Goal: Transaction & Acquisition: Purchase product/service

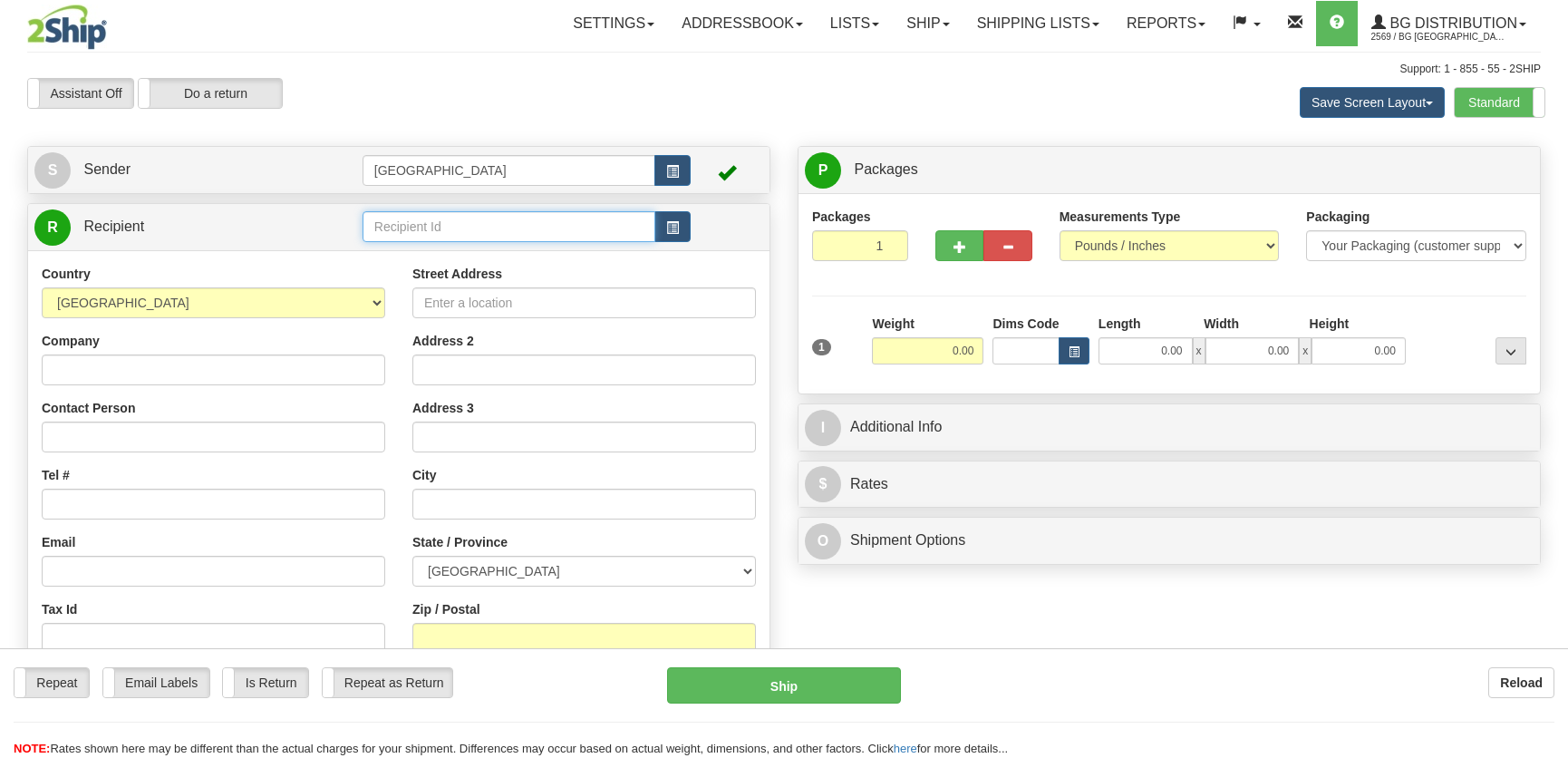
click at [470, 236] on input "text" at bounding box center [510, 226] width 293 height 31
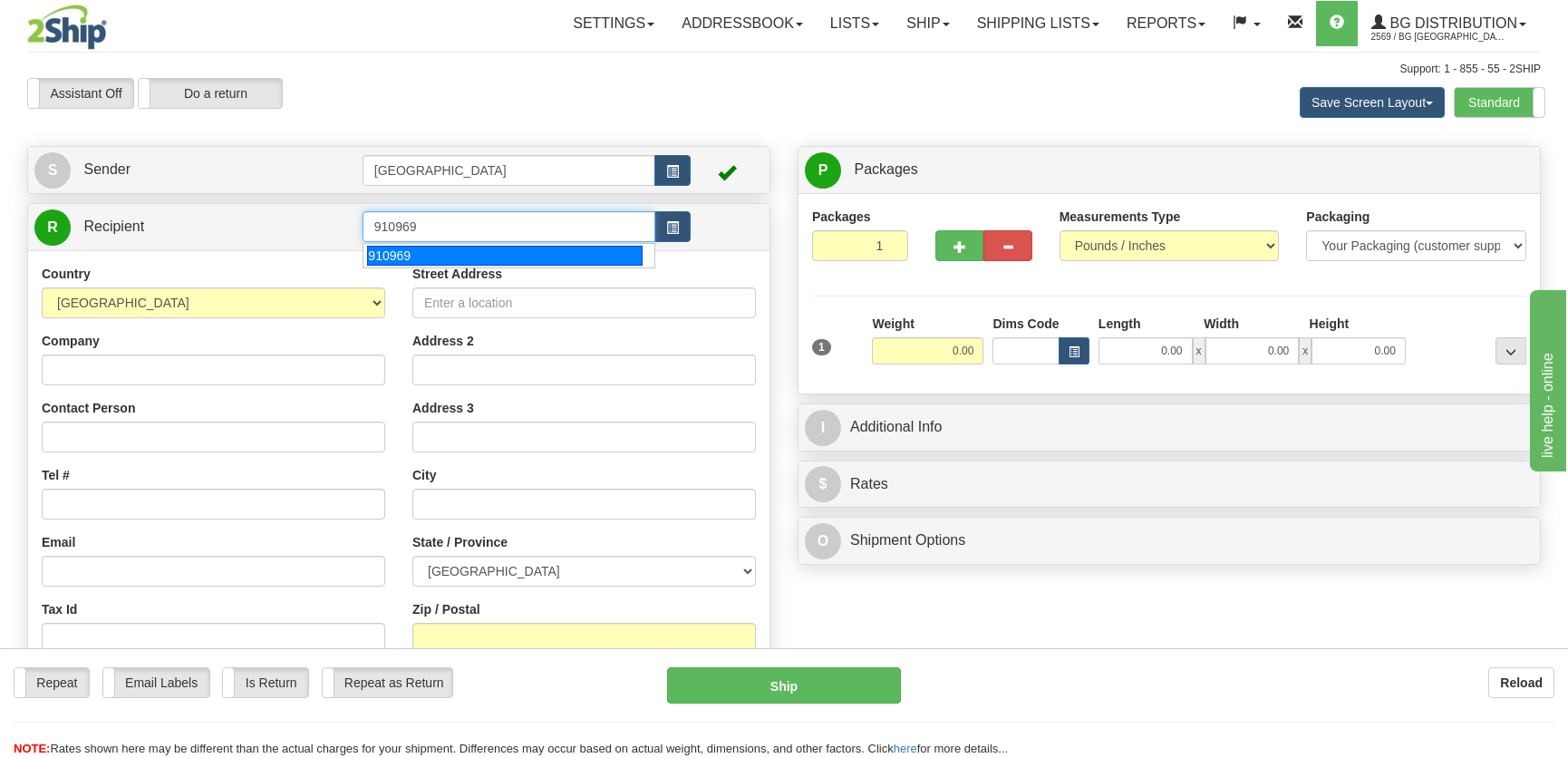
click at [495, 250] on div "910969" at bounding box center [504, 255] width 274 height 20
type input "910969"
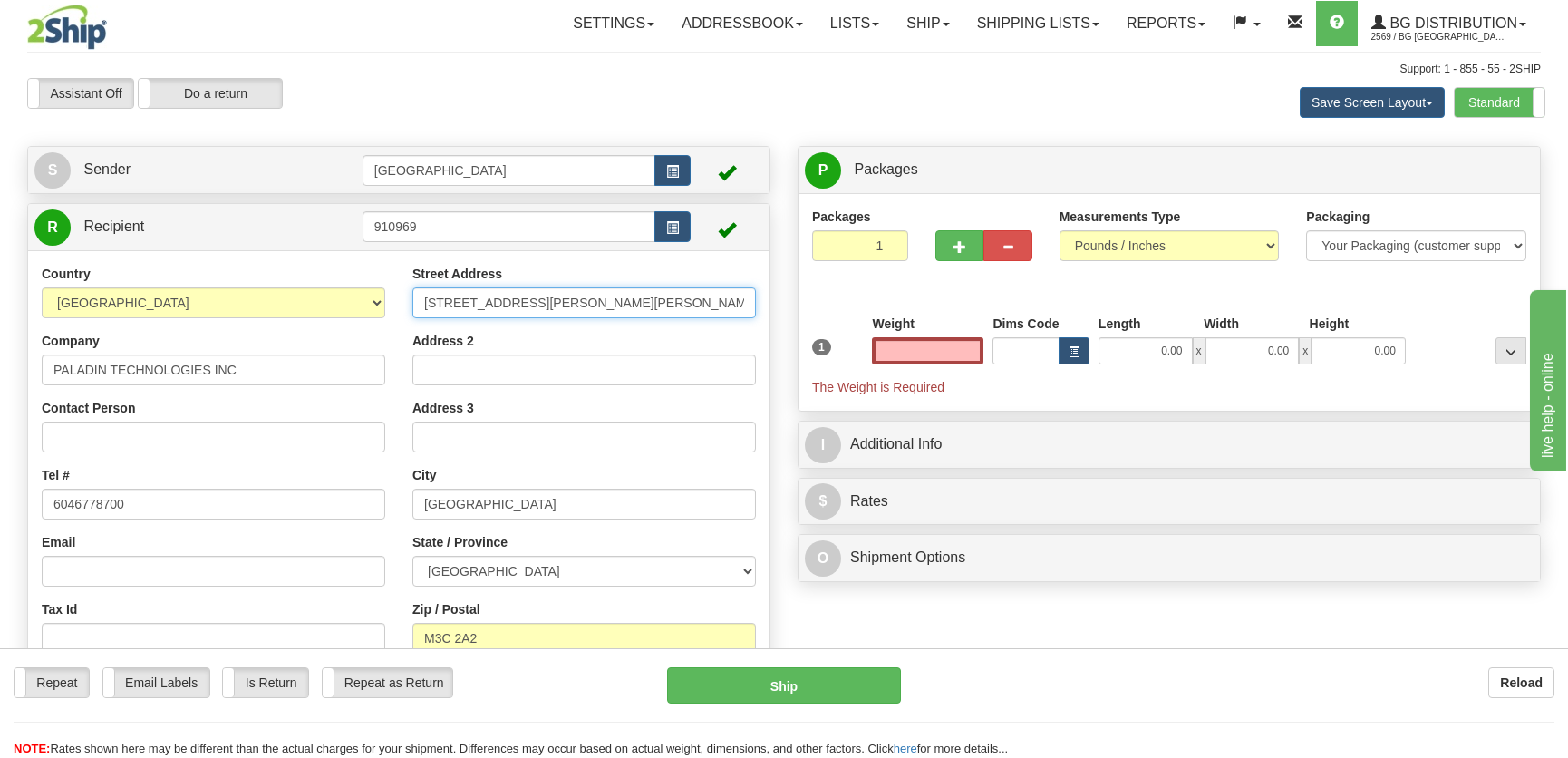
type input "0.00"
drag, startPoint x: 606, startPoint y: 305, endPoint x: 421, endPoint y: 305, distance: 185.0
click at [424, 305] on input "71 BARBER GREENE ROAD" at bounding box center [584, 302] width 343 height 31
type input "4983 RUE LEVY"
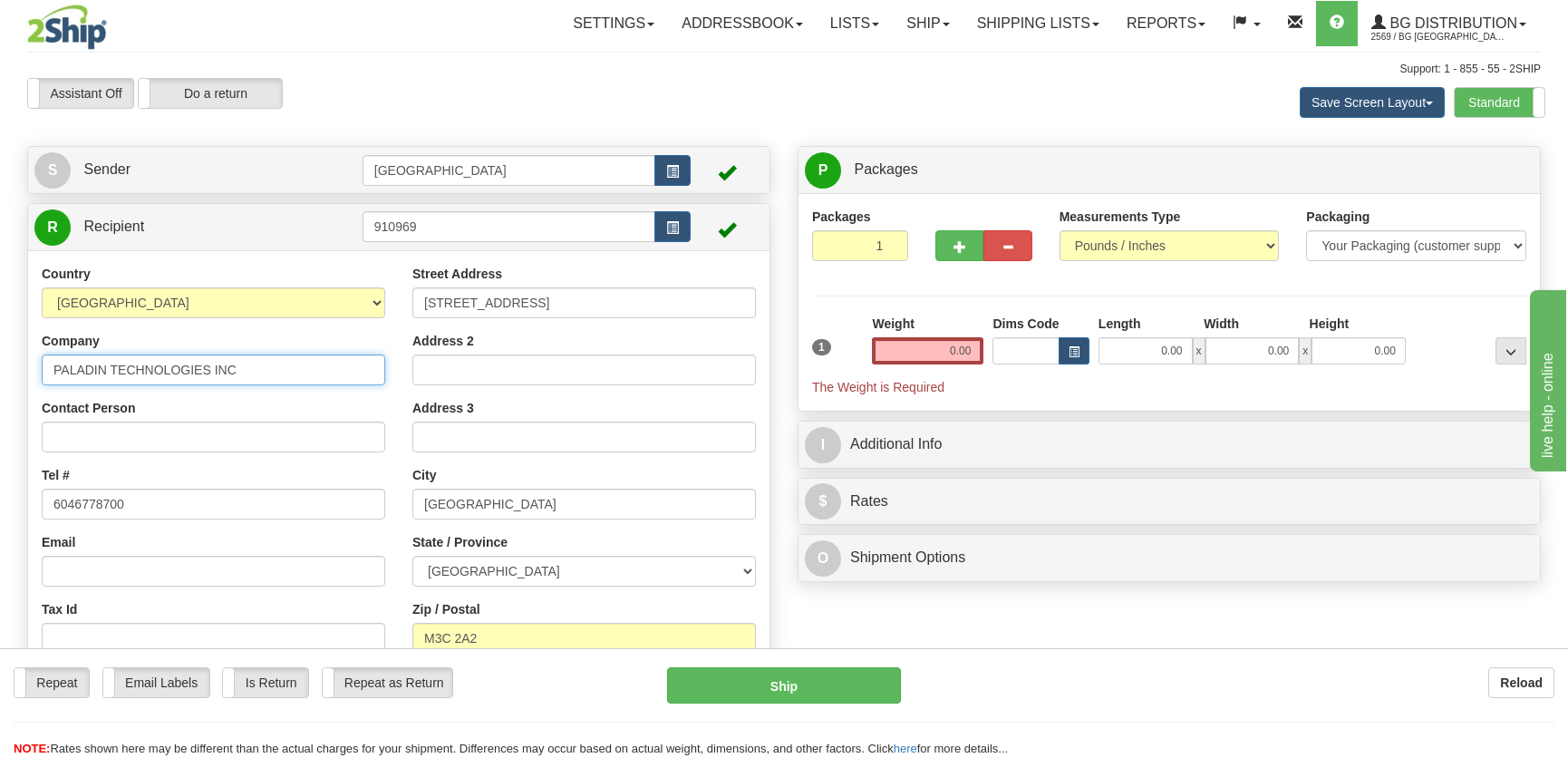
type input "SERRURIER ROBILLARD"
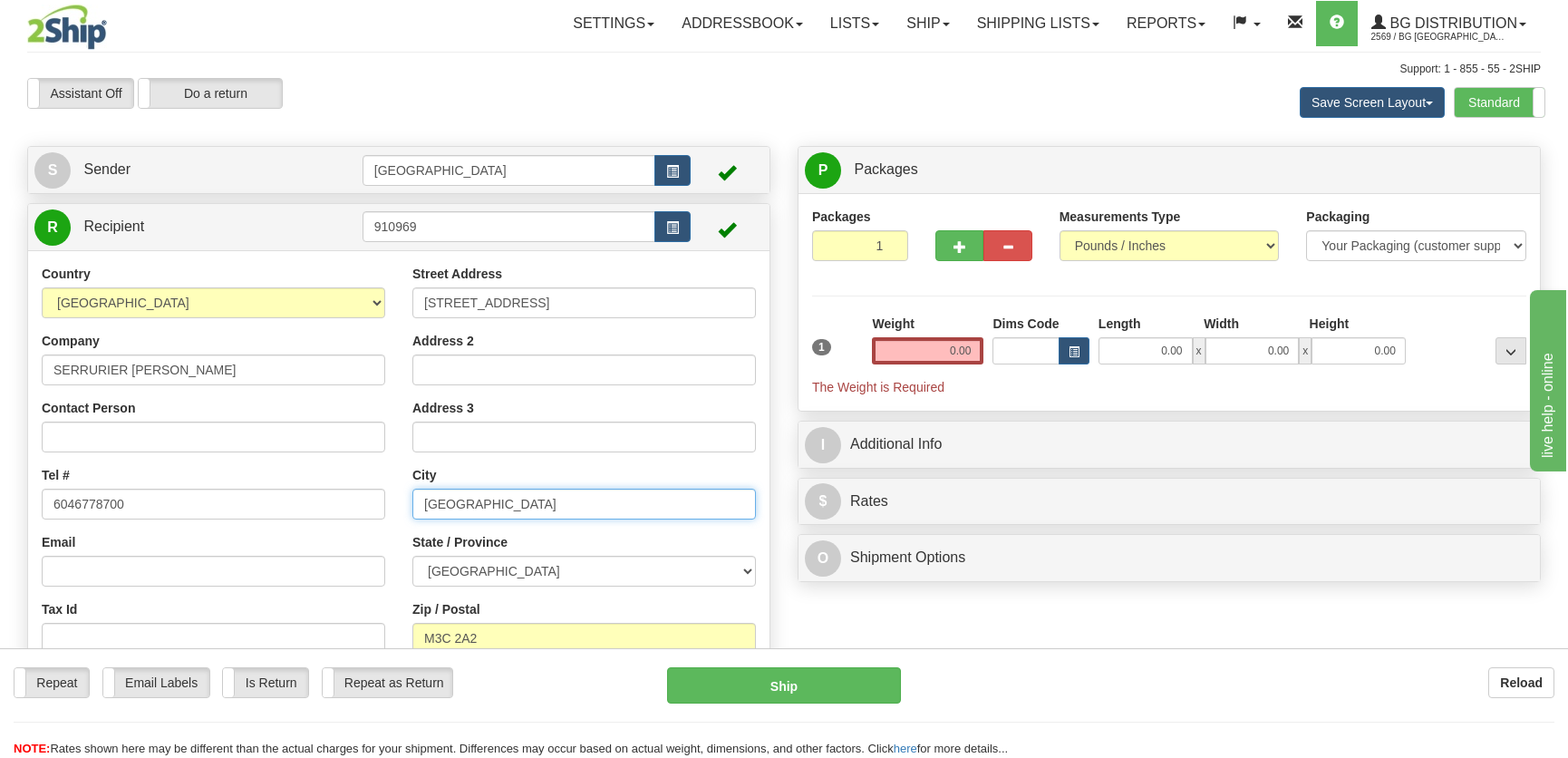
type input "SAINT-LAURENT"
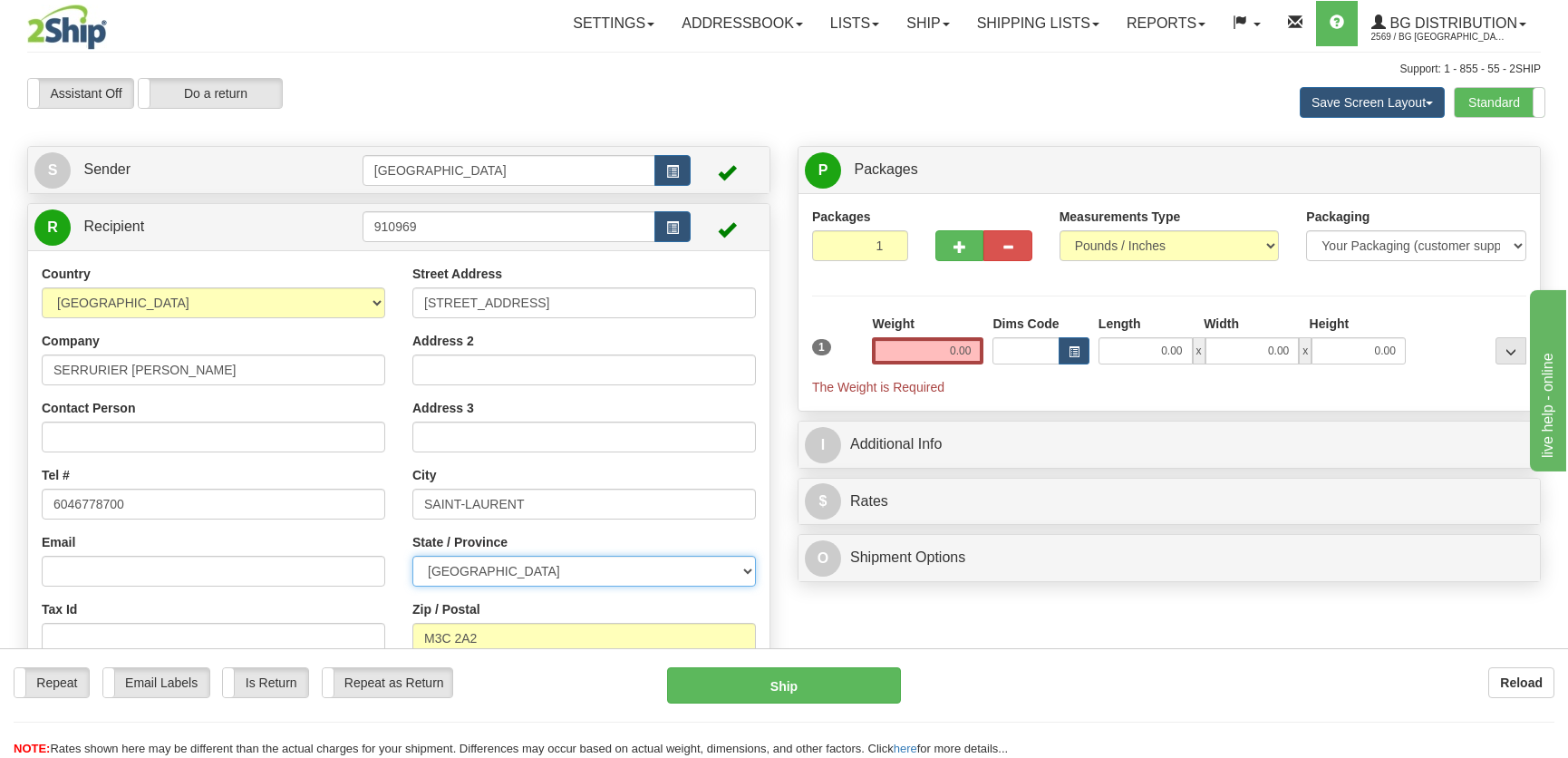
select select "QC"
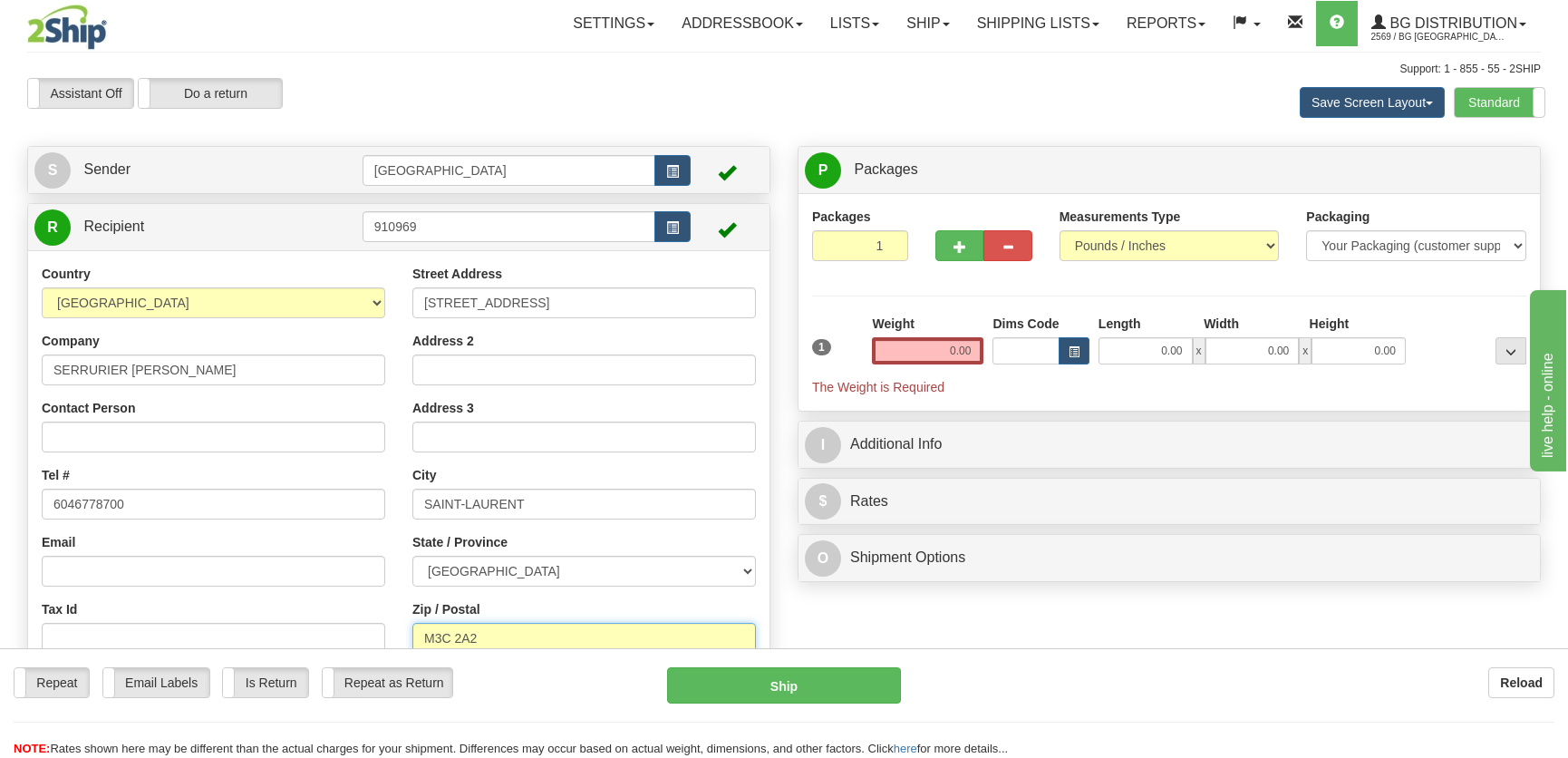
type input "H4R 2N9"
click at [1159, 363] on input "0.00" at bounding box center [1145, 350] width 94 height 27
type input "11.00"
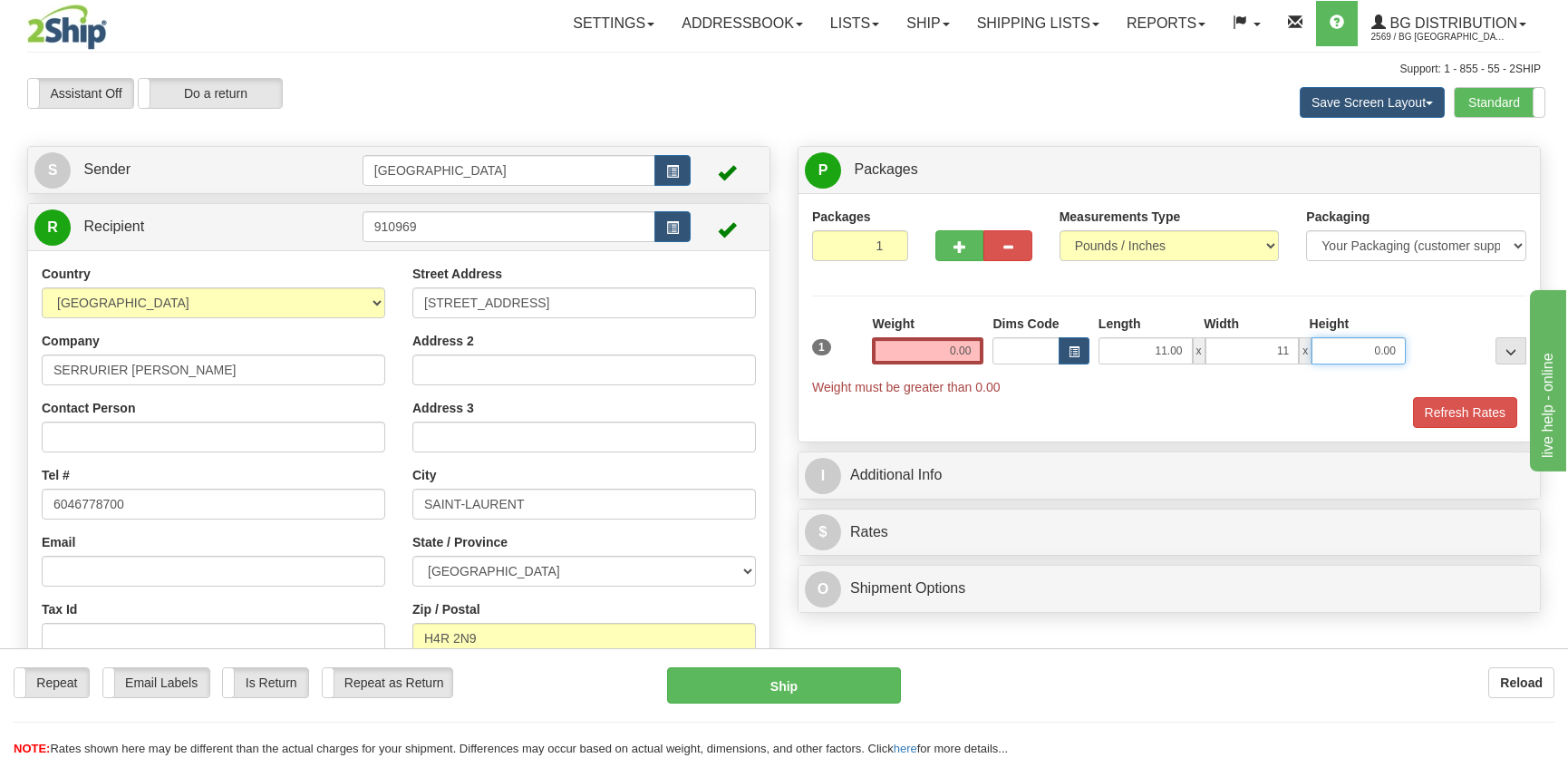
type input "11.00"
type input "5.00"
click at [943, 356] on input "0.00" at bounding box center [927, 350] width 111 height 27
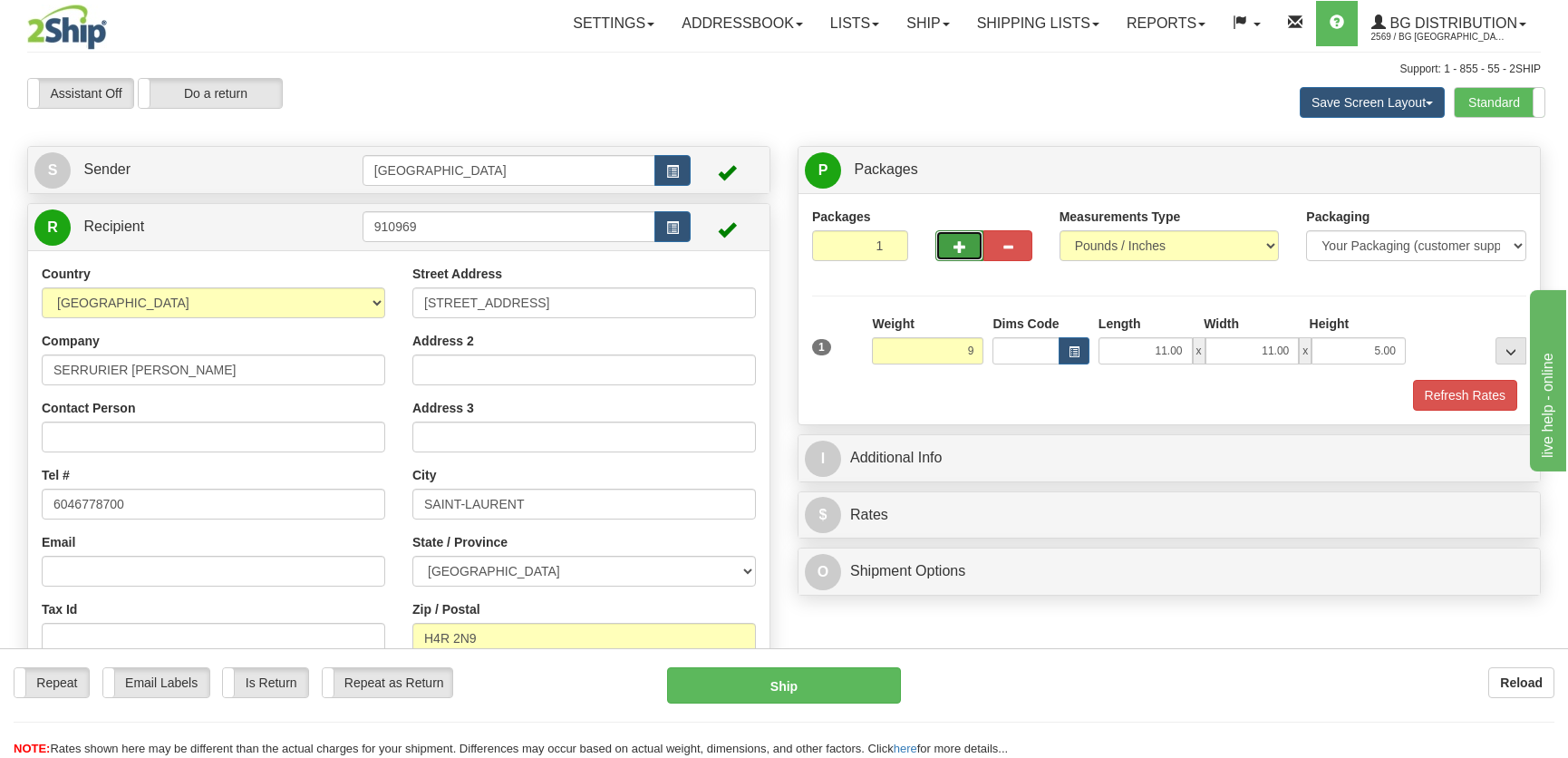
type input "9.00"
click at [937, 245] on button "button" at bounding box center [959, 246] width 48 height 31
radio input "true"
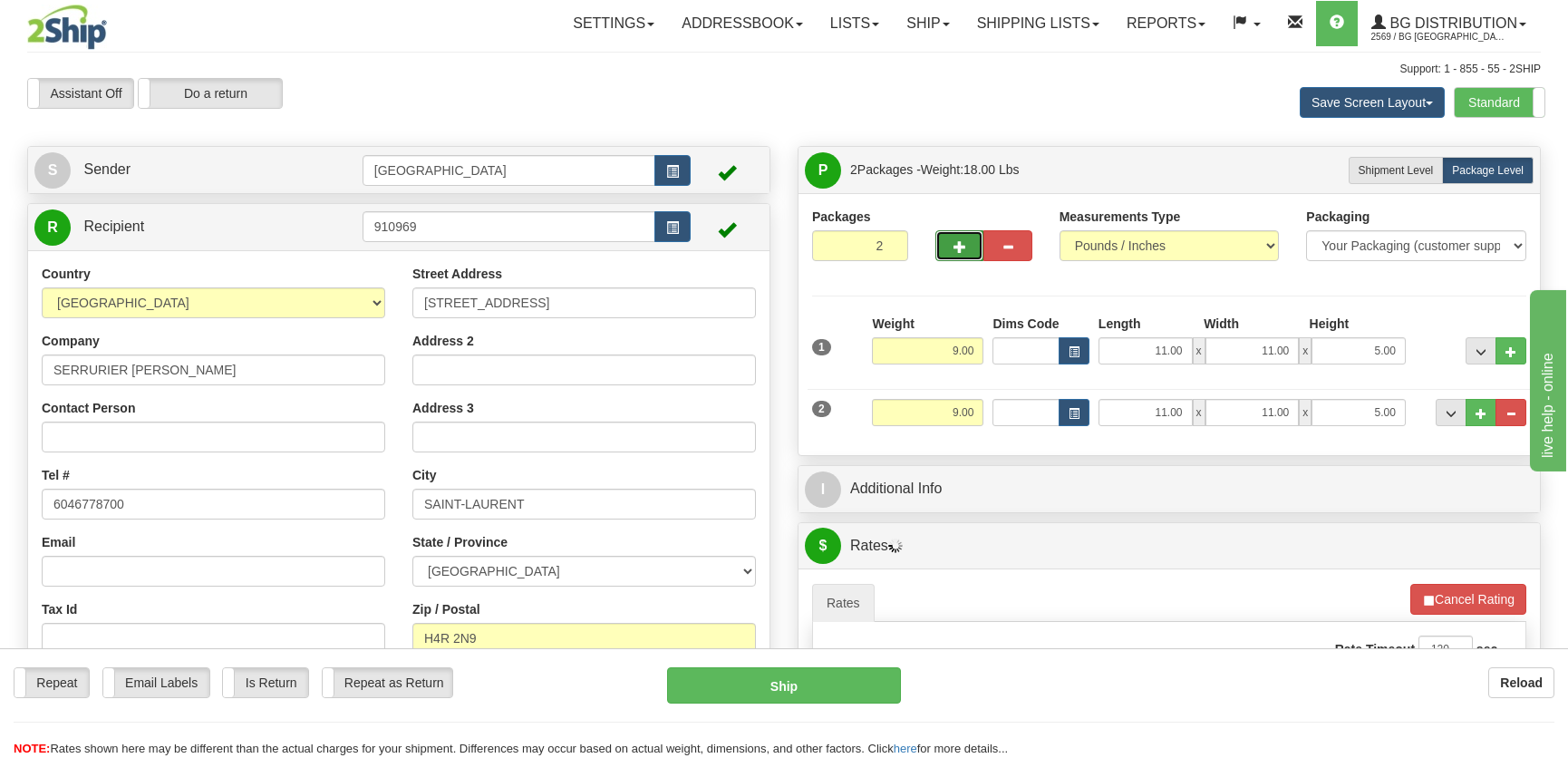
click at [954, 244] on span "button" at bounding box center [960, 246] width 13 height 12
type input "3"
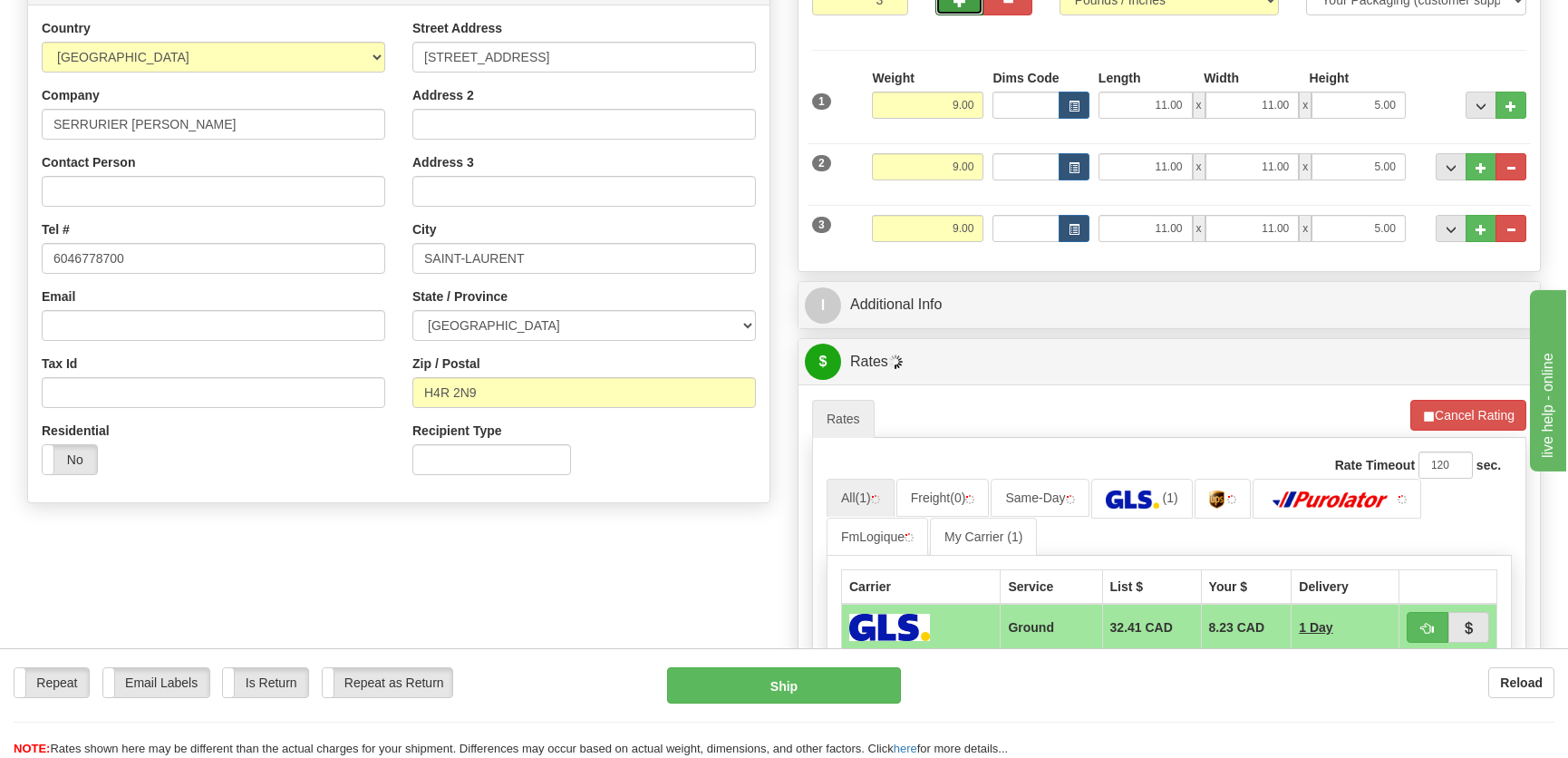
scroll to position [246, 0]
click at [1439, 414] on button "Cancel Rating" at bounding box center [1468, 414] width 116 height 31
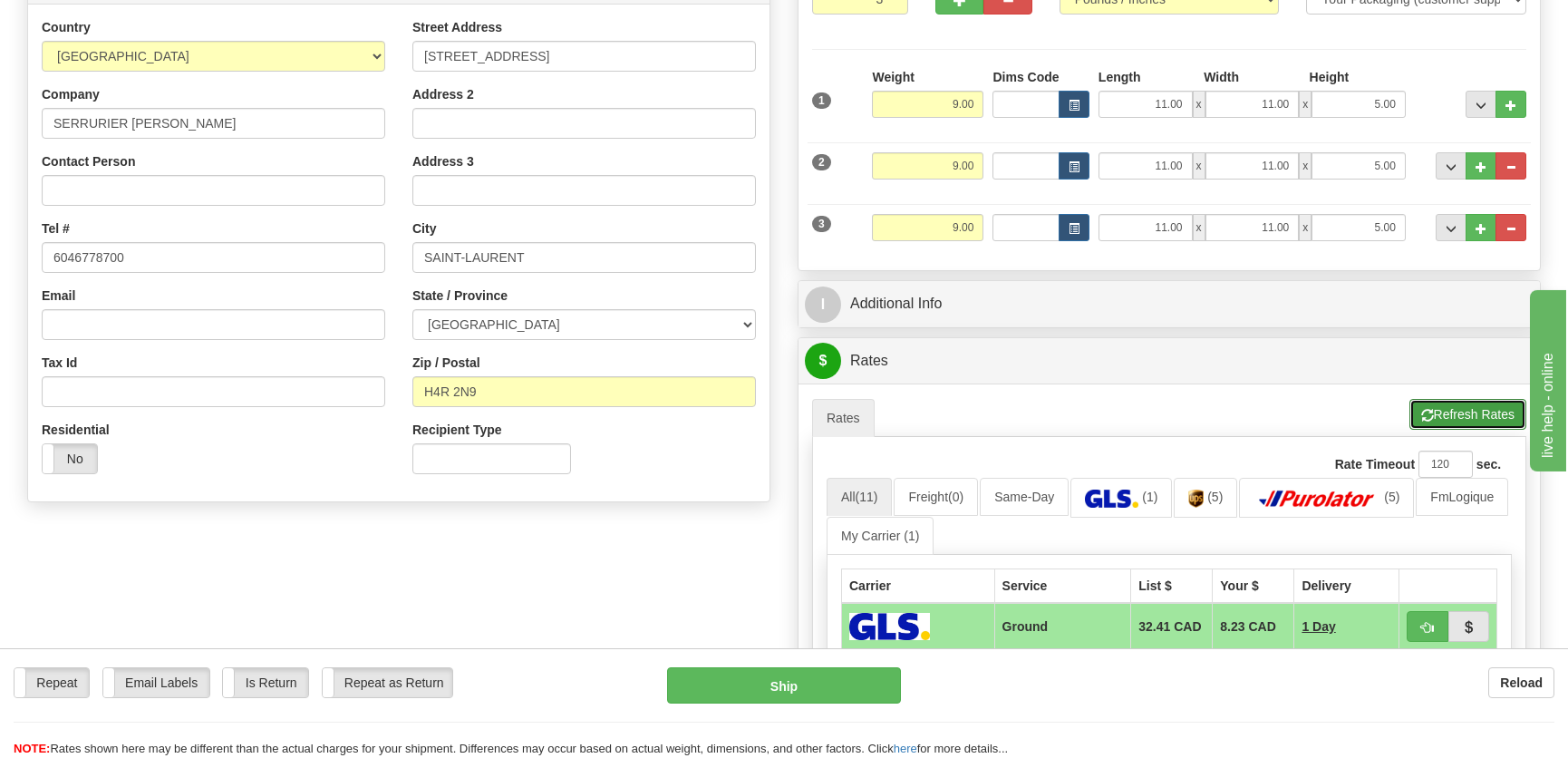
click at [1473, 415] on button "Refresh Rates" at bounding box center [1467, 414] width 117 height 31
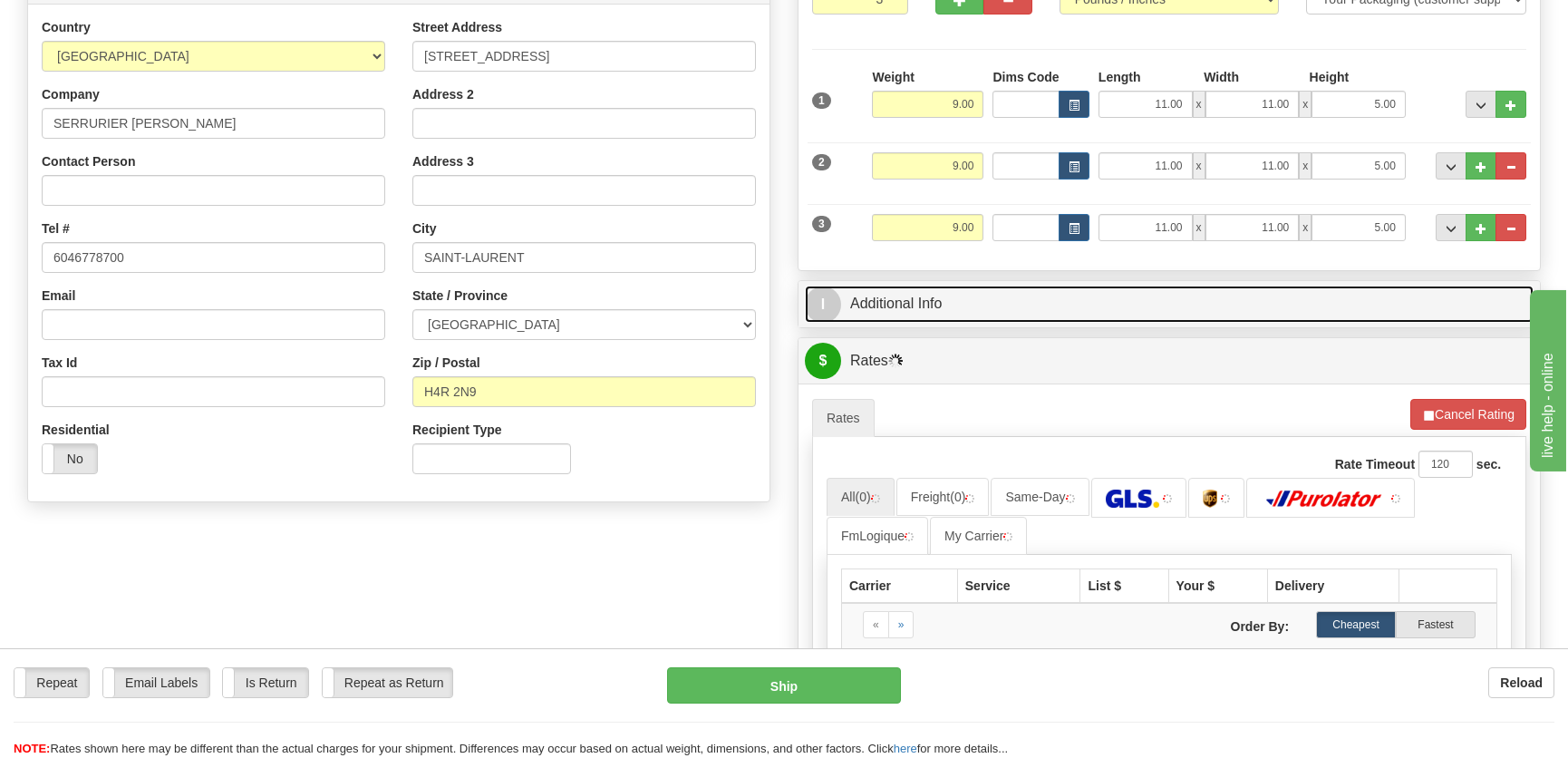
click at [1231, 316] on link "I Additional Info" at bounding box center [1169, 304] width 729 height 37
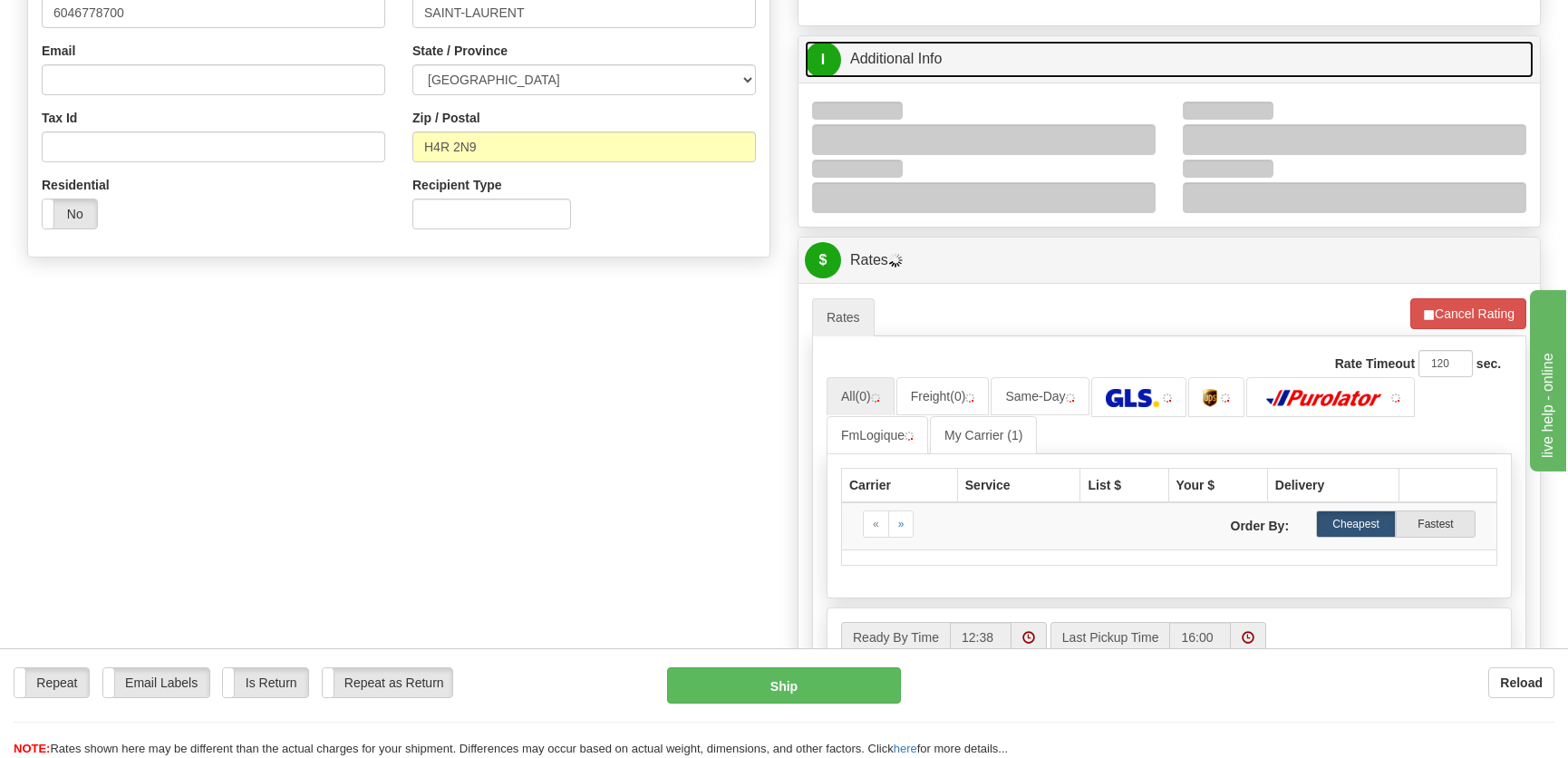
scroll to position [494, 0]
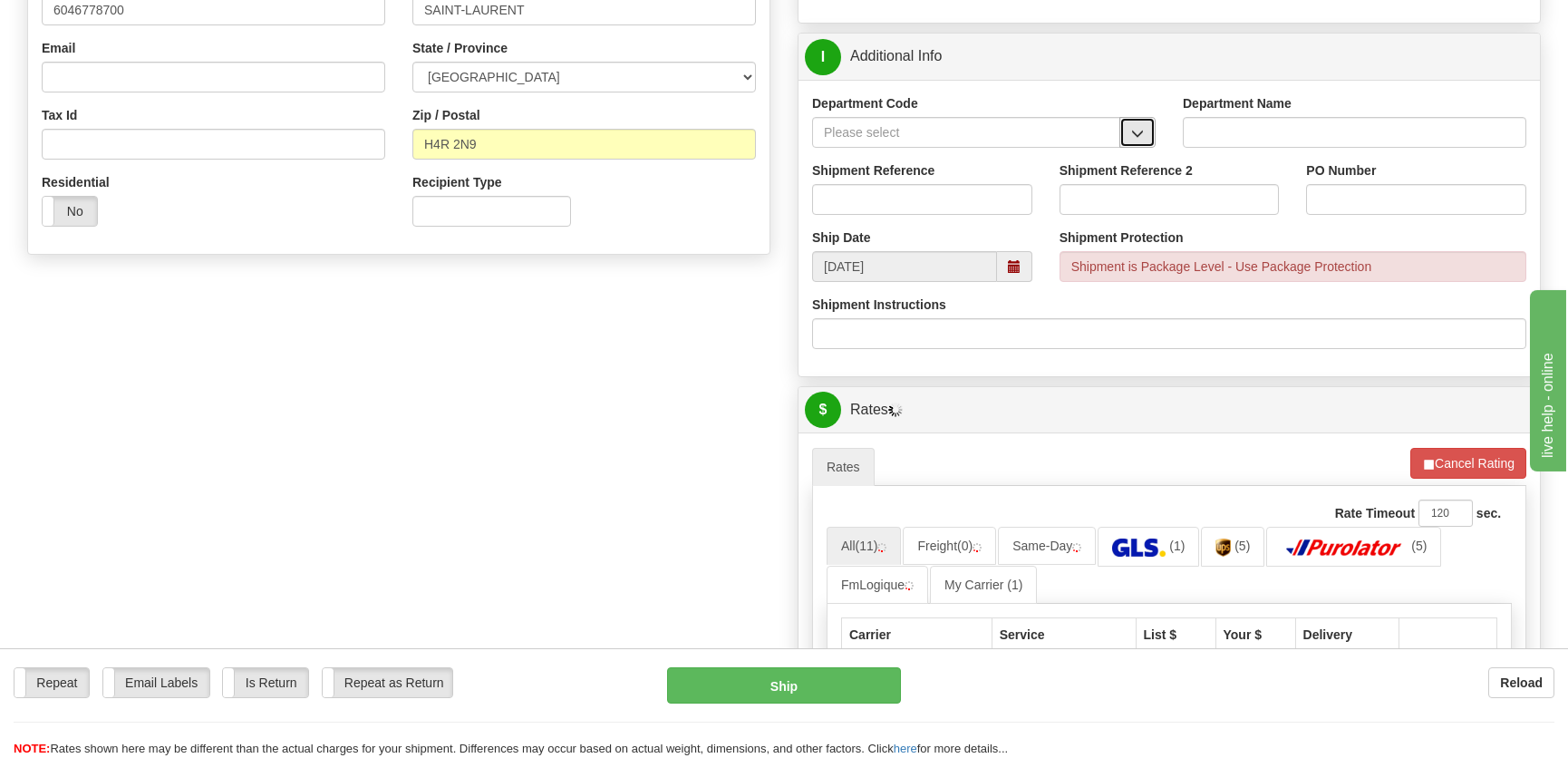
click at [1137, 128] on span "button" at bounding box center [1138, 133] width 13 height 12
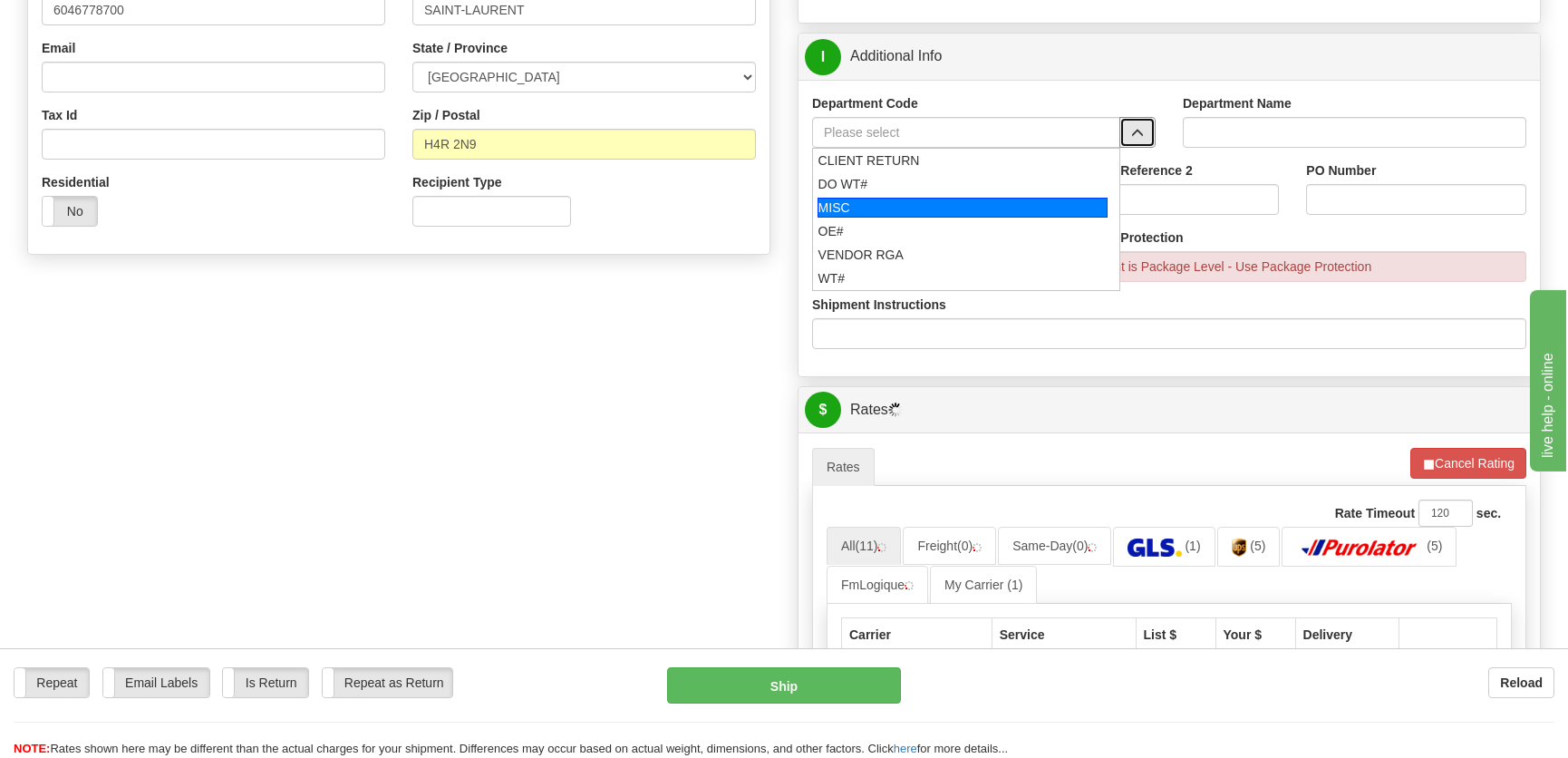
click at [910, 225] on div "OE#" at bounding box center [963, 231] width 289 height 18
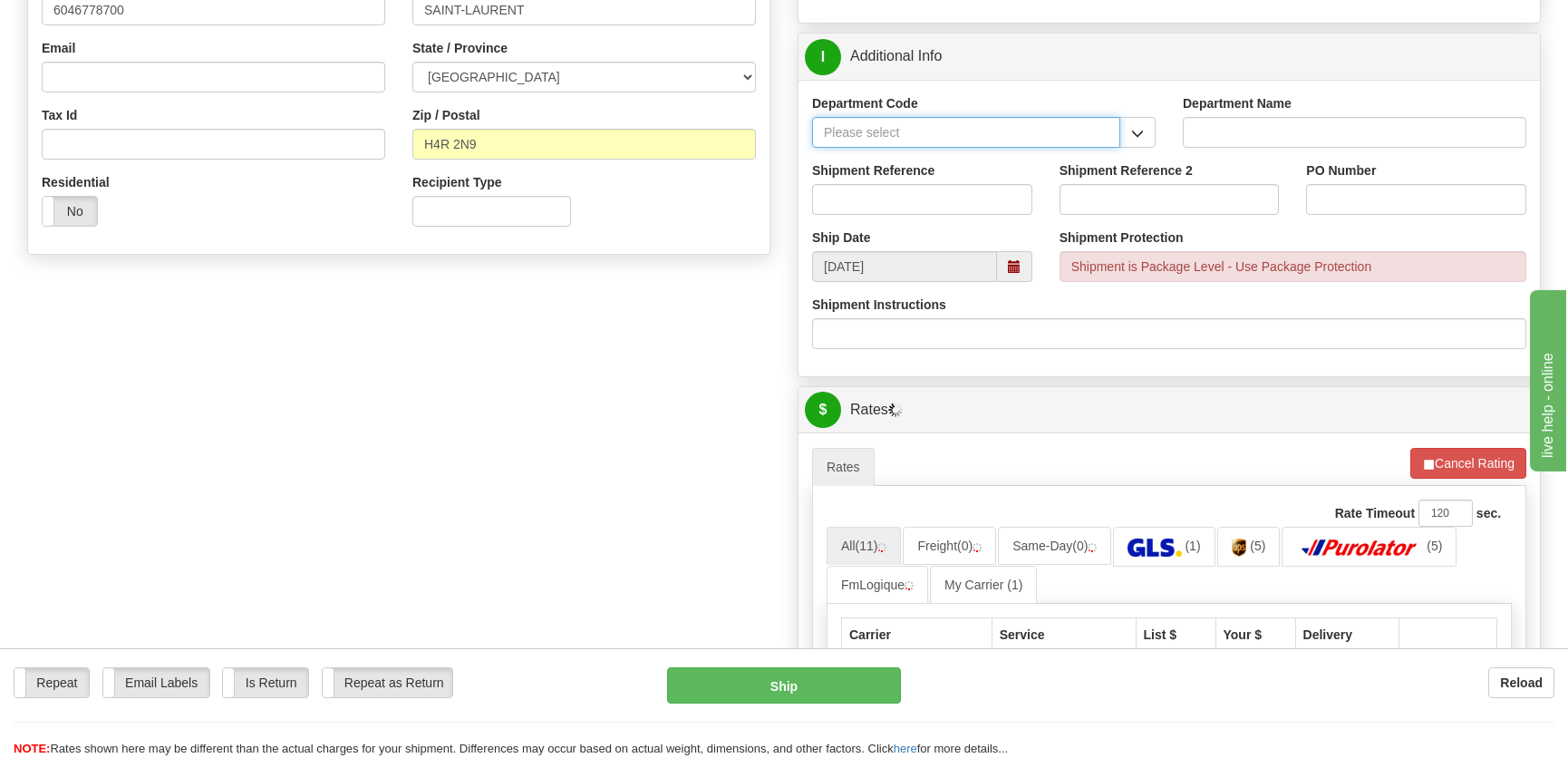
type input "OE#"
type input "ORDERS"
click at [935, 194] on input "Shipment Reference" at bounding box center [922, 199] width 220 height 31
type input "50323858-00"
click at [1450, 190] on input "PO Number" at bounding box center [1417, 199] width 220 height 31
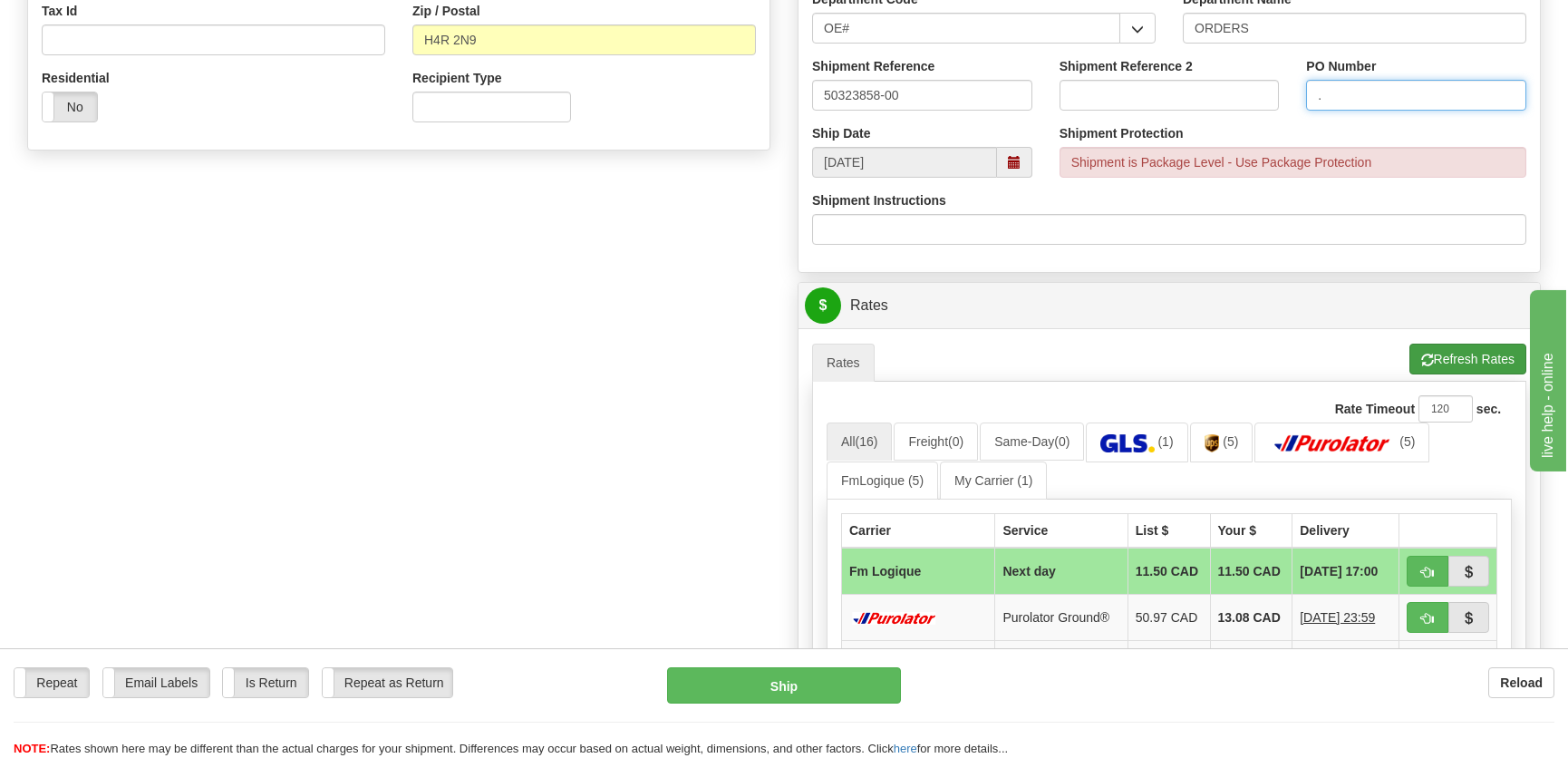
scroll to position [742, 0]
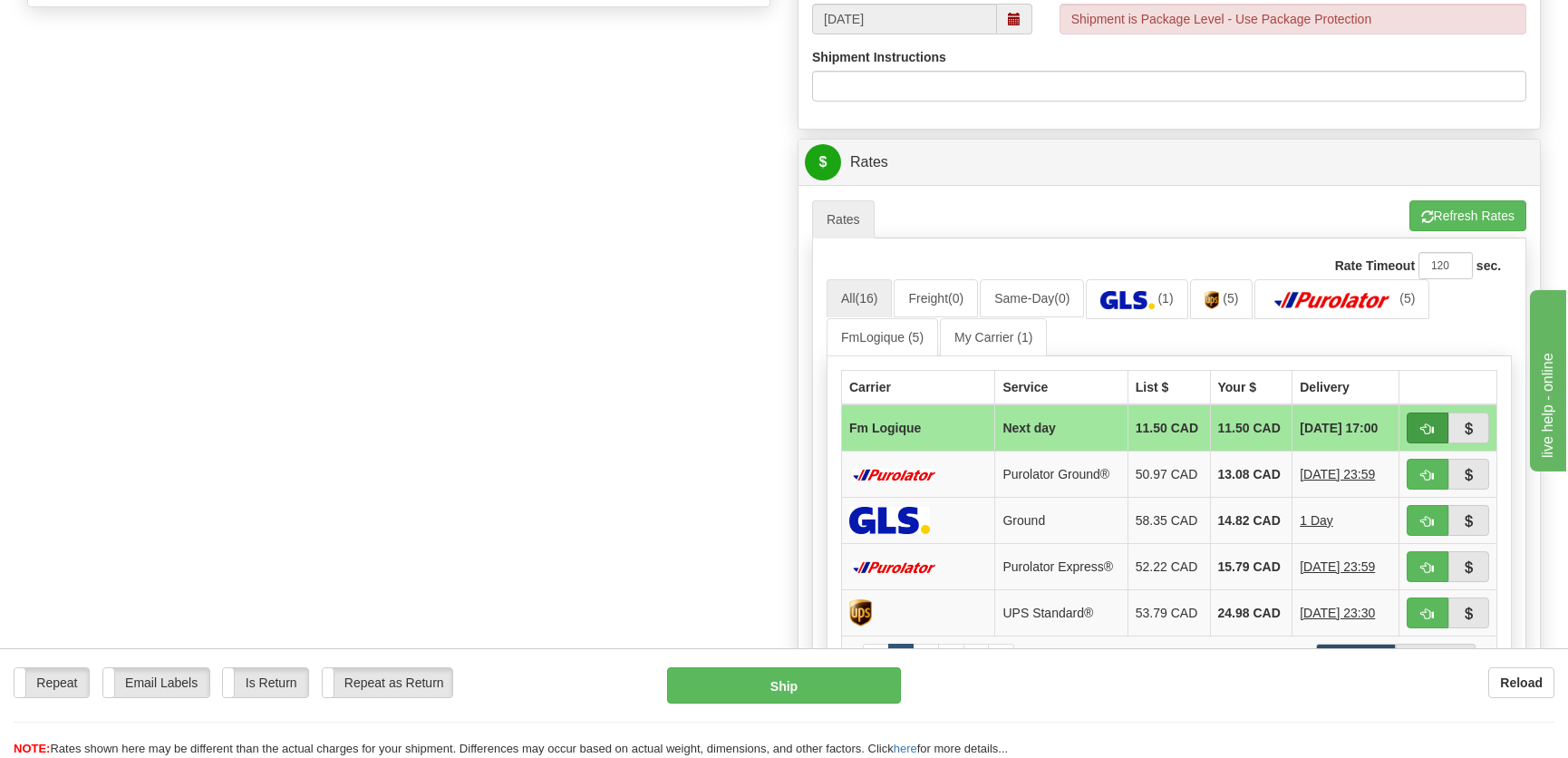
type input "."
click at [1427, 425] on span "button" at bounding box center [1428, 429] width 13 height 12
type input "jour"
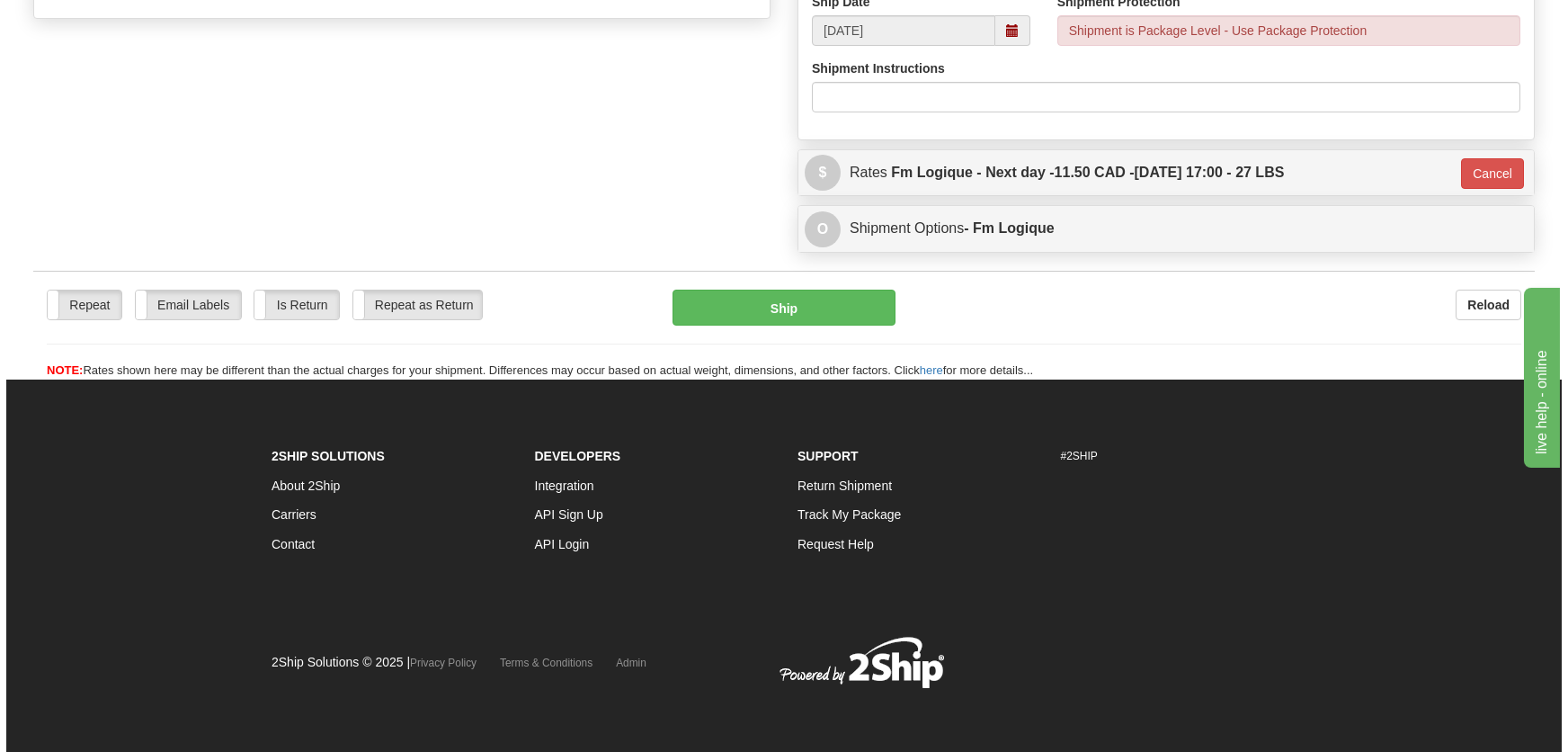
scroll to position [723, 0]
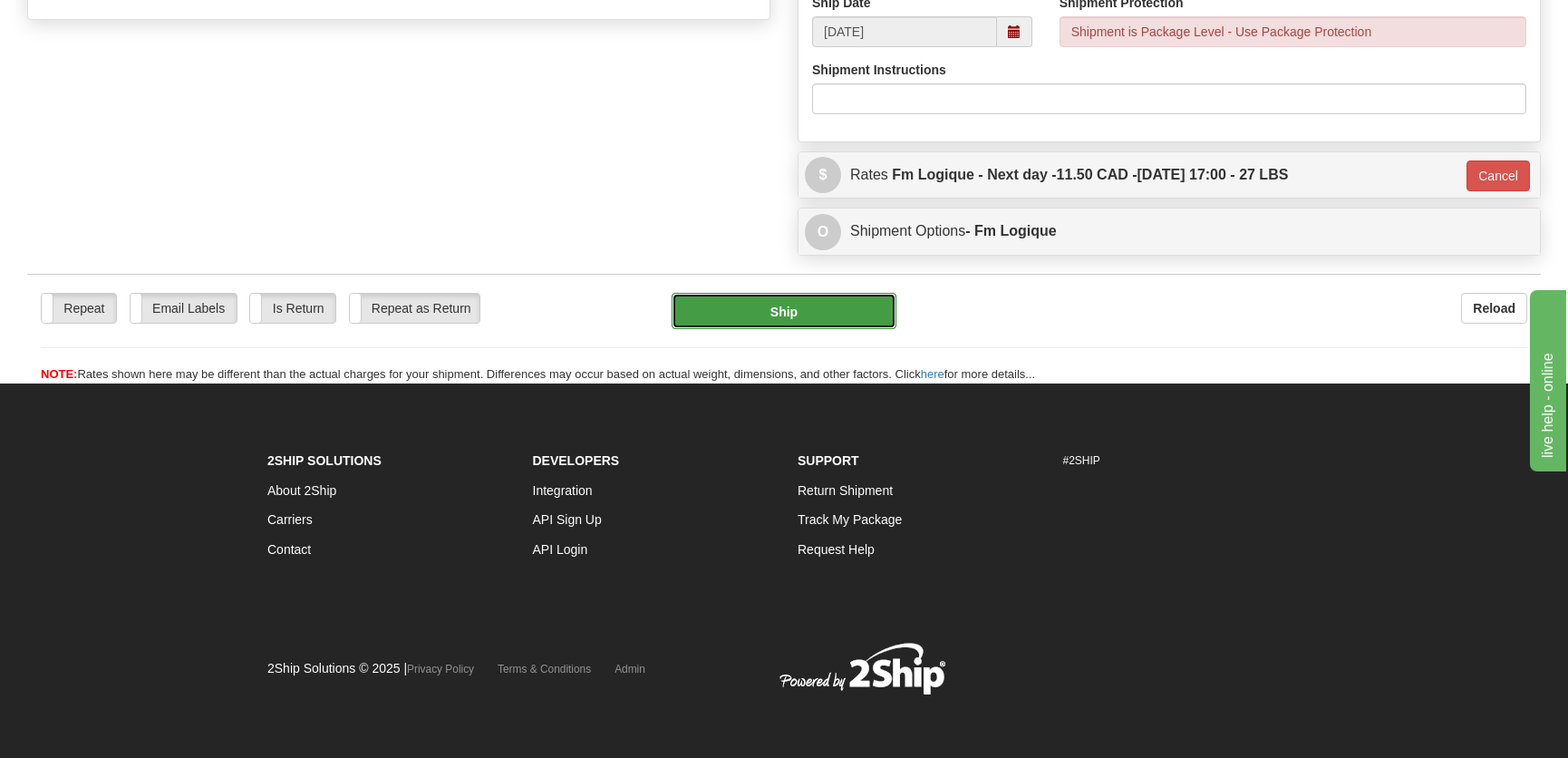
click at [736, 314] on button "Ship" at bounding box center [784, 311] width 225 height 36
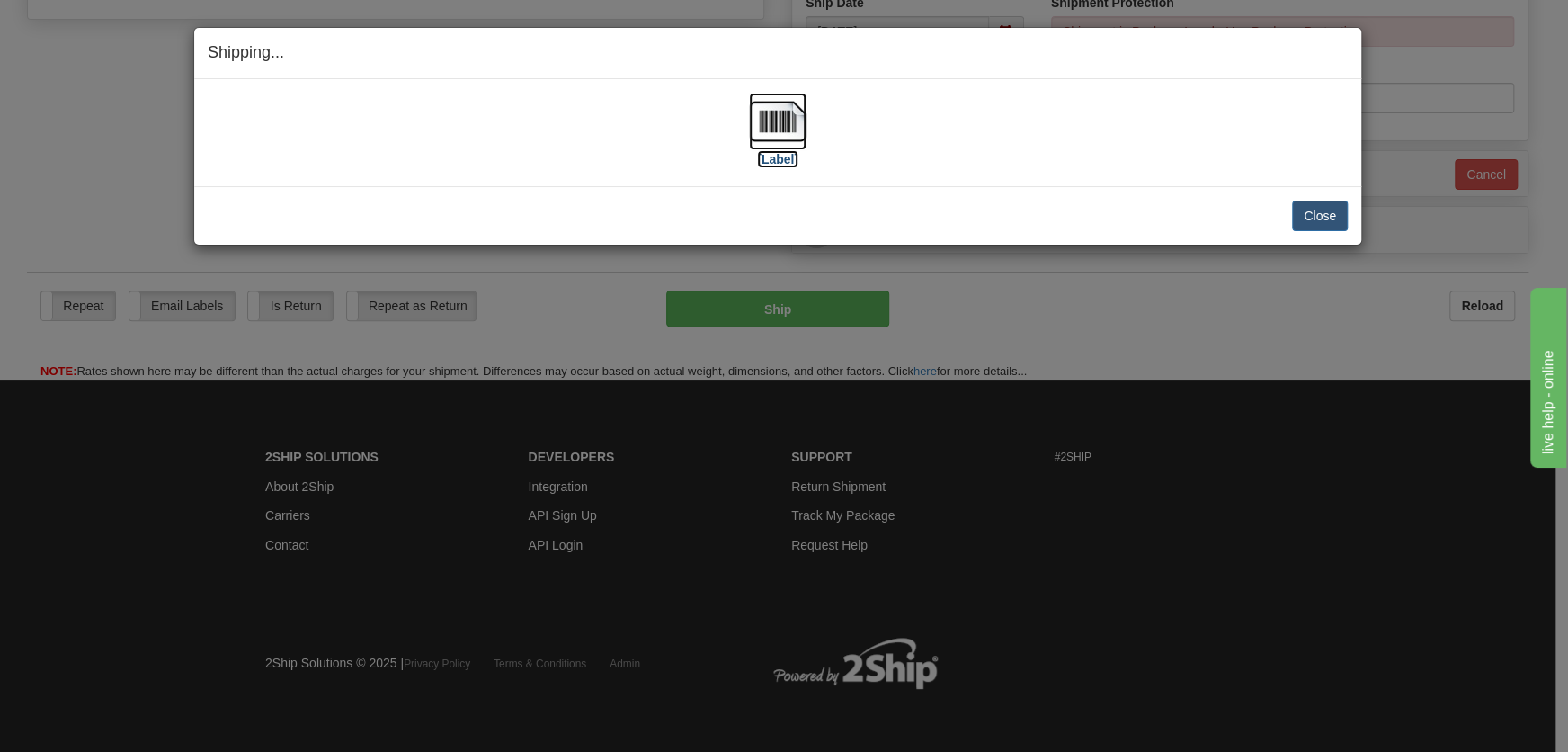
click at [782, 144] on img at bounding box center [778, 121] width 57 height 57
click at [1325, 215] on button "Close" at bounding box center [1320, 216] width 56 height 31
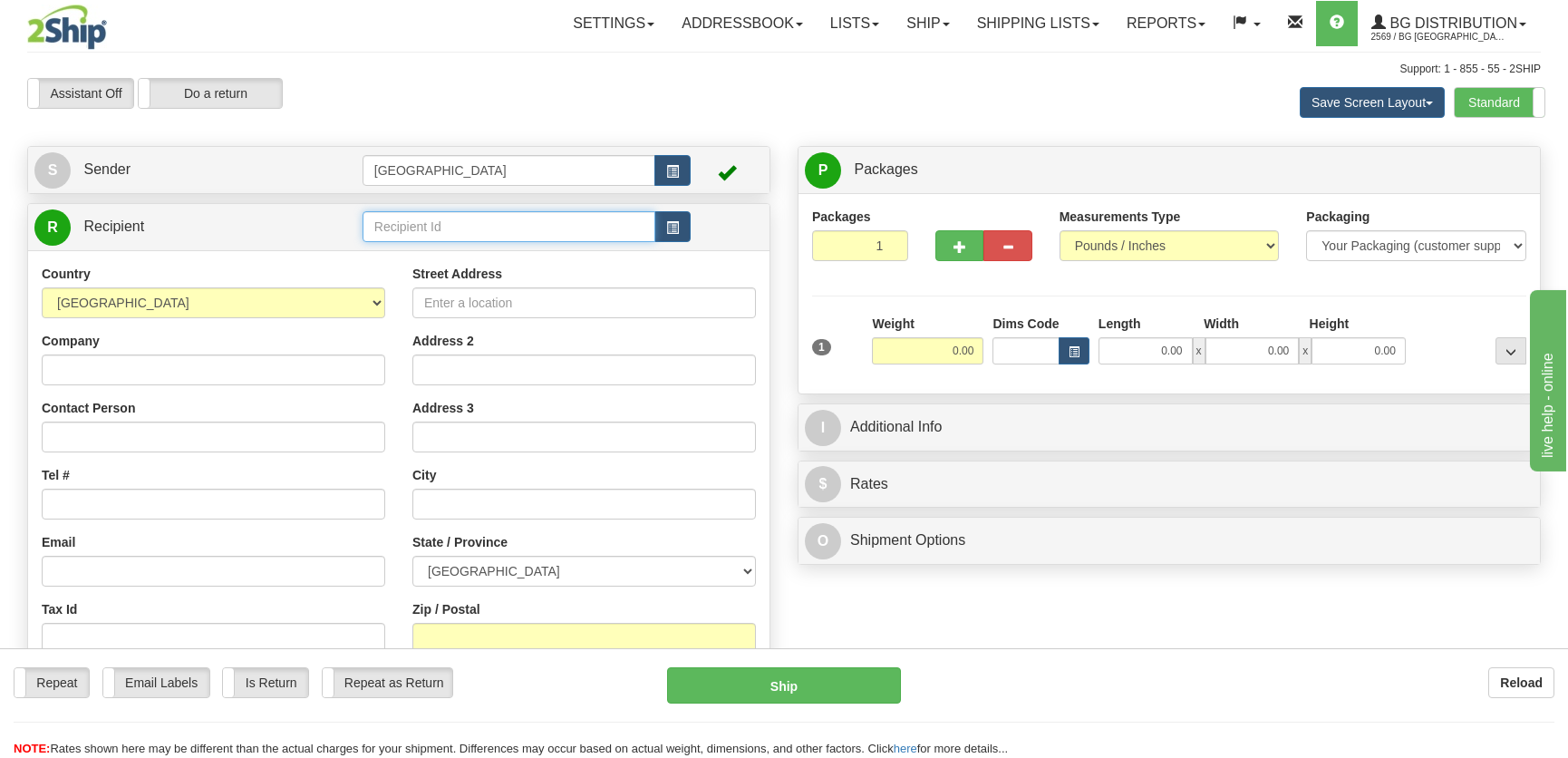
click at [410, 214] on input "text" at bounding box center [510, 226] width 293 height 31
click at [403, 238] on input "van" at bounding box center [510, 226] width 293 height 31
click at [402, 254] on div "BG VAN" at bounding box center [504, 255] width 273 height 18
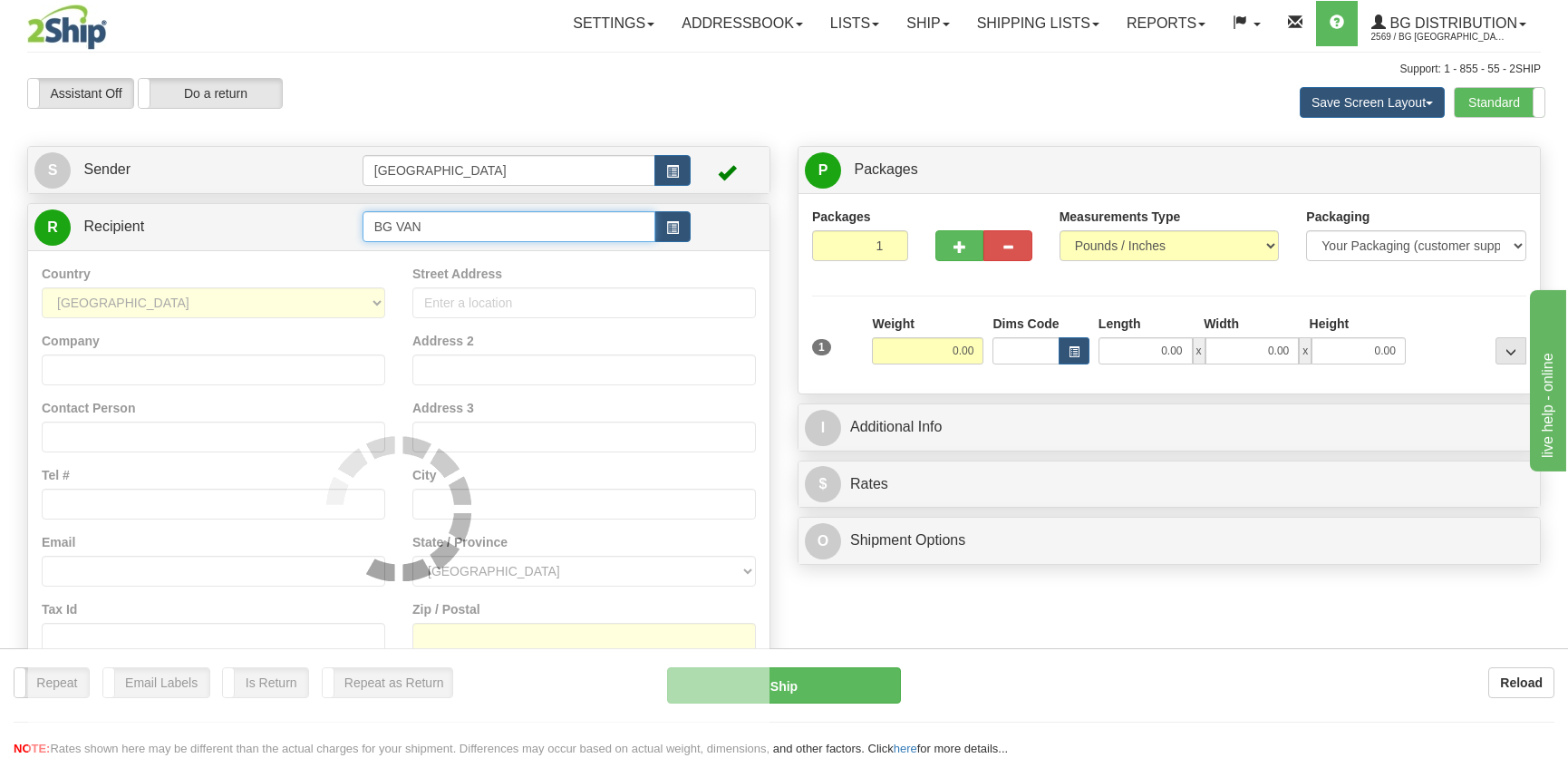
type input "BG VAN"
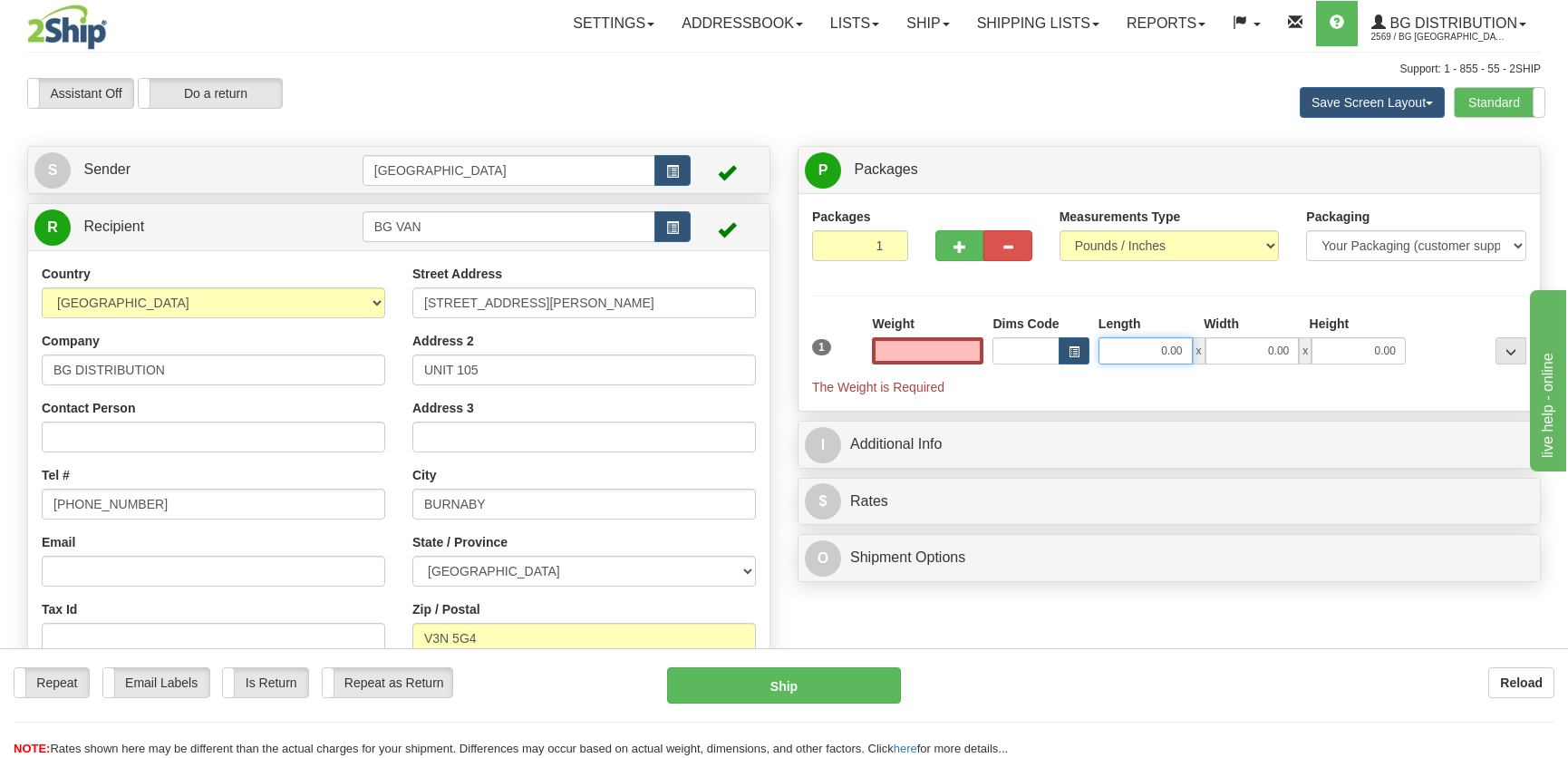
type input "0.00"
click at [1115, 343] on input "0.00" at bounding box center [1145, 350] width 94 height 27
type input "12.00"
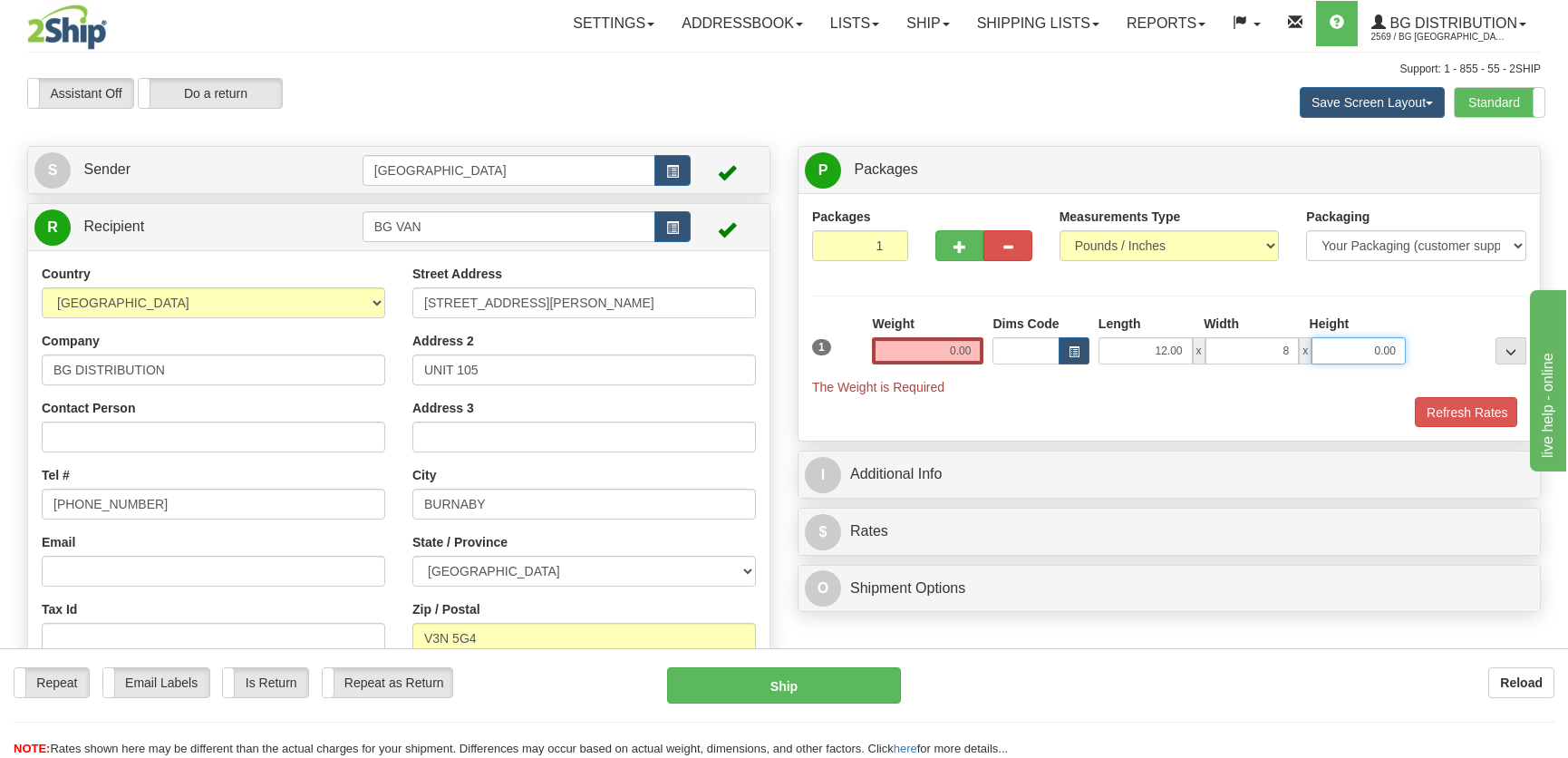
type input "8.00"
type input "7.00"
click at [952, 348] on input "0.00" at bounding box center [927, 350] width 111 height 27
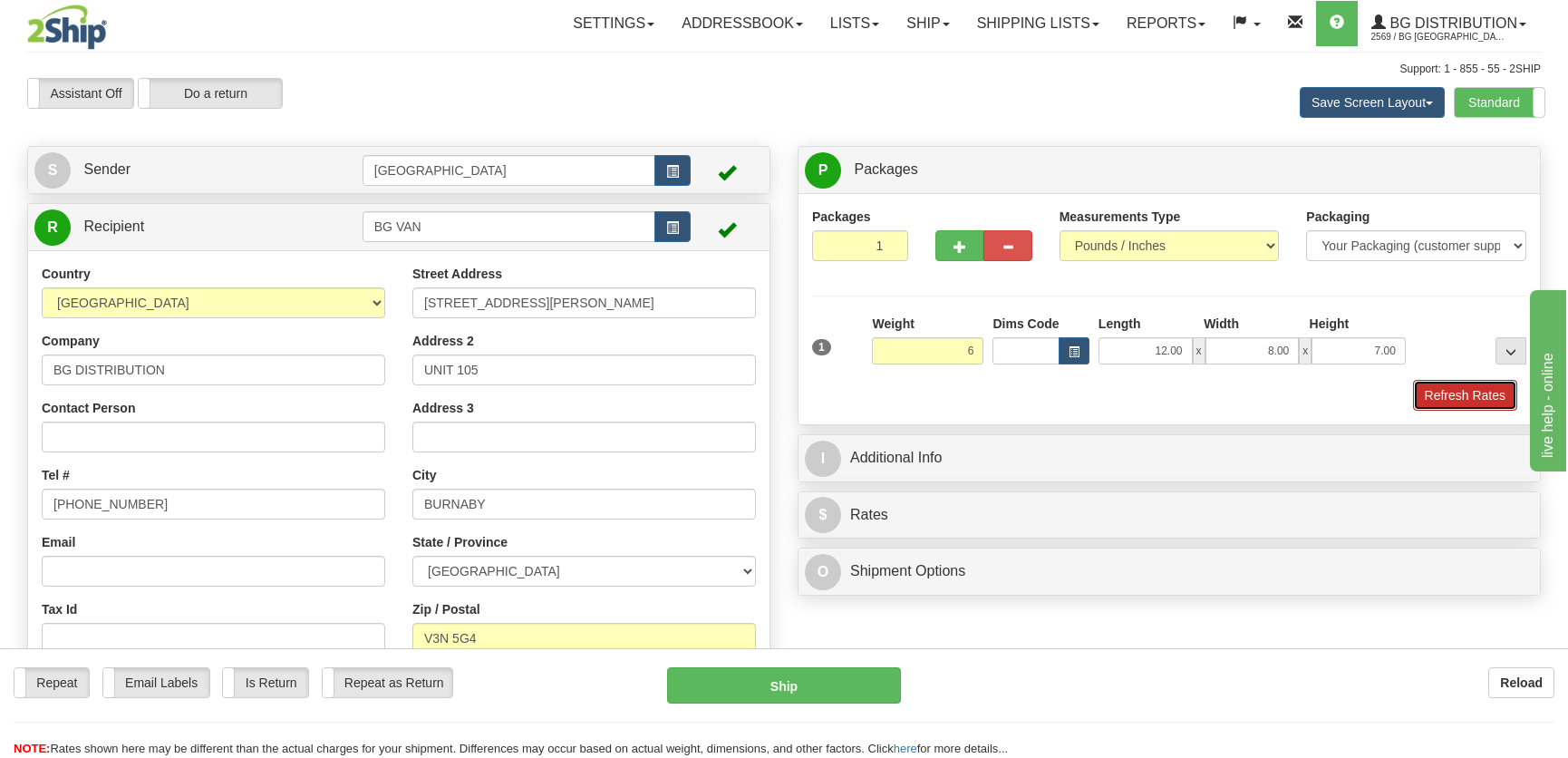
type input "6.00"
click at [1501, 396] on button "Refresh Rates" at bounding box center [1465, 395] width 105 height 31
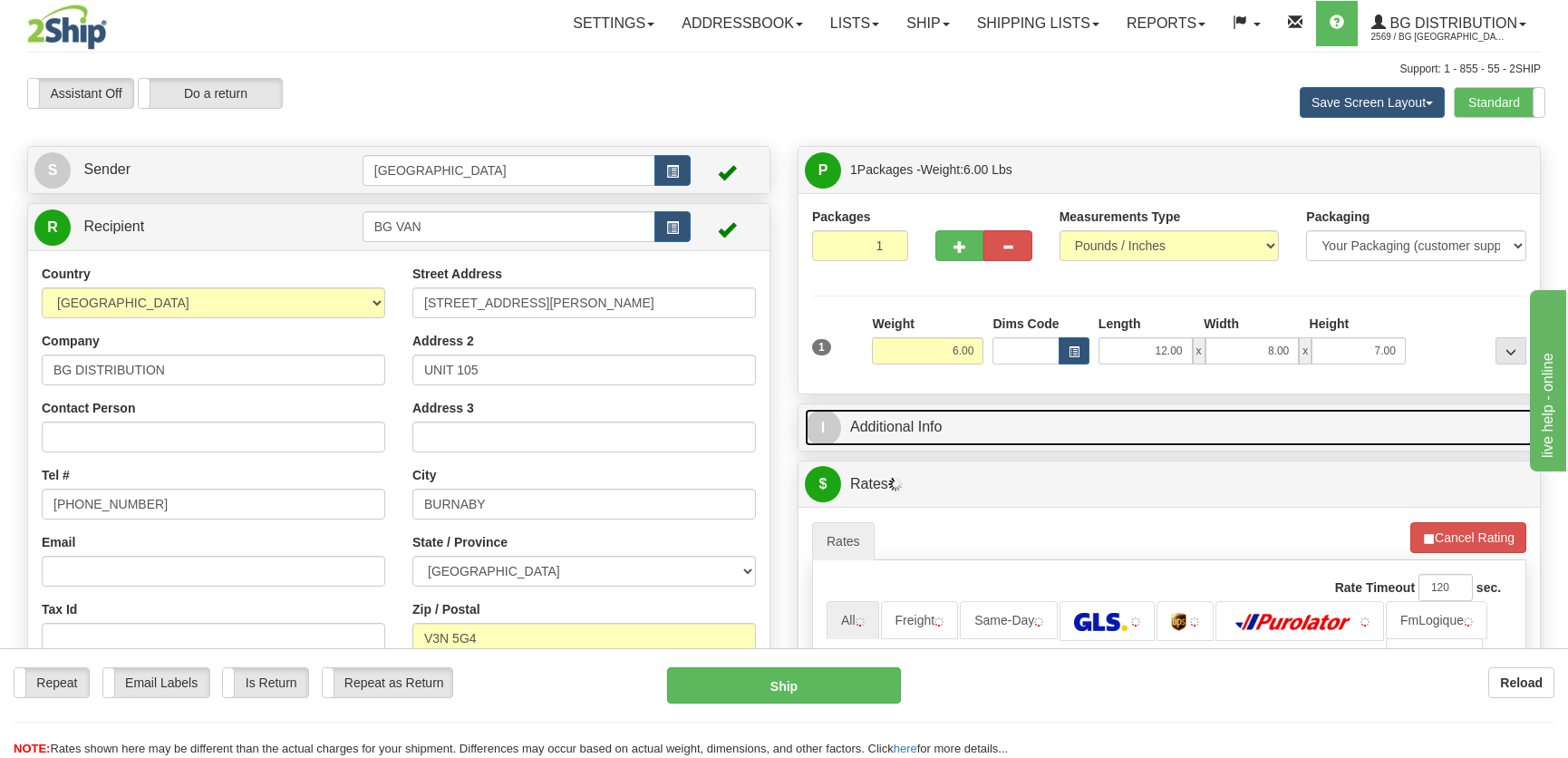
click at [1337, 423] on link "I Additional Info" at bounding box center [1169, 428] width 729 height 37
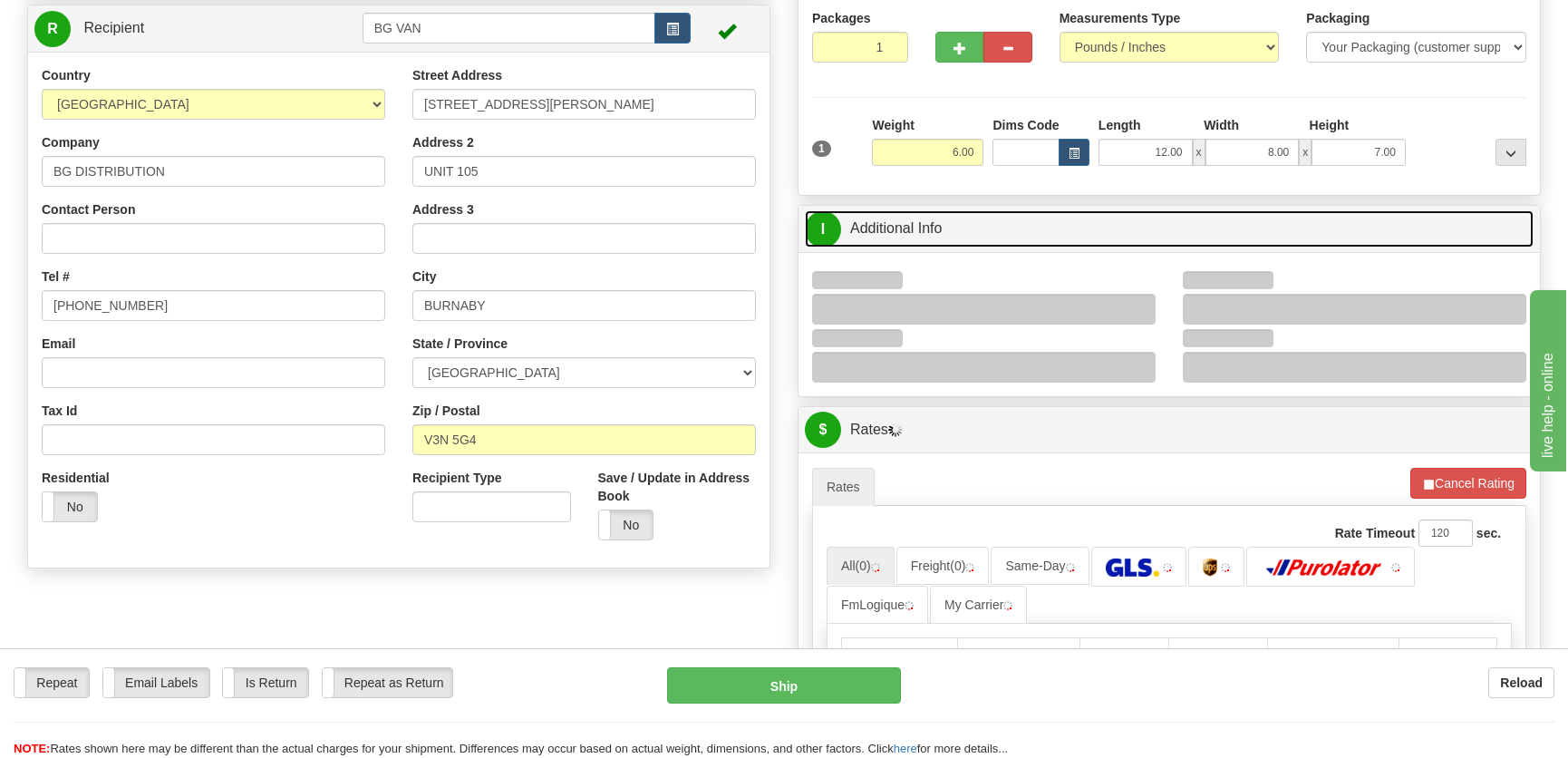
scroll to position [246, 0]
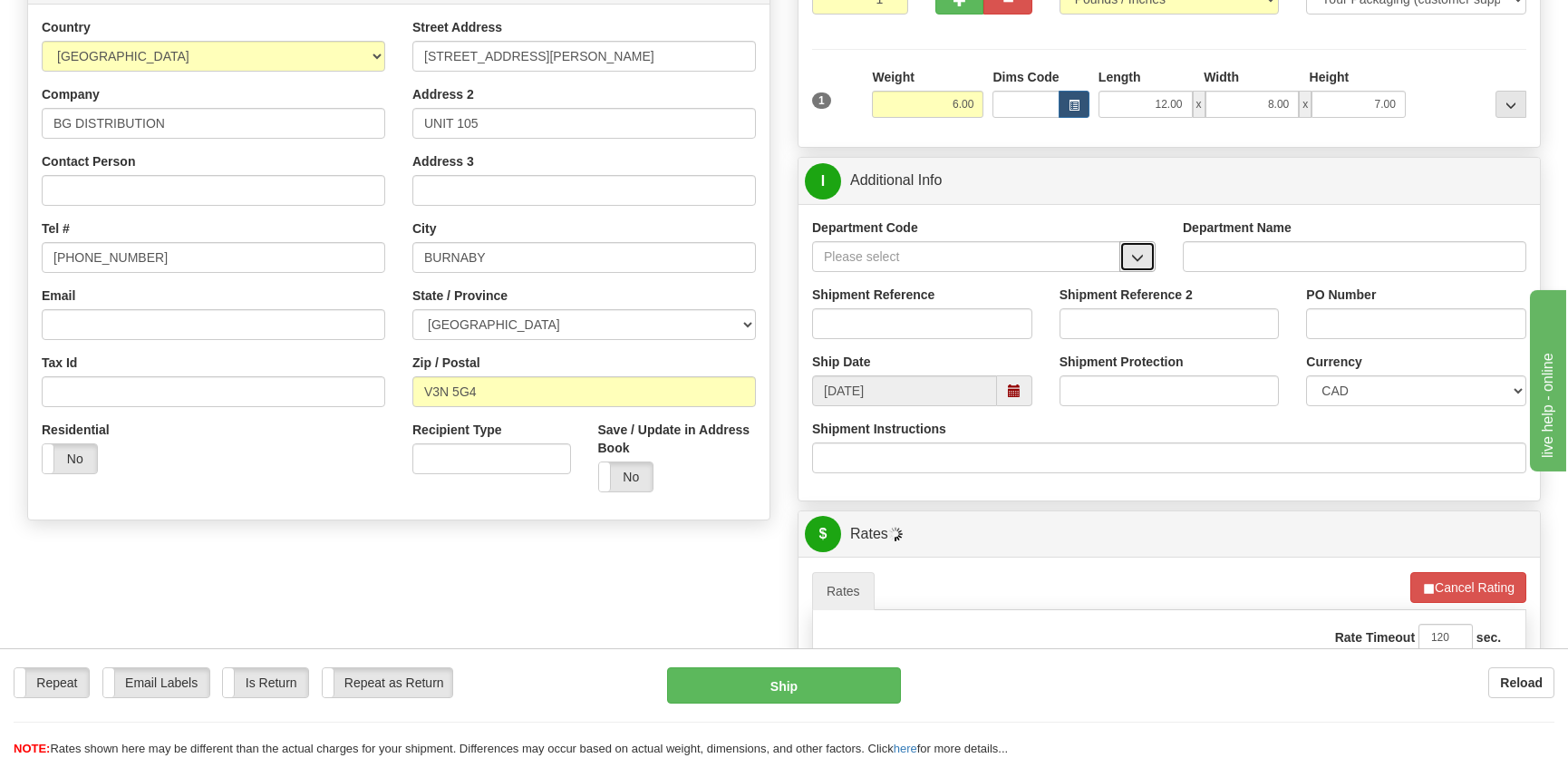
click at [1133, 252] on span "button" at bounding box center [1138, 258] width 13 height 12
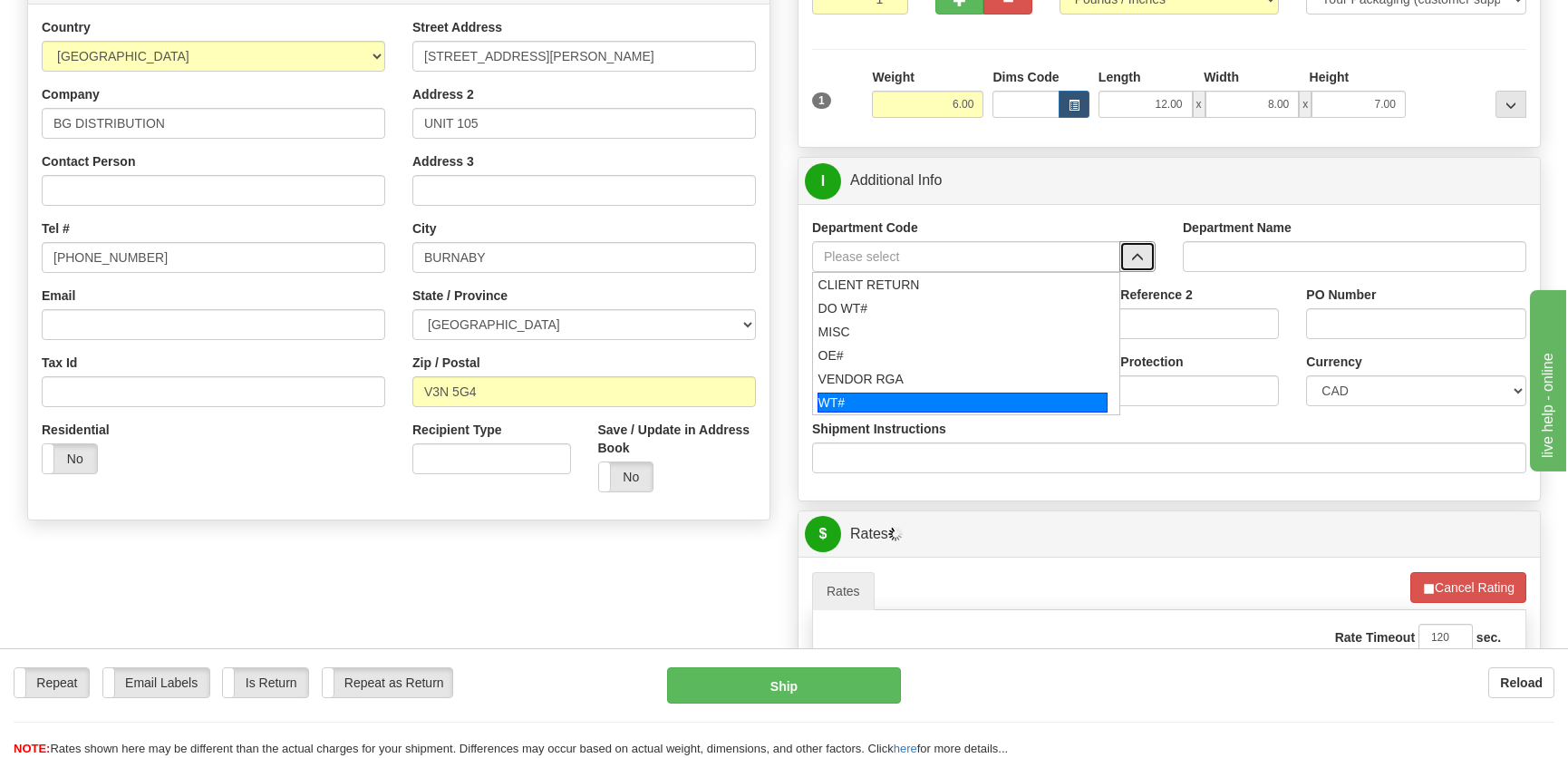
click at [888, 393] on div "WT#" at bounding box center [963, 402] width 291 height 20
type input "WT#"
type input "WAREHOUSE TRANSFERS"
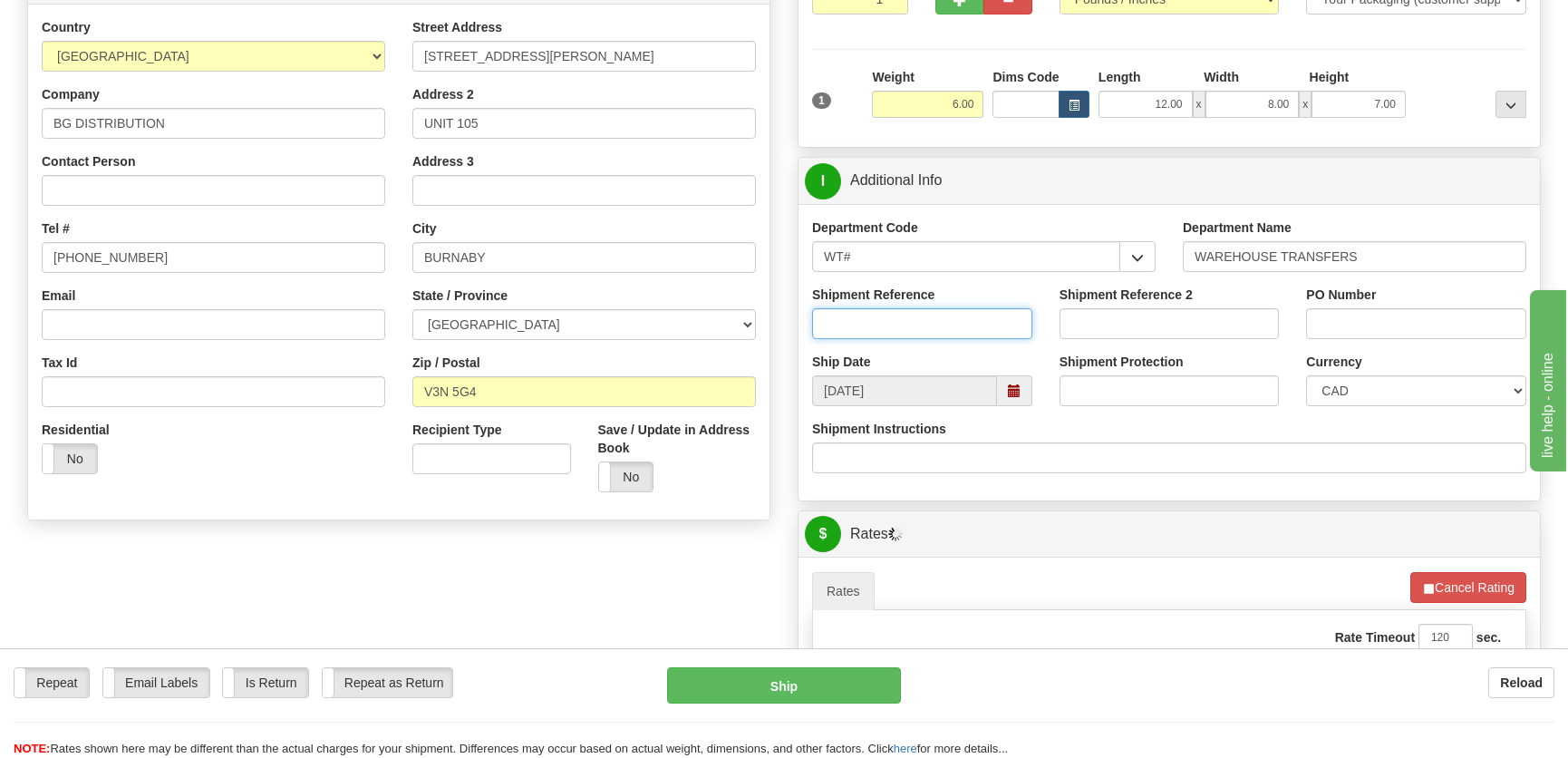
click at [902, 326] on input "Shipment Reference" at bounding box center [922, 323] width 220 height 31
type input "transfers Vancouver"
click at [1441, 316] on input "PO Number" at bounding box center [1417, 323] width 220 height 31
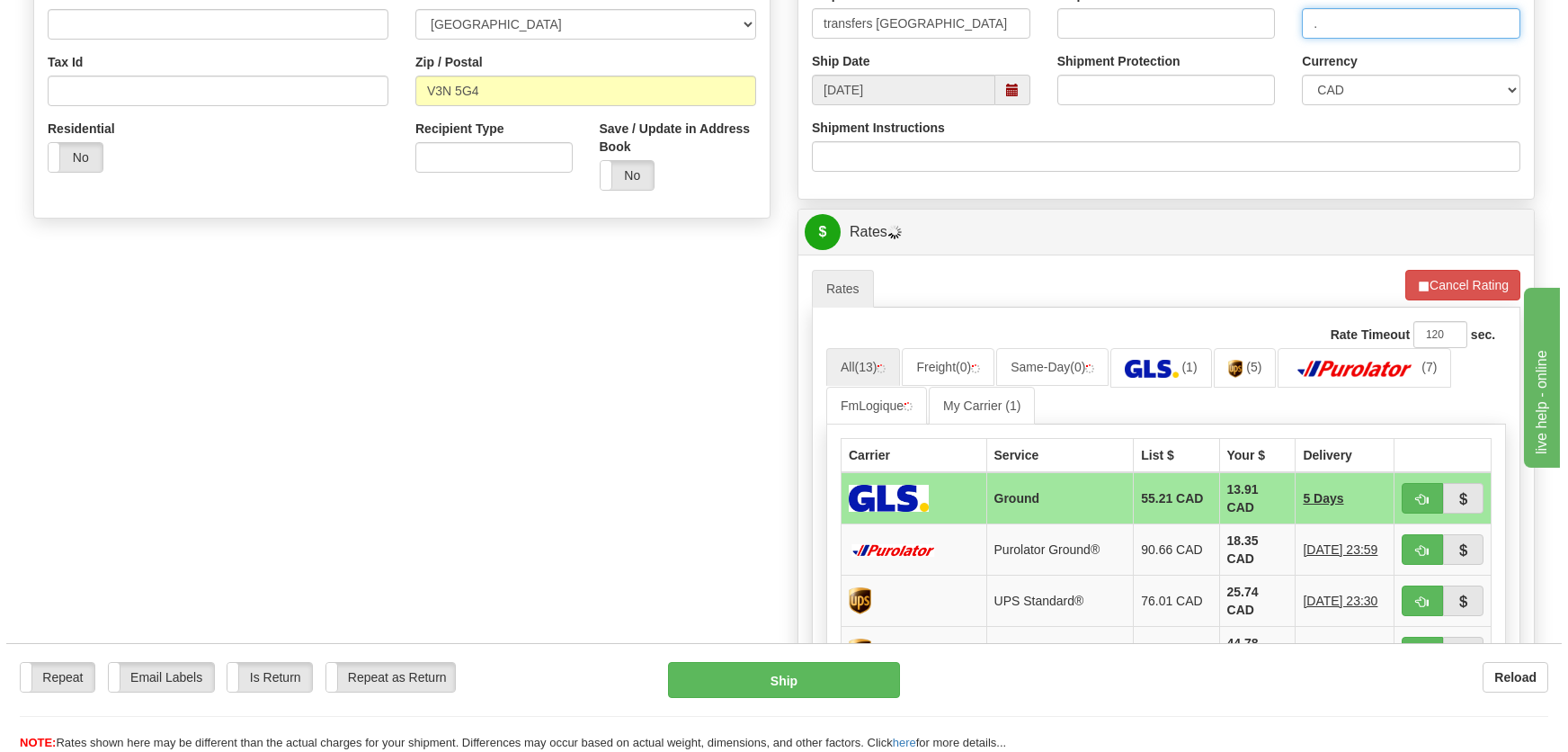
scroll to position [572, 0]
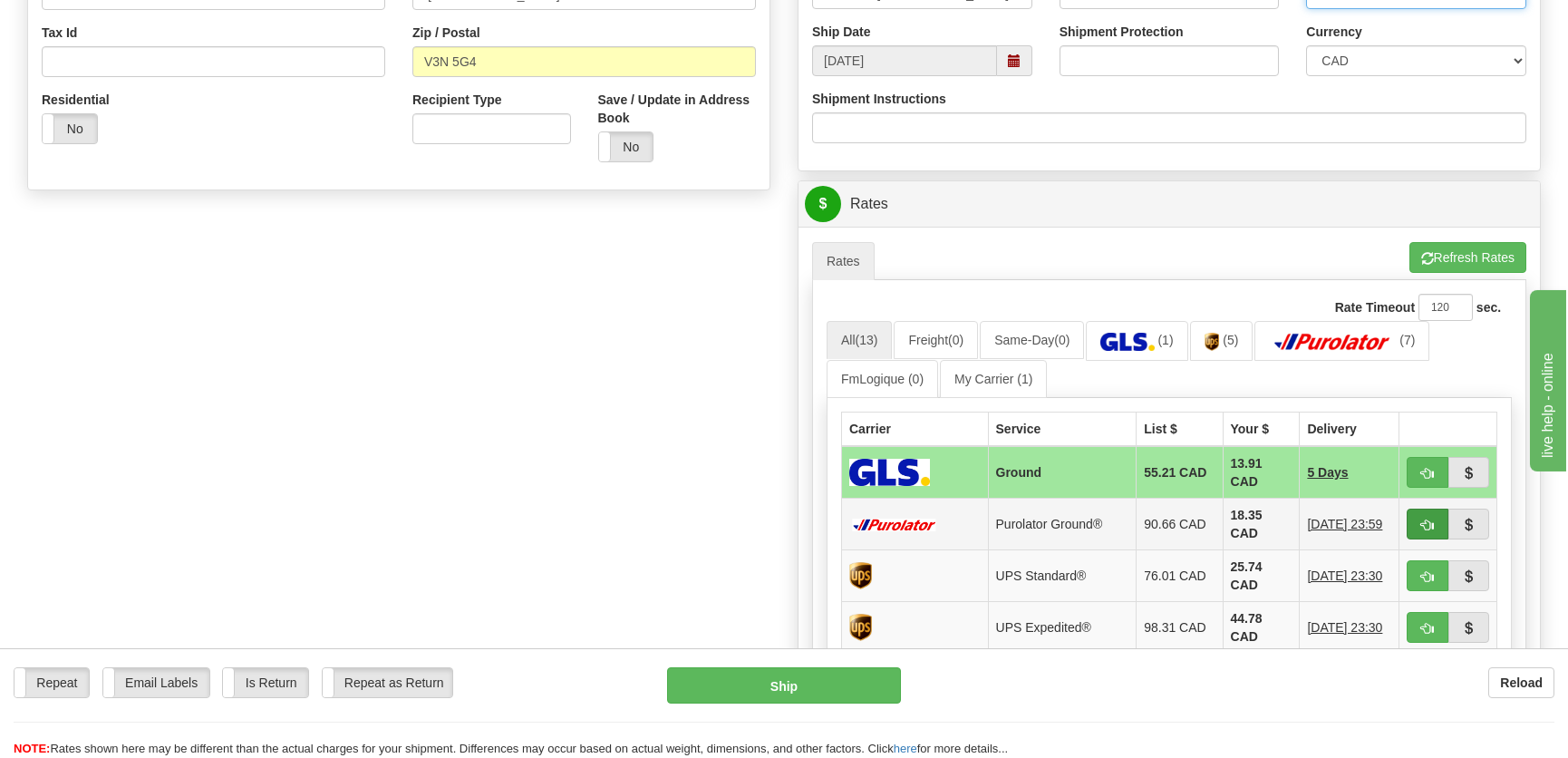
type input "."
click at [1428, 526] on span "button" at bounding box center [1428, 526] width 13 height 12
type input "260"
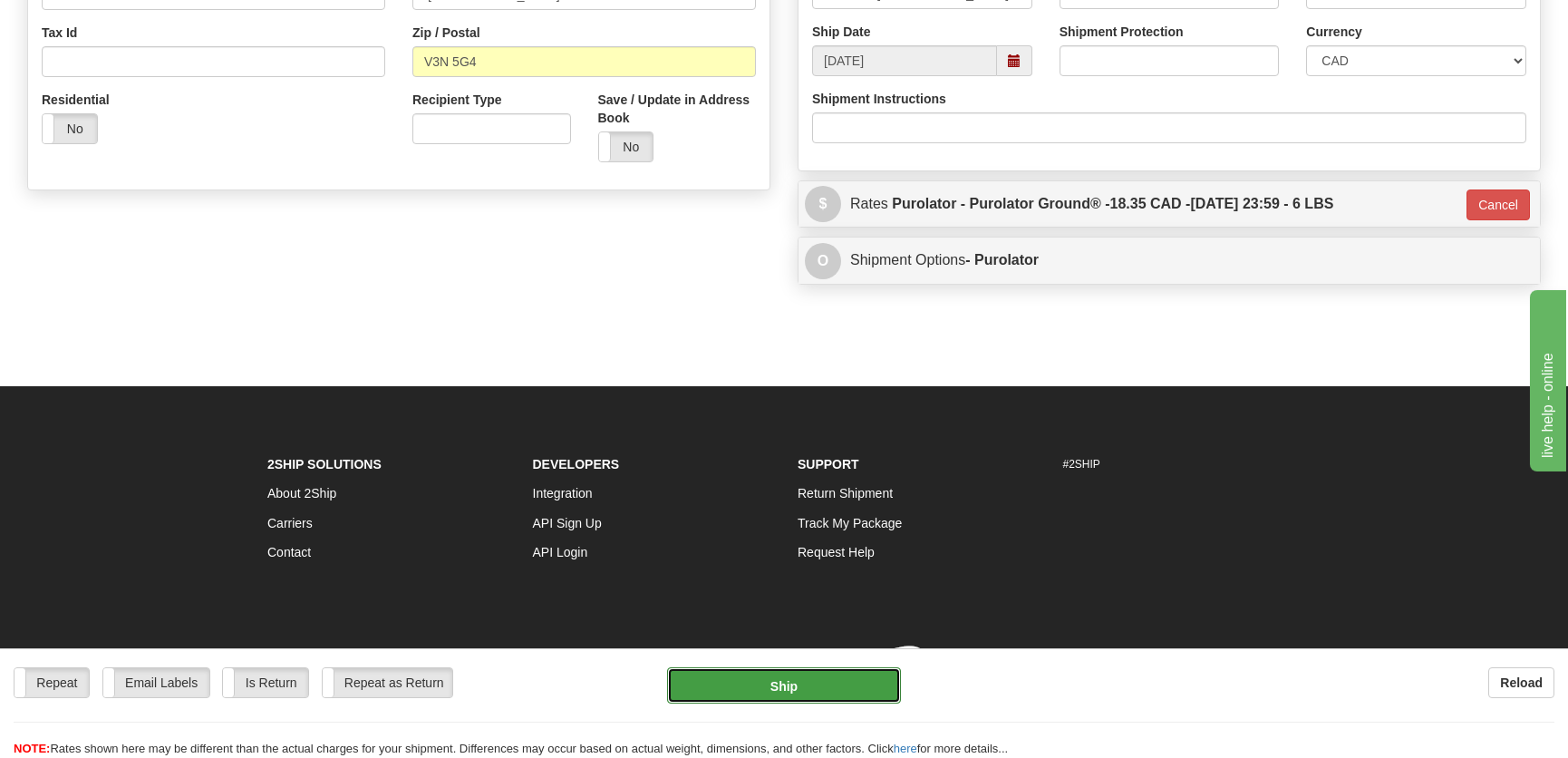
click at [845, 681] on button "Ship" at bounding box center [784, 685] width 234 height 36
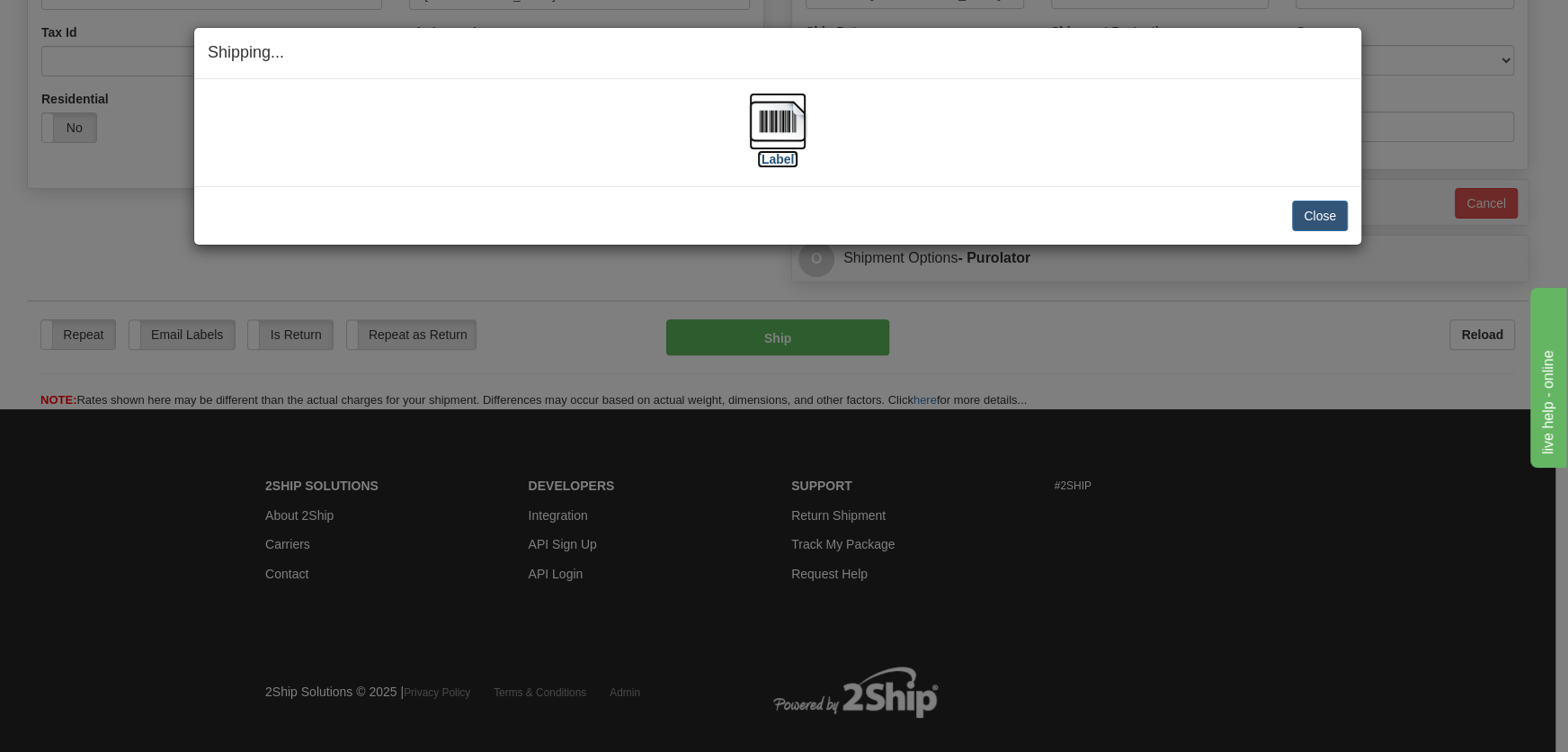
click at [783, 119] on img at bounding box center [778, 121] width 57 height 57
click at [1322, 219] on button "Close" at bounding box center [1320, 216] width 56 height 31
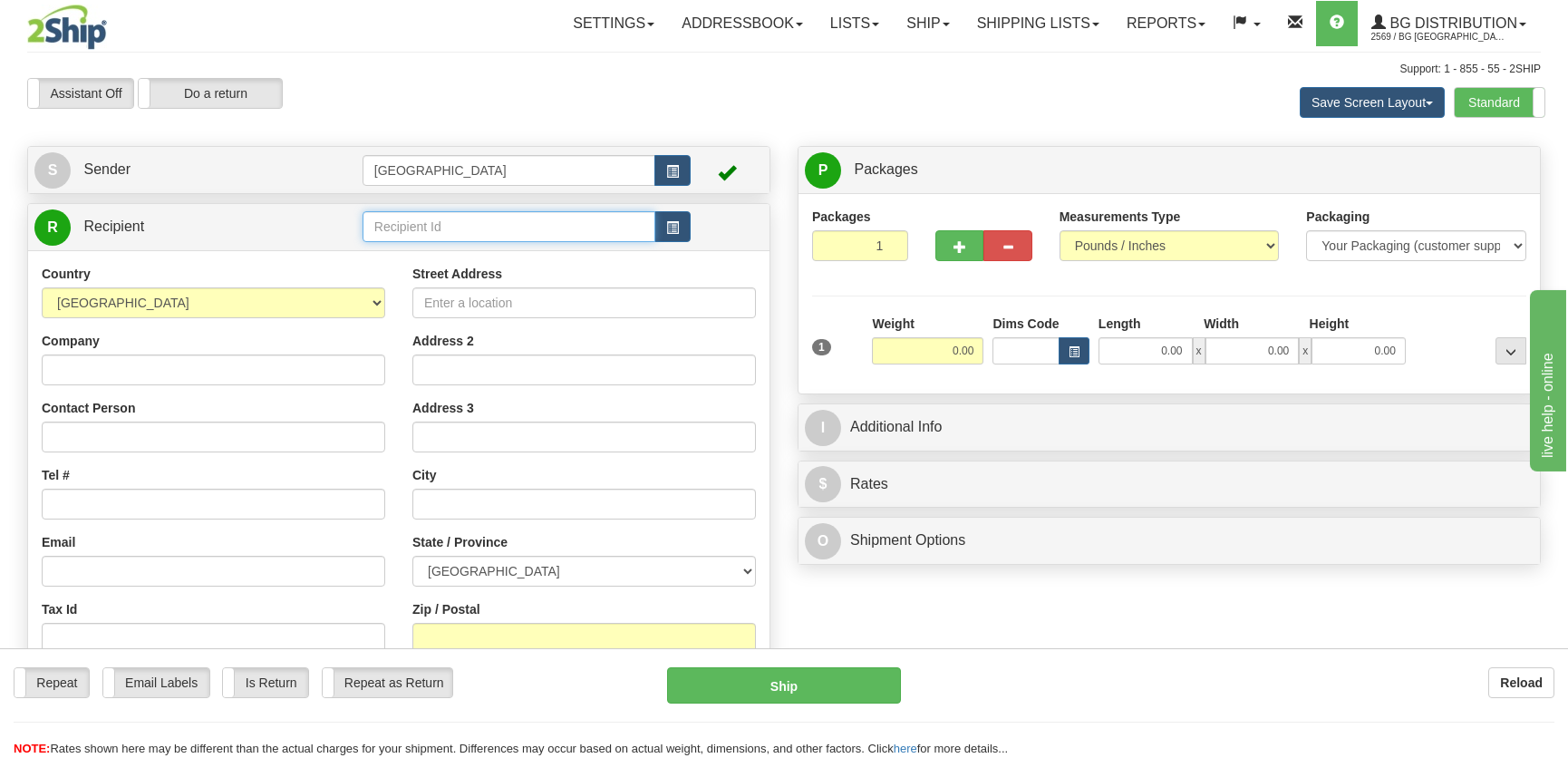
click at [427, 226] on input "text" at bounding box center [510, 226] width 293 height 31
click at [511, 262] on div "[GEOGRAPHIC_DATA]" at bounding box center [504, 255] width 274 height 20
type input "[GEOGRAPHIC_DATA]"
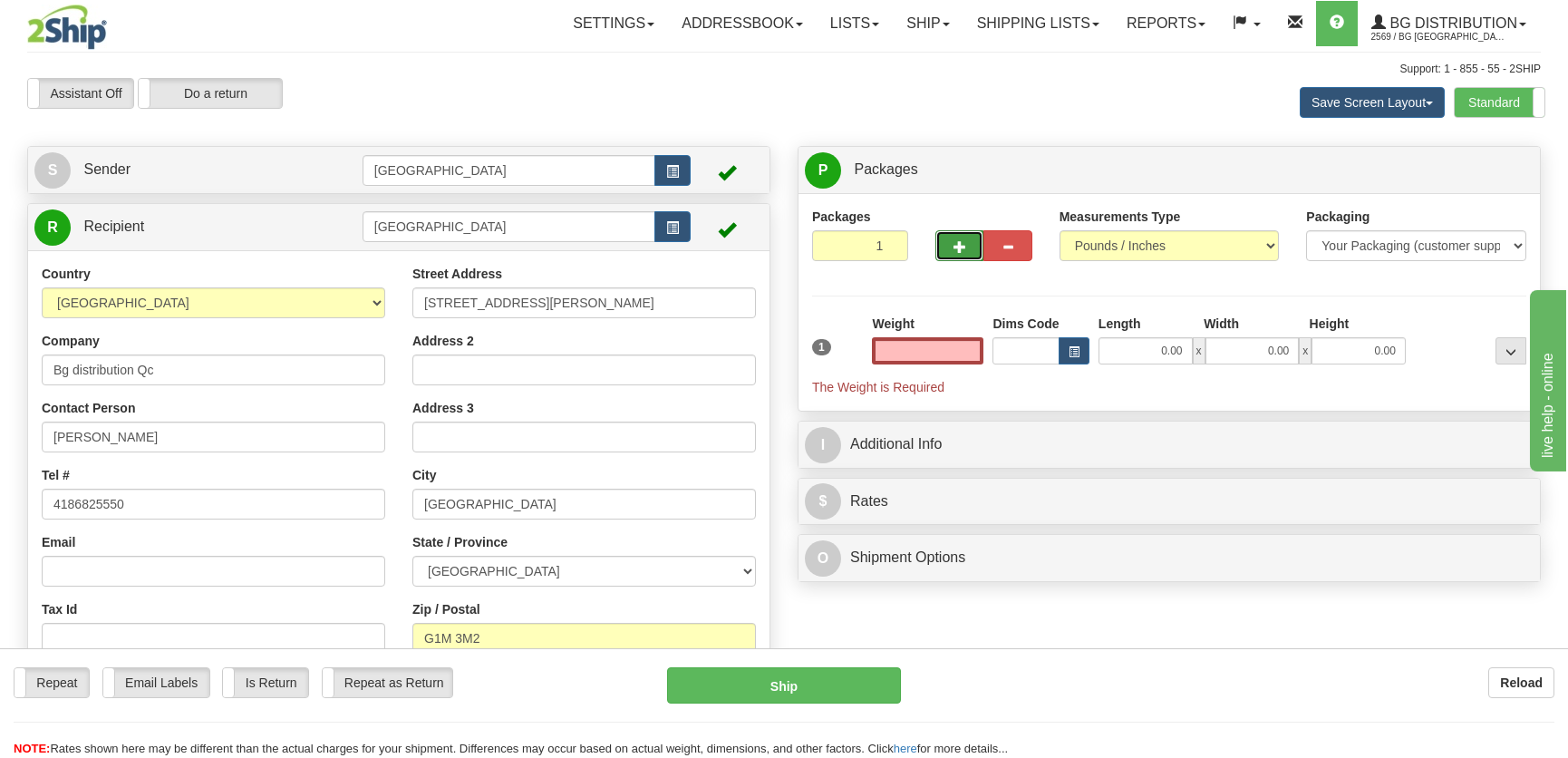
type input "0.00"
click at [956, 254] on button "button" at bounding box center [959, 246] width 48 height 31
radio input "true"
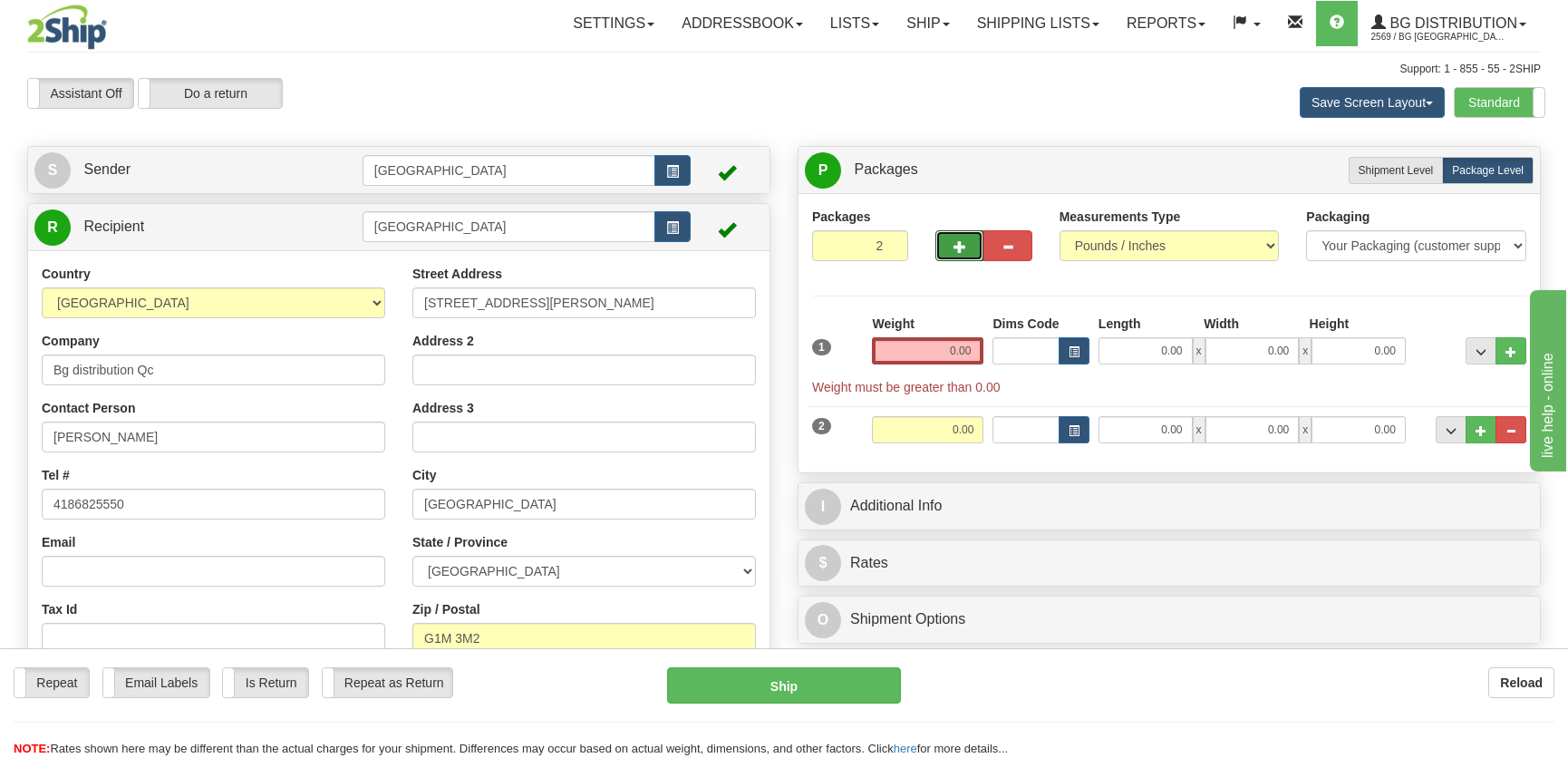
click at [958, 246] on span "button" at bounding box center [960, 246] width 13 height 12
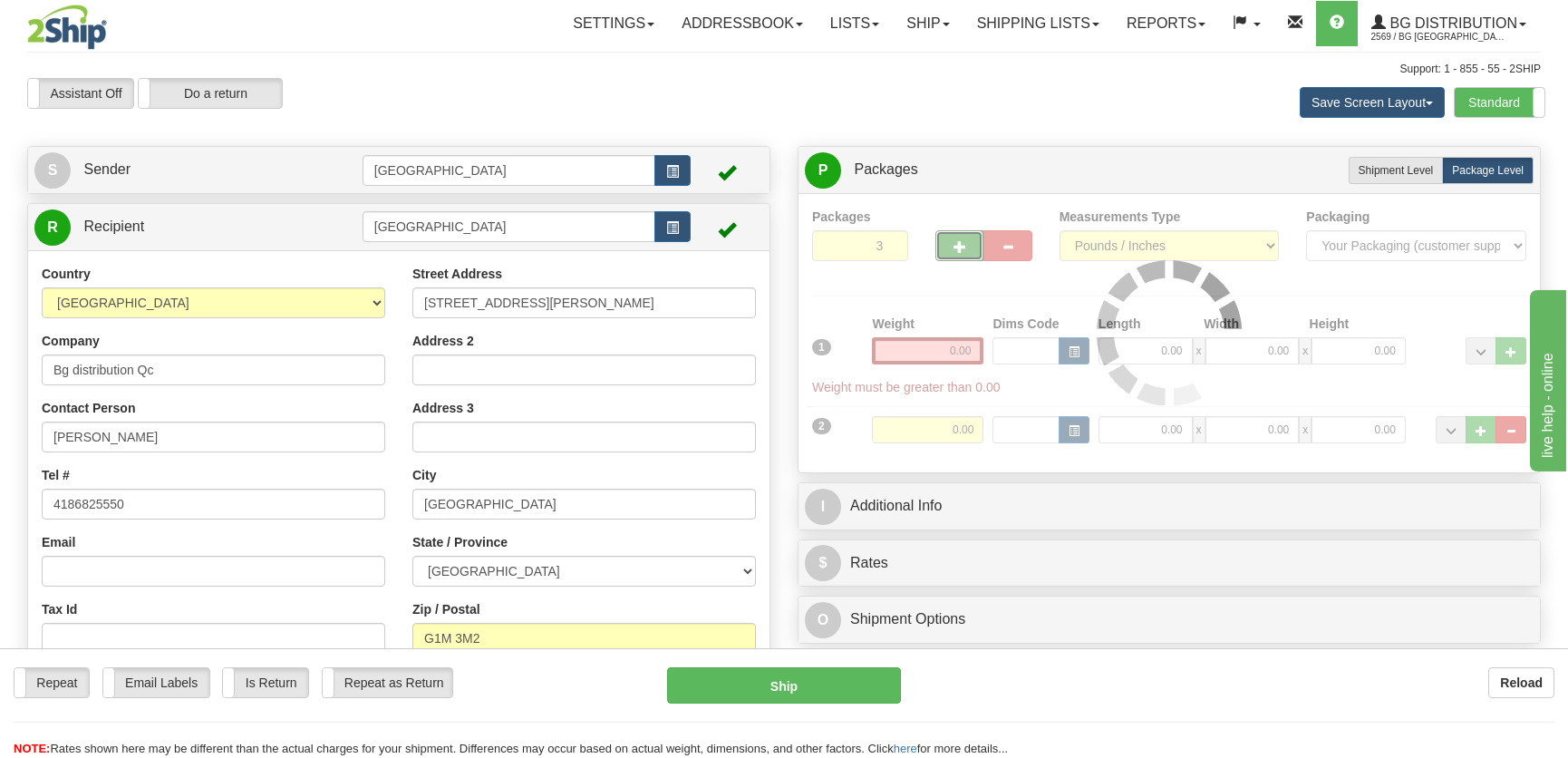
click at [961, 246] on div at bounding box center [1169, 332] width 714 height 251
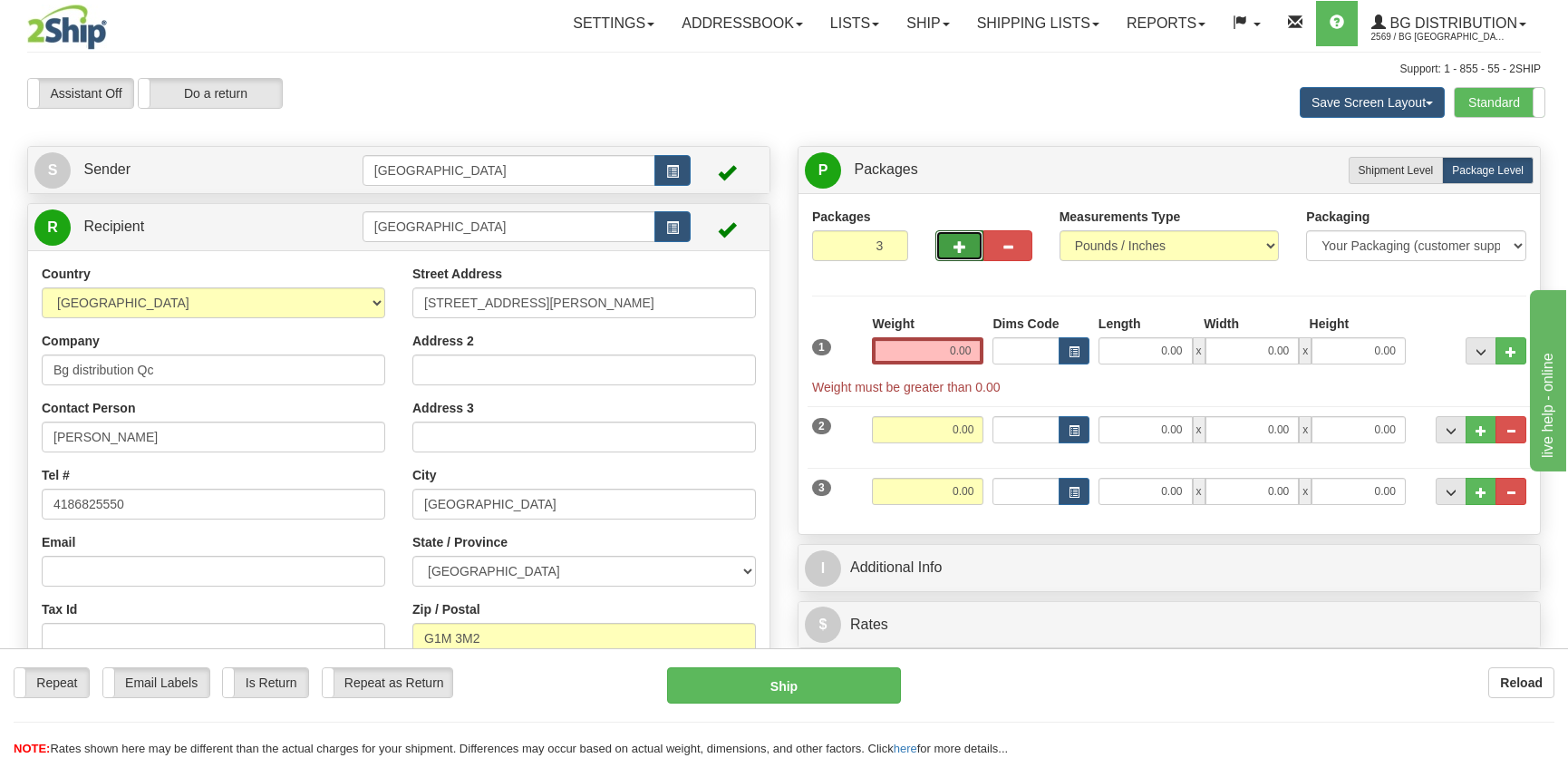
click at [961, 246] on span "button" at bounding box center [960, 246] width 13 height 12
type input "4"
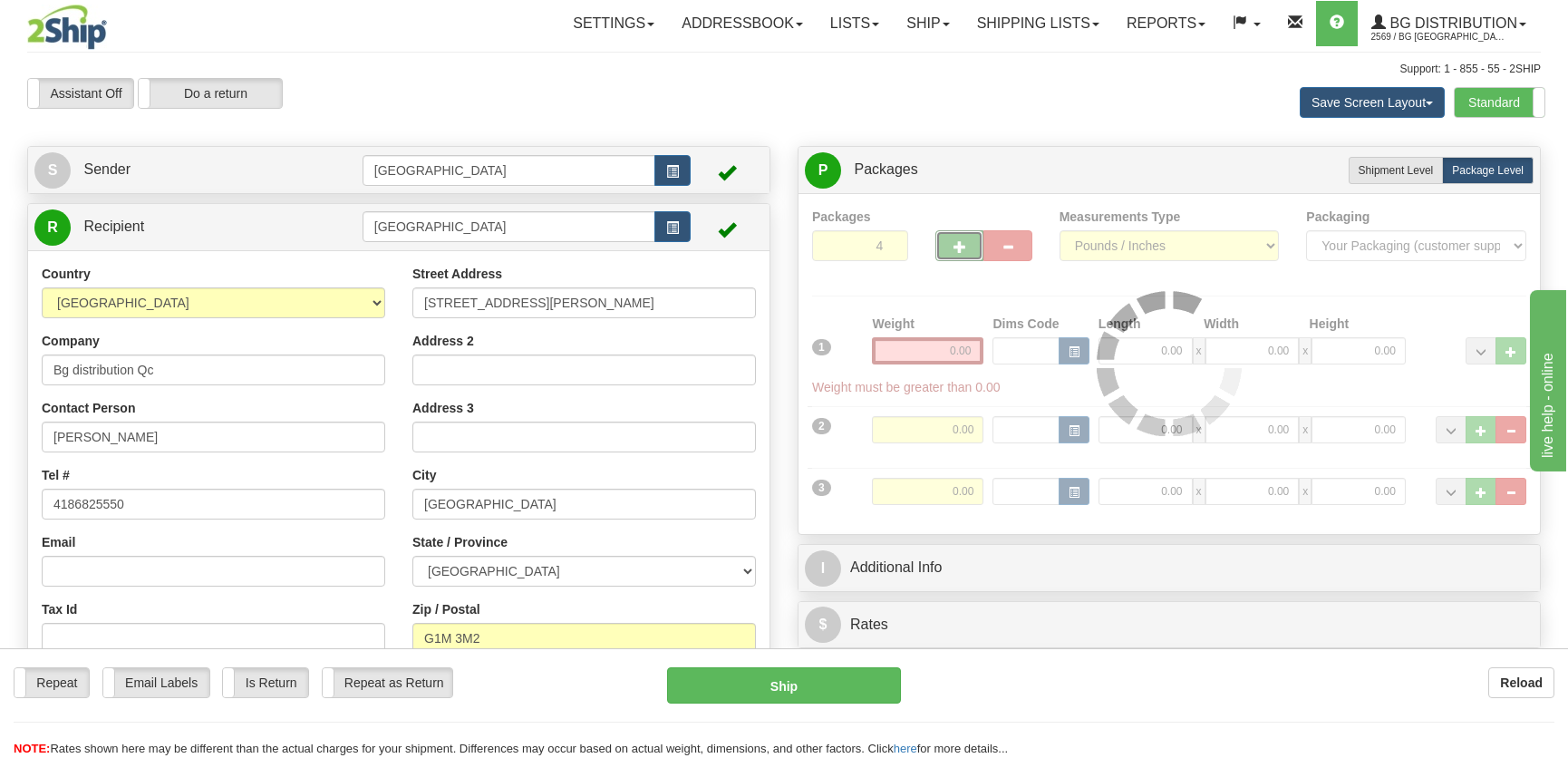
click at [954, 349] on div at bounding box center [1169, 363] width 714 height 313
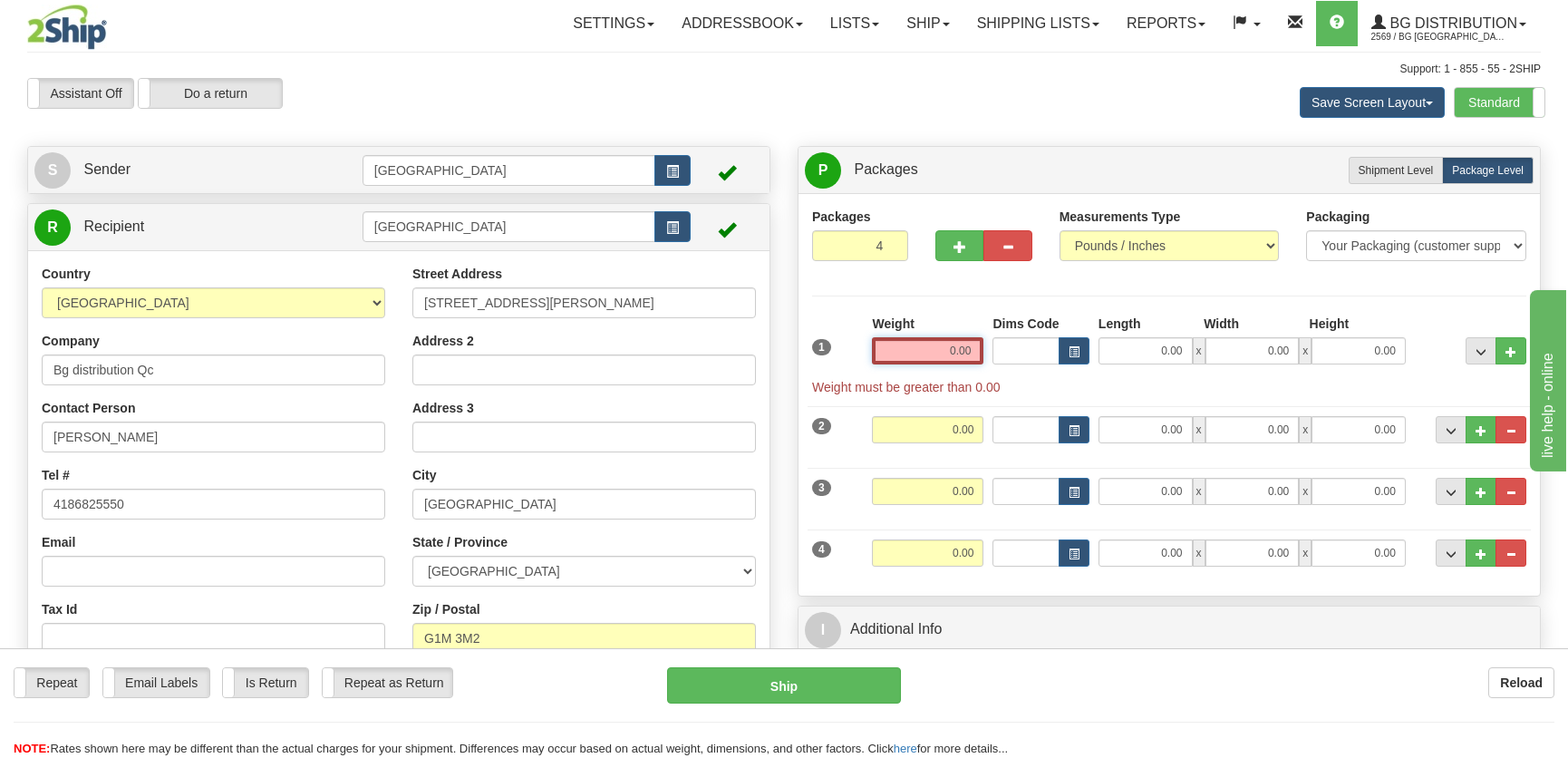
click at [957, 350] on input "0.00" at bounding box center [927, 350] width 111 height 27
type input "15.00"
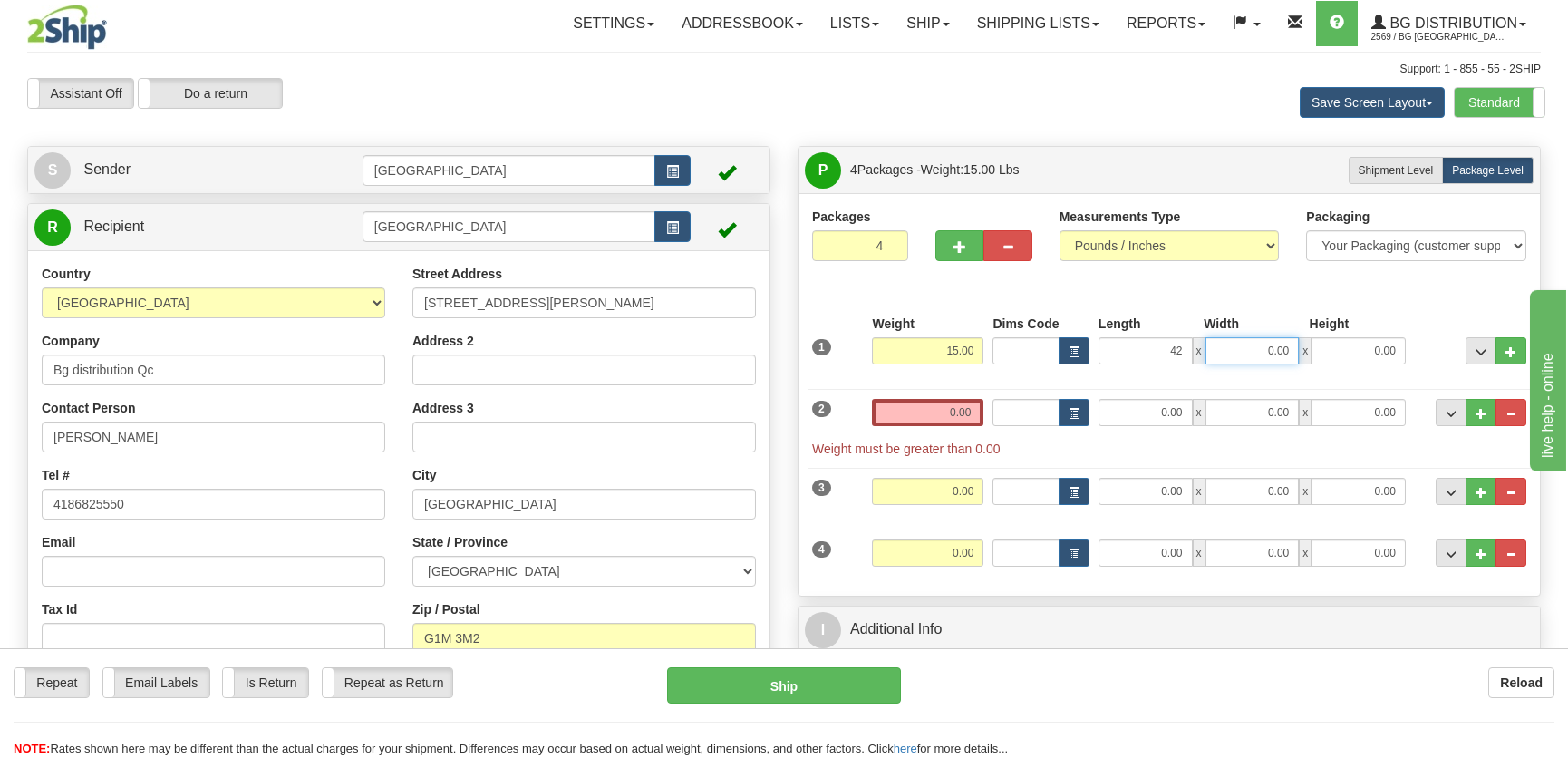
type input "42.00"
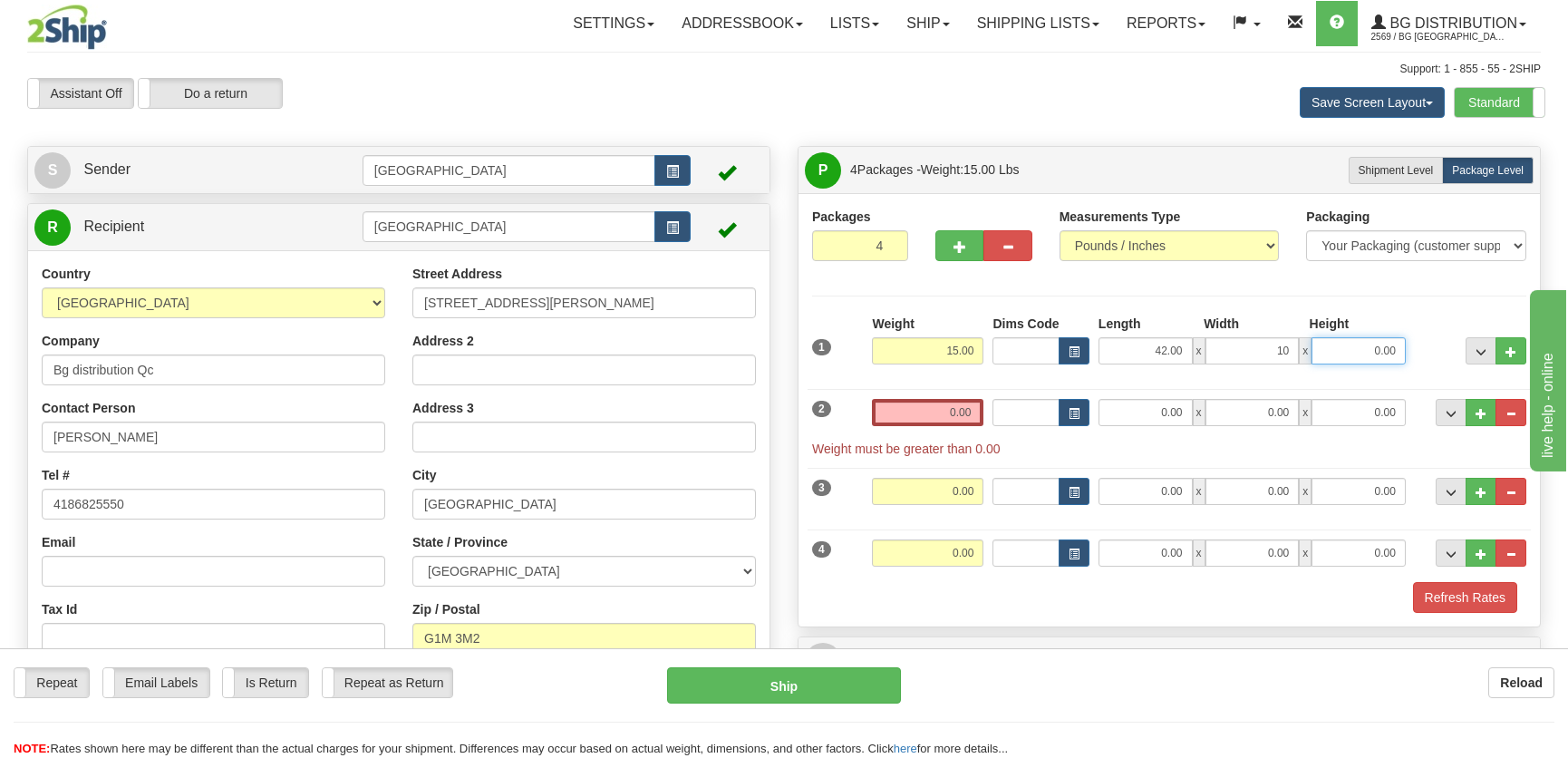
type input "10.00"
type input "8.00"
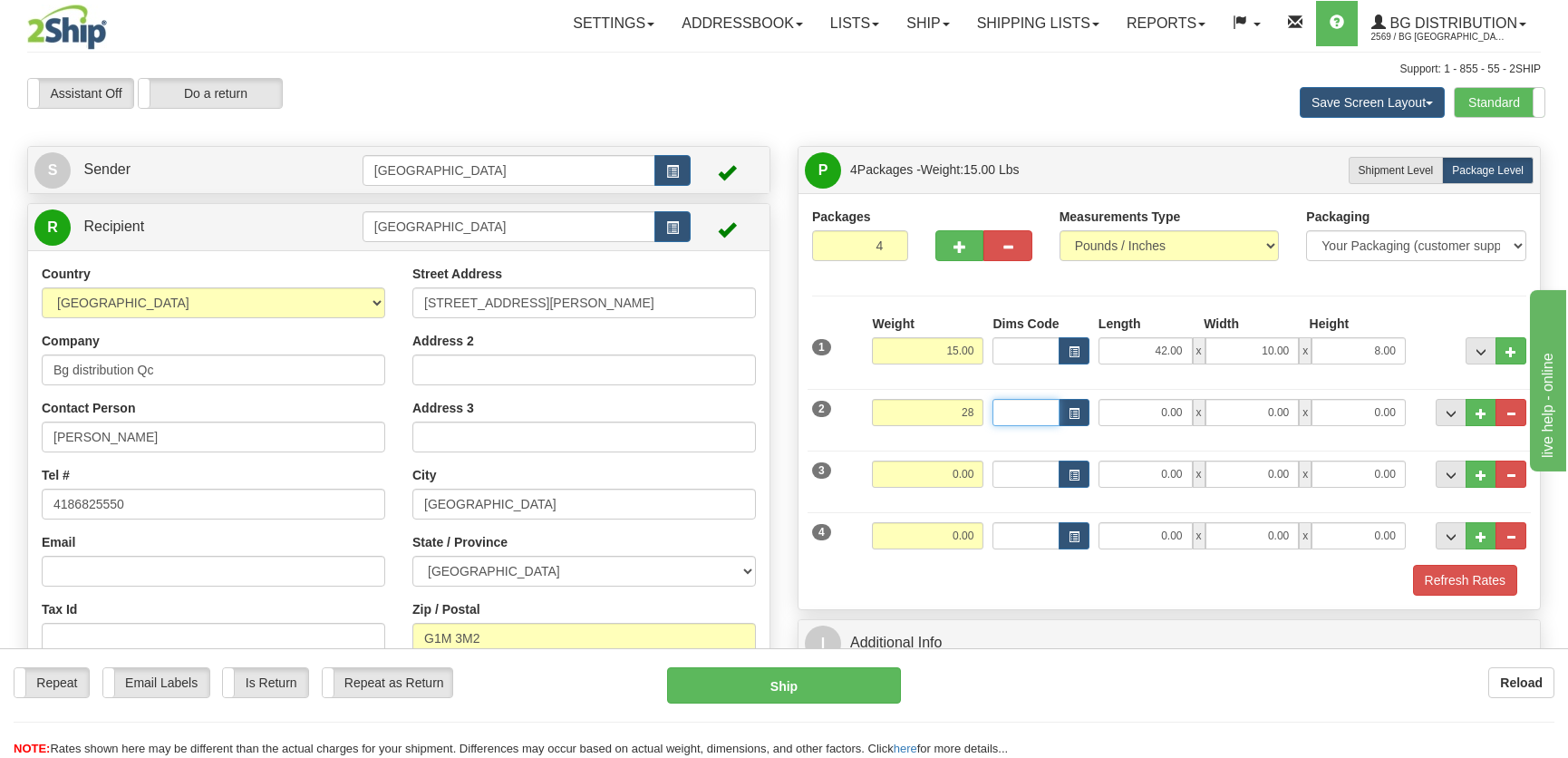
type input "28.00"
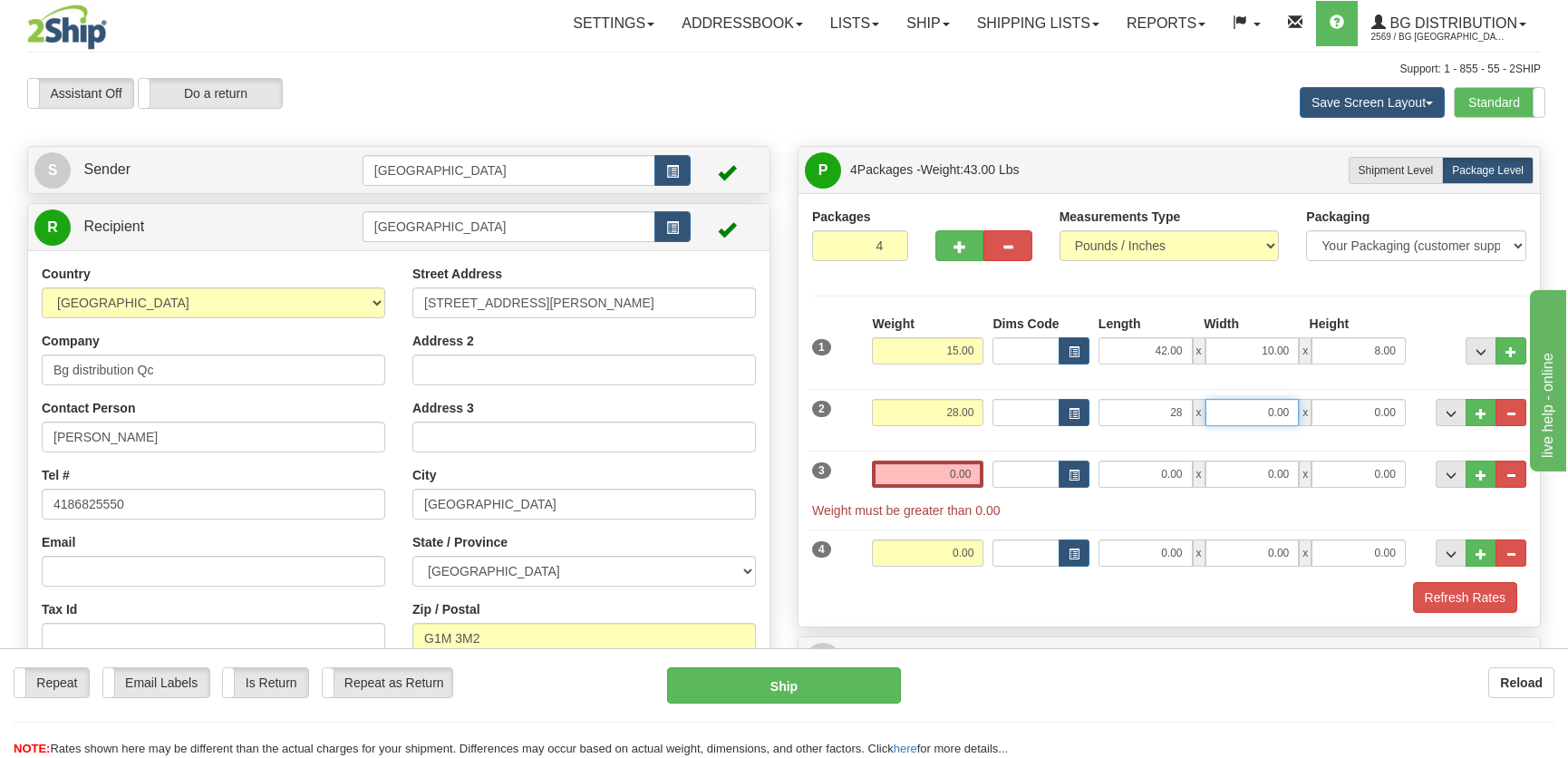
type input "28.00"
type input "16.00"
type input "5.00"
click at [961, 465] on input "0.00" at bounding box center [927, 473] width 111 height 27
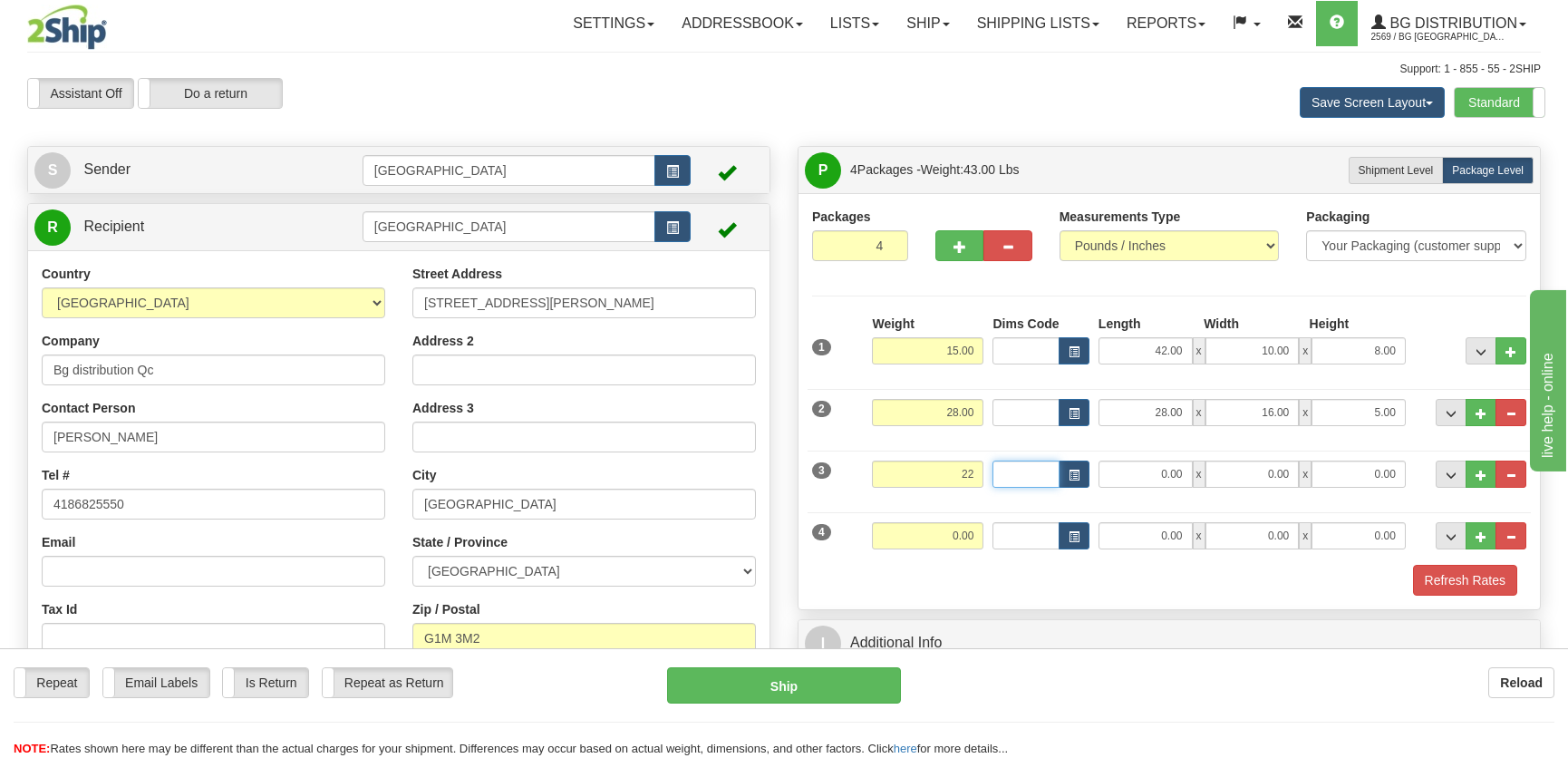
type input "22.00"
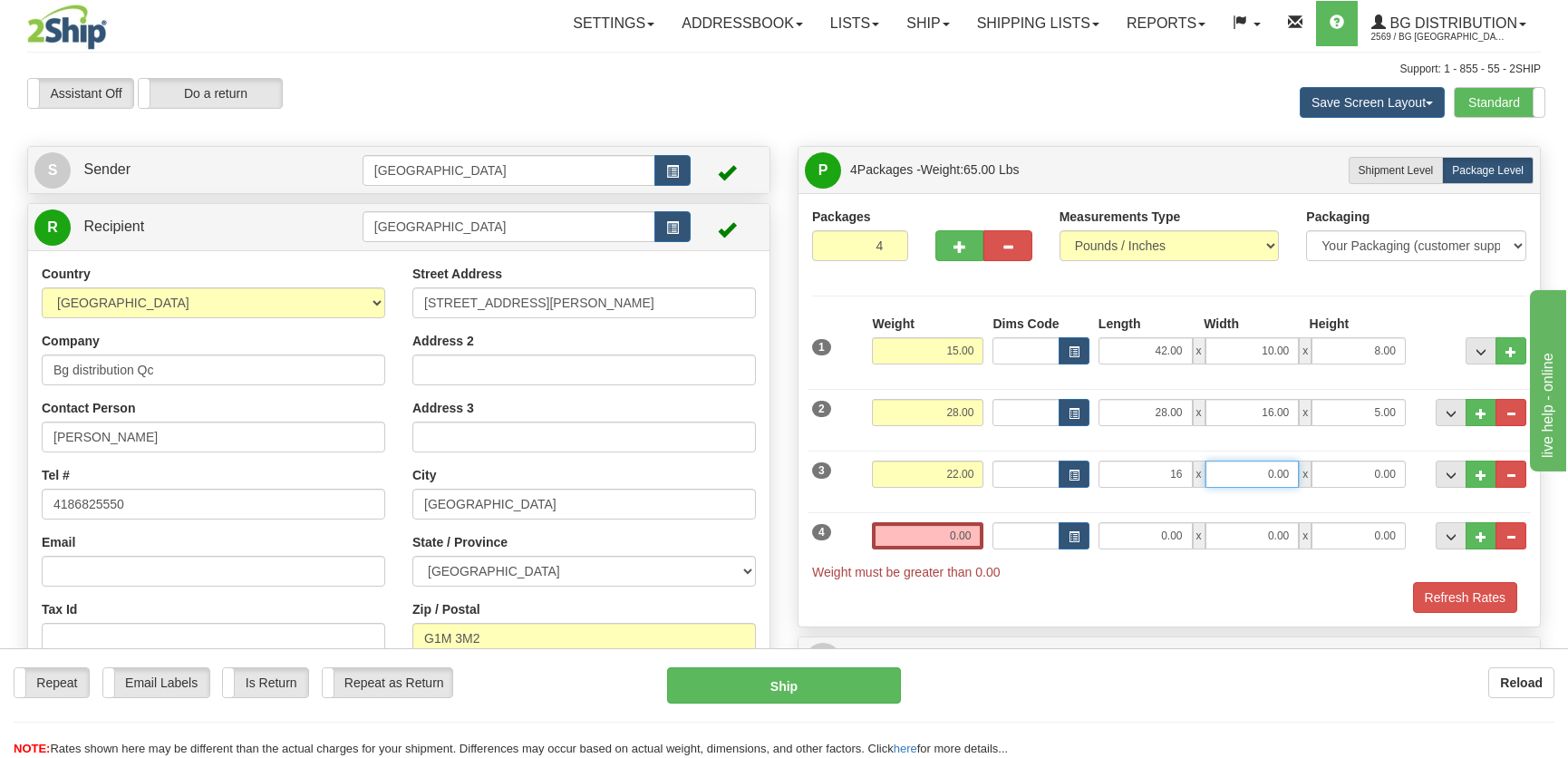
type input "16.00"
type input "13.00"
type input "7.00"
click at [1019, 247] on button "button" at bounding box center [1007, 246] width 48 height 31
type input "3"
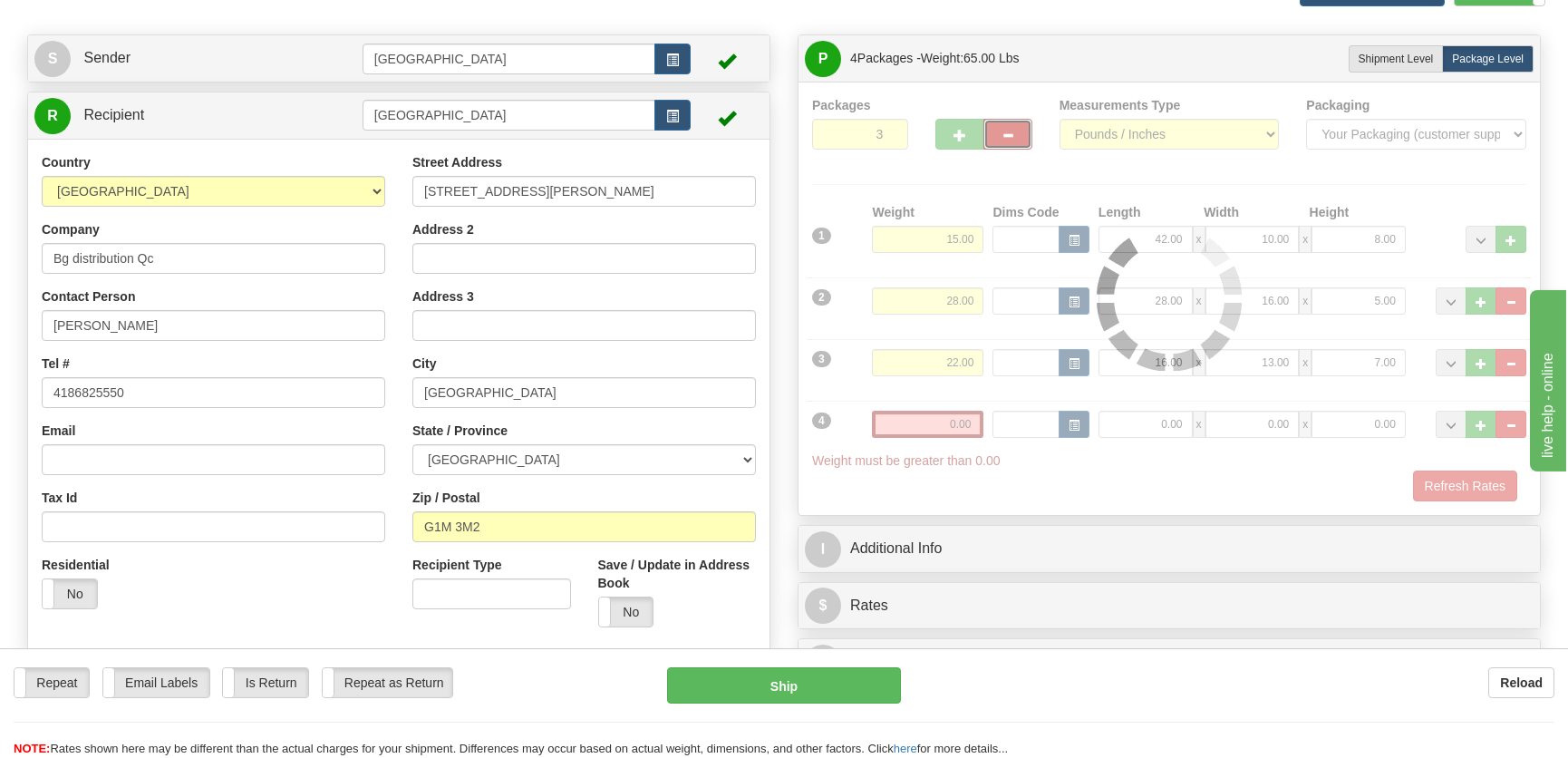
scroll to position [246, 0]
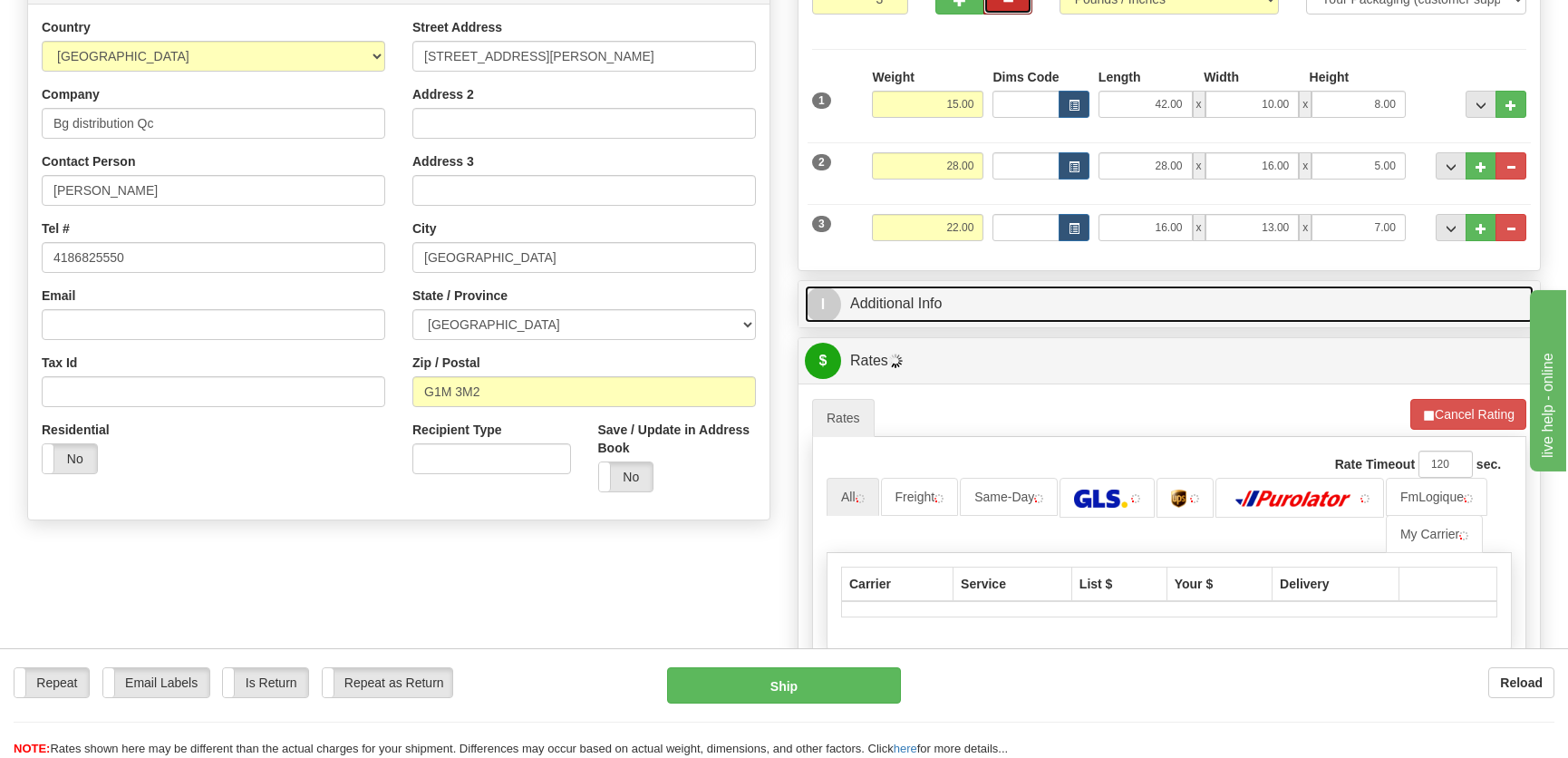
click at [1113, 299] on link "I Additional Info" at bounding box center [1169, 304] width 729 height 37
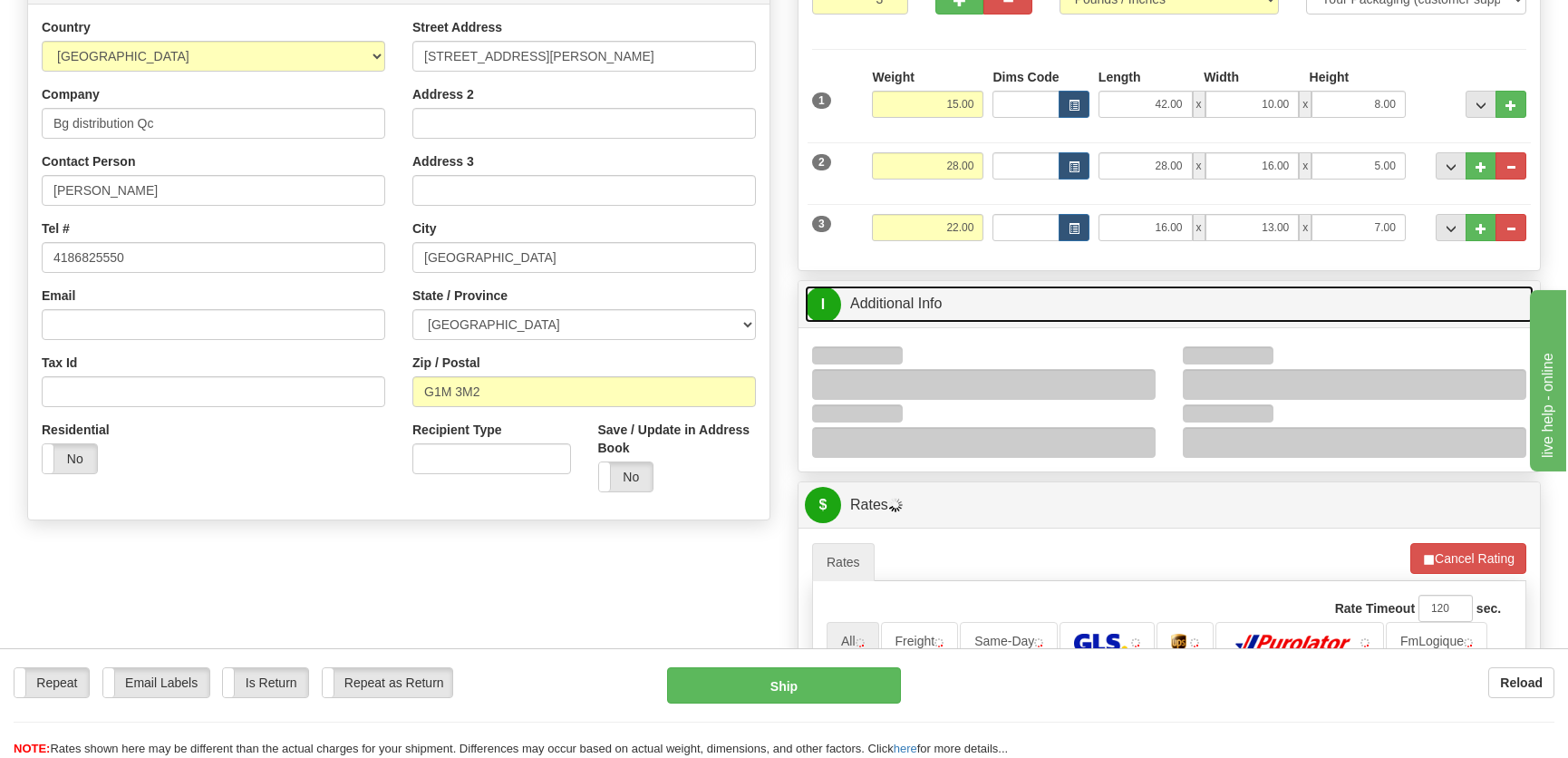
scroll to position [412, 0]
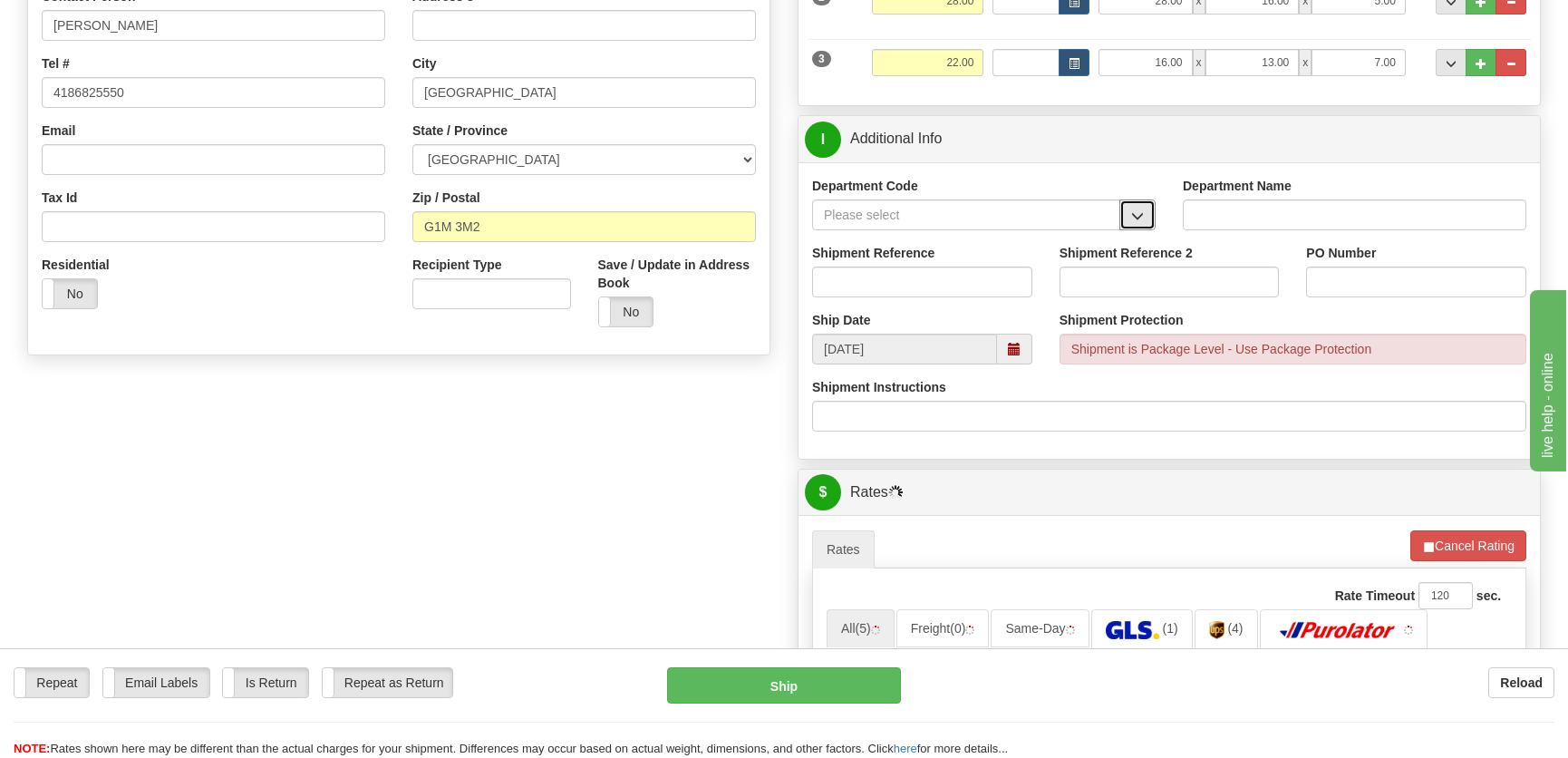
click at [1137, 210] on span "button" at bounding box center [1138, 216] width 13 height 12
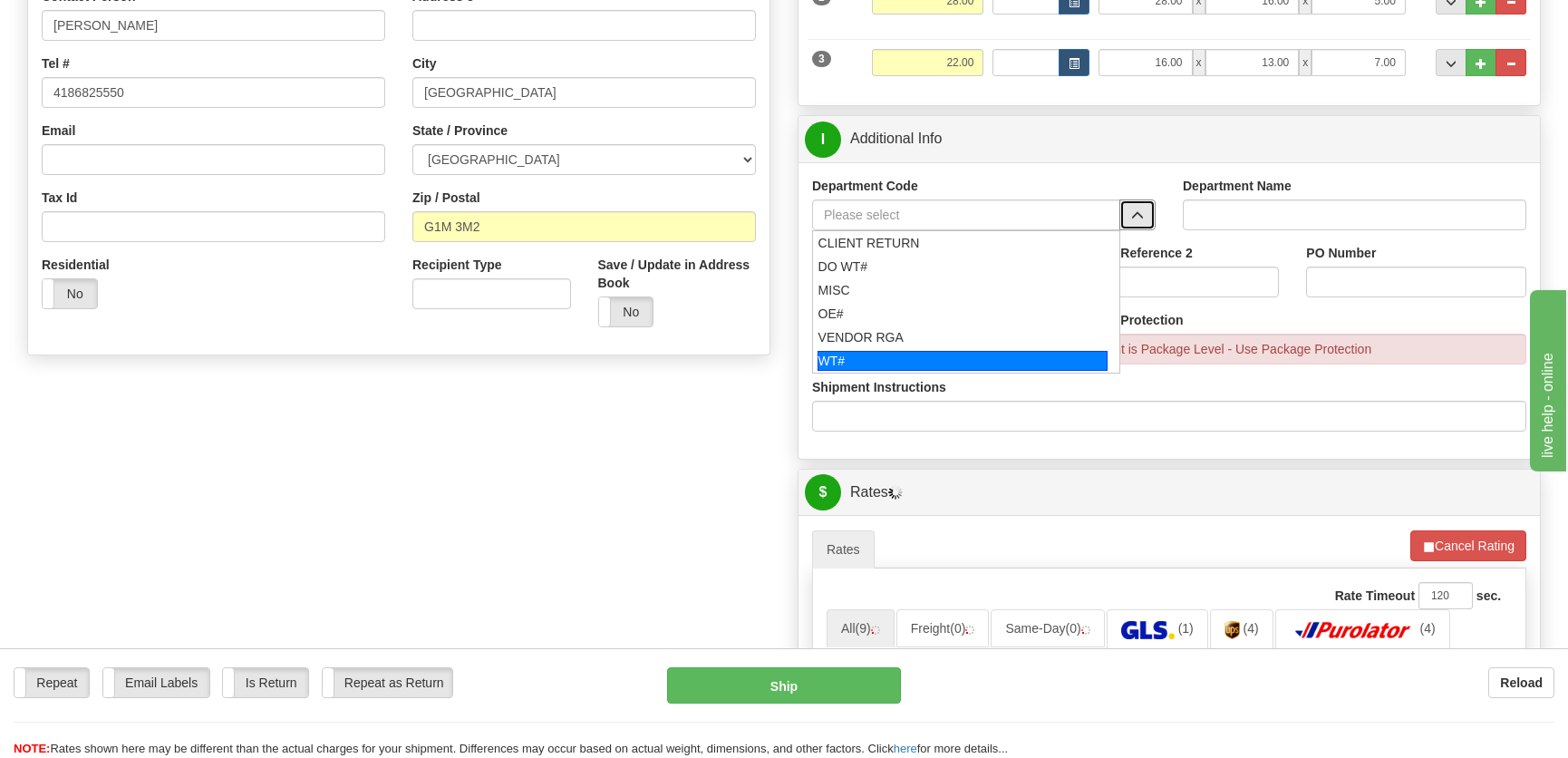
click at [936, 353] on div "WT#" at bounding box center [963, 360] width 291 height 20
type input "WT#"
type input "WAREHOUSE TRANSFERS"
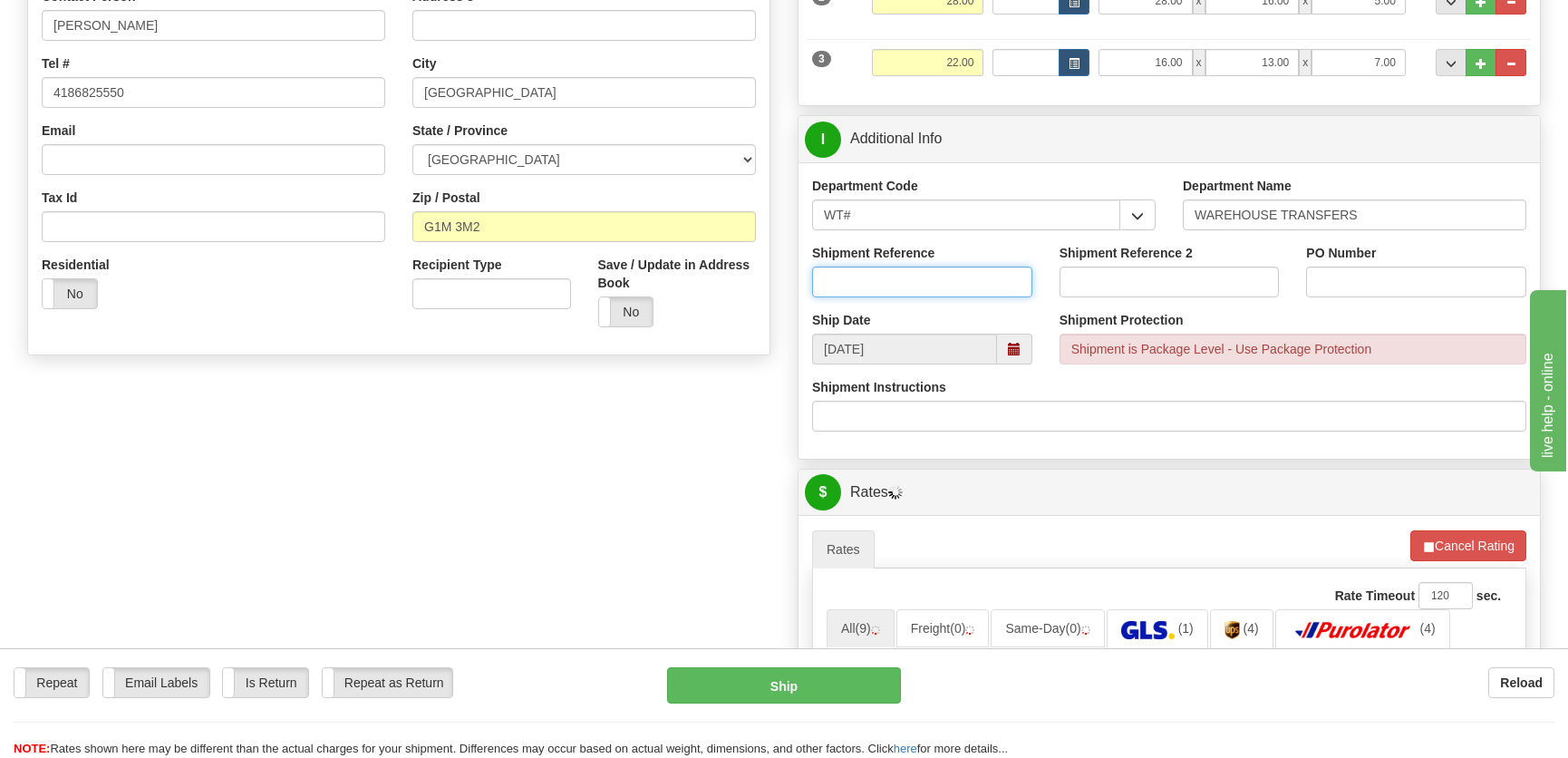
click at [945, 280] on input "Shipment Reference" at bounding box center [922, 282] width 220 height 31
type input "transfers Québec"
click at [1353, 289] on div "PO Number" at bounding box center [1416, 277] width 247 height 67
click at [1353, 289] on input "PO Number" at bounding box center [1417, 282] width 220 height 31
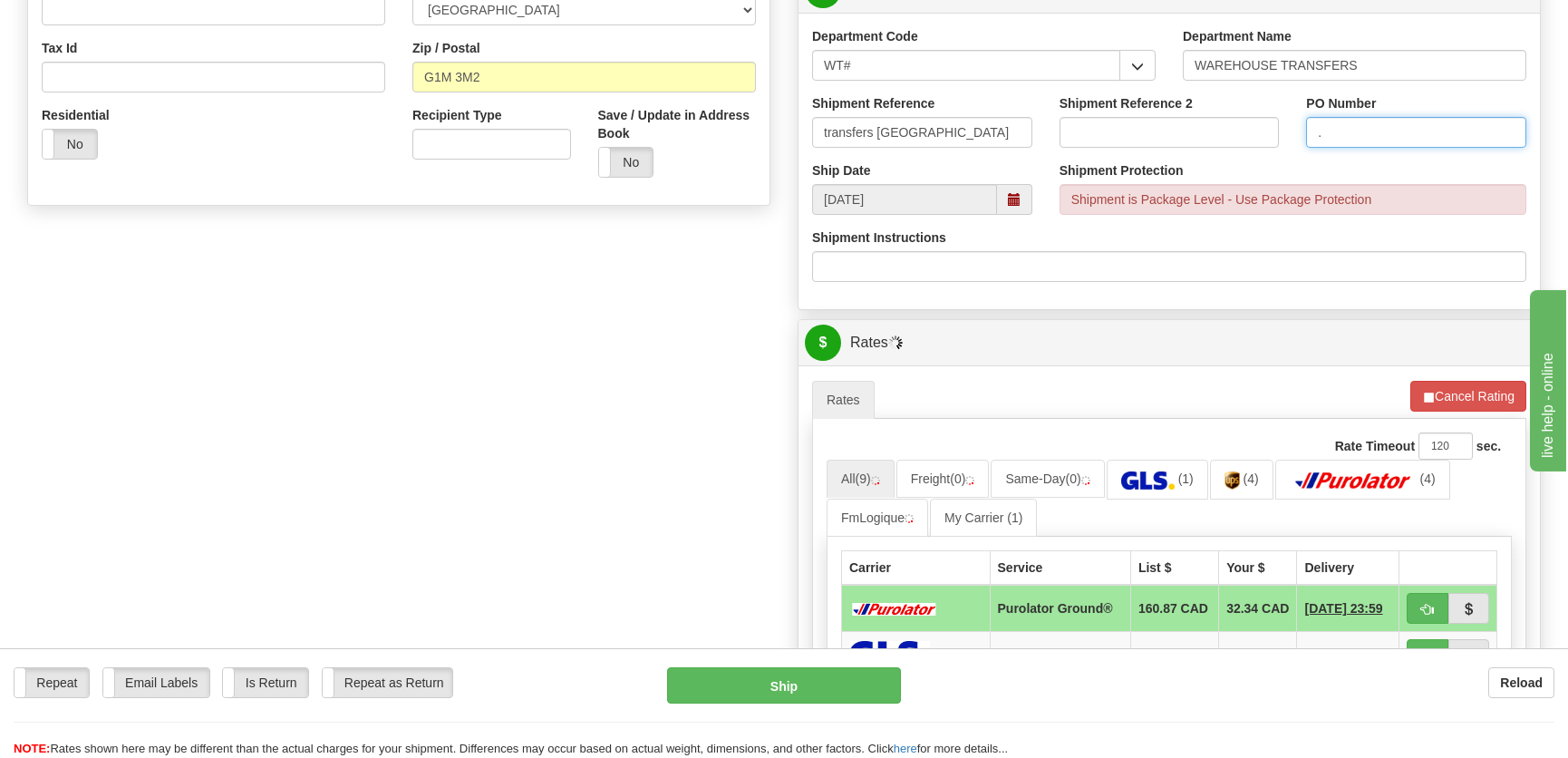
scroll to position [742, 0]
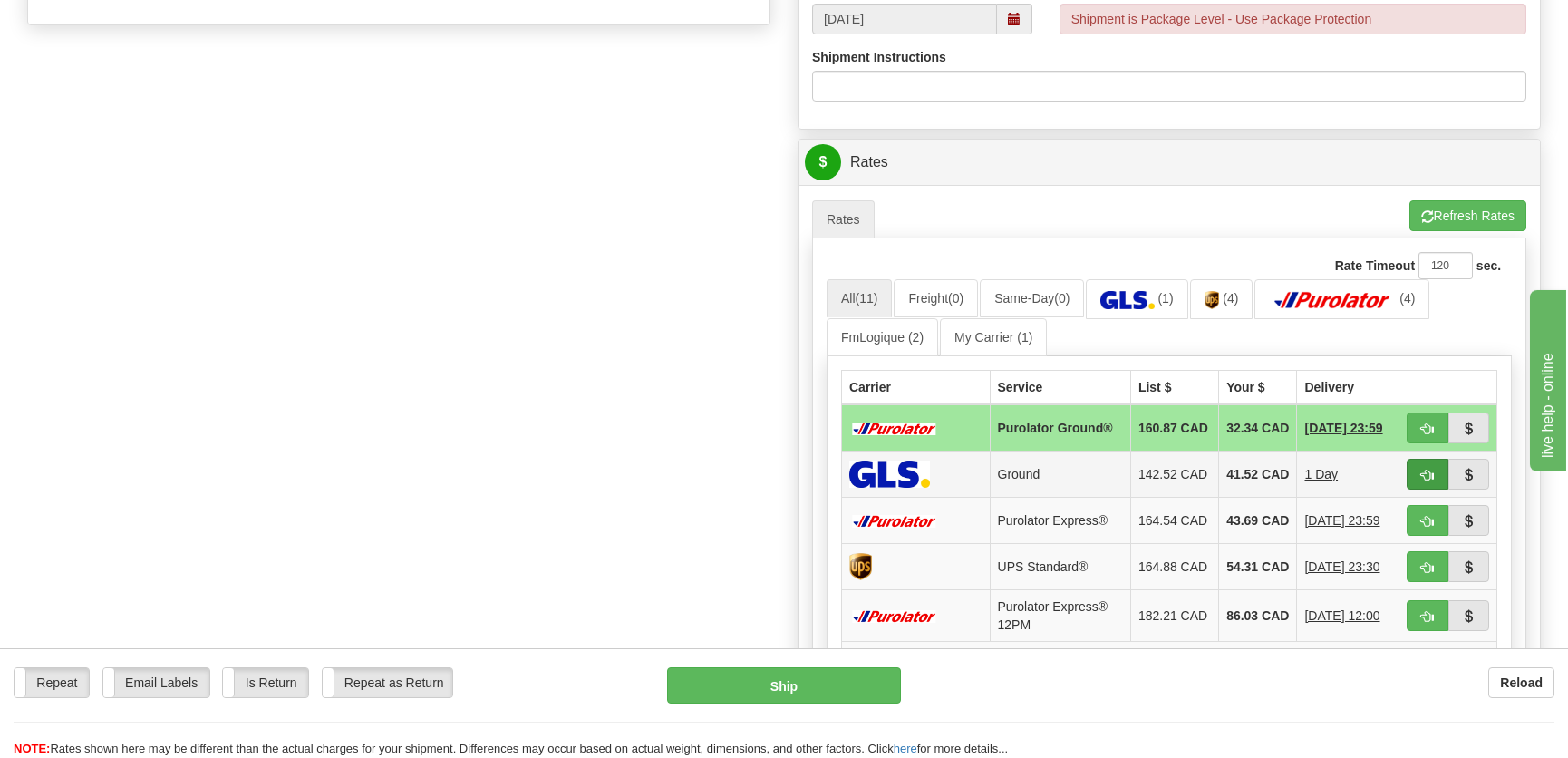
type input "."
click at [1421, 479] on span "button" at bounding box center [1428, 475] width 13 height 12
type input "1"
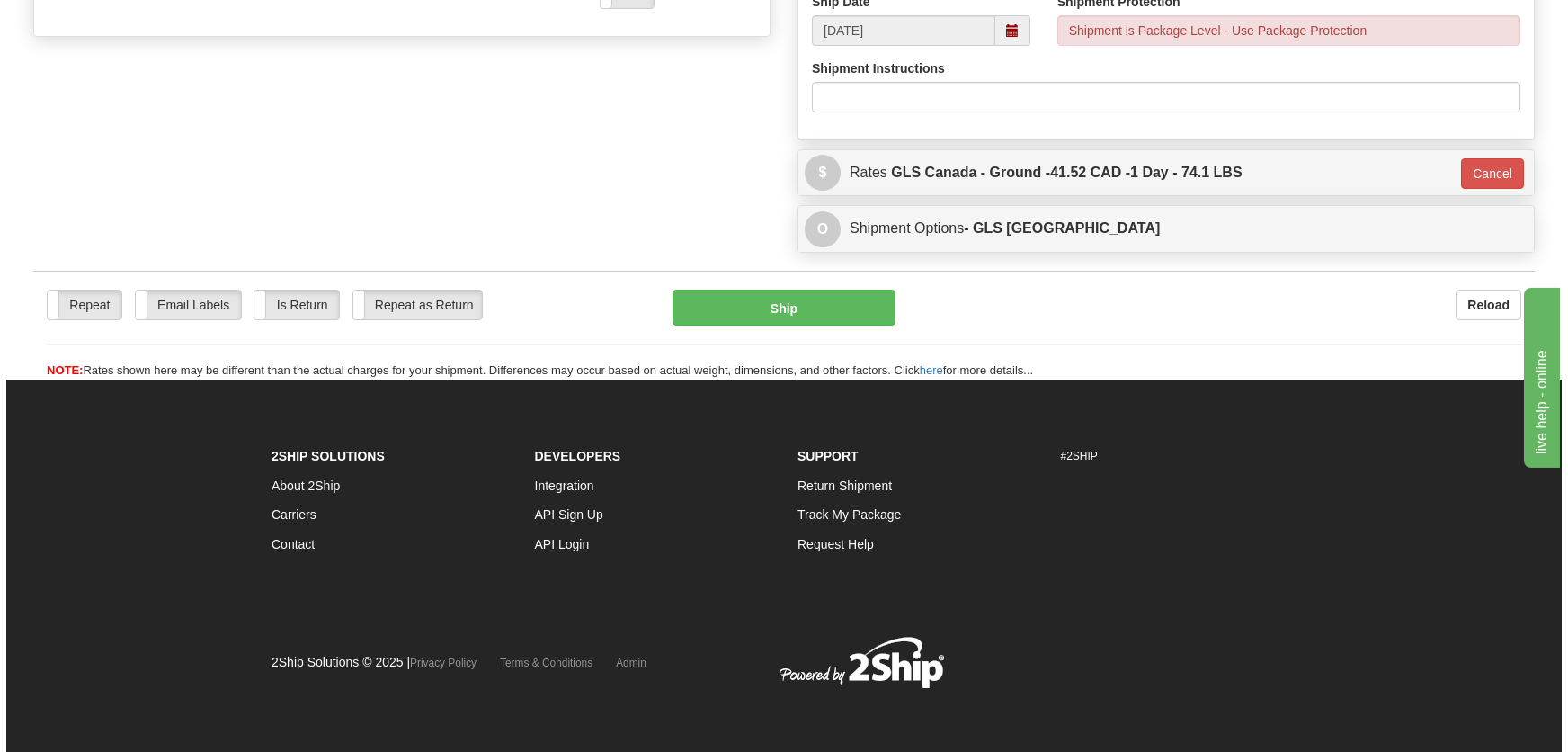
scroll to position [723, 0]
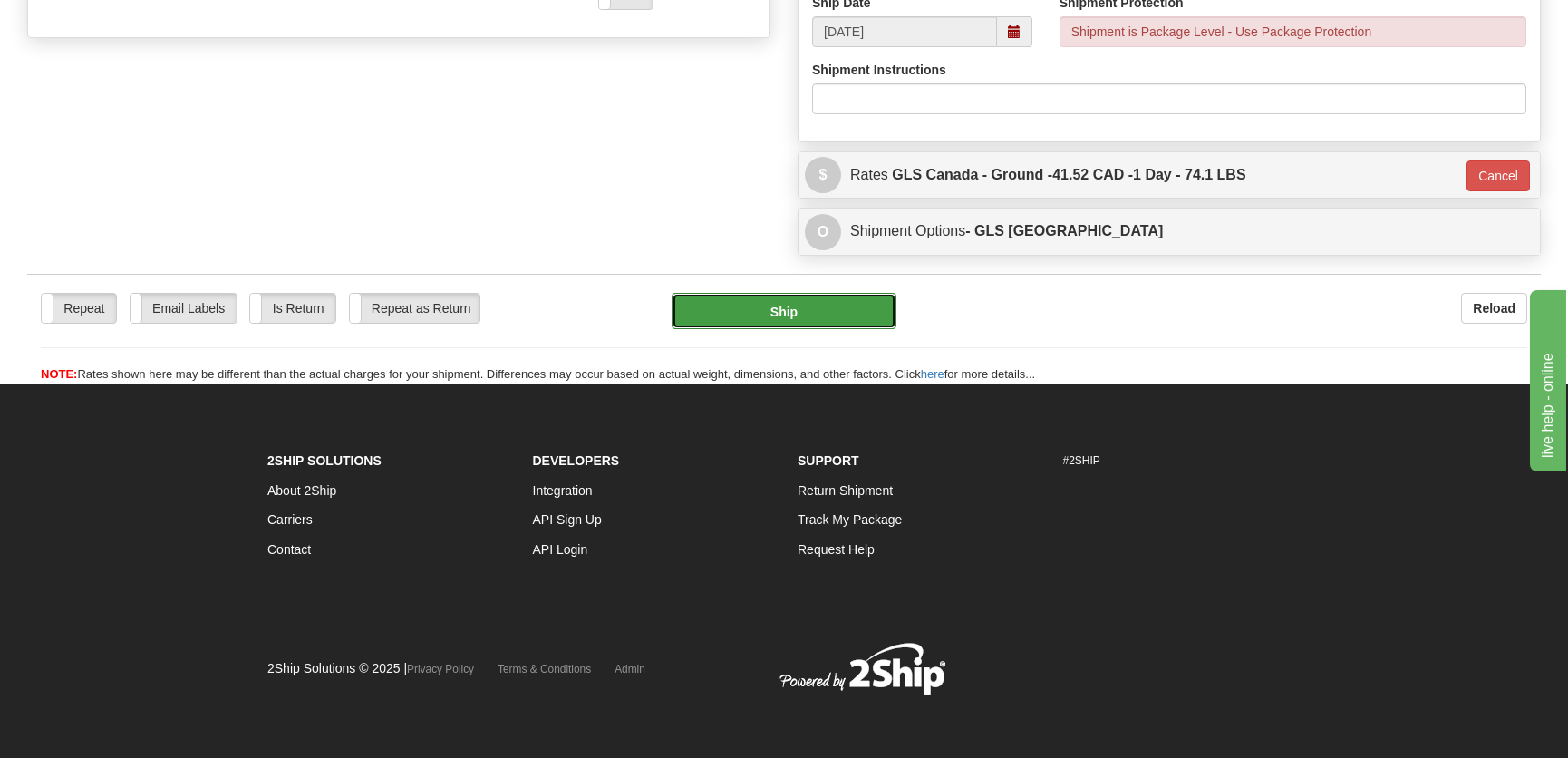
click at [867, 314] on button "Ship" at bounding box center [784, 311] width 225 height 36
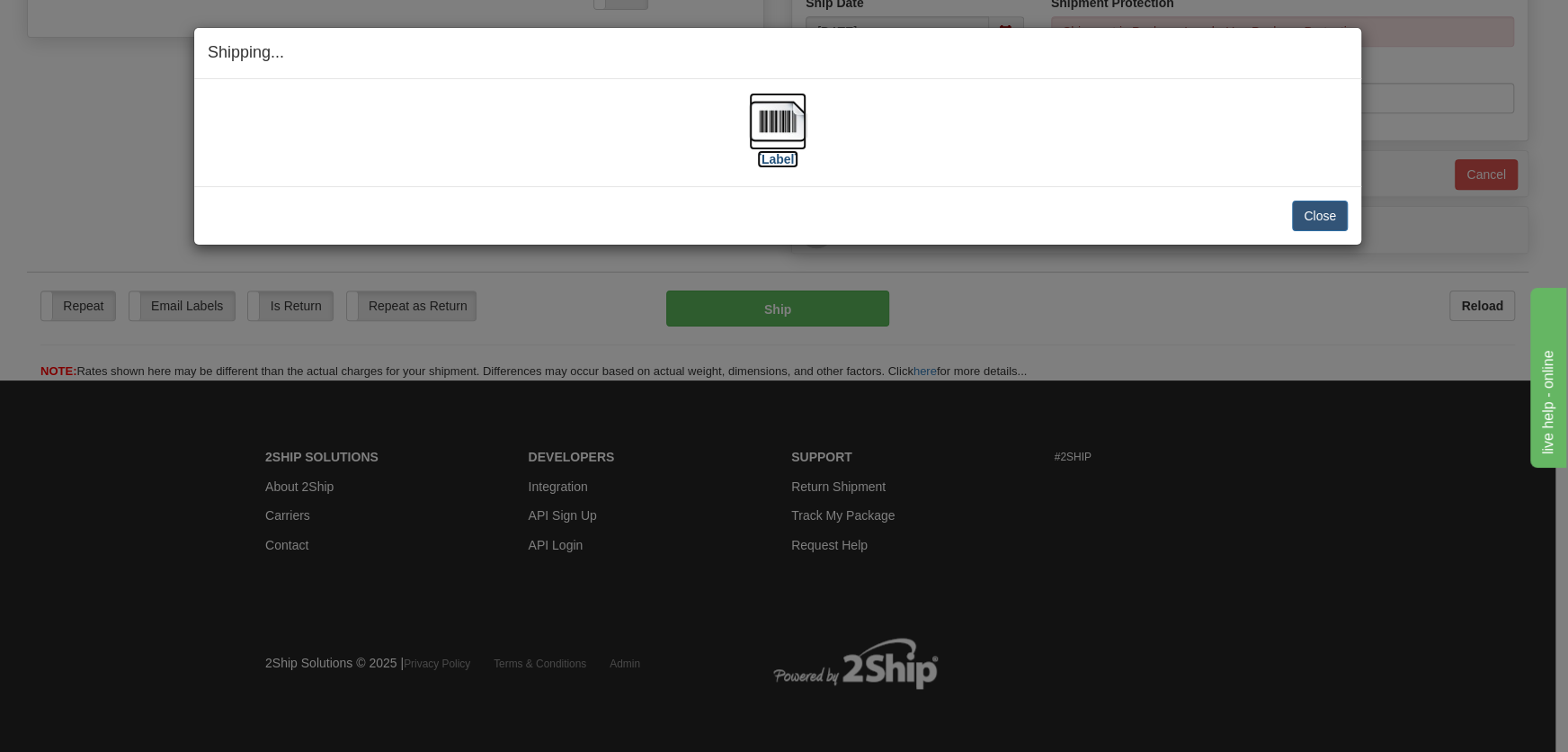
click at [800, 110] on img at bounding box center [778, 121] width 57 height 57
click at [1330, 213] on button "Close" at bounding box center [1320, 216] width 56 height 31
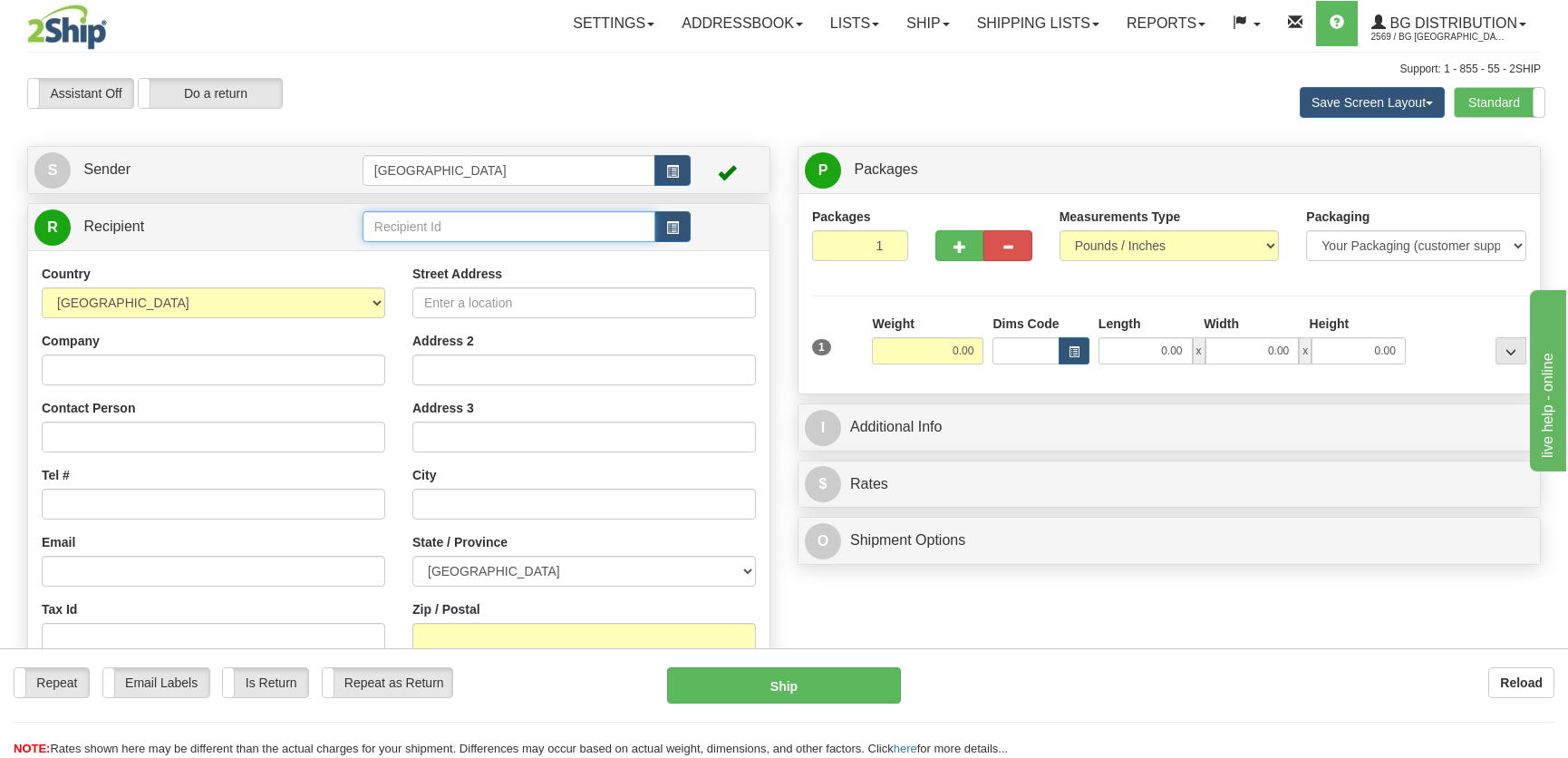
click at [443, 216] on input "text" at bounding box center [510, 226] width 293 height 31
click at [455, 252] on div "BG WIN" at bounding box center [504, 255] width 274 height 20
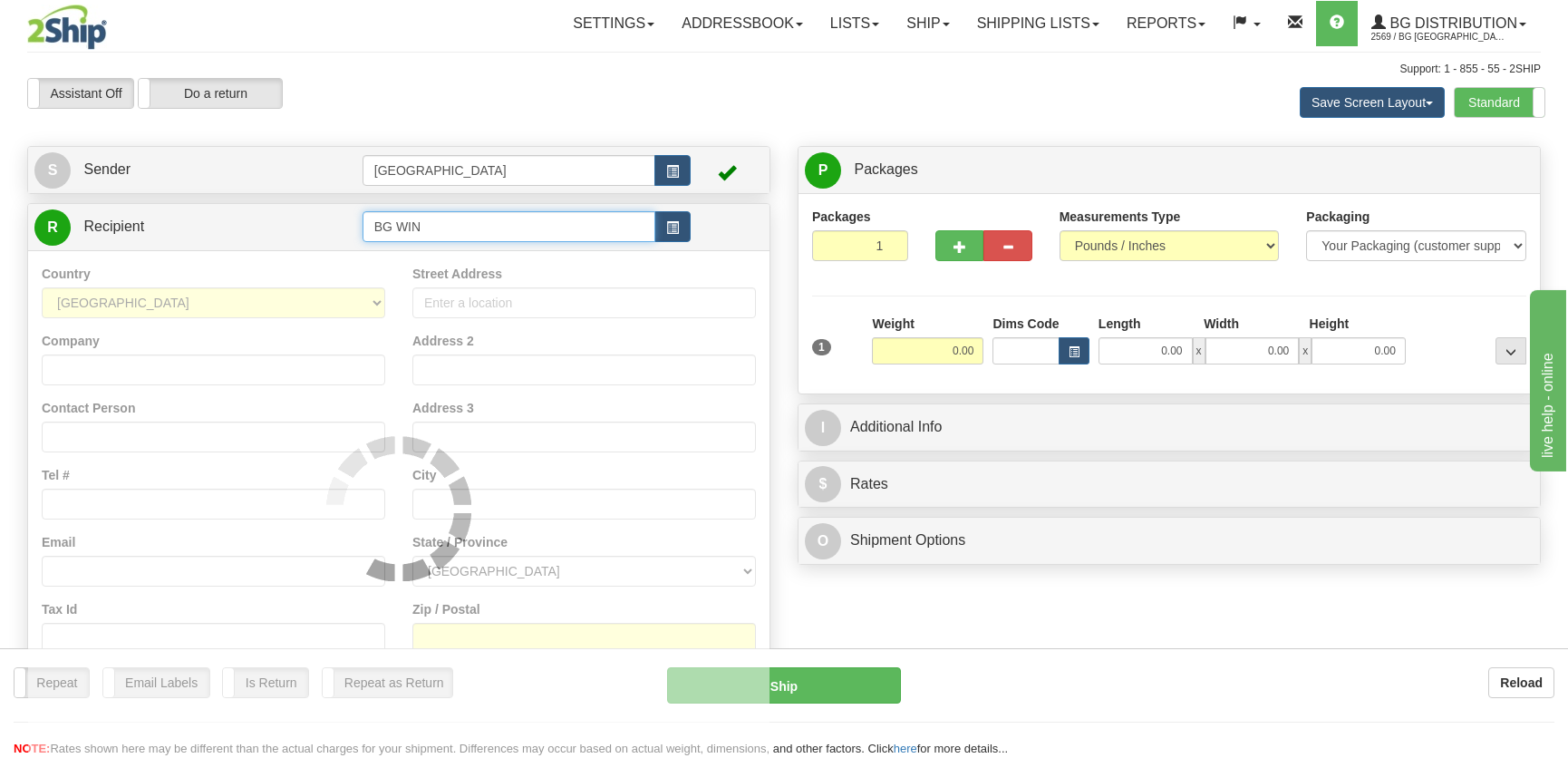
type input "BG WIN"
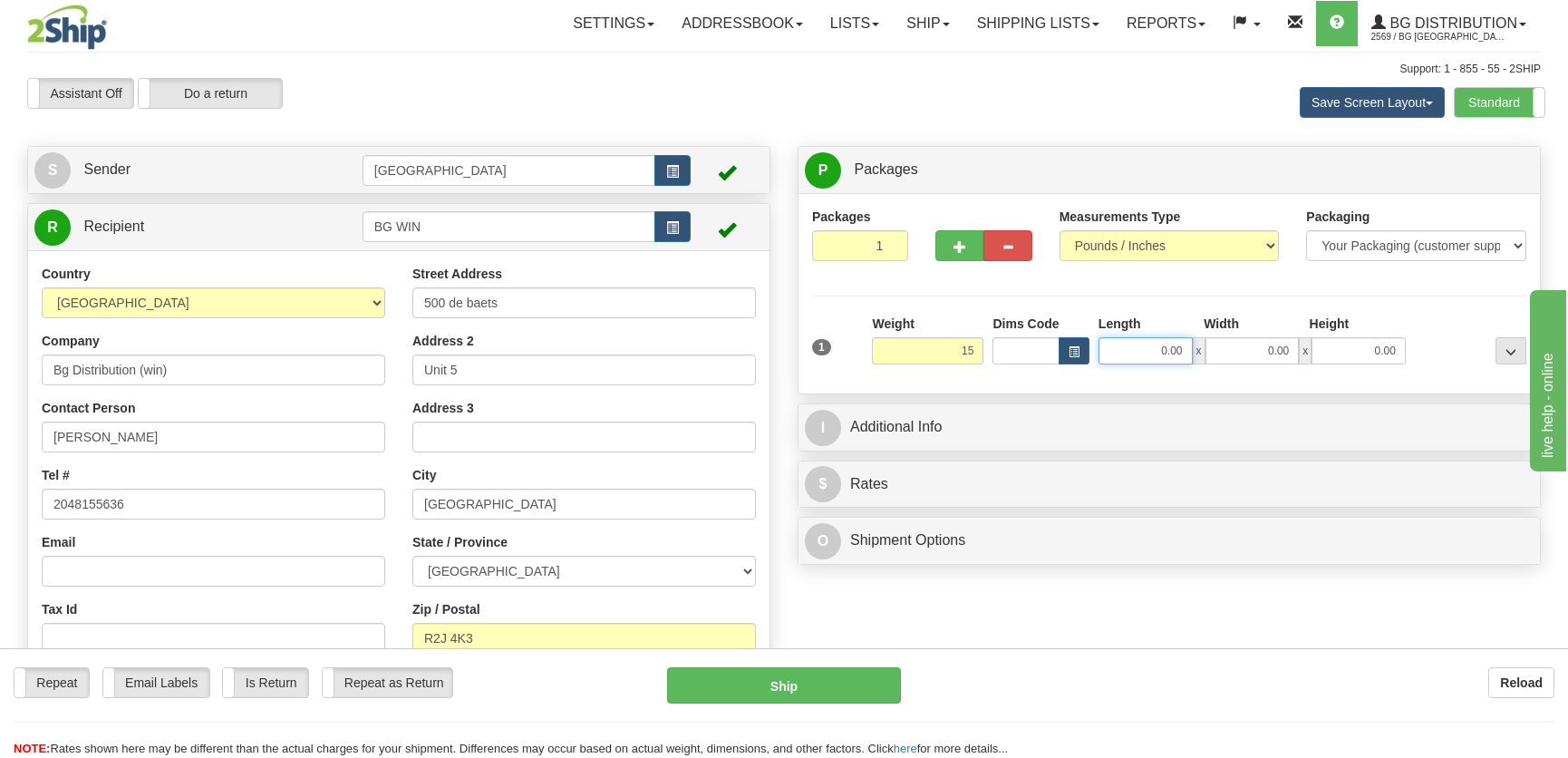
click at [1113, 348] on input "0.00" at bounding box center [1145, 350] width 94 height 27
type input "15.00"
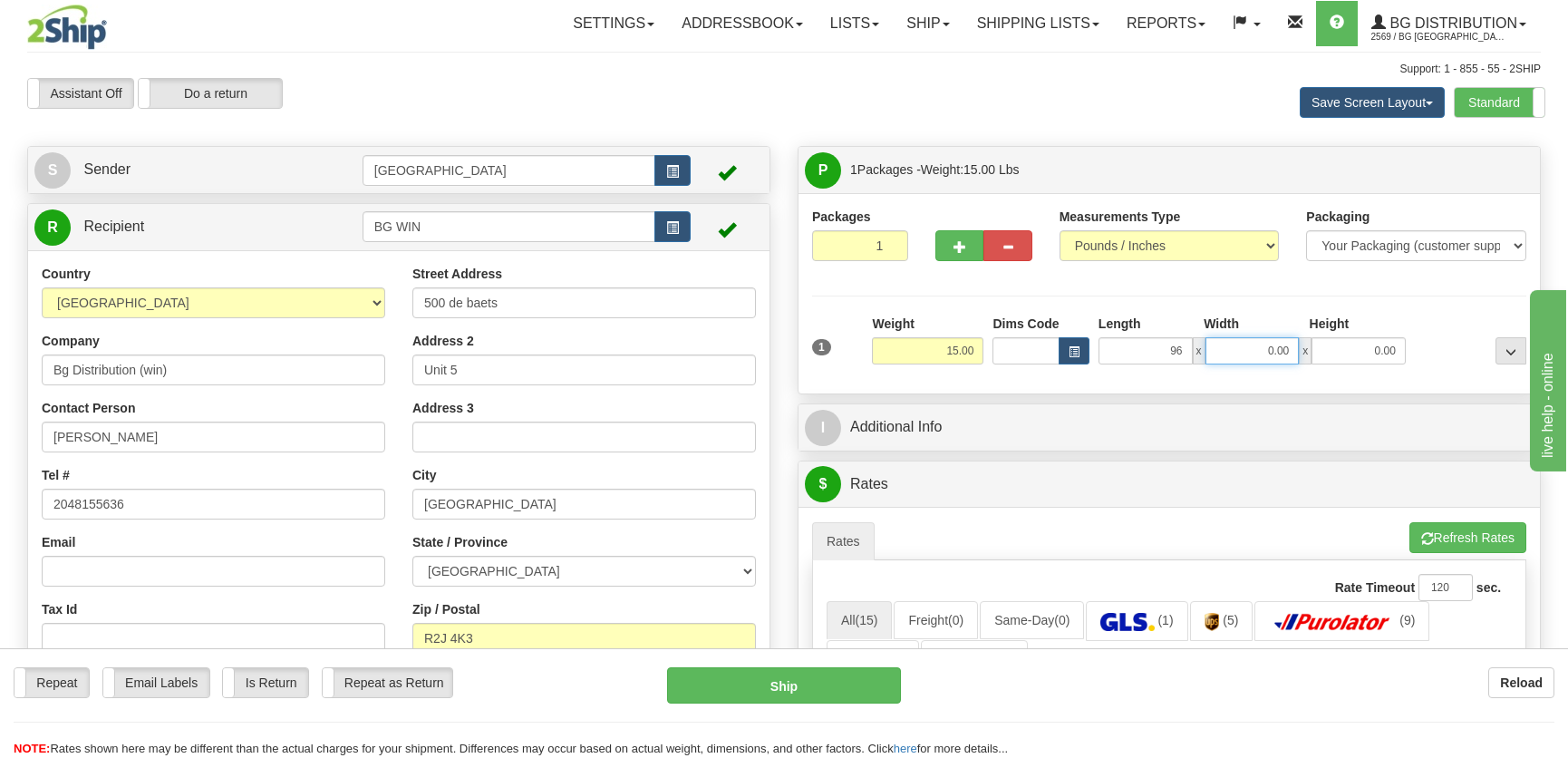
type input "96.00"
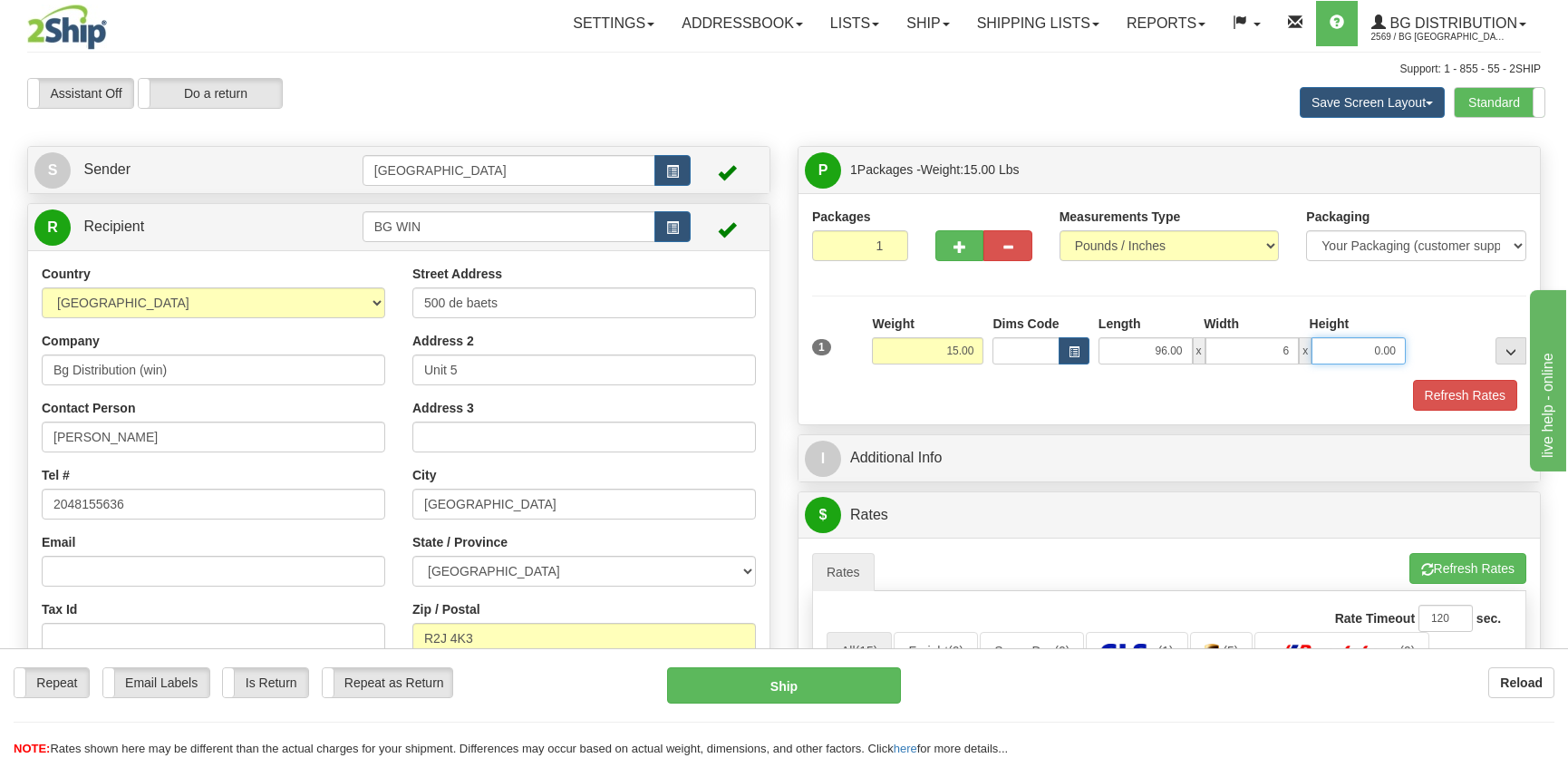
type input "6.00"
click at [1499, 389] on button "Refresh Rates" at bounding box center [1465, 395] width 105 height 31
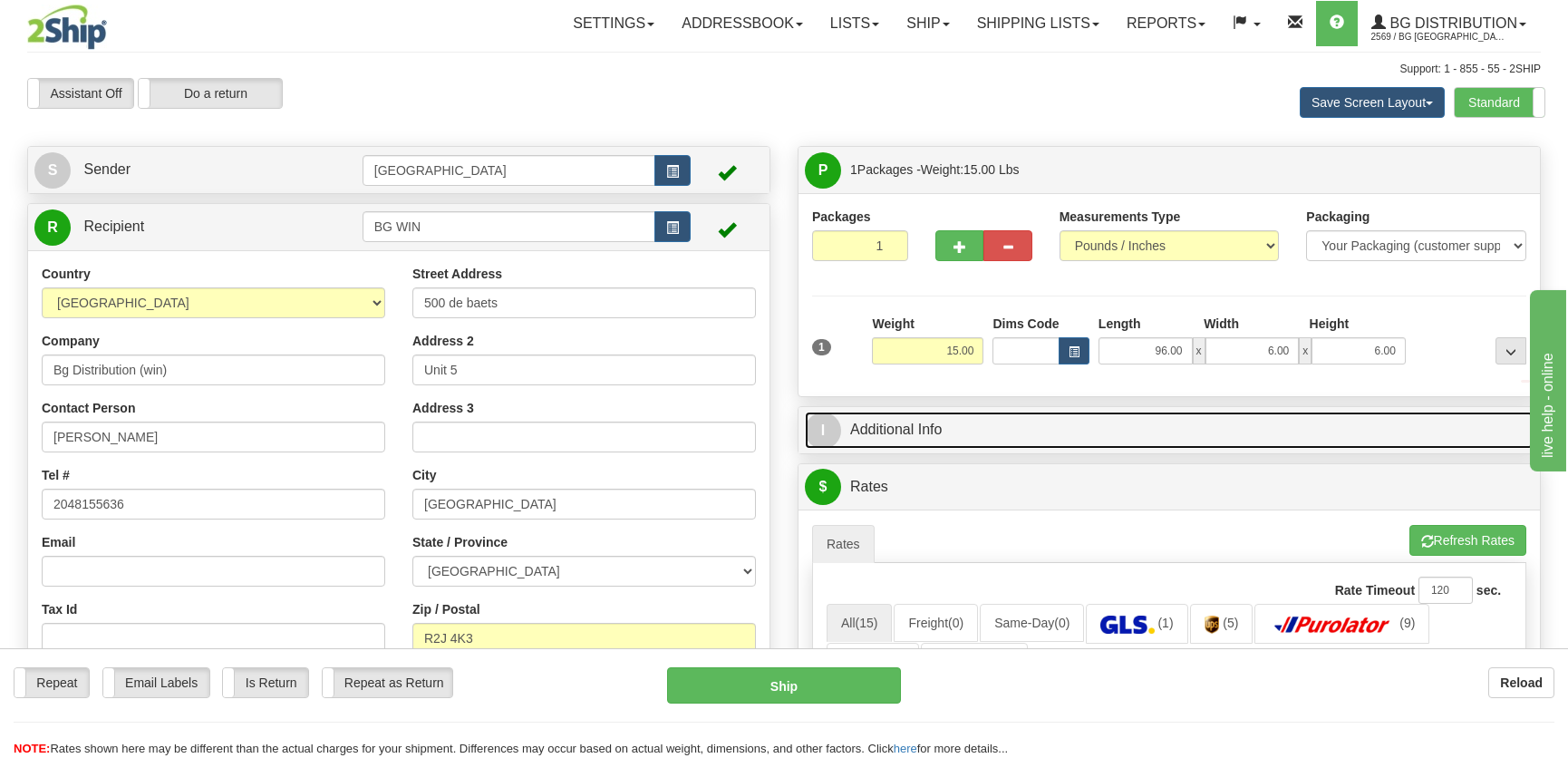
click at [1412, 425] on link "I Additional Info" at bounding box center [1169, 430] width 729 height 37
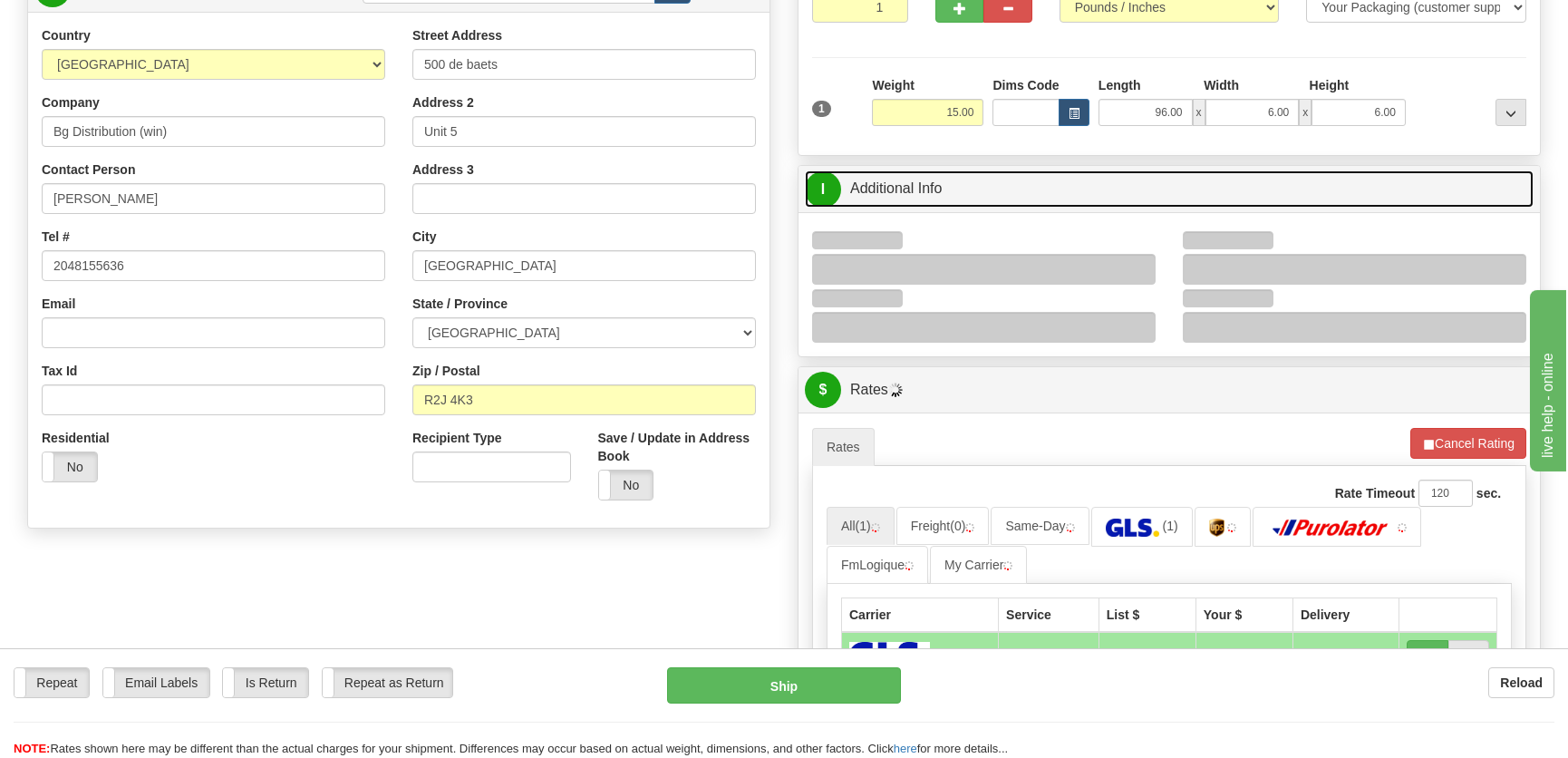
scroll to position [246, 0]
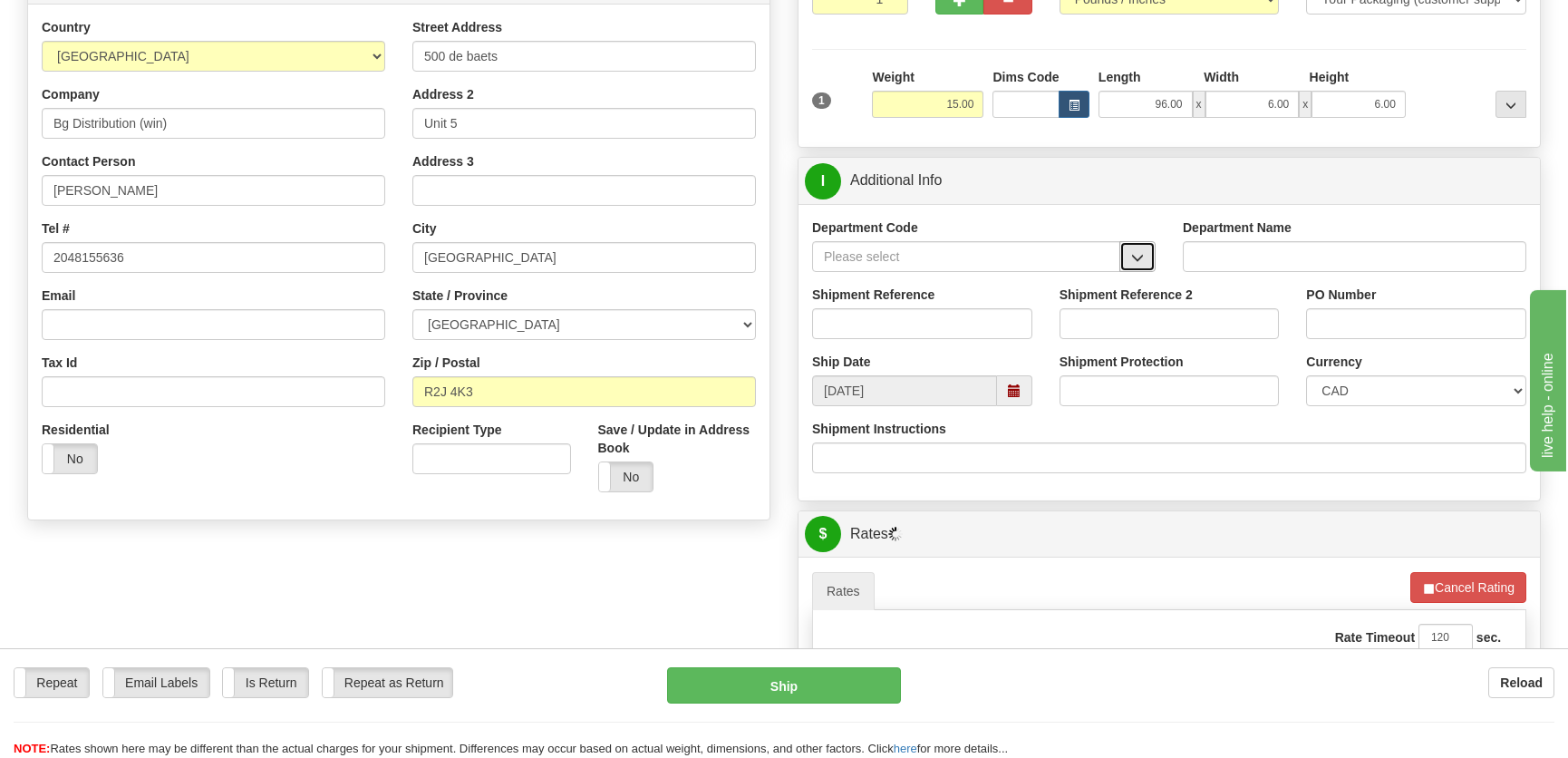
click at [1136, 252] on span "button" at bounding box center [1138, 258] width 13 height 12
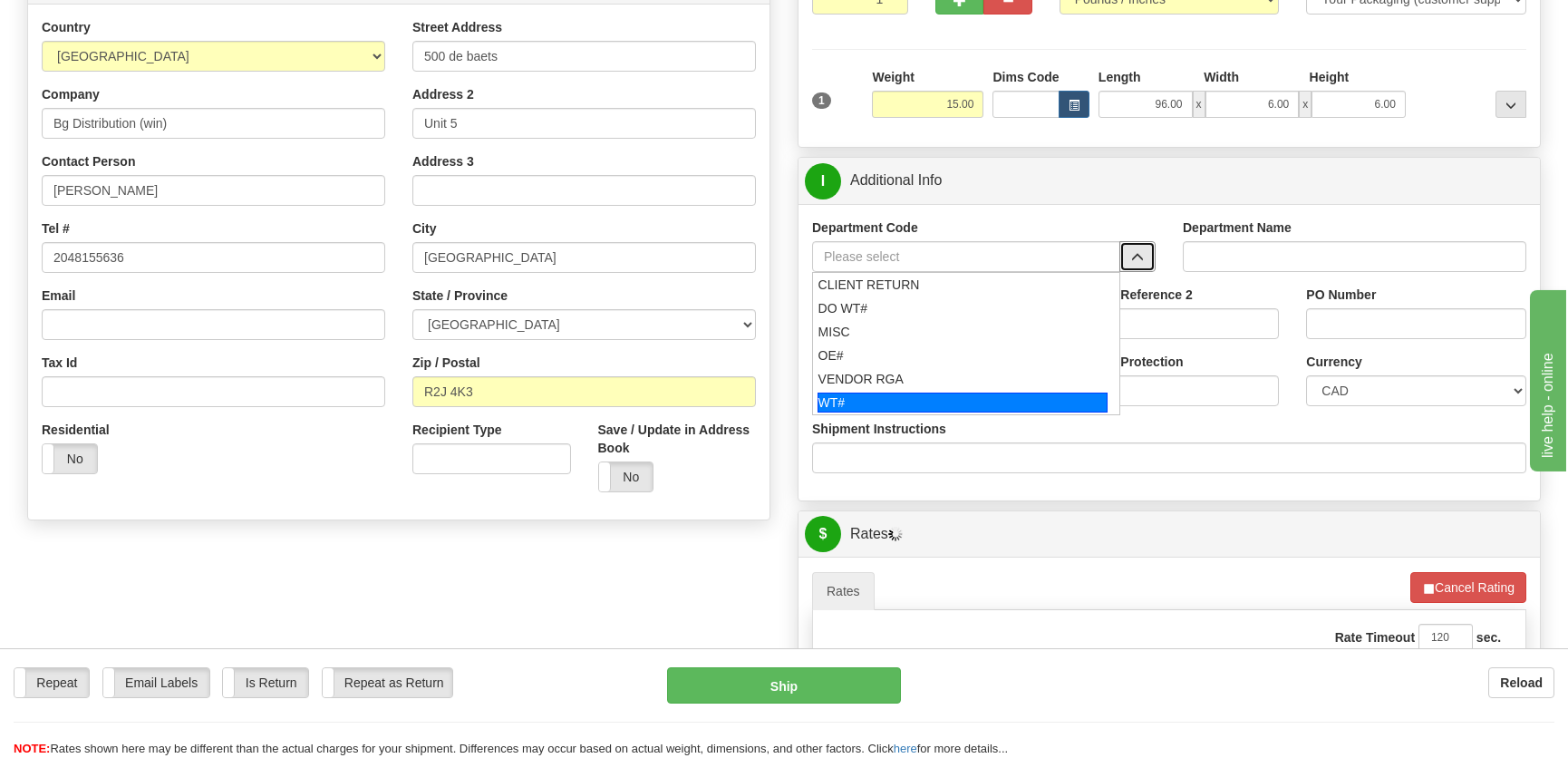
click at [868, 395] on div "WT#" at bounding box center [963, 402] width 291 height 20
type input "WT#"
type input "WAREHOUSE TRANSFERS"
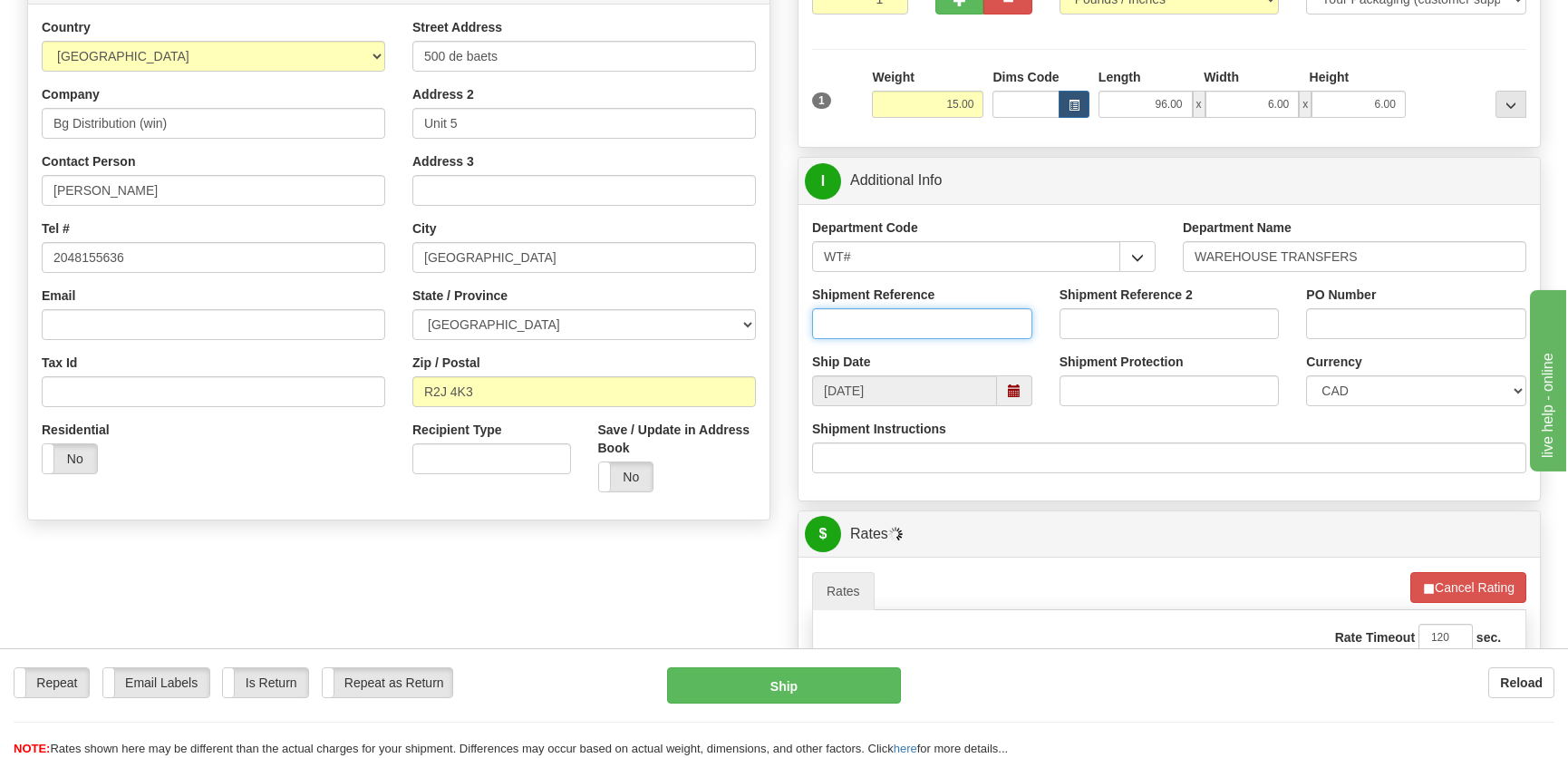
click at [897, 337] on input "Shipment Reference" at bounding box center [922, 323] width 220 height 31
type input "transfers [GEOGRAPHIC_DATA]"
click at [1379, 325] on input "PO Number" at bounding box center [1417, 323] width 220 height 31
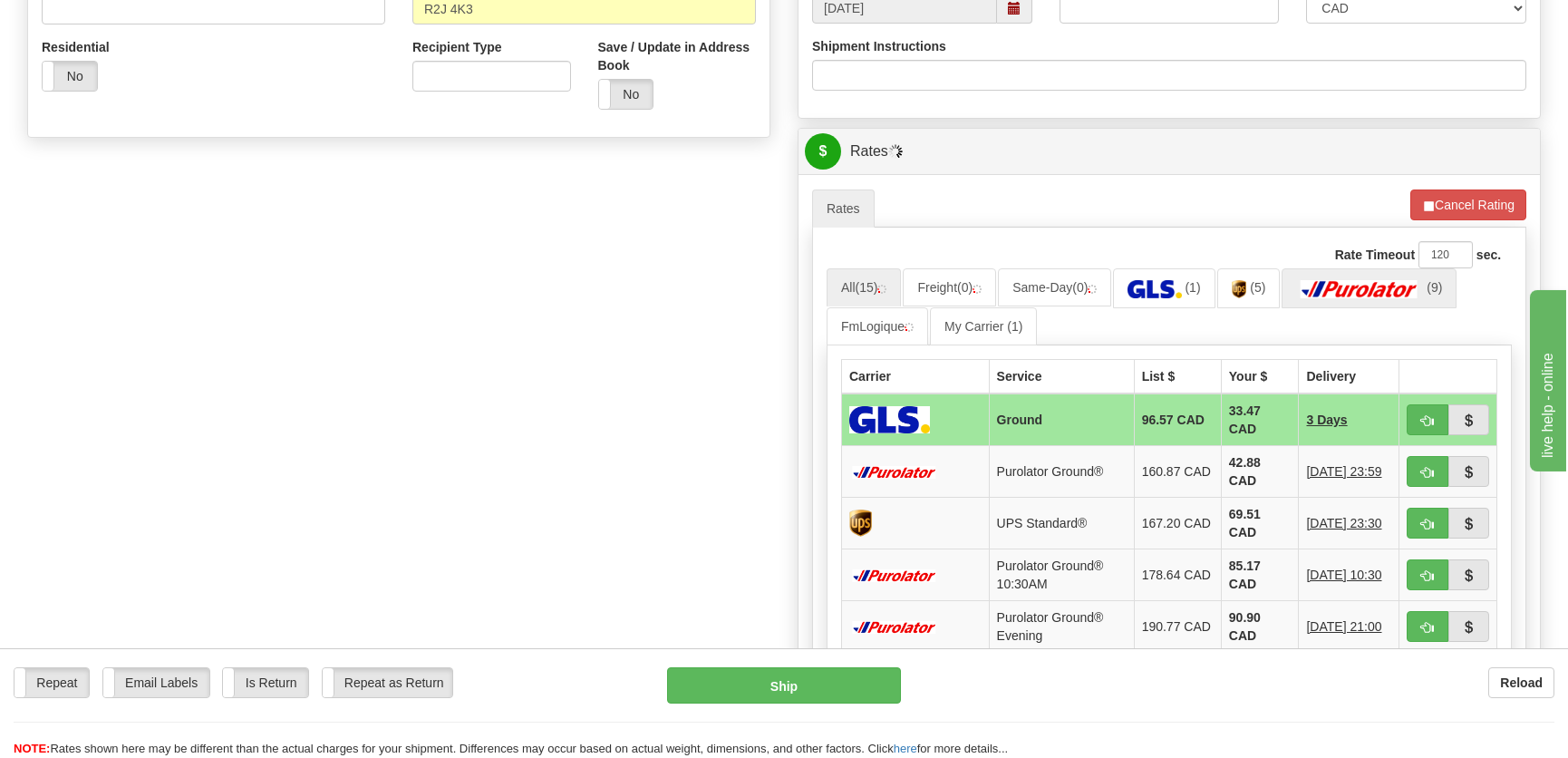
scroll to position [659, 0]
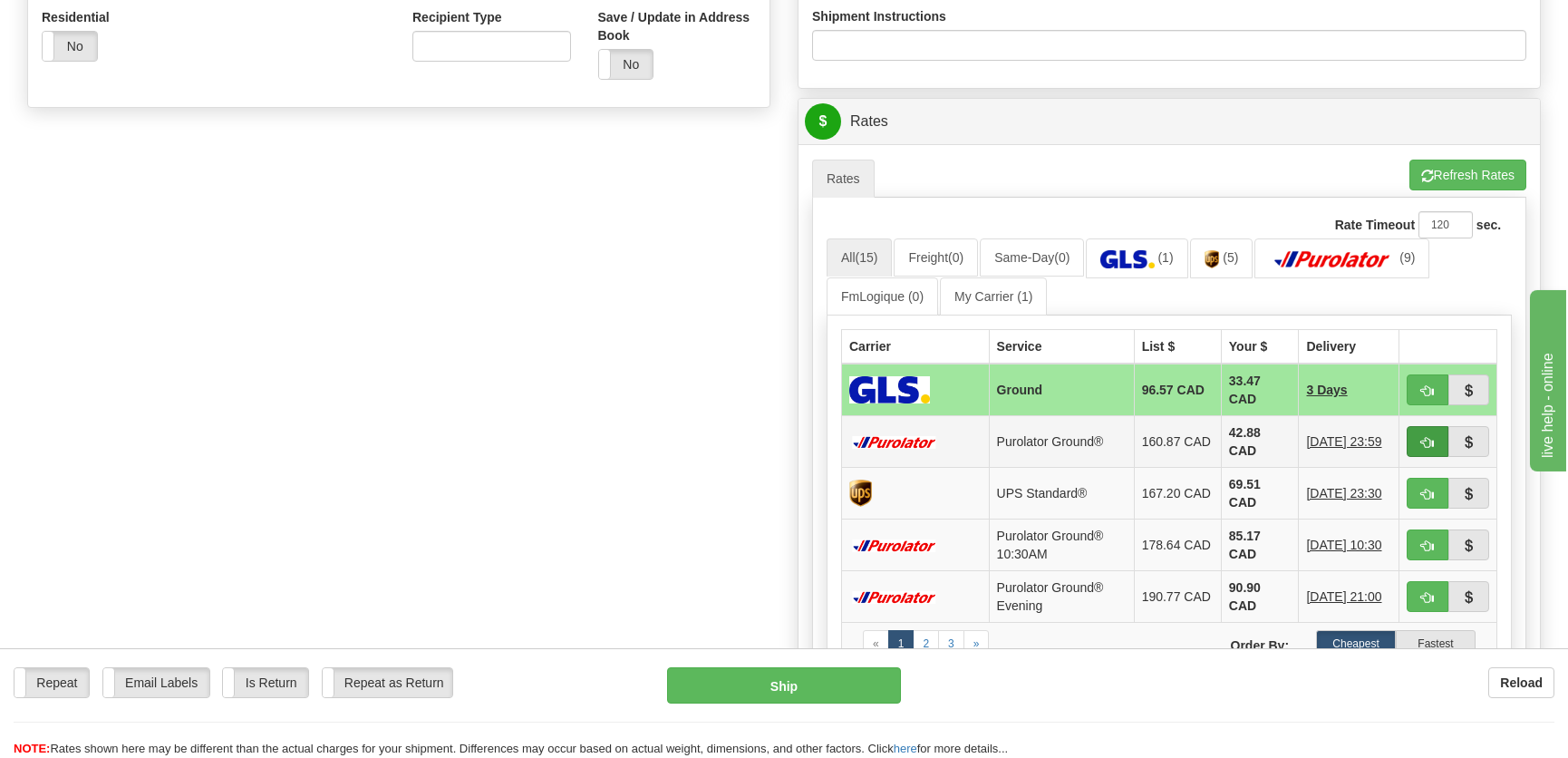
type input "."
click at [1424, 439] on span "button" at bounding box center [1428, 442] width 13 height 12
type input "260"
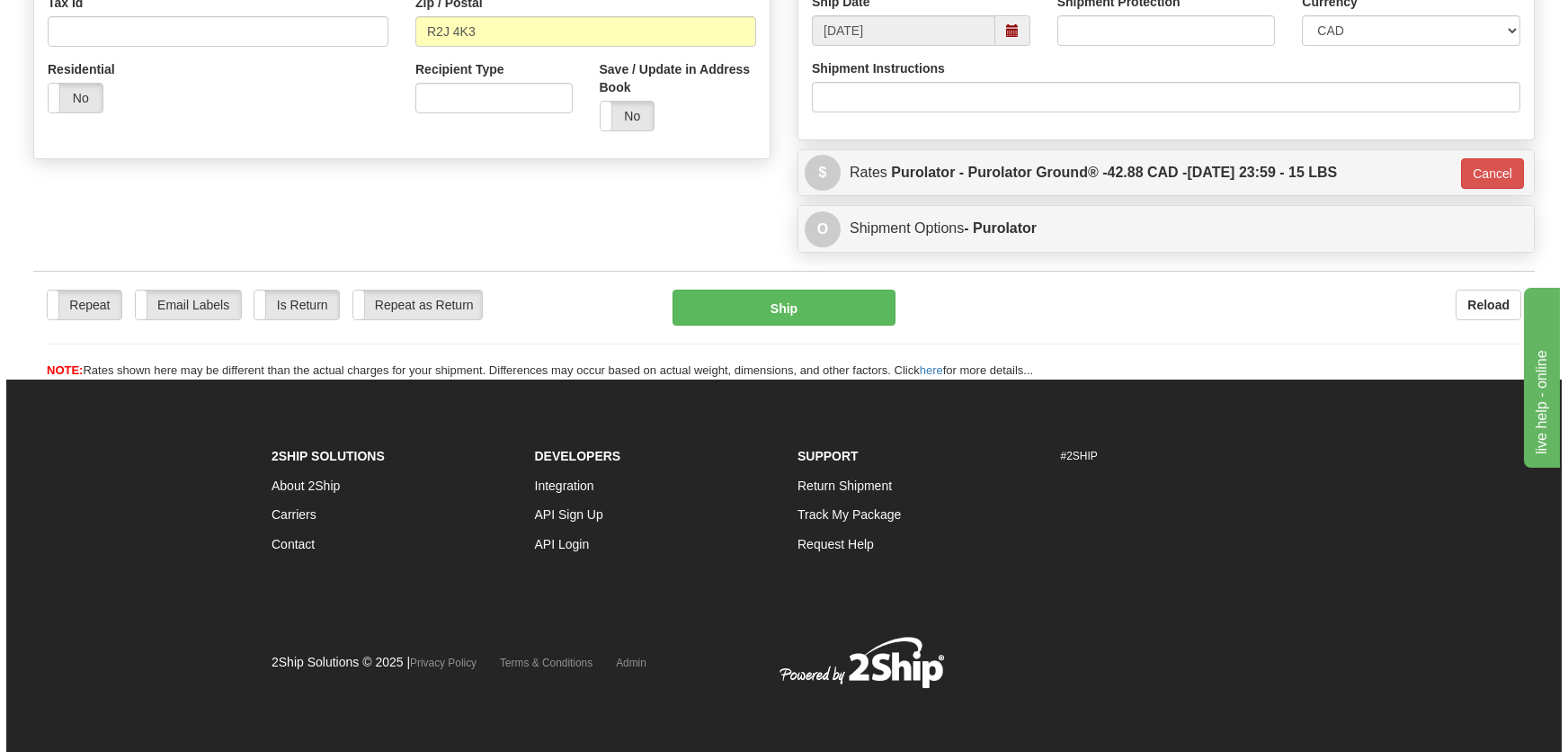
scroll to position [602, 0]
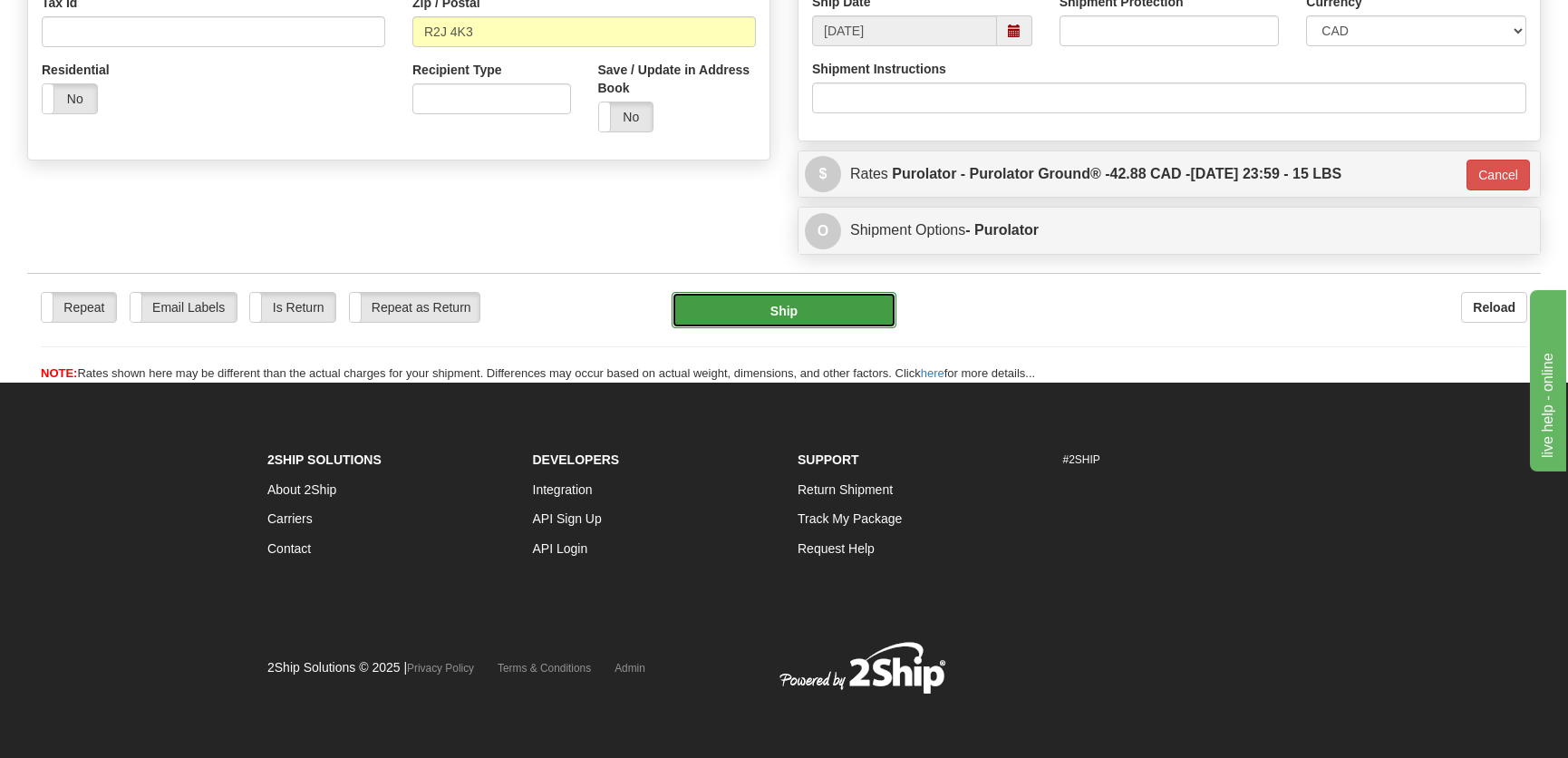
click at [819, 302] on button "Ship" at bounding box center [784, 310] width 225 height 36
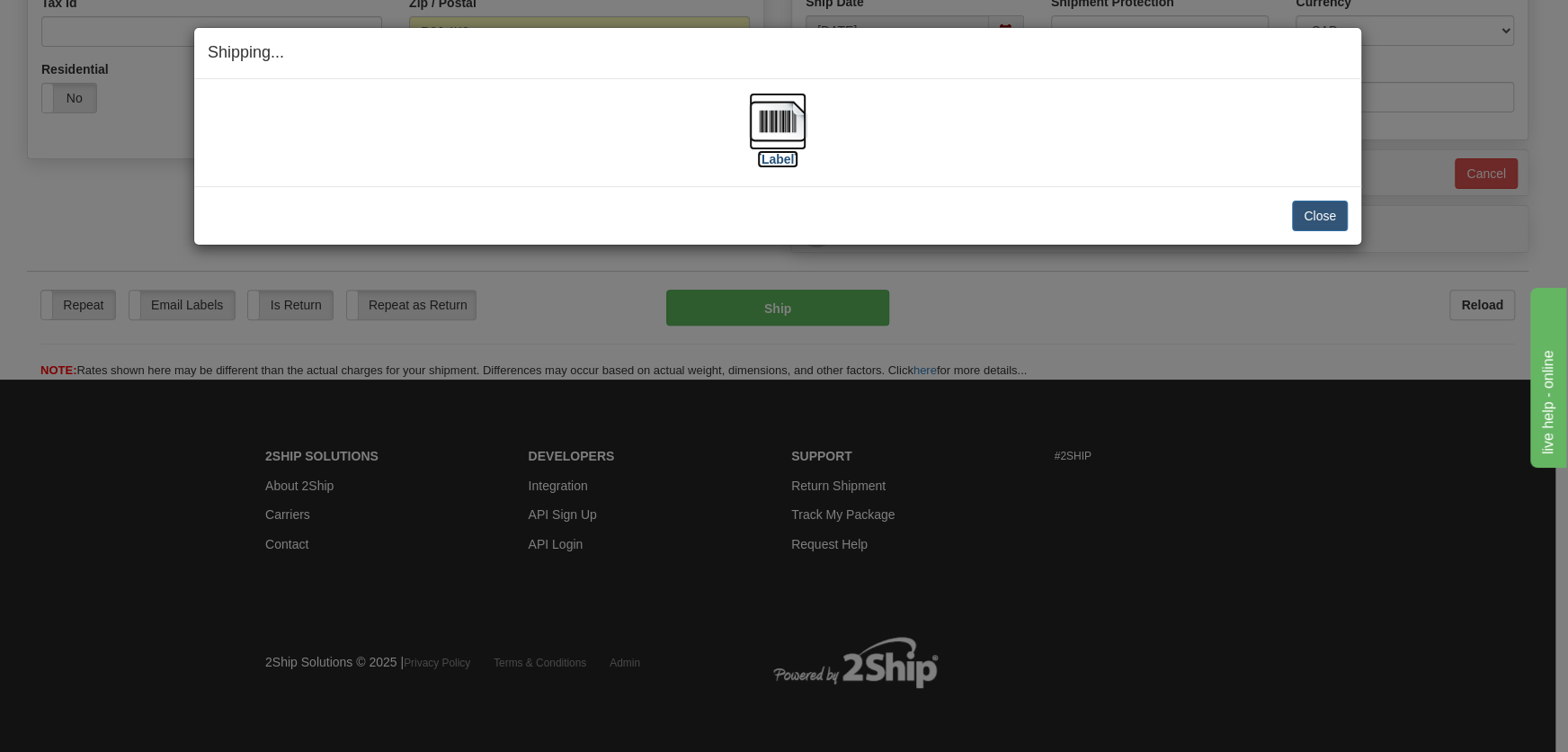
click at [769, 145] on img at bounding box center [778, 121] width 57 height 57
click at [1330, 207] on button "Close" at bounding box center [1320, 216] width 56 height 31
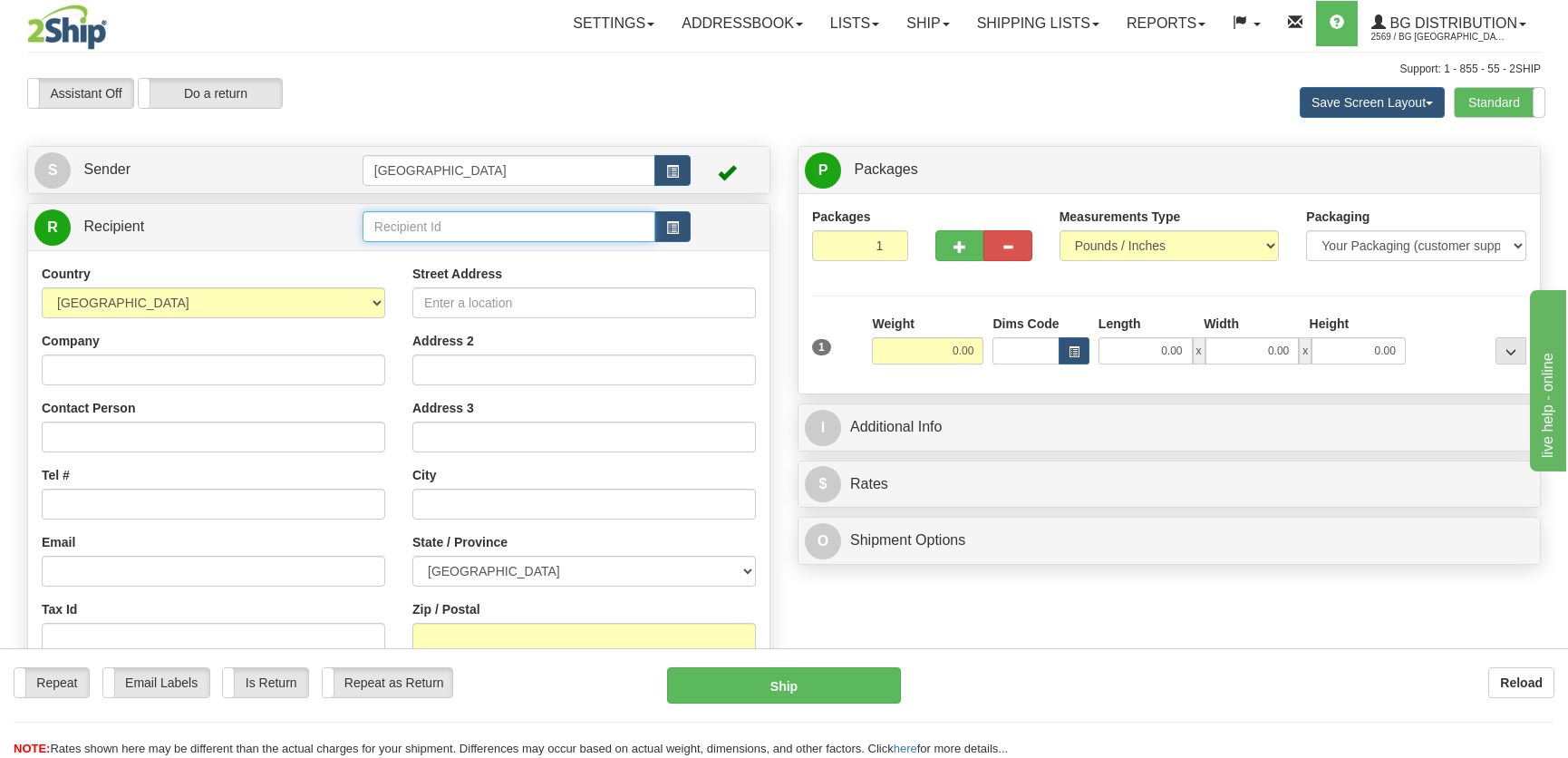
click at [474, 222] on input "text" at bounding box center [510, 226] width 293 height 31
click at [482, 258] on div "BG TOR" at bounding box center [504, 255] width 274 height 20
type input "BG TOR"
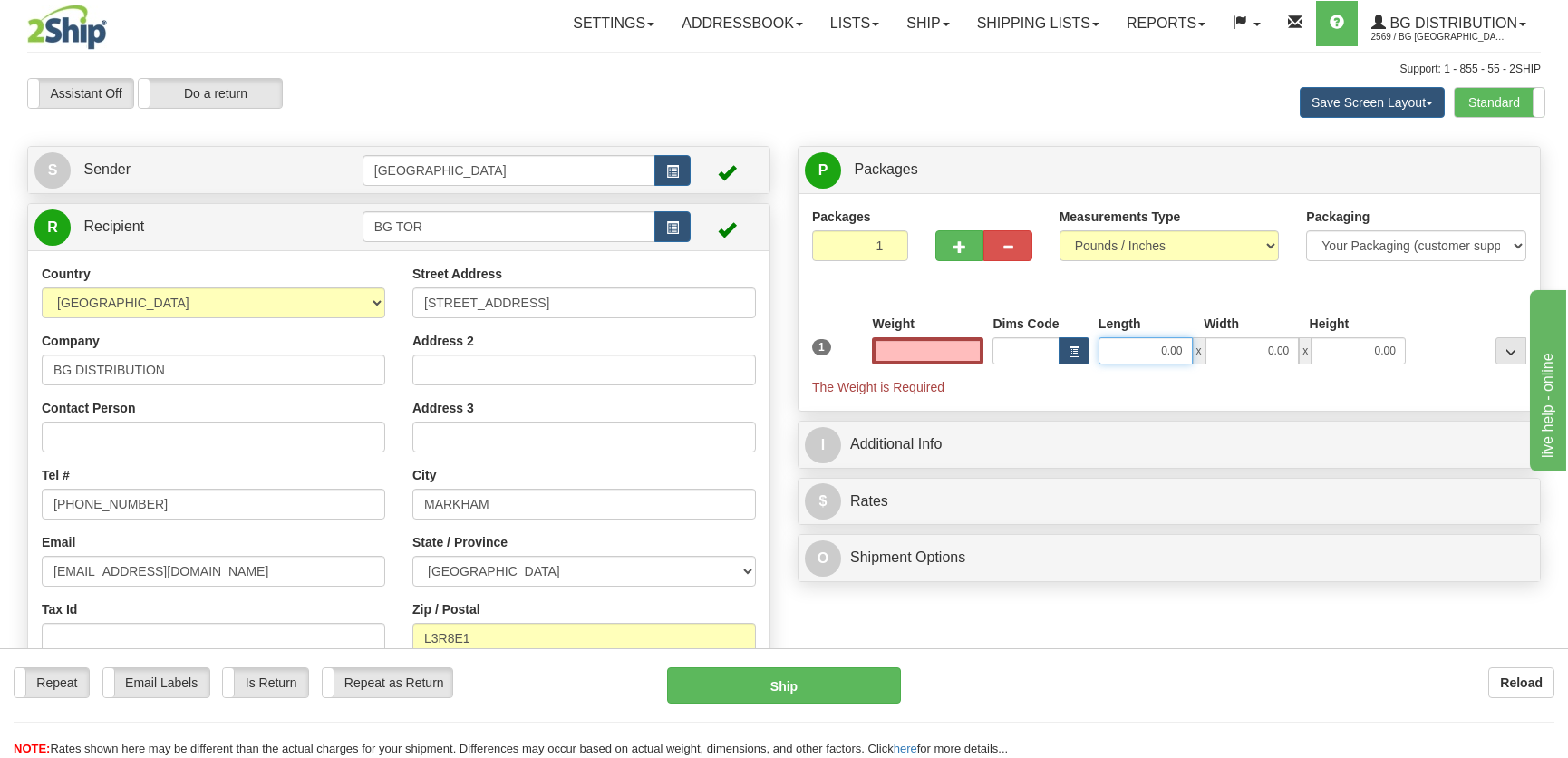
type input "0.00"
click at [1166, 351] on input "0.00" at bounding box center [1145, 350] width 94 height 27
type input "15.00"
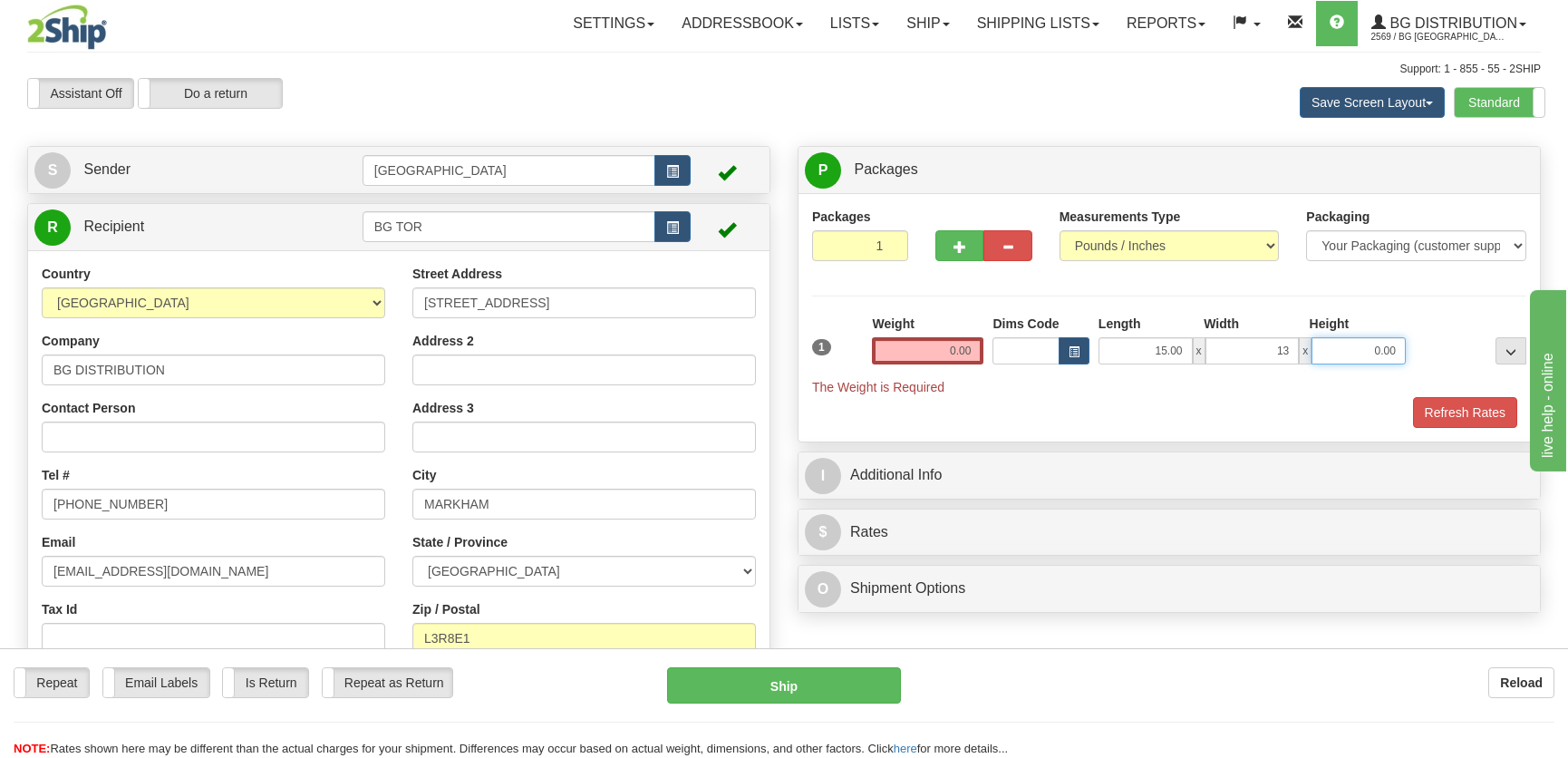
type input "13.00"
type input "7.00"
click at [981, 355] on input "0.00" at bounding box center [927, 350] width 111 height 27
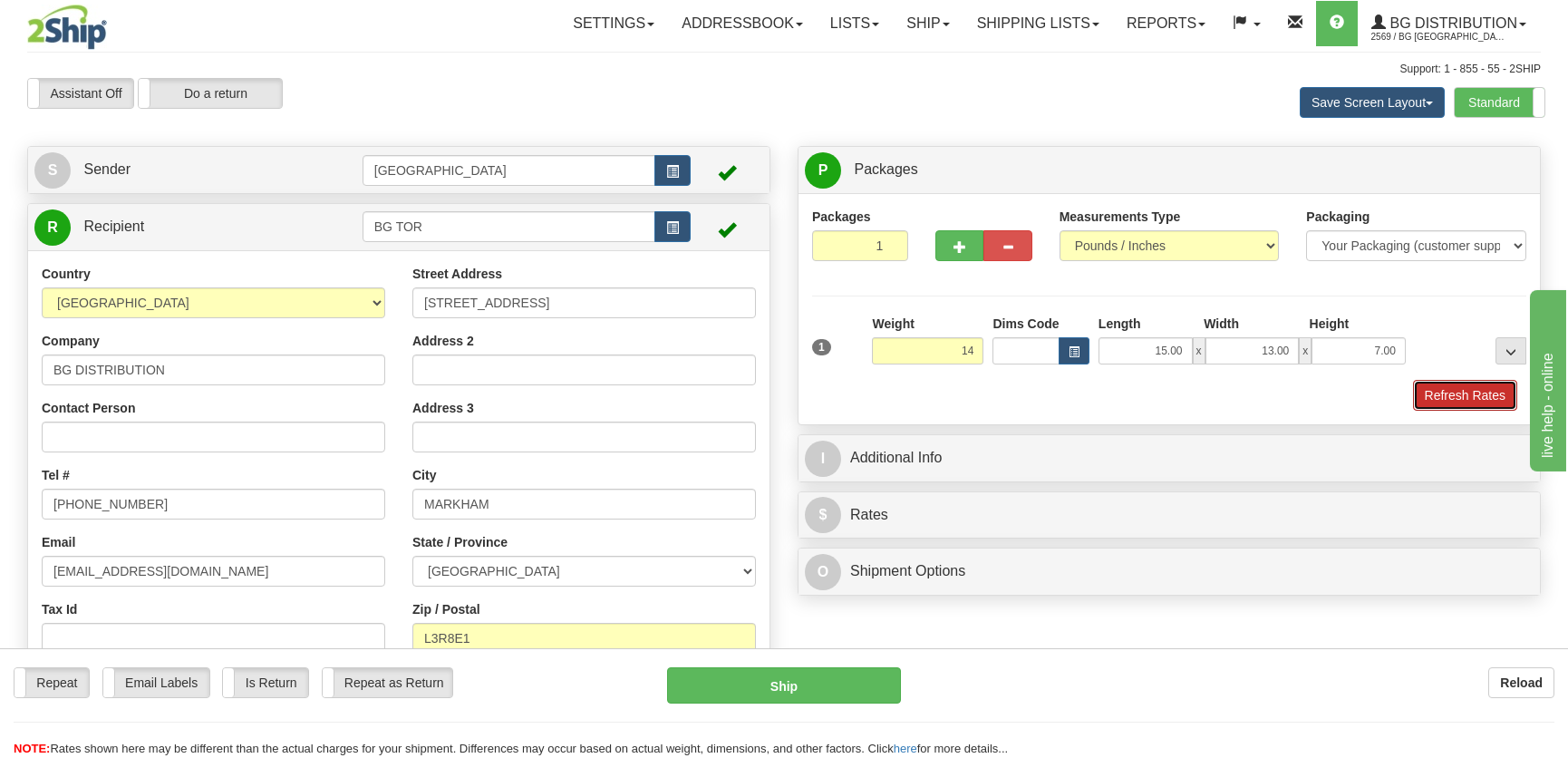
type input "14.00"
click at [1446, 402] on button "Refresh Rates" at bounding box center [1465, 395] width 105 height 31
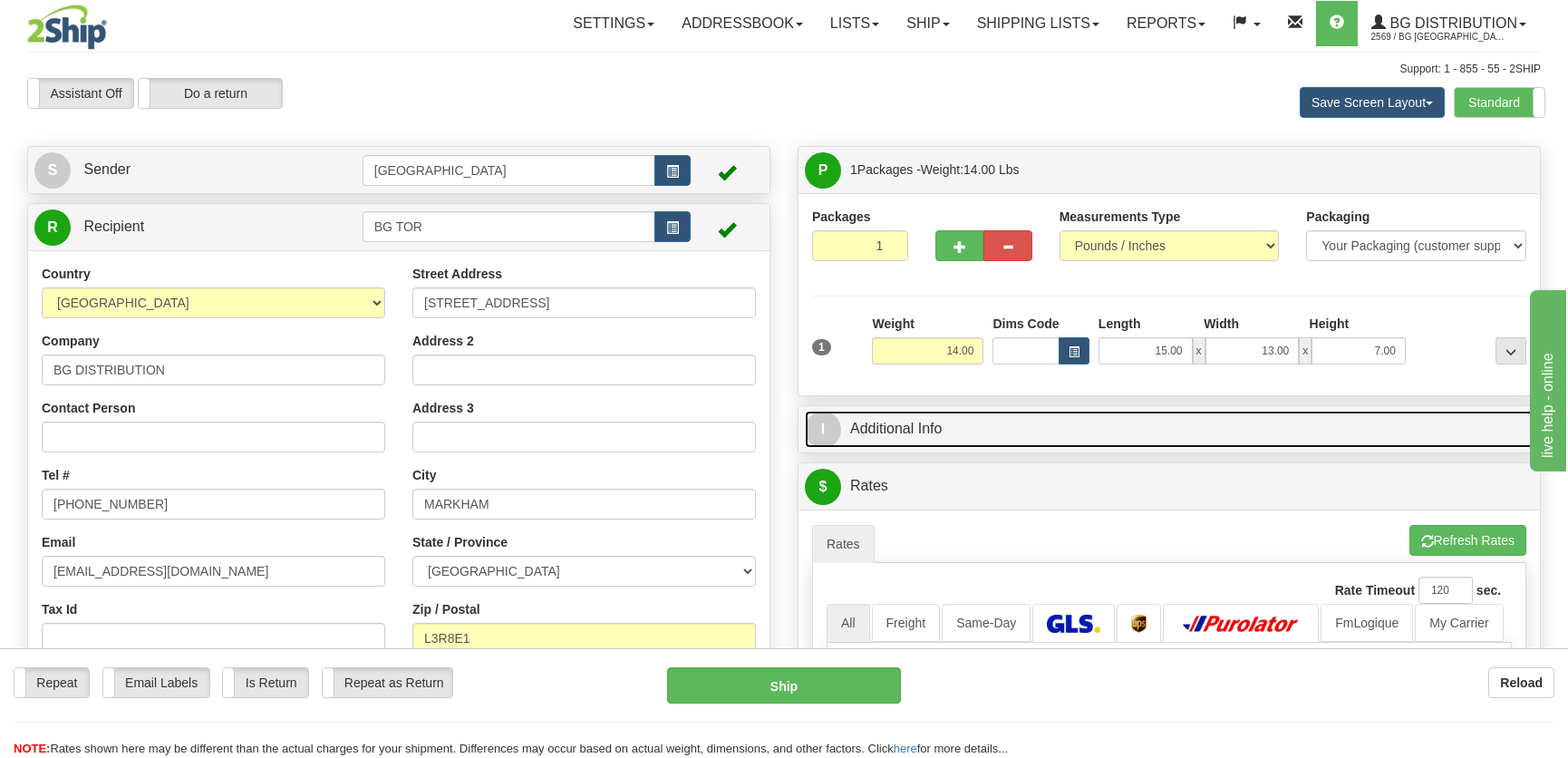
click at [1404, 417] on link "I Additional Info" at bounding box center [1169, 429] width 729 height 37
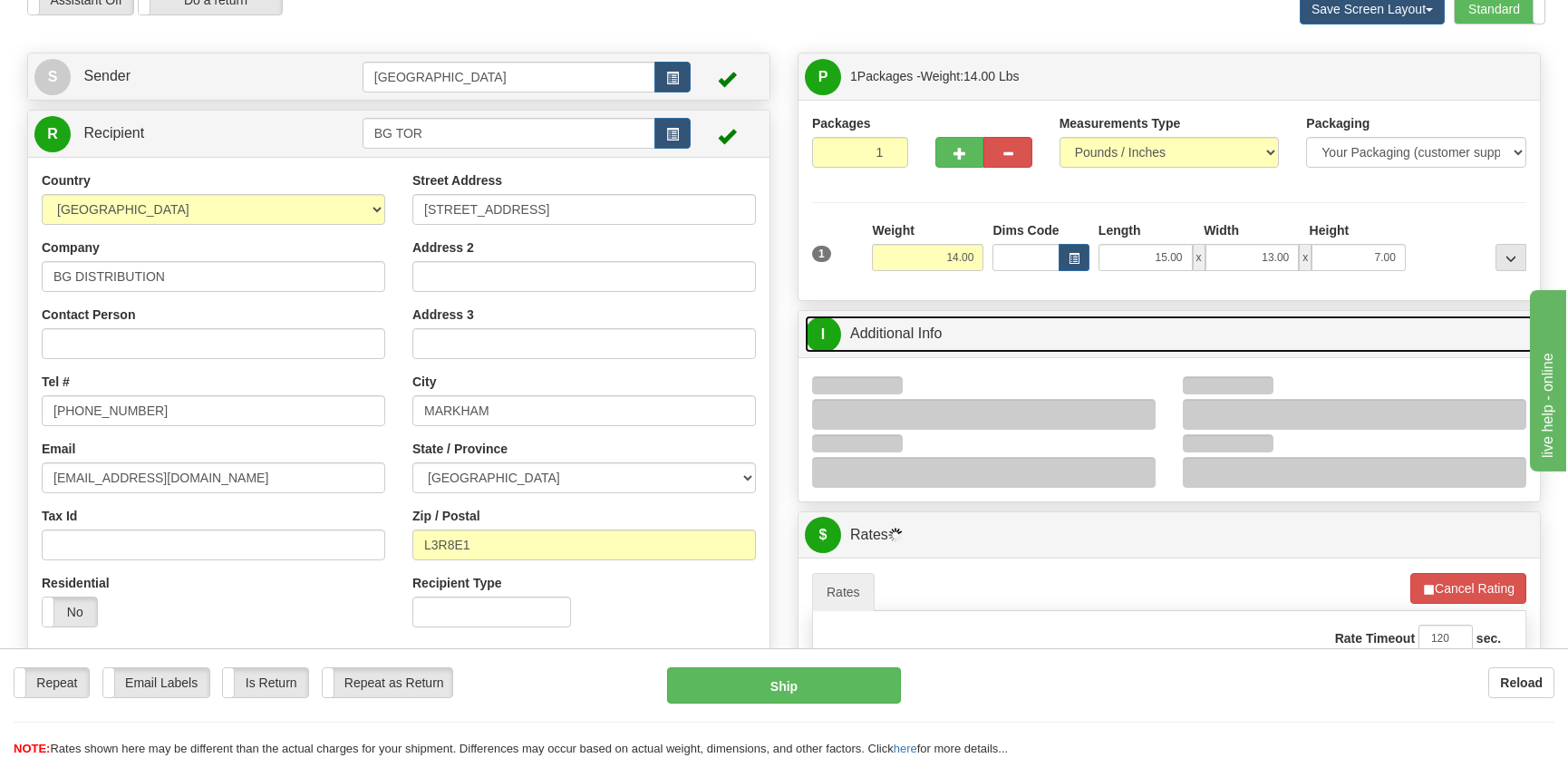
scroll to position [246, 0]
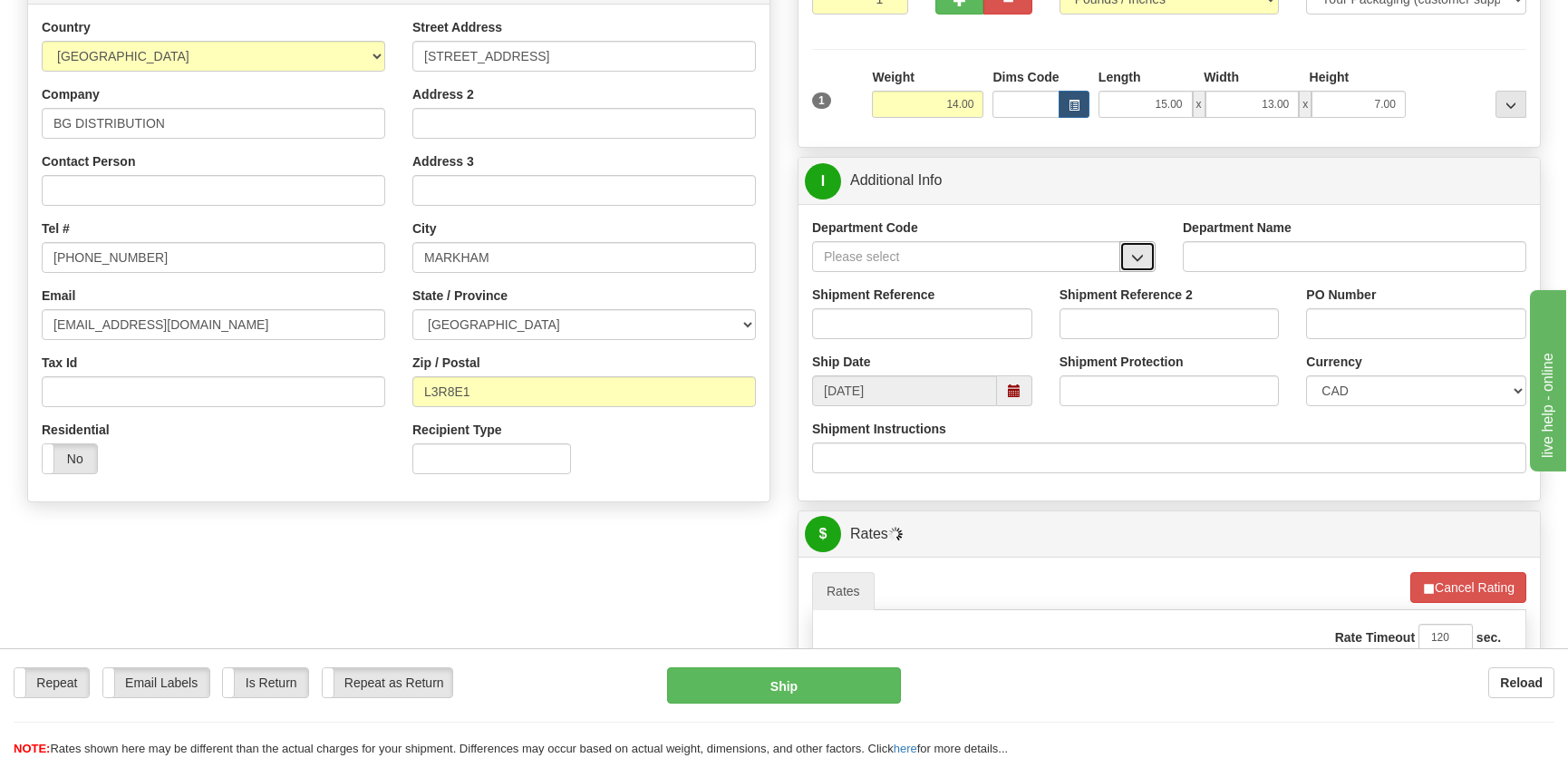
click at [1140, 260] on span "button" at bounding box center [1138, 258] width 13 height 12
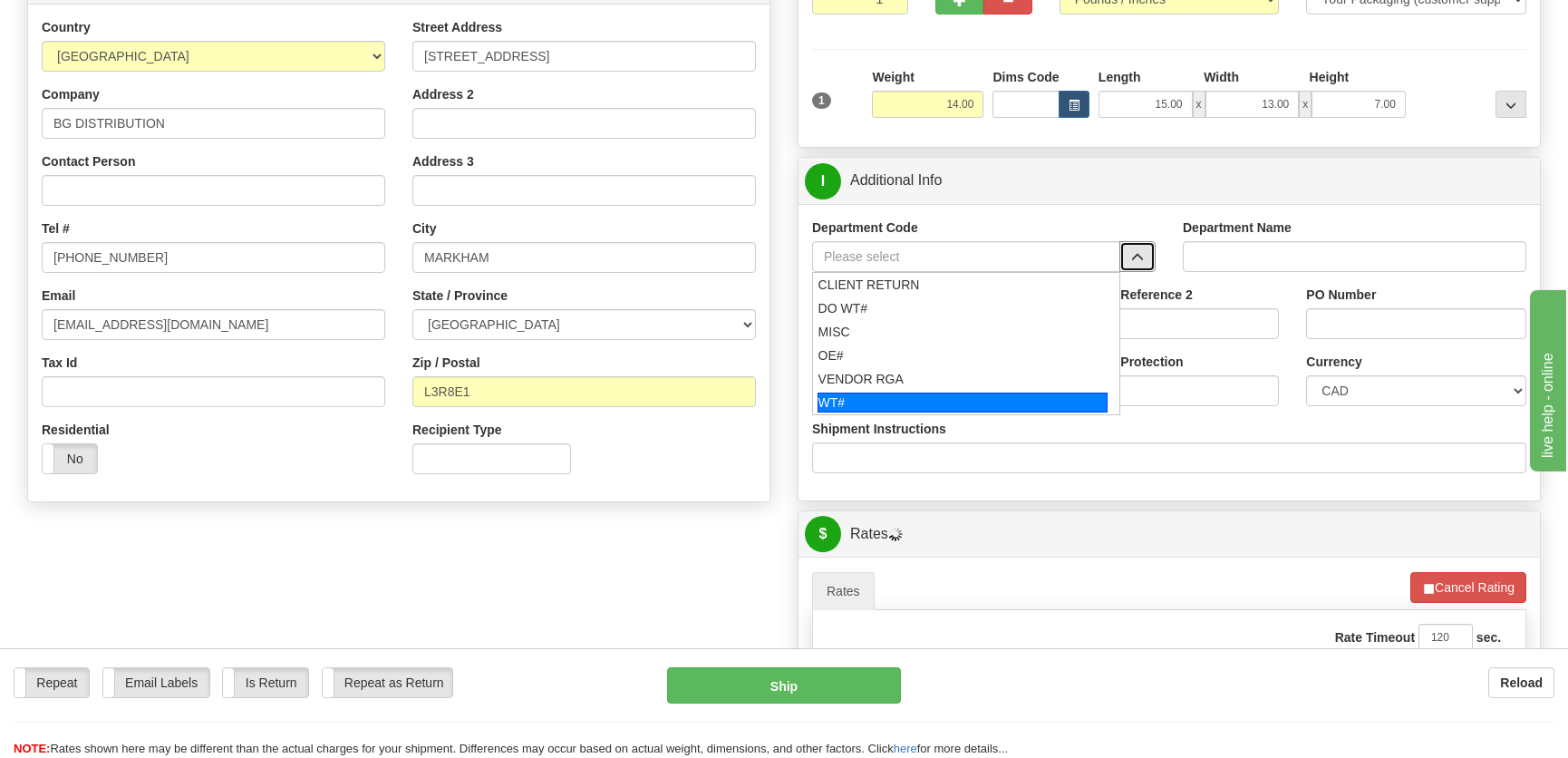
click at [863, 400] on div "WT#" at bounding box center [963, 402] width 291 height 20
type input "WT#"
type input "WAREHOUSE TRANSFERS"
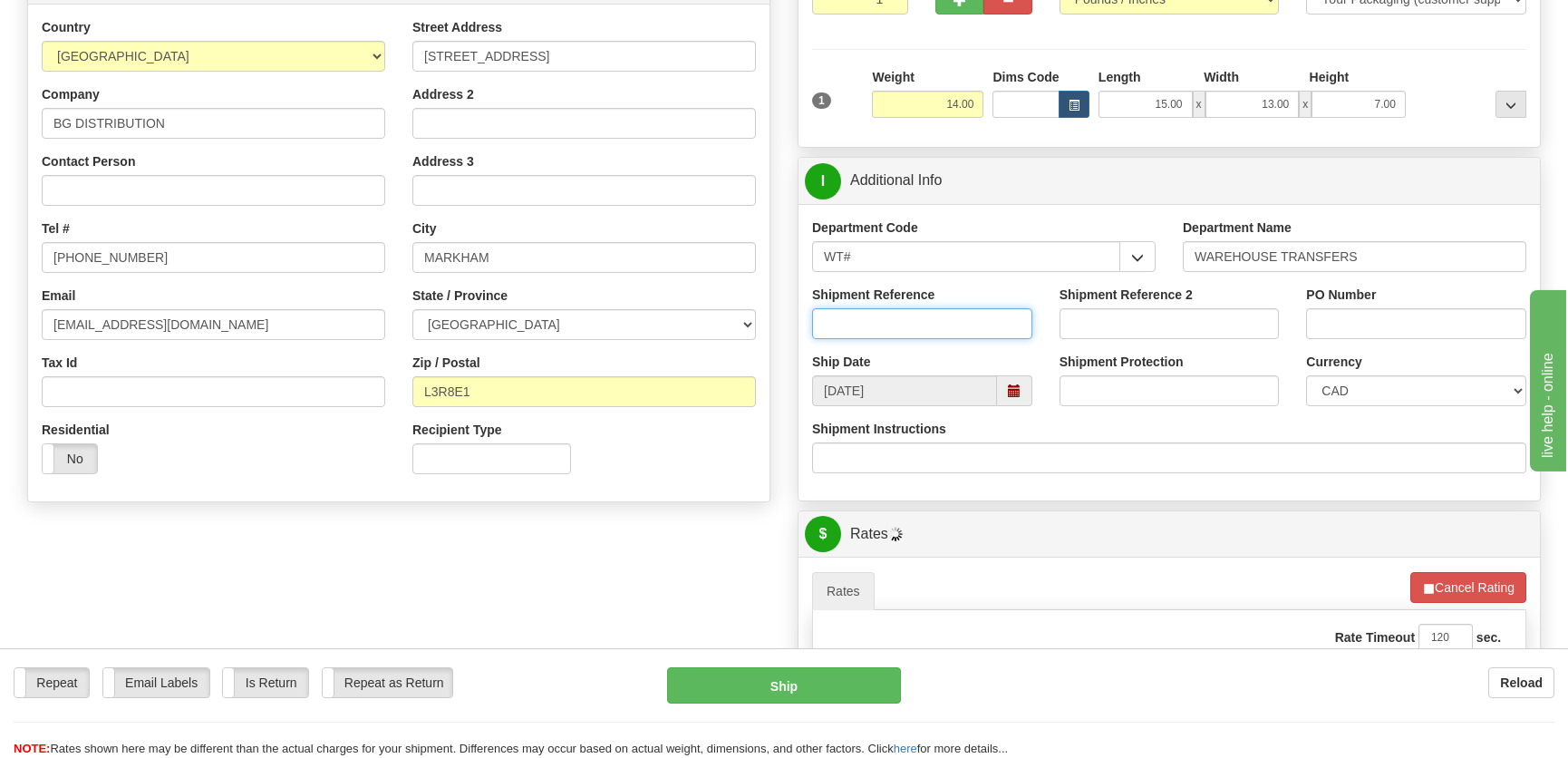
click at [910, 332] on input "Shipment Reference" at bounding box center [922, 323] width 220 height 31
type input "transfers toronto"
click at [1333, 317] on input "PO Number" at bounding box center [1417, 323] width 220 height 31
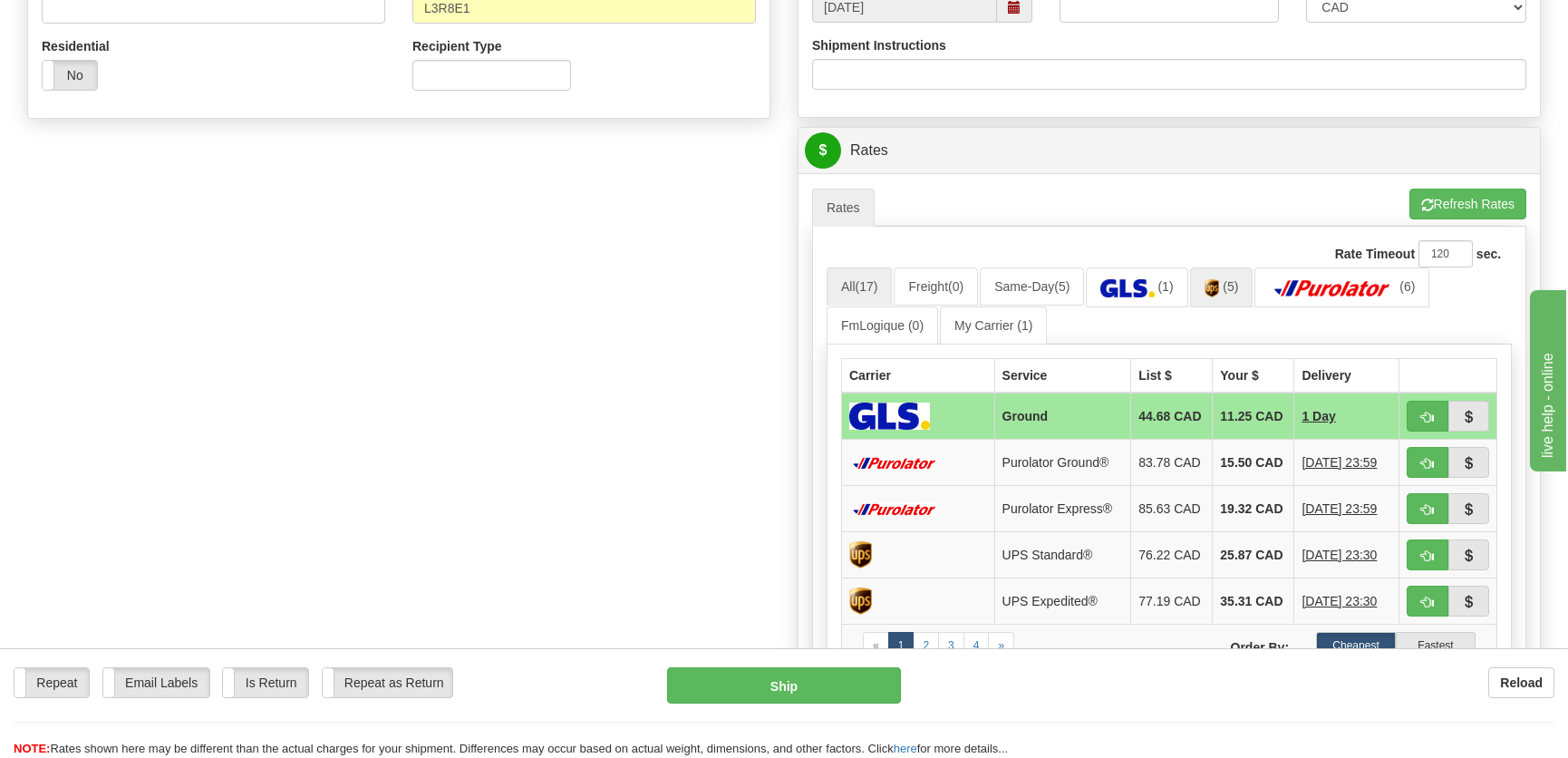
scroll to position [659, 0]
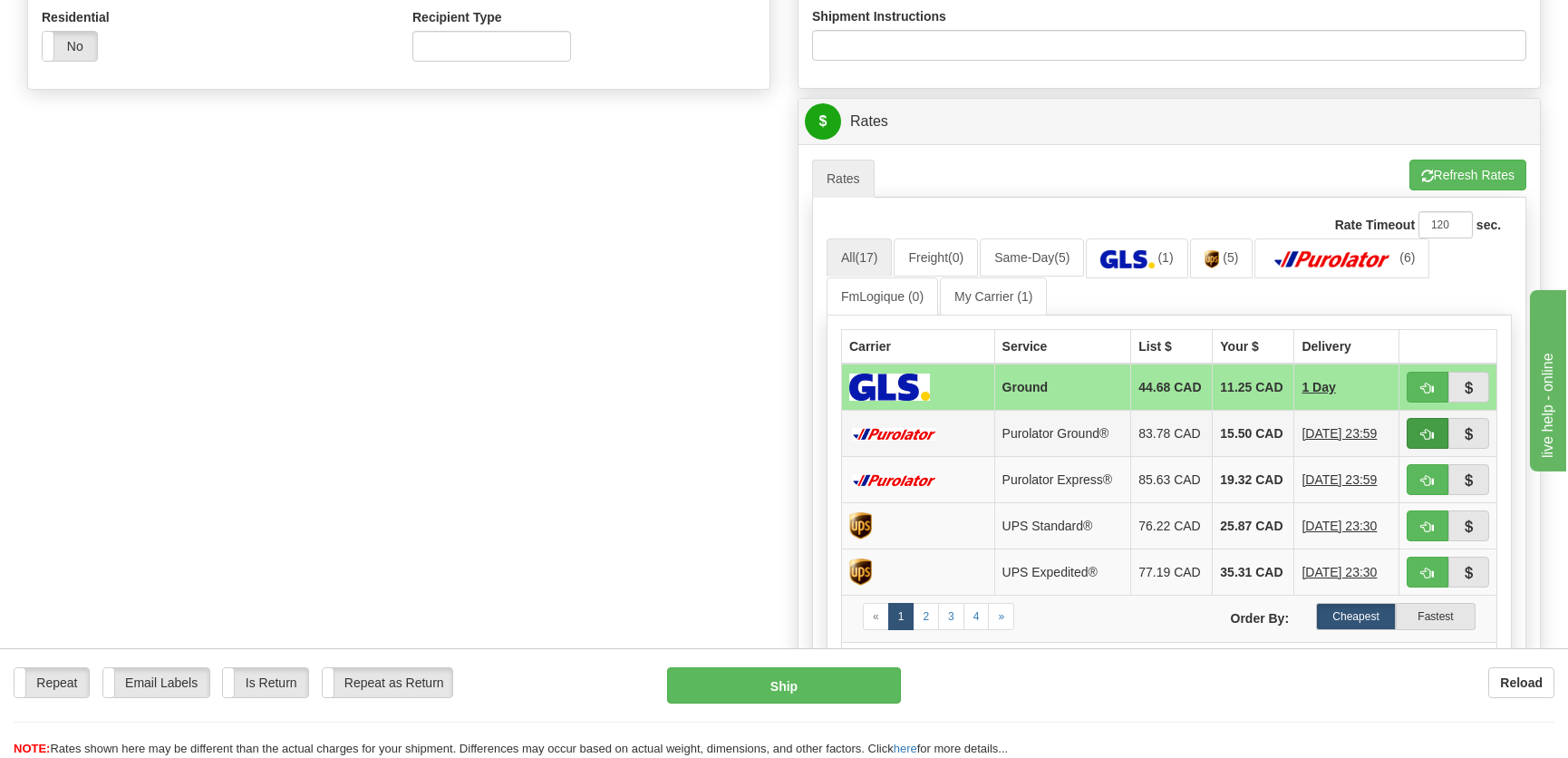
type input "."
click at [1423, 439] on span "button" at bounding box center [1428, 434] width 13 height 12
type input "260"
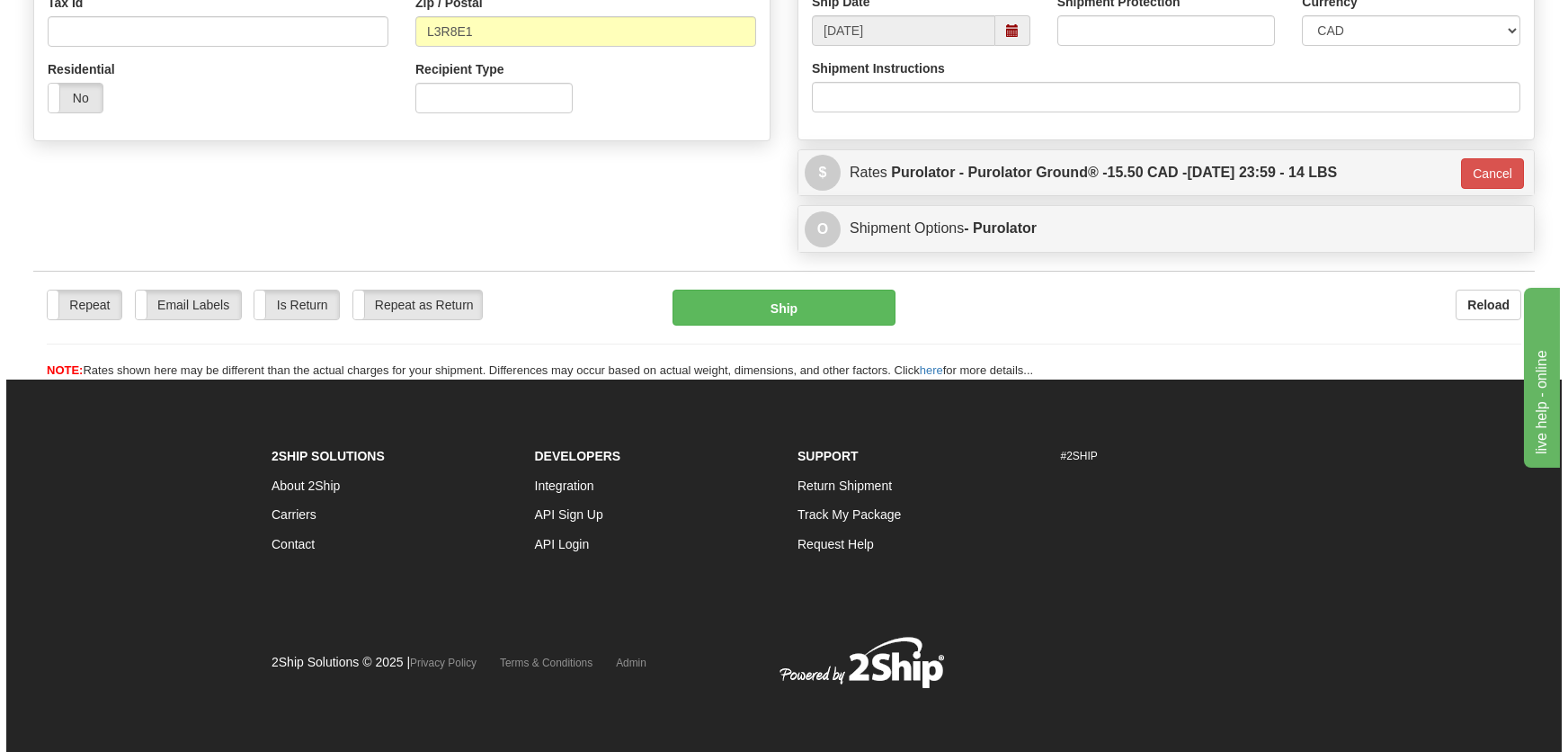
scroll to position [602, 0]
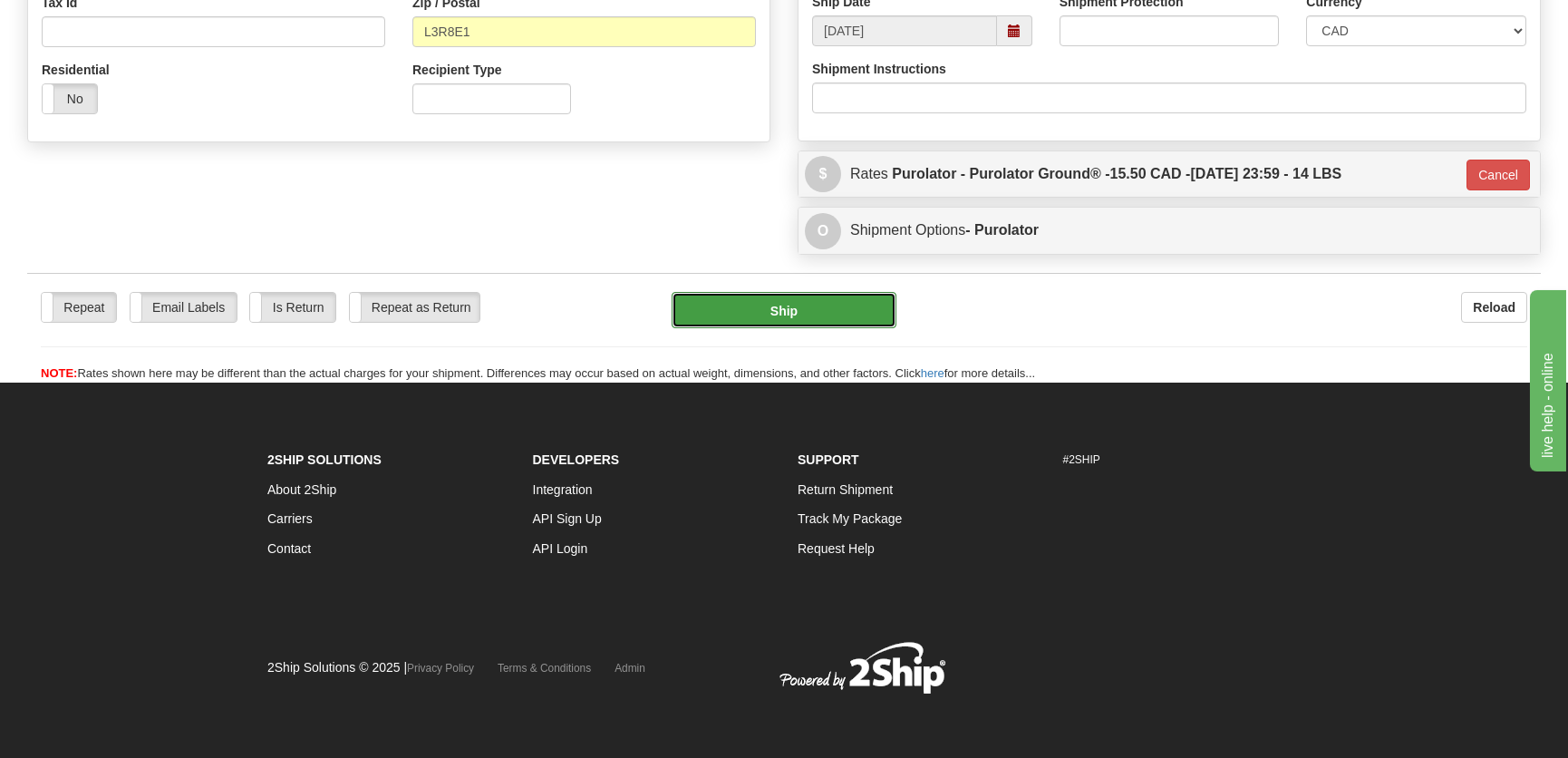
click at [806, 316] on button "Ship" at bounding box center [784, 310] width 225 height 36
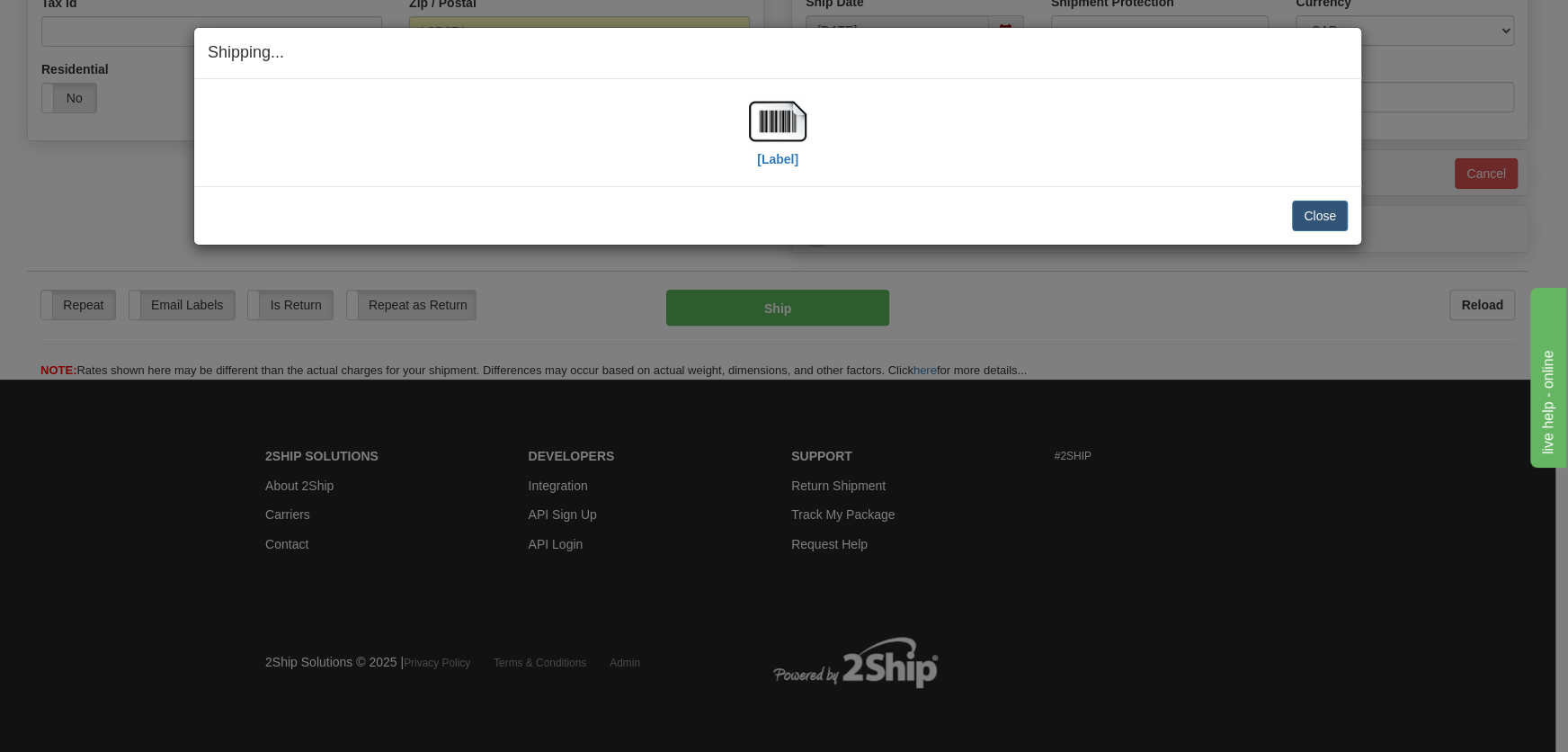
click at [800, 162] on div "[Label]" at bounding box center [778, 132] width 57 height 80
click at [785, 132] on img at bounding box center [778, 121] width 57 height 57
click at [1327, 216] on button "Close" at bounding box center [1320, 216] width 56 height 31
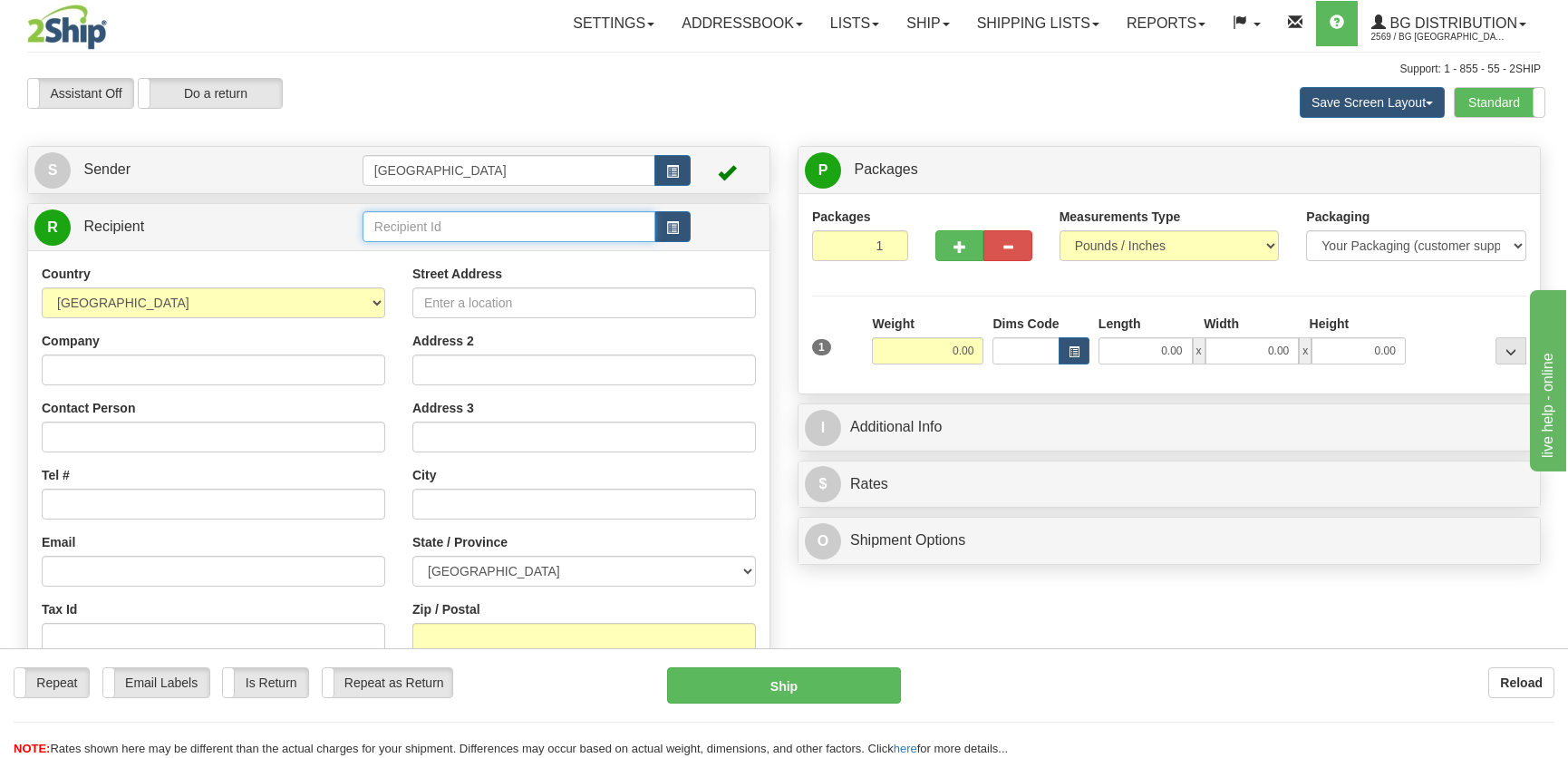
click at [464, 222] on input "text" at bounding box center [510, 226] width 293 height 31
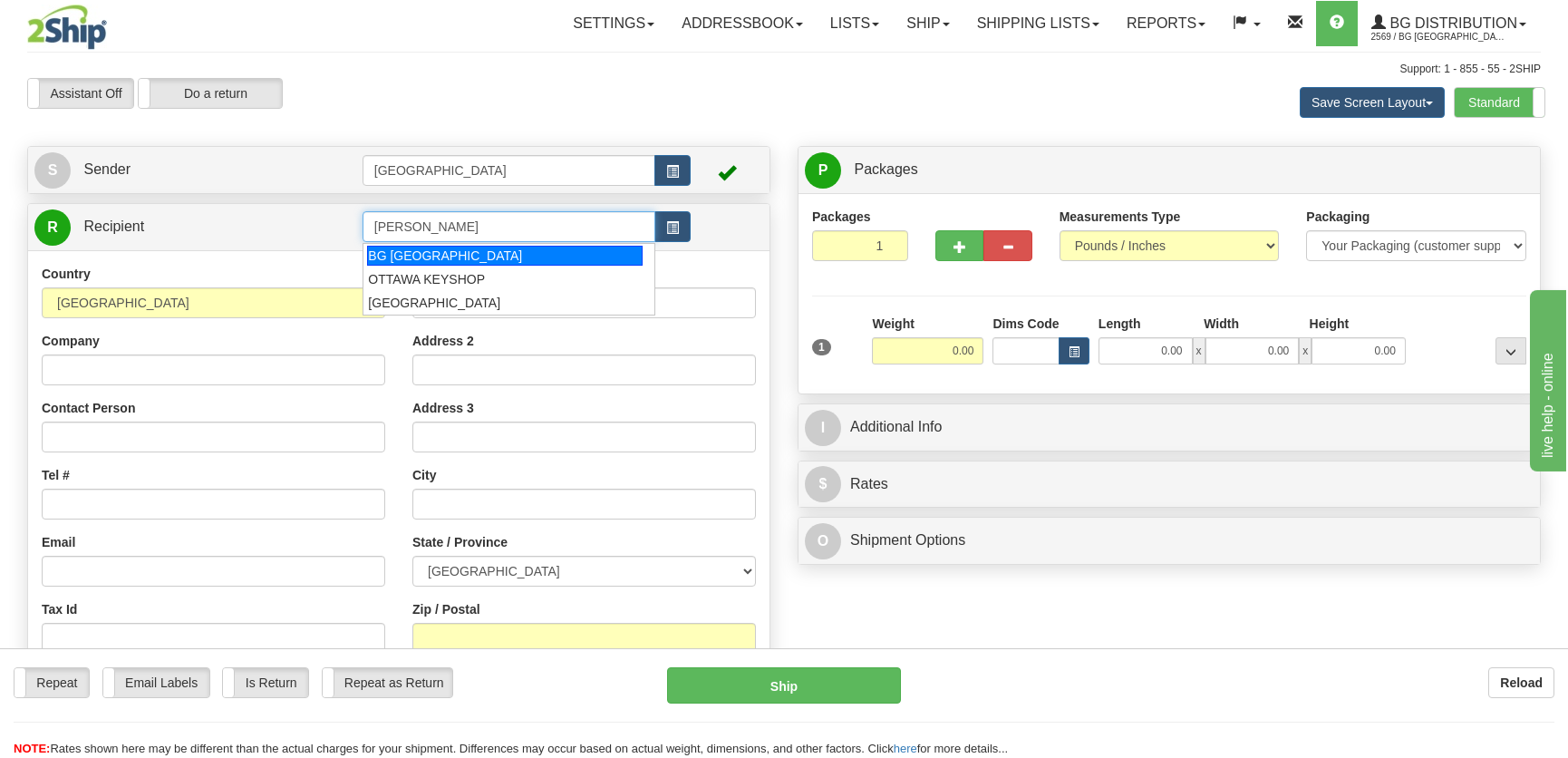
click at [462, 251] on div "BG [GEOGRAPHIC_DATA]" at bounding box center [504, 255] width 274 height 20
type input "BG [GEOGRAPHIC_DATA]"
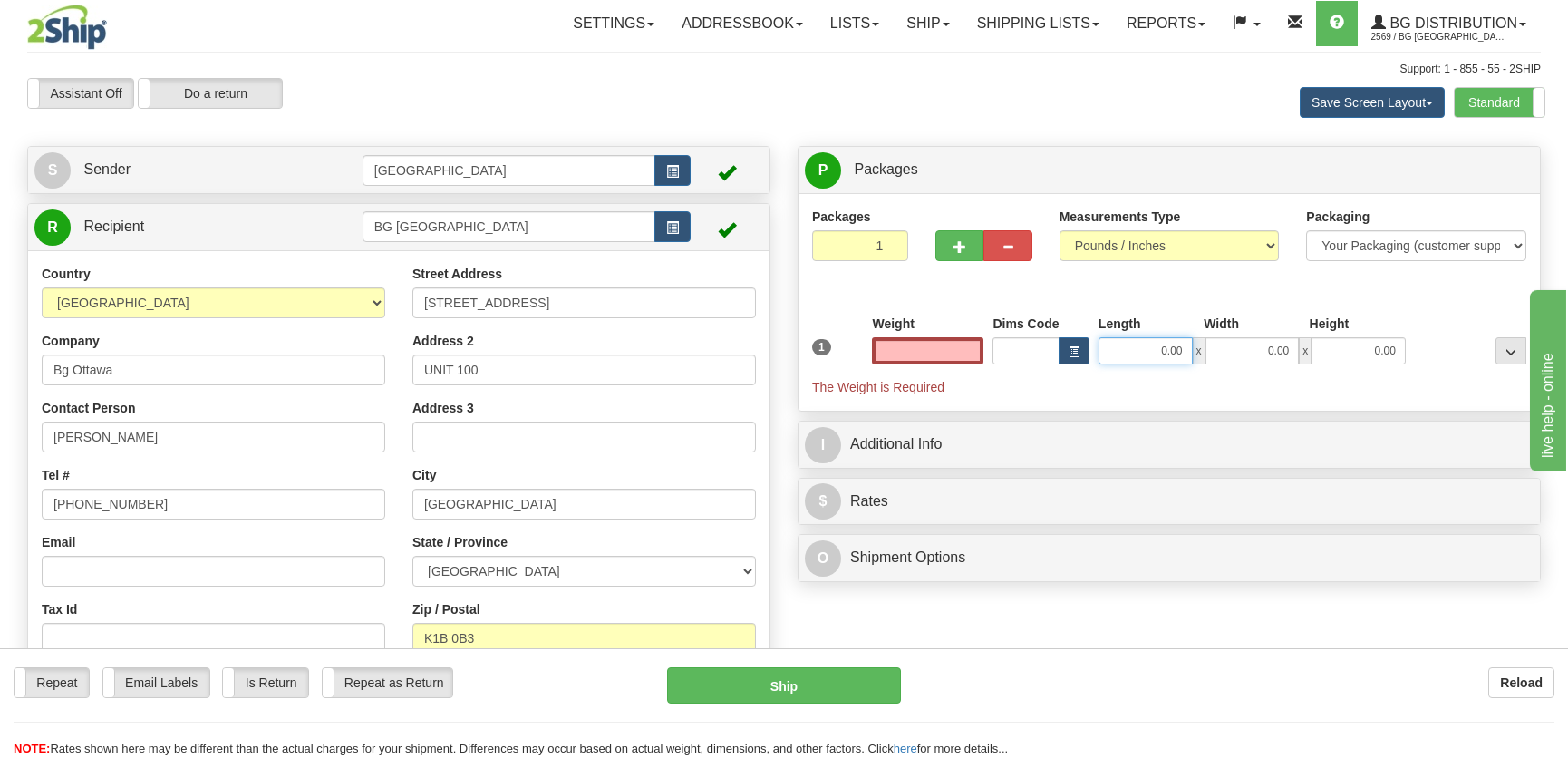
type input "0.00"
click at [1154, 354] on input "0.00" at bounding box center [1145, 350] width 94 height 27
type input "10.00"
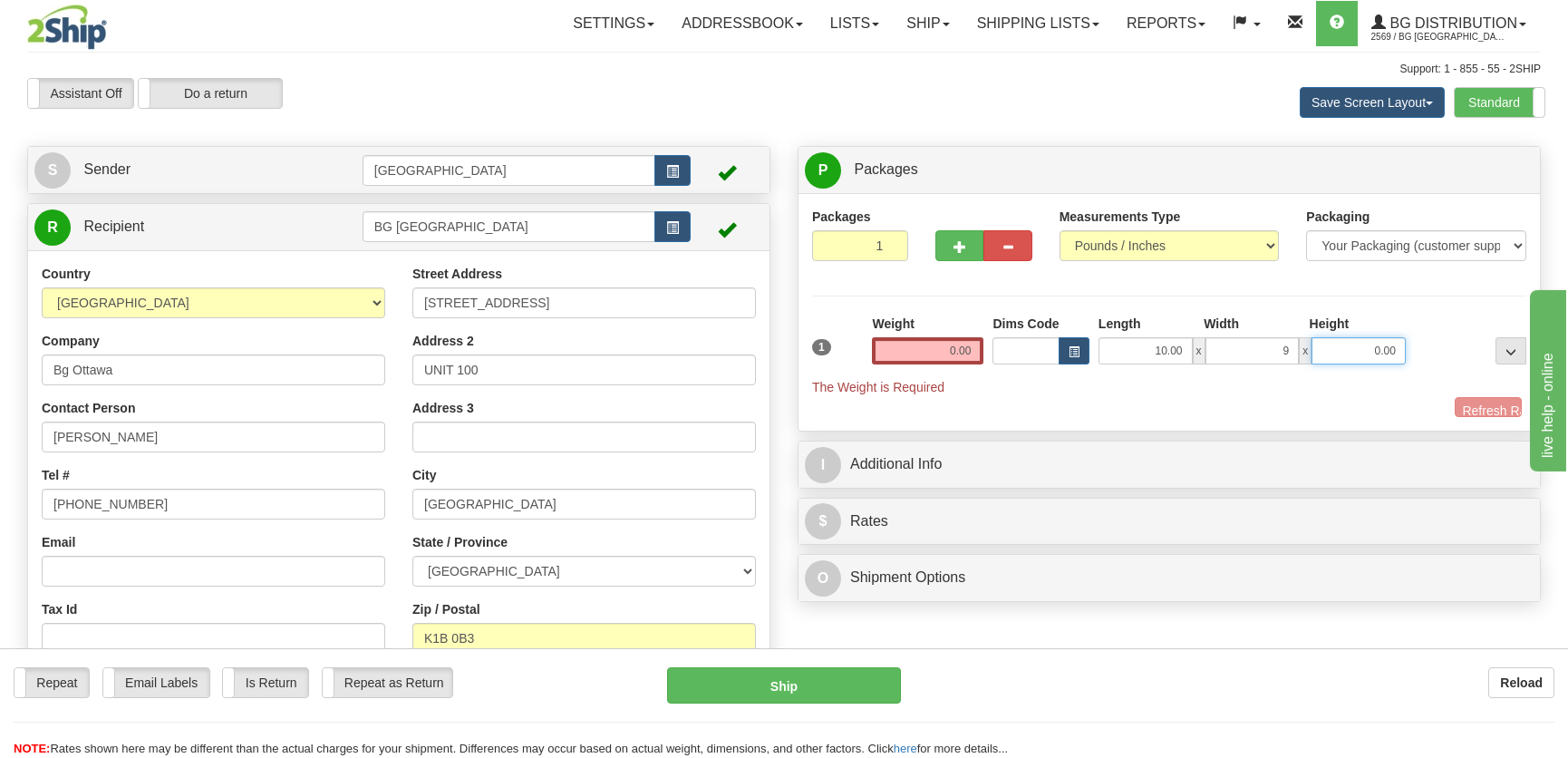
type input "9.00"
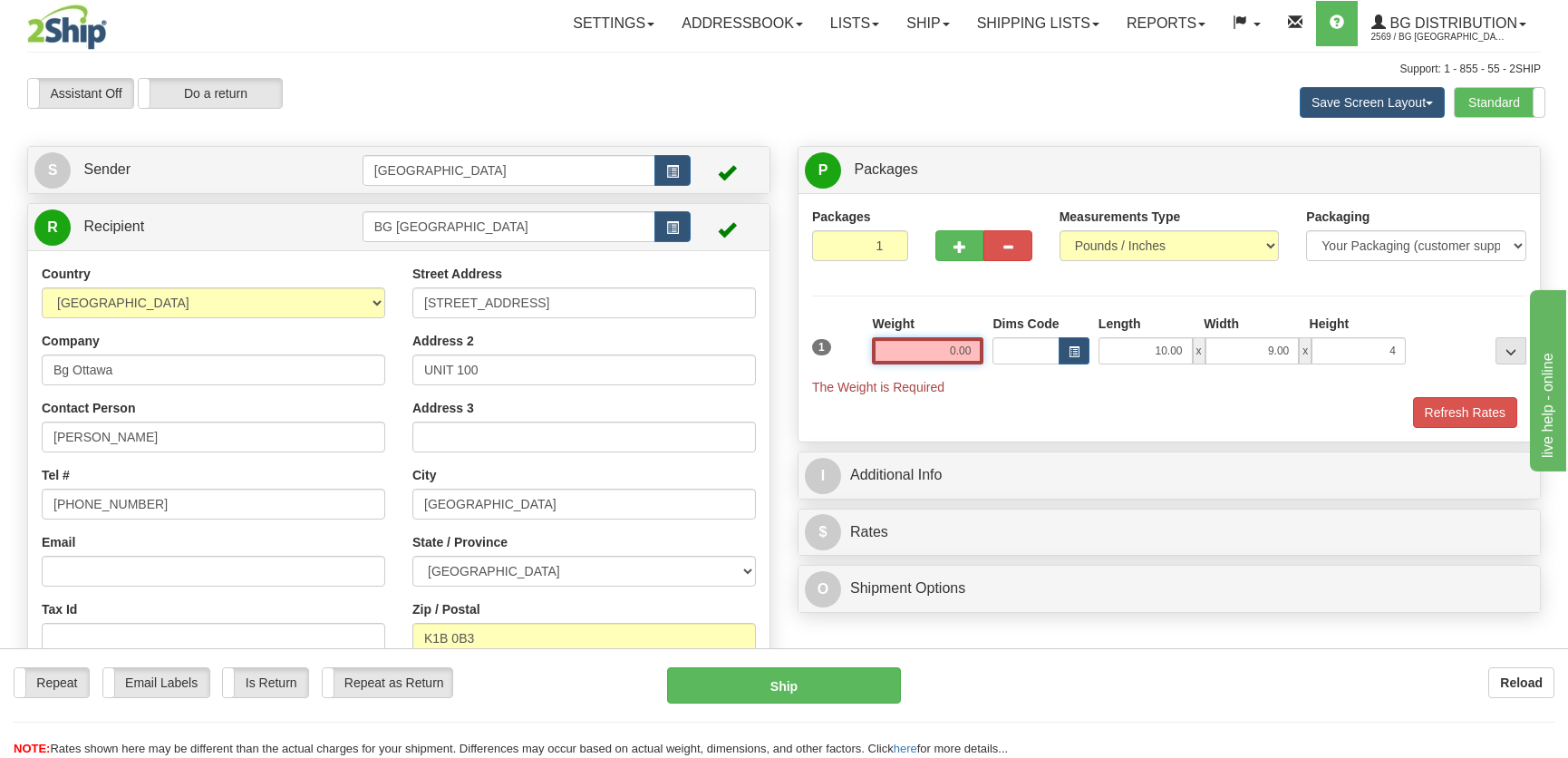
type input "4.00"
click at [974, 353] on input "0.00" at bounding box center [927, 350] width 111 height 27
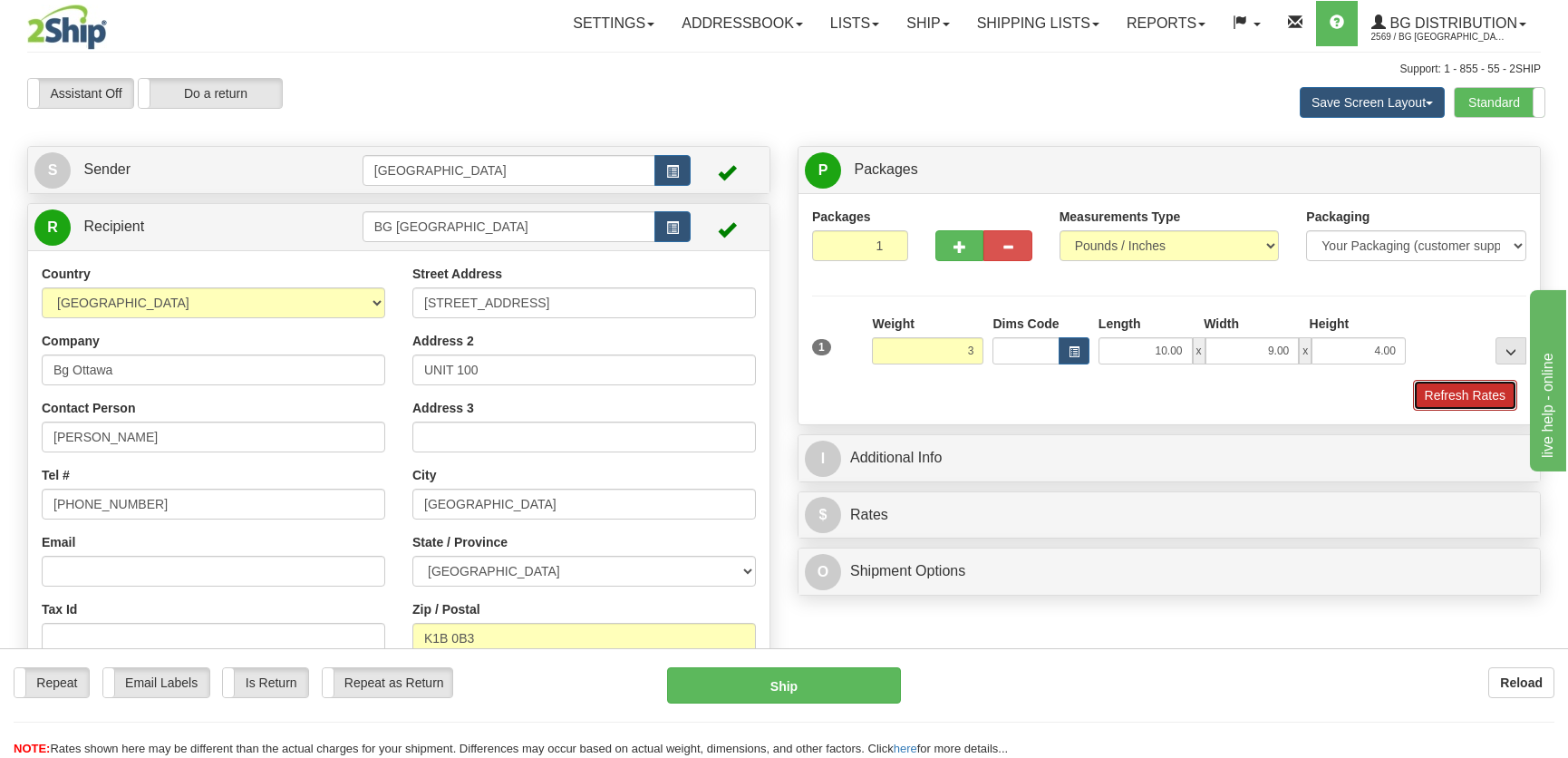
click at [1425, 388] on button "Refresh Rates" at bounding box center [1465, 395] width 105 height 31
type input "3.00"
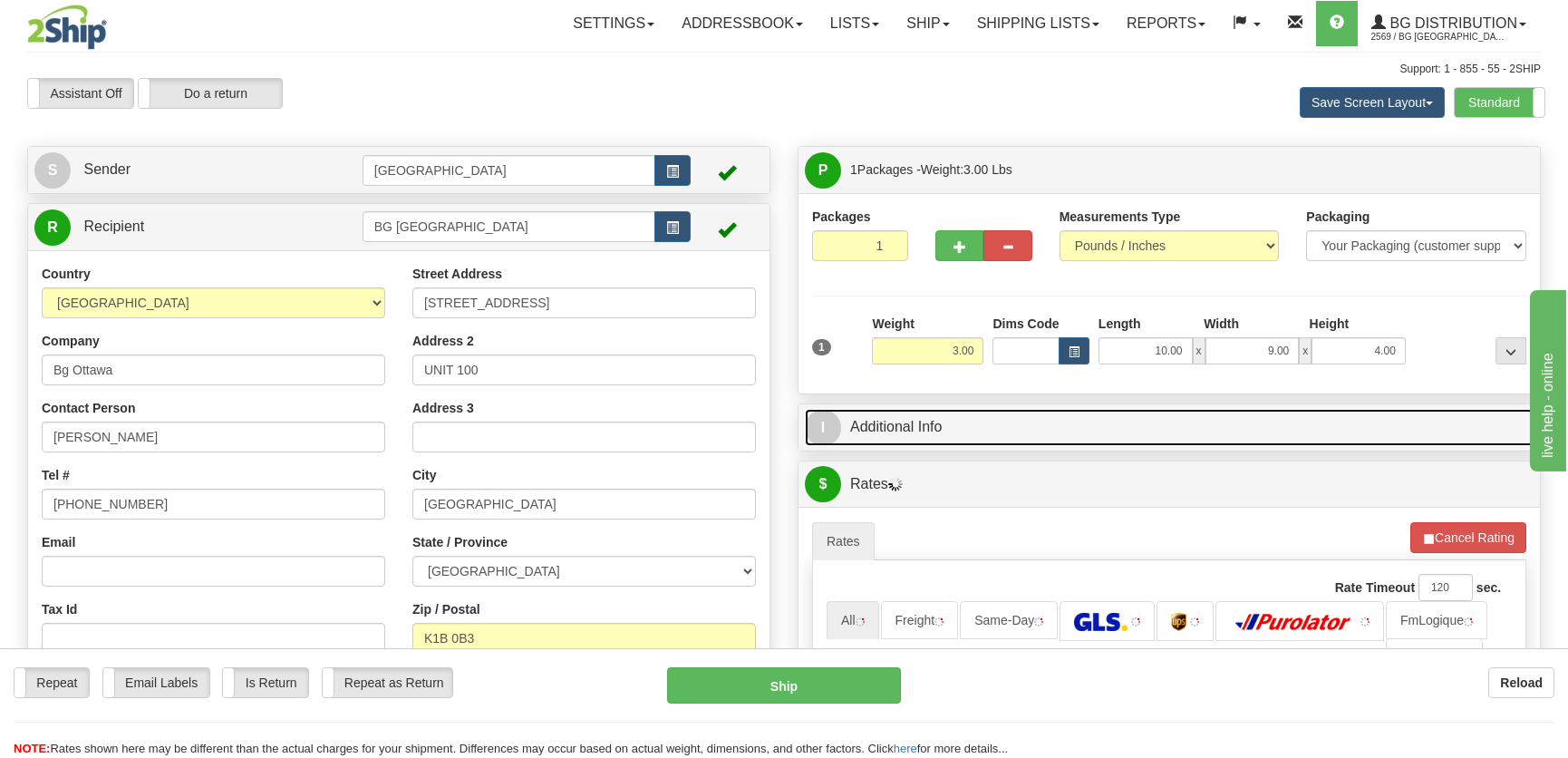
click at [1325, 426] on link "I Additional Info" at bounding box center [1169, 428] width 729 height 37
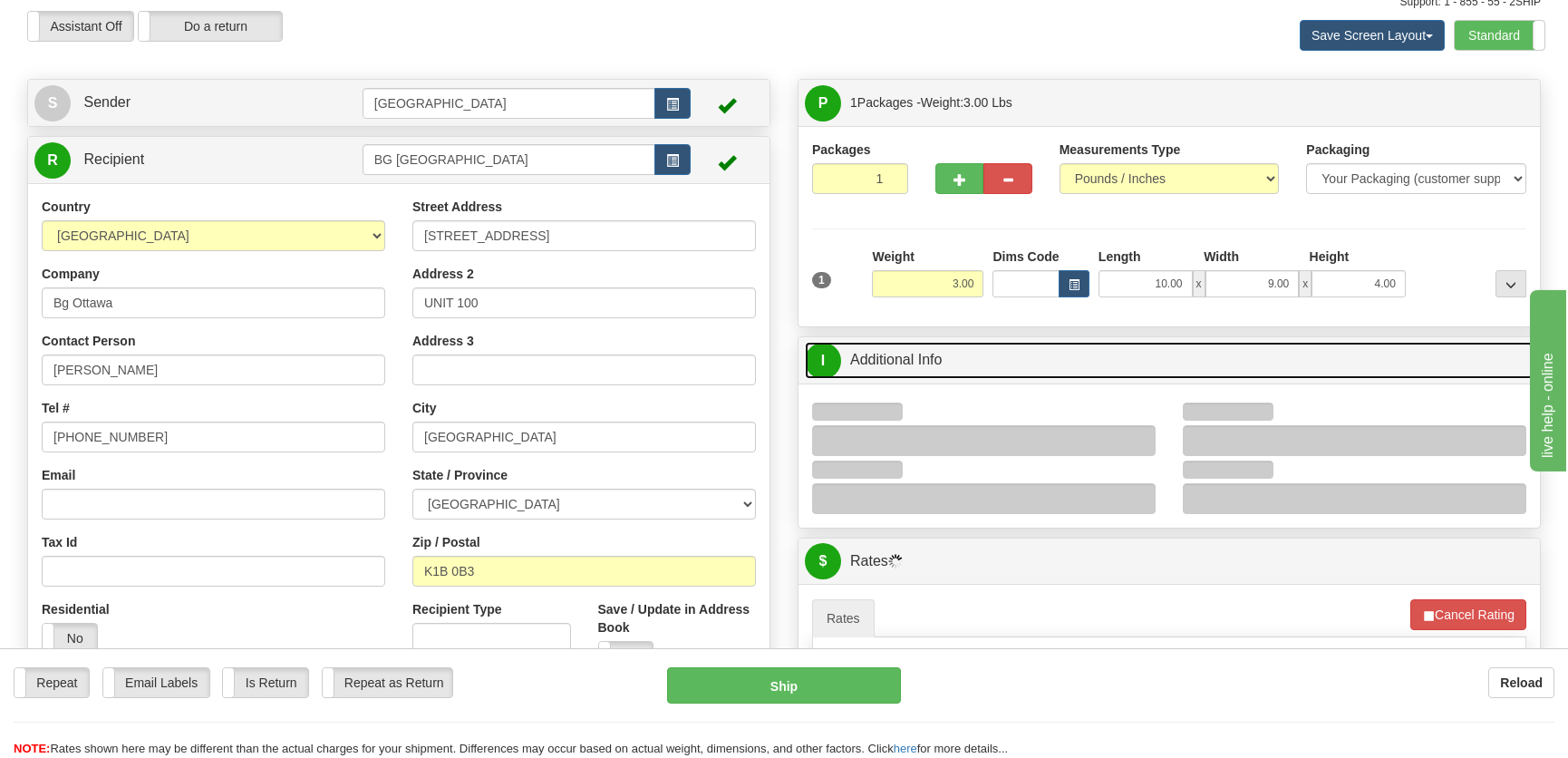
scroll to position [246, 0]
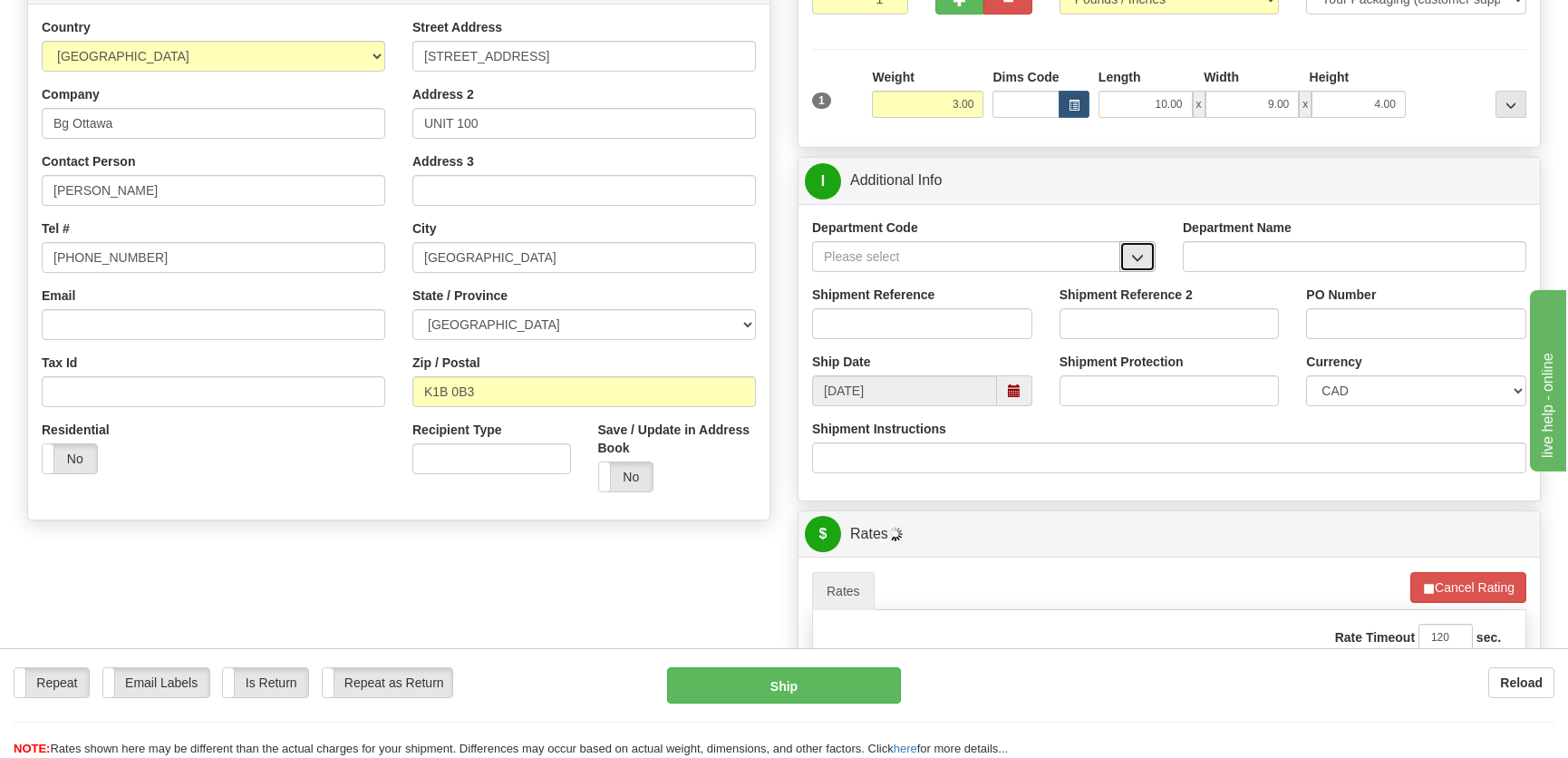
click at [1147, 246] on button "button" at bounding box center [1138, 256] width 36 height 31
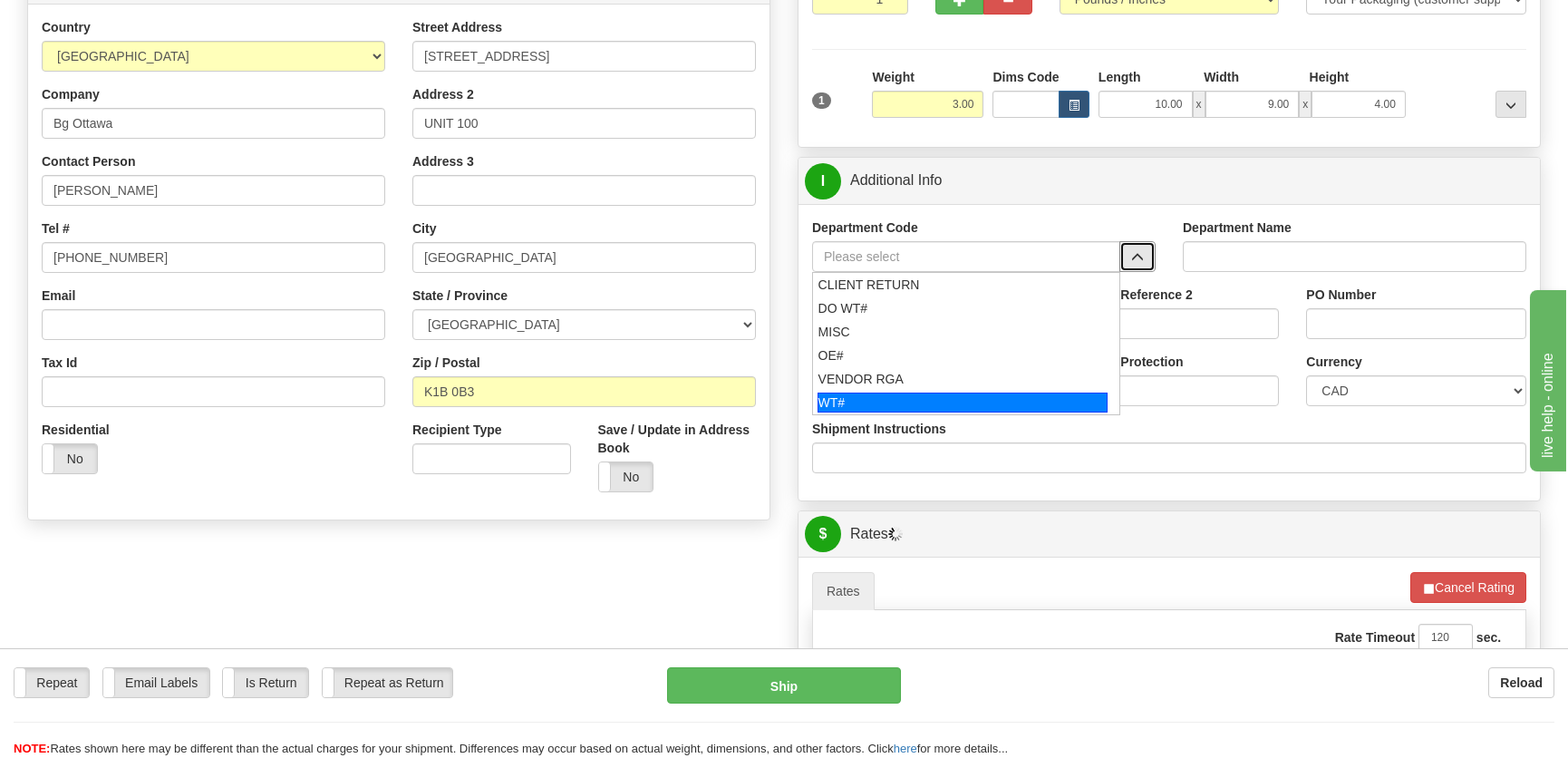
drag, startPoint x: 875, startPoint y: 361, endPoint x: 878, endPoint y: 410, distance: 49.1
click at [878, 410] on ul "CLIENT RETURN DO WT# MISC OE# VENDOR RGA WT#" at bounding box center [966, 343] width 308 height 143
click at [878, 401] on div "WT#" at bounding box center [963, 402] width 291 height 20
type input "WT#"
type input "WAREHOUSE TRANSFERS"
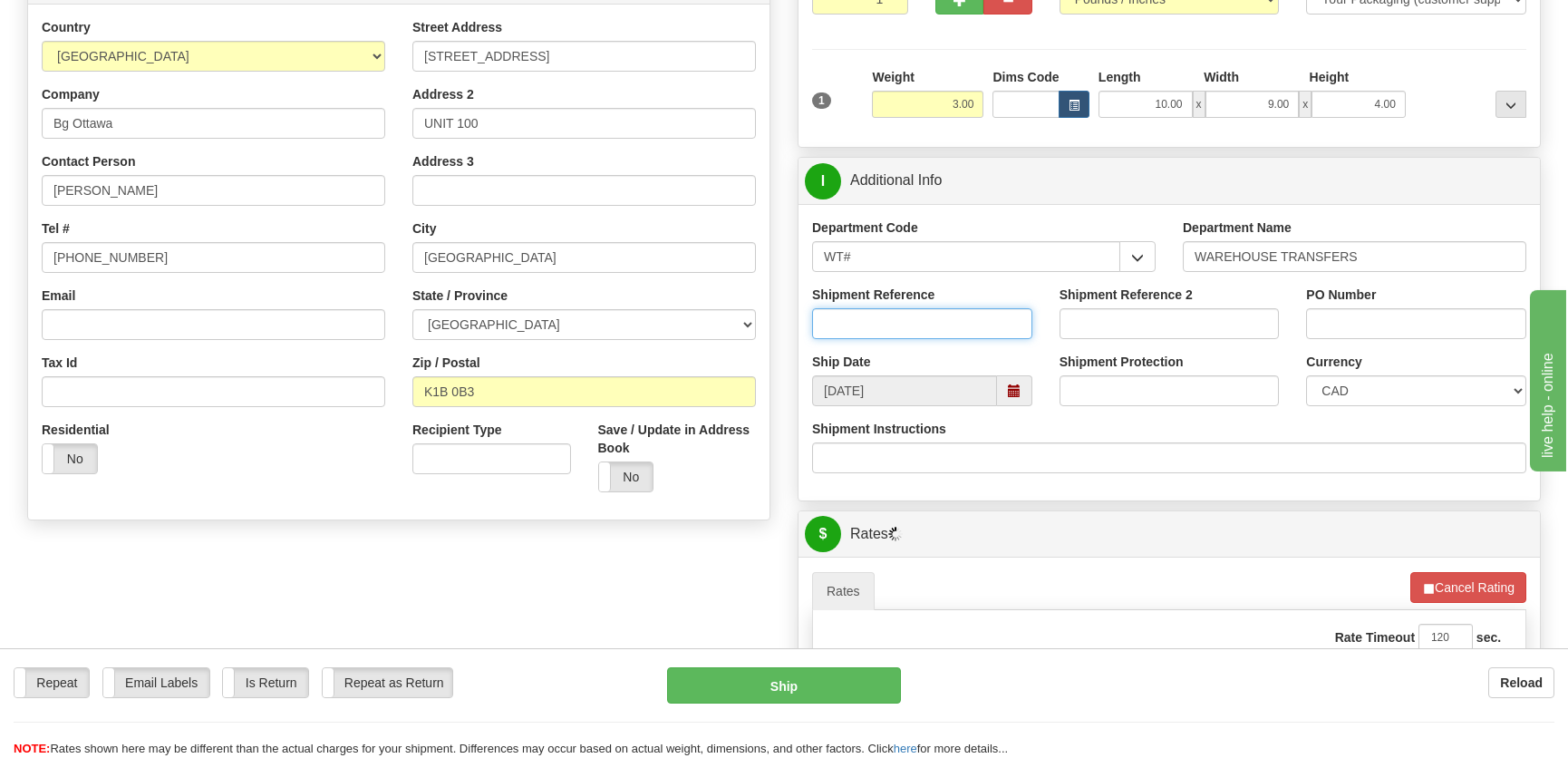
click at [911, 330] on input "Shipment Reference" at bounding box center [922, 323] width 220 height 31
type input "Transfers [GEOGRAPHIC_DATA]"
click at [1391, 333] on input "PO Number" at bounding box center [1417, 323] width 220 height 31
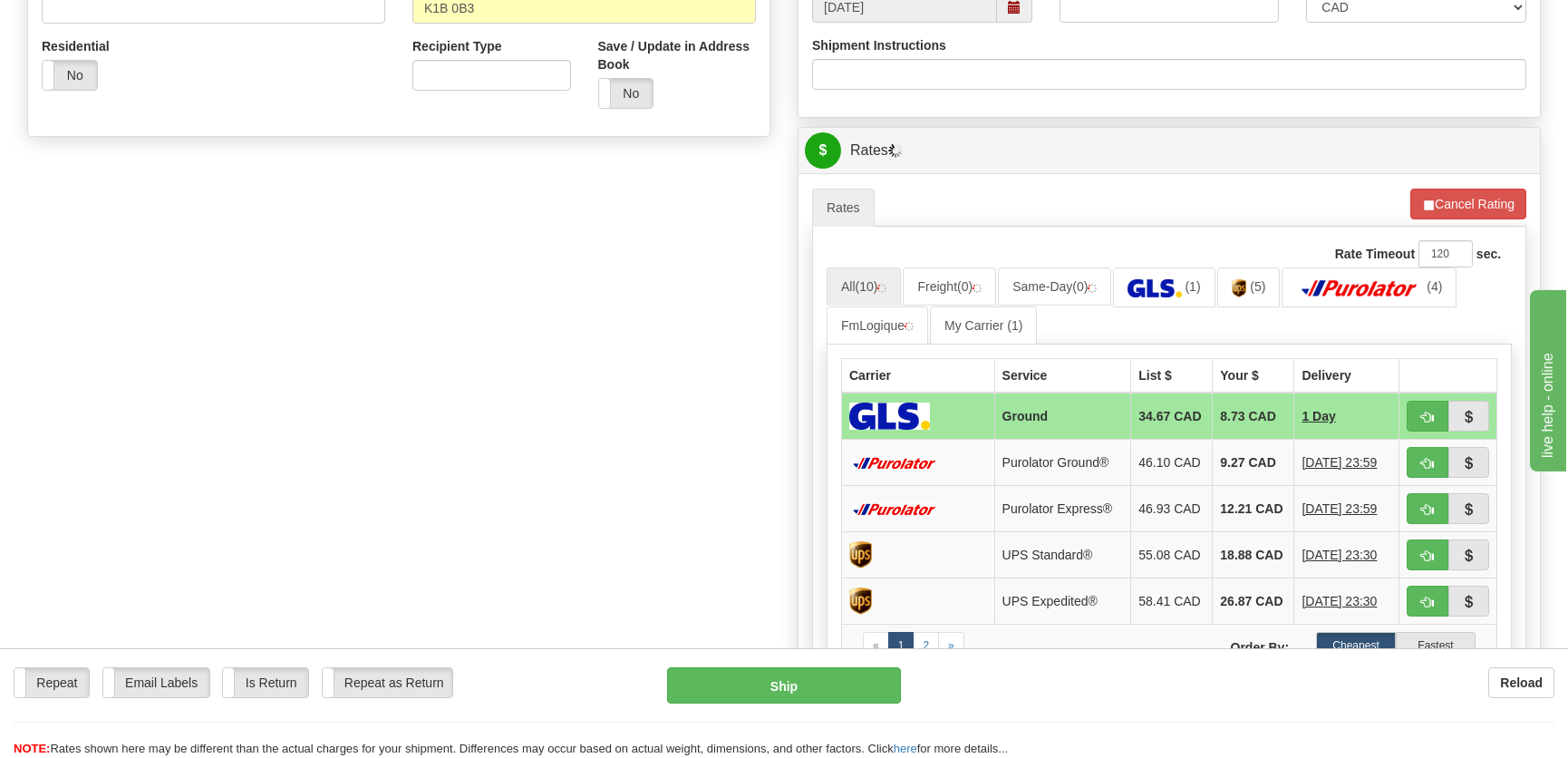
scroll to position [659, 0]
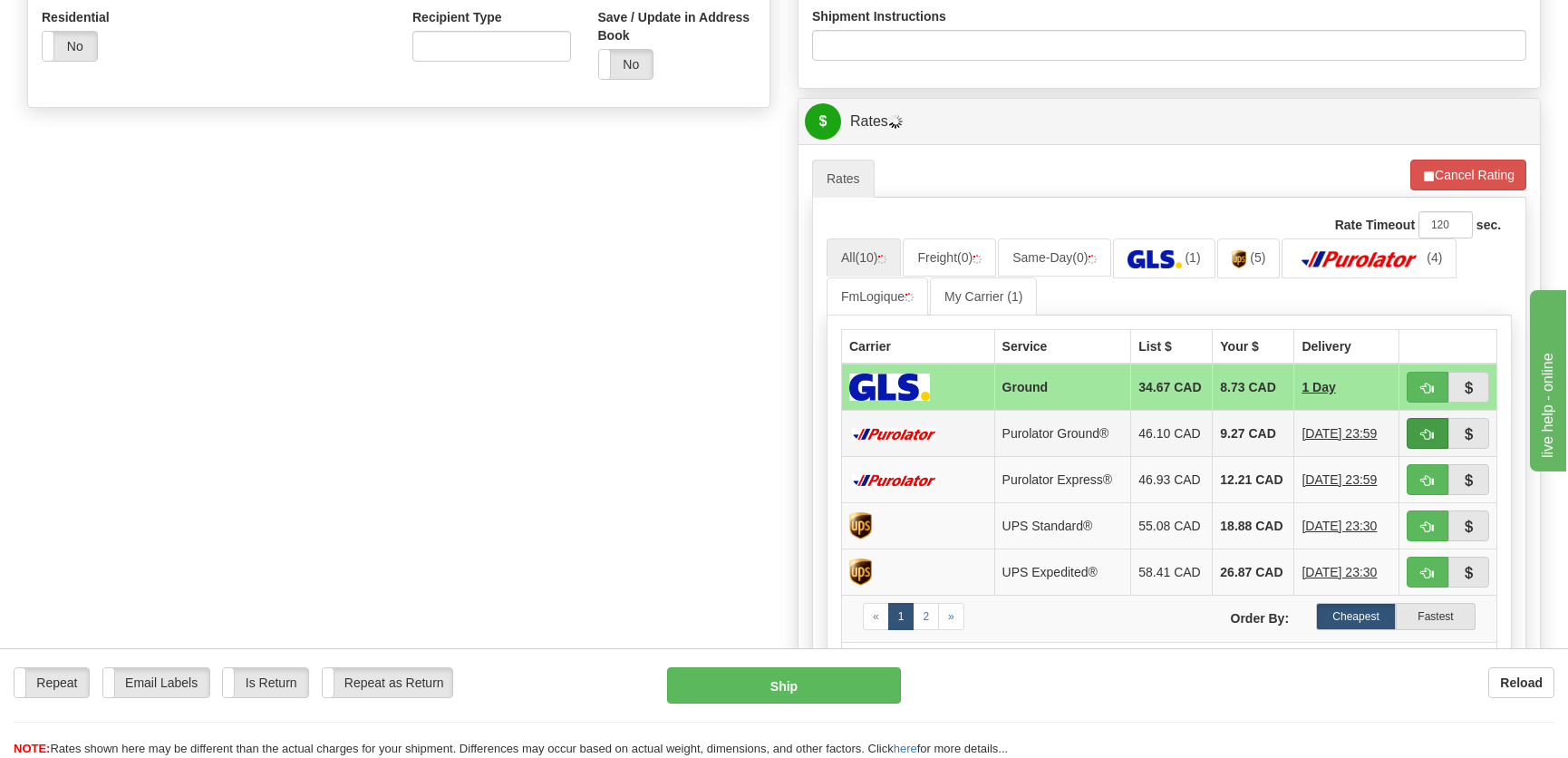
type input "."
type input "260"
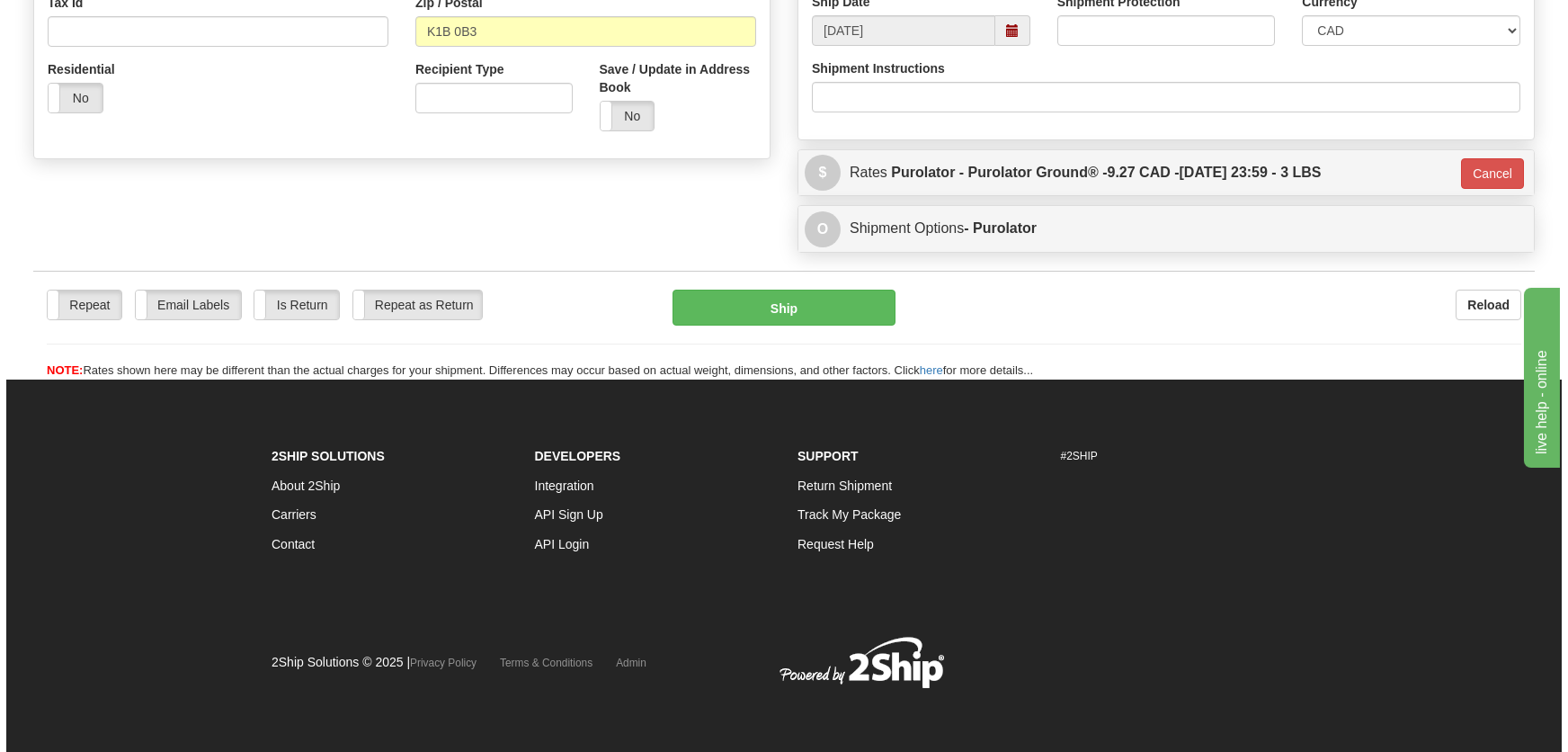
scroll to position [602, 0]
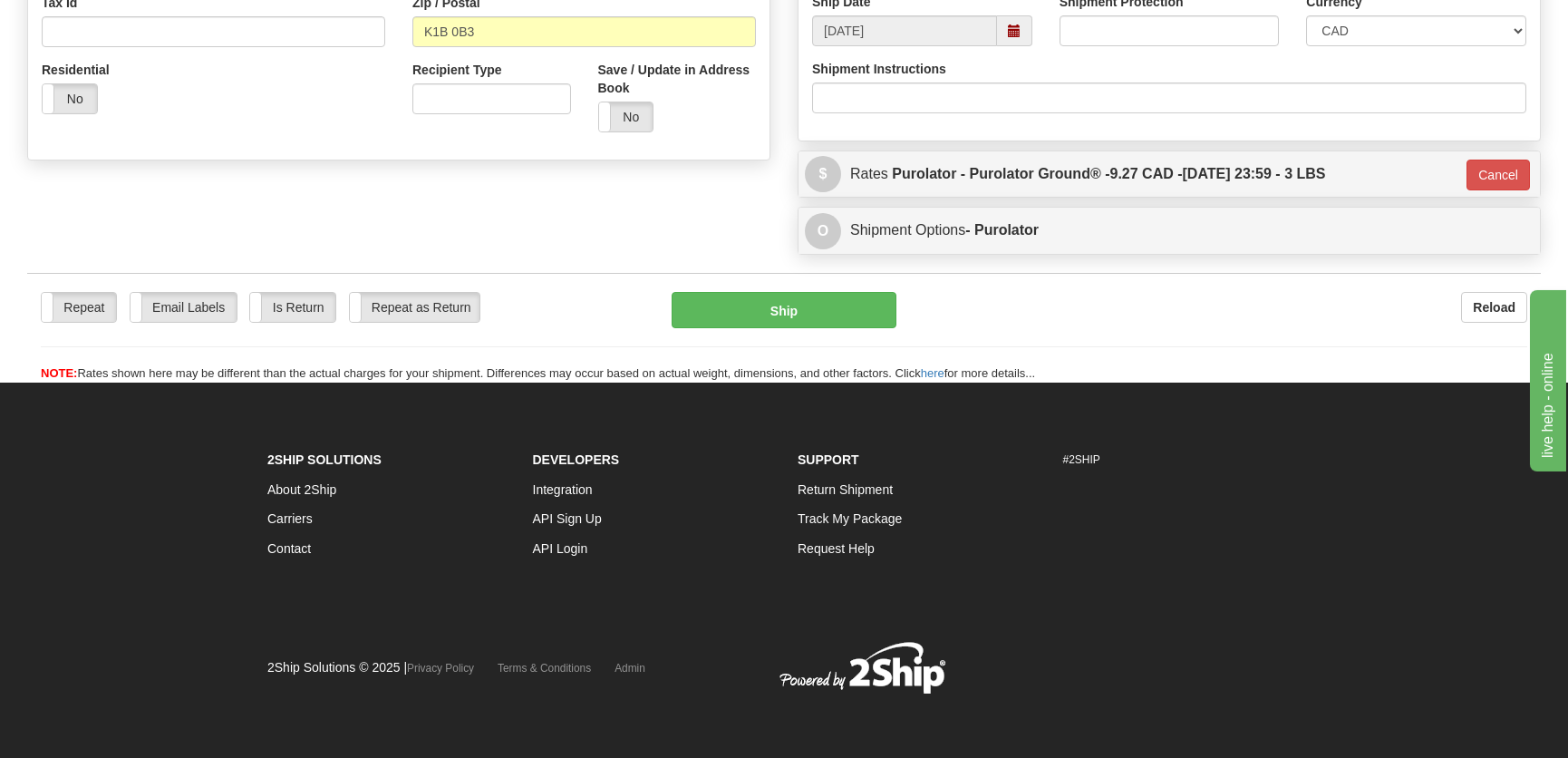
click at [802, 290] on div "Repeat Repeat Email Labels Email Labels Edit Is Return Is Return Repeat as Retu…" at bounding box center [784, 328] width 1514 height 110
click at [774, 327] on button "Ship" at bounding box center [784, 310] width 225 height 36
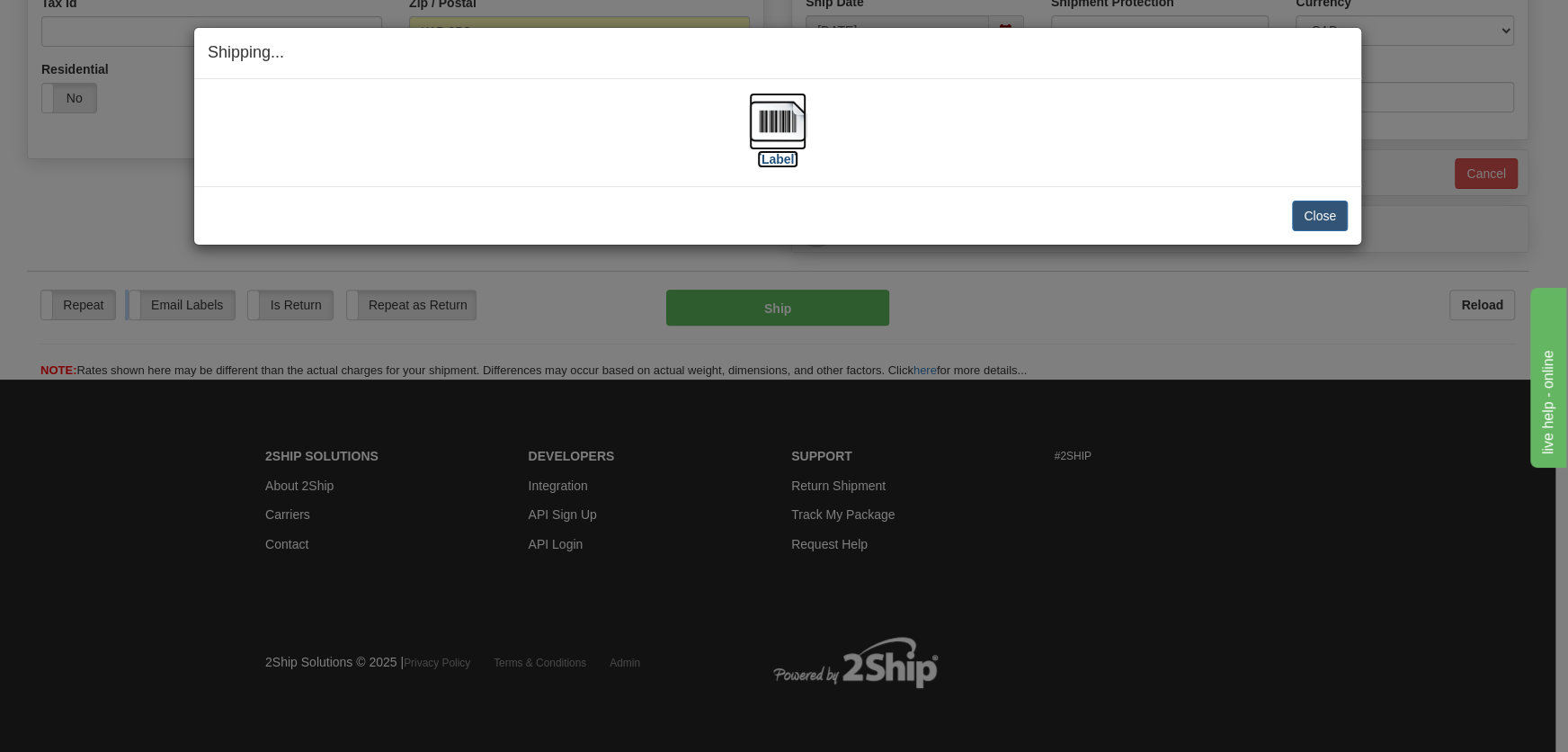
click at [779, 130] on img at bounding box center [778, 121] width 57 height 57
click at [1315, 207] on button "Close" at bounding box center [1320, 216] width 56 height 31
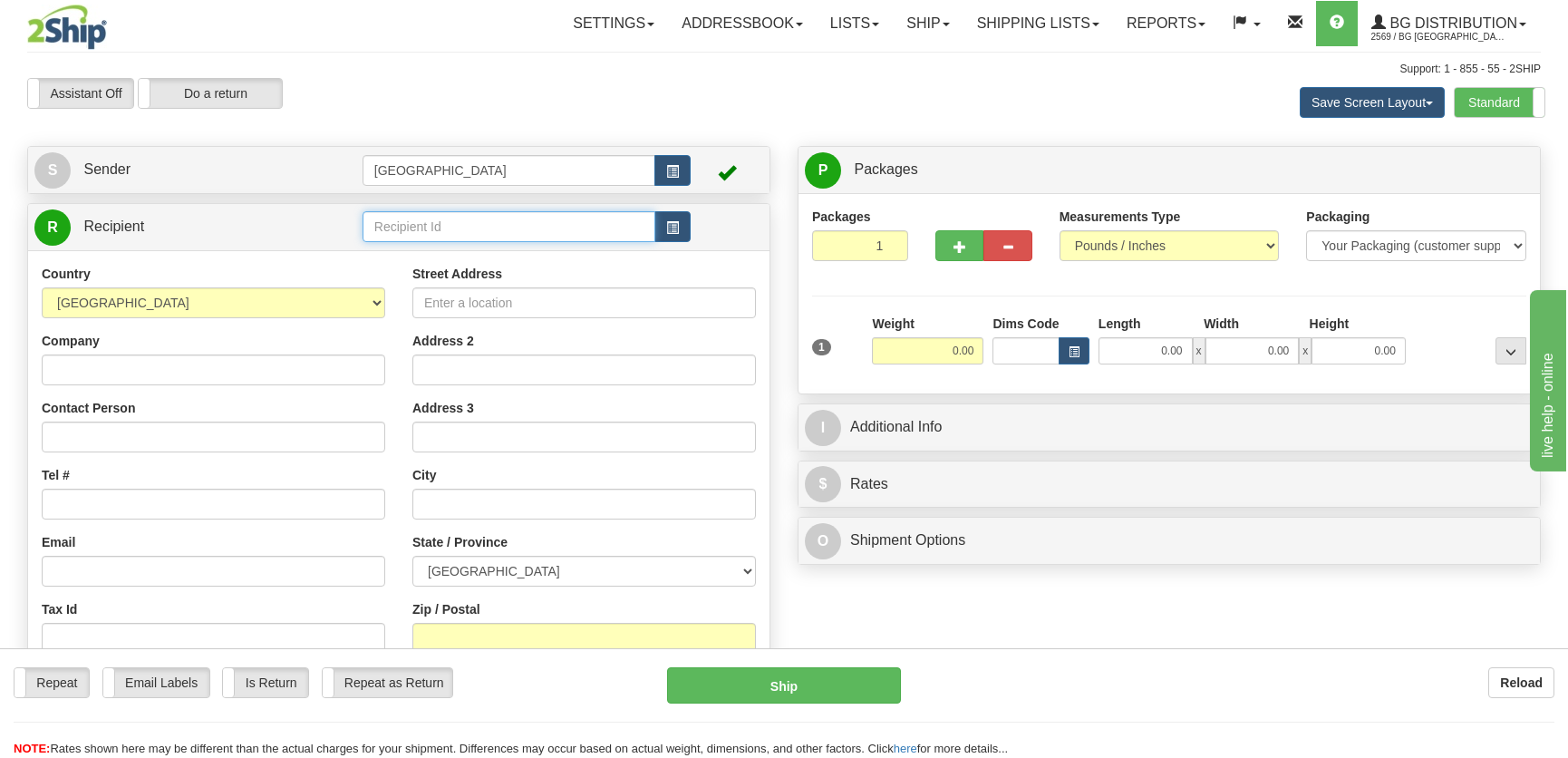
click at [481, 231] on input "text" at bounding box center [510, 226] width 293 height 31
click at [503, 256] on div "4013" at bounding box center [504, 255] width 274 height 20
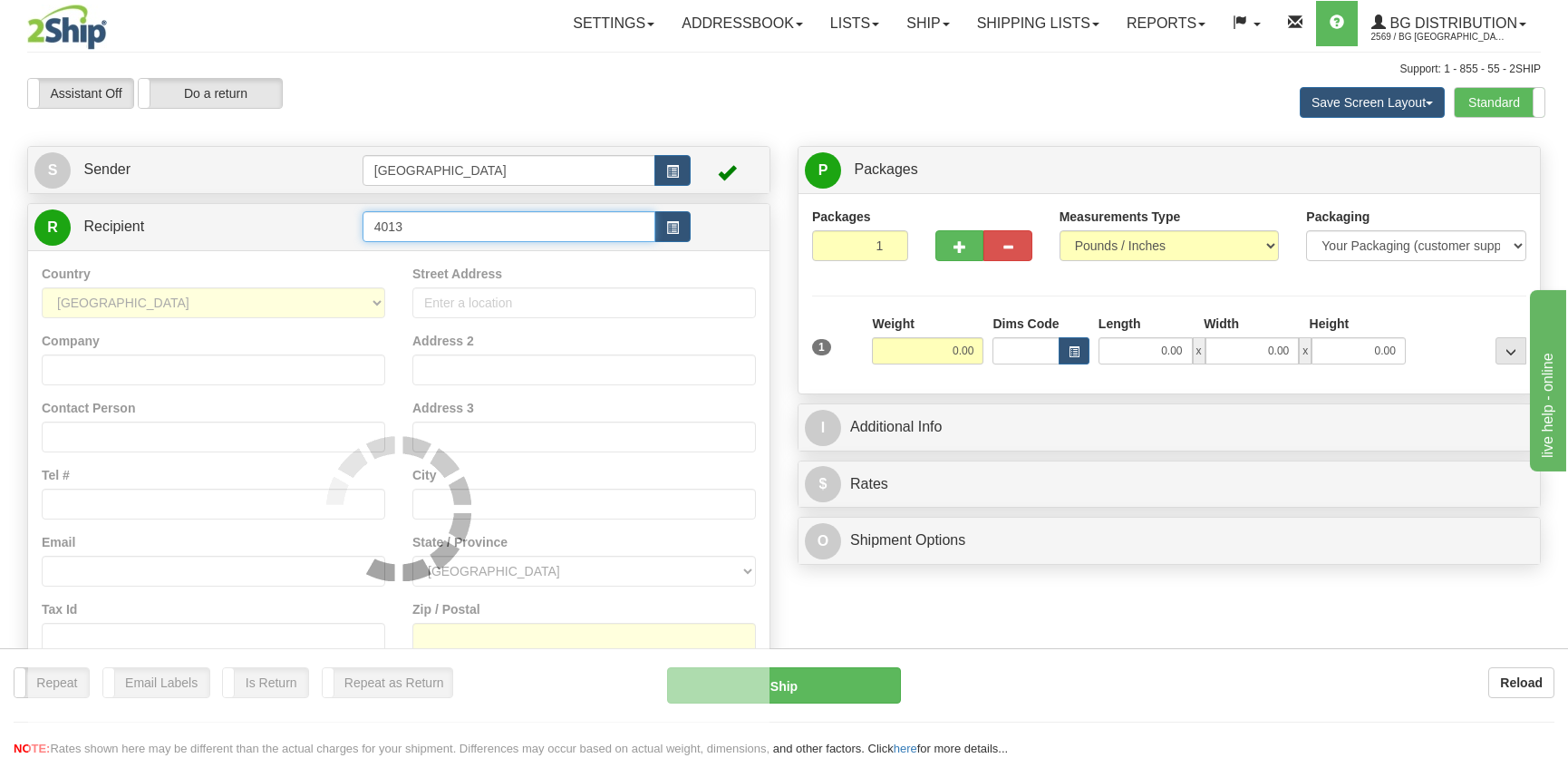
type input "4013"
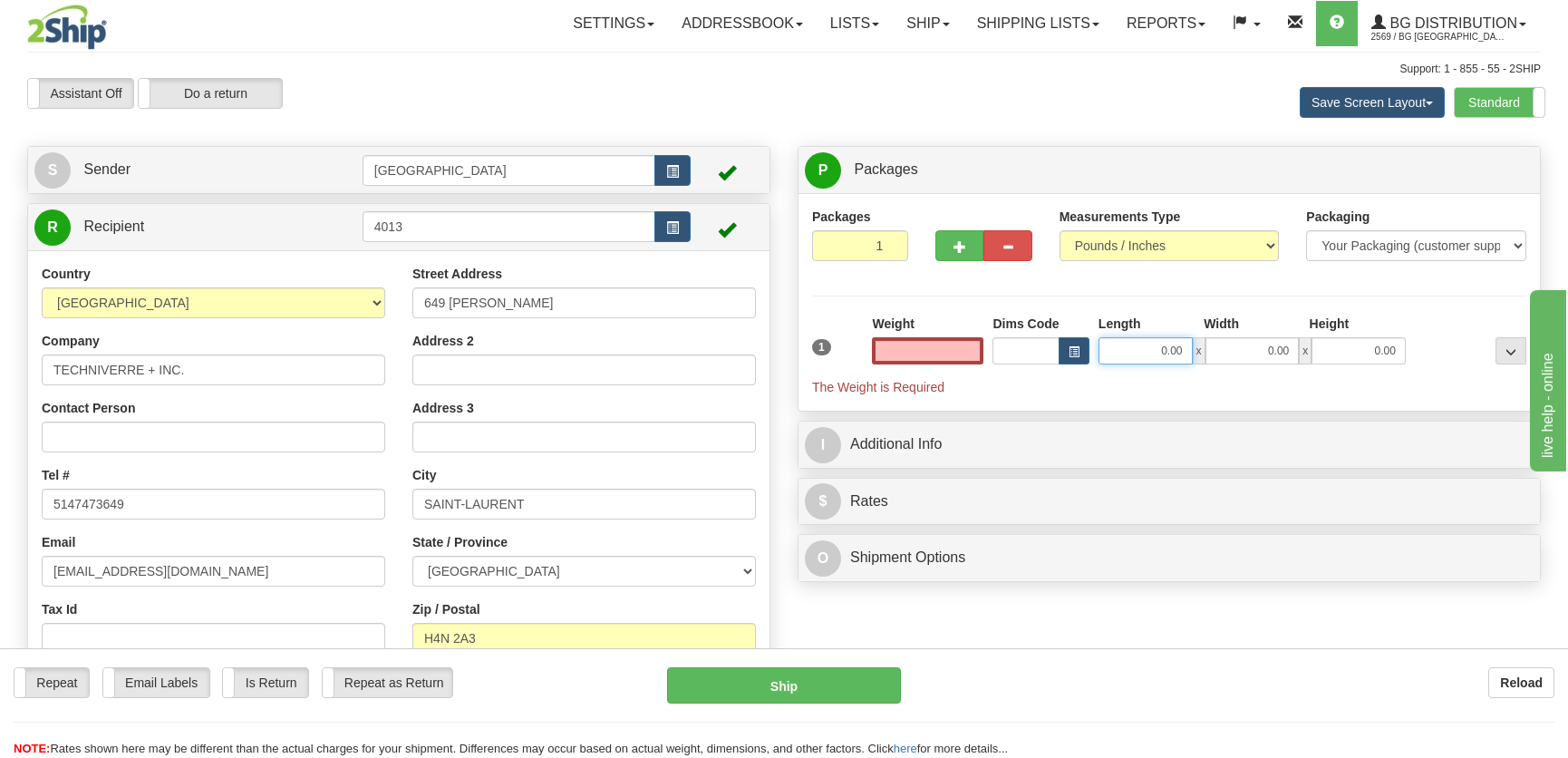
type input "0.00"
click at [1152, 360] on input "0.00" at bounding box center [1145, 350] width 94 height 27
type input "40.00"
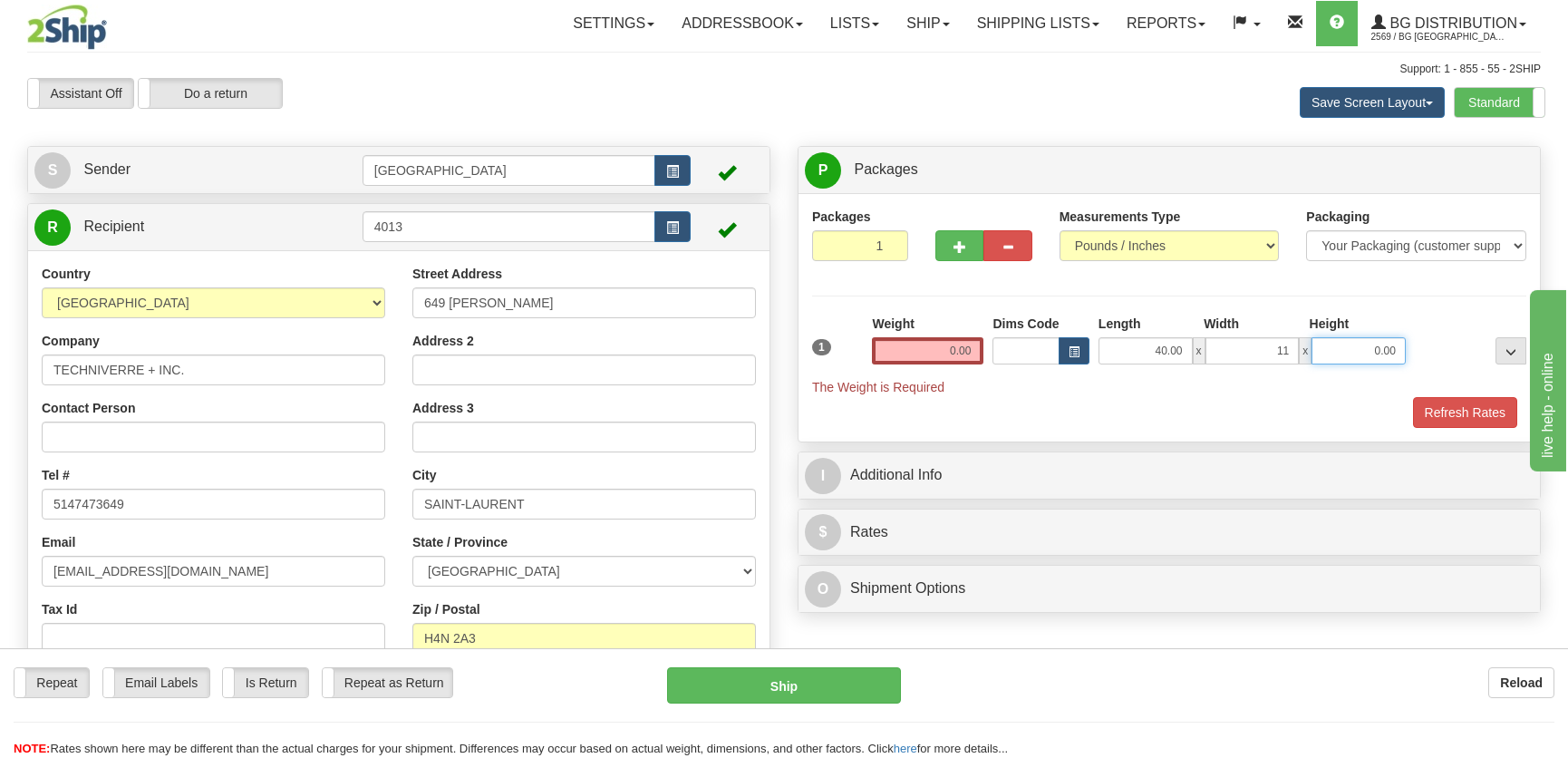
type input "11.00"
type input "10.00"
click at [963, 354] on input "0.00" at bounding box center [927, 350] width 111 height 27
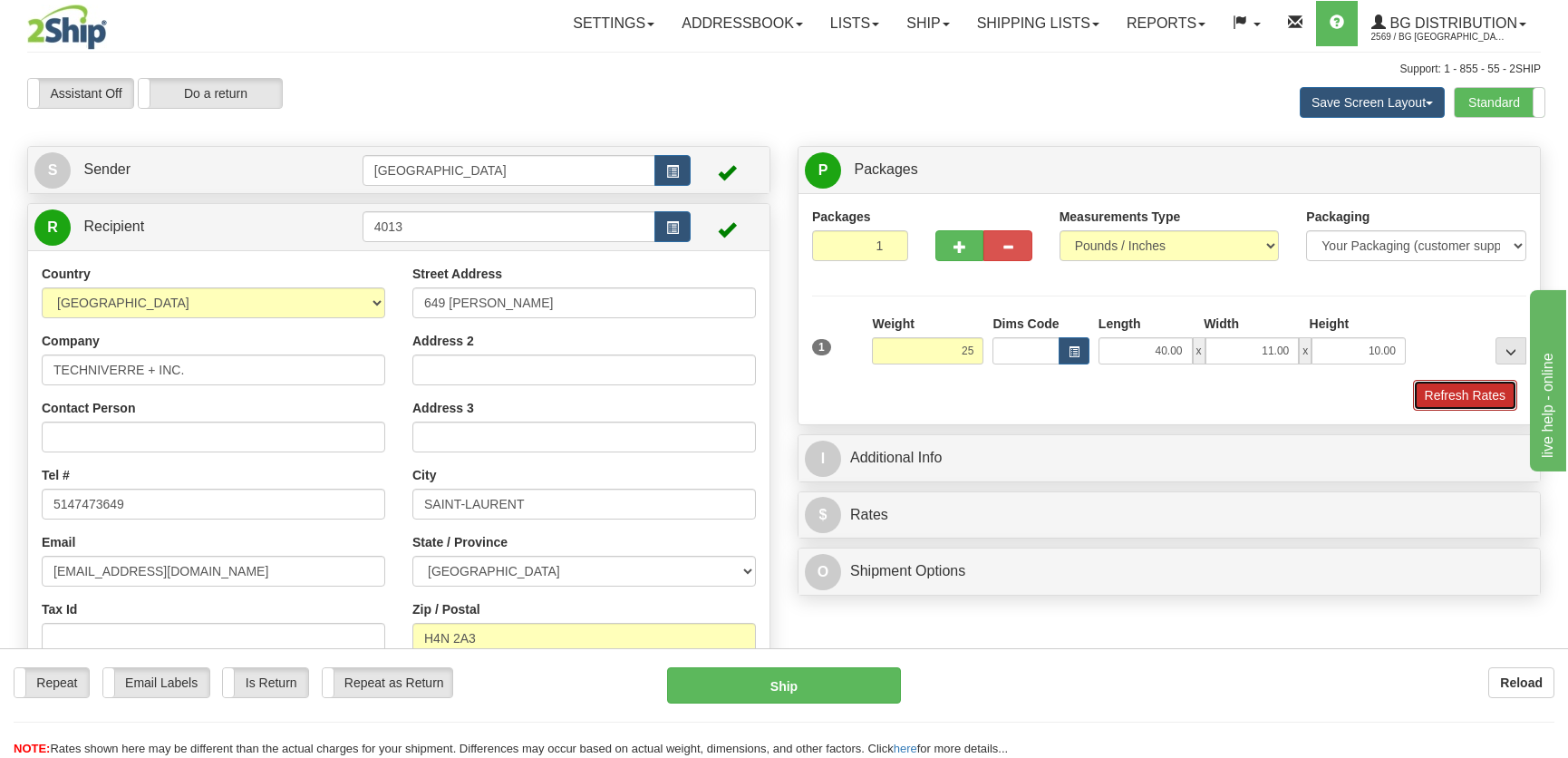
type input "25.00"
click at [1473, 407] on button "Refresh Rates" at bounding box center [1465, 395] width 105 height 31
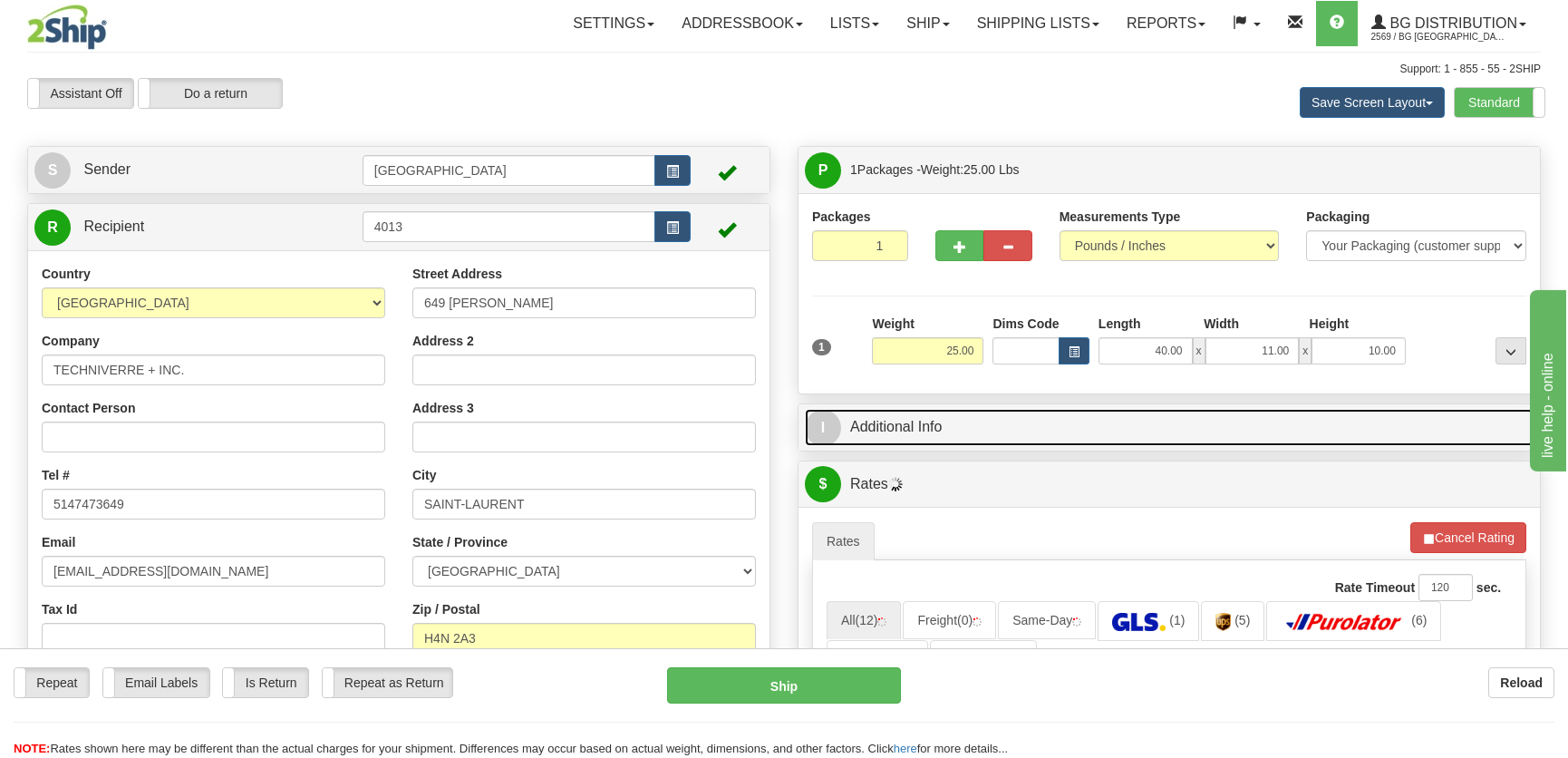
click at [1160, 441] on link "I Additional Info" at bounding box center [1169, 428] width 729 height 37
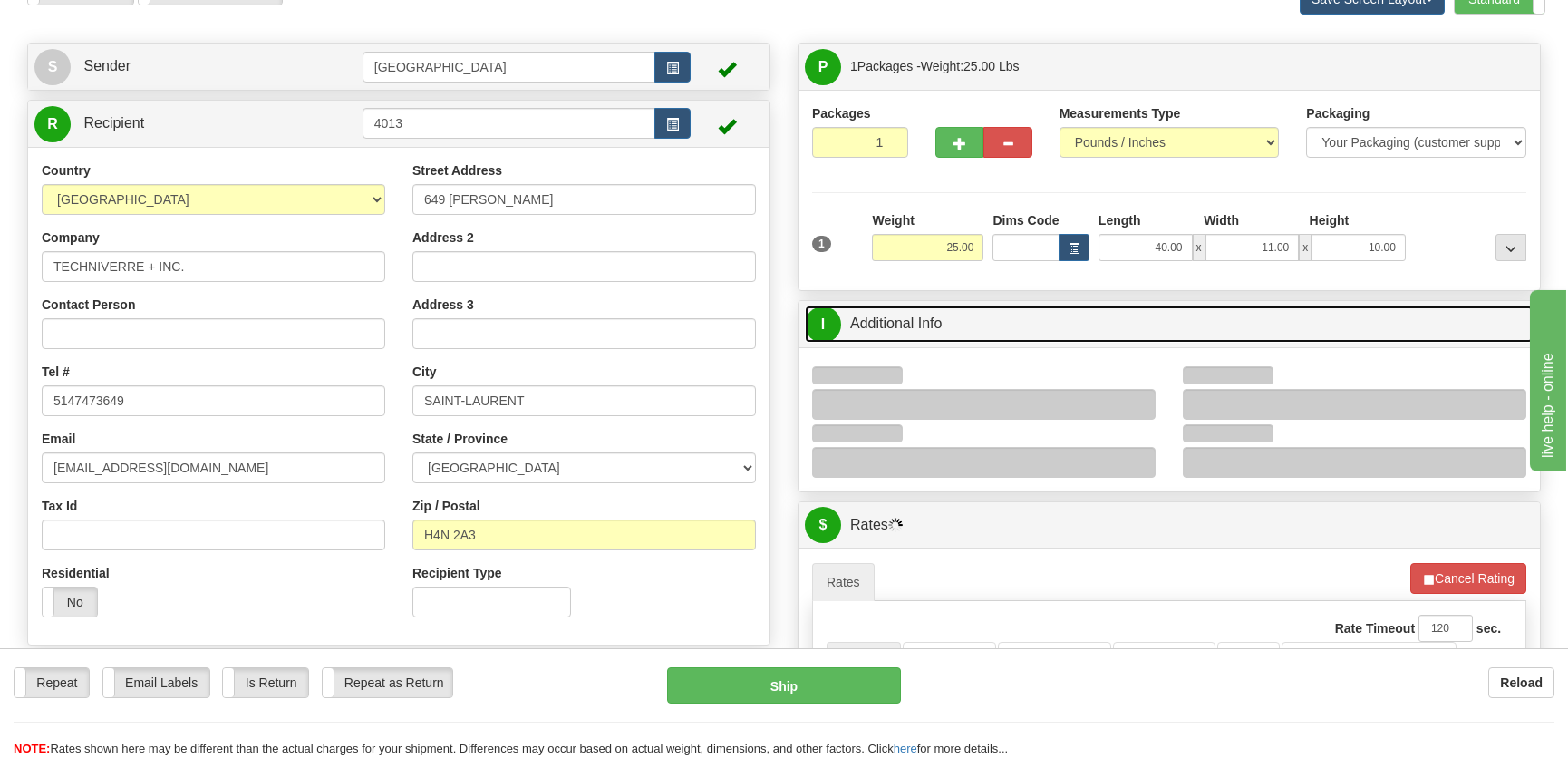
scroll to position [246, 0]
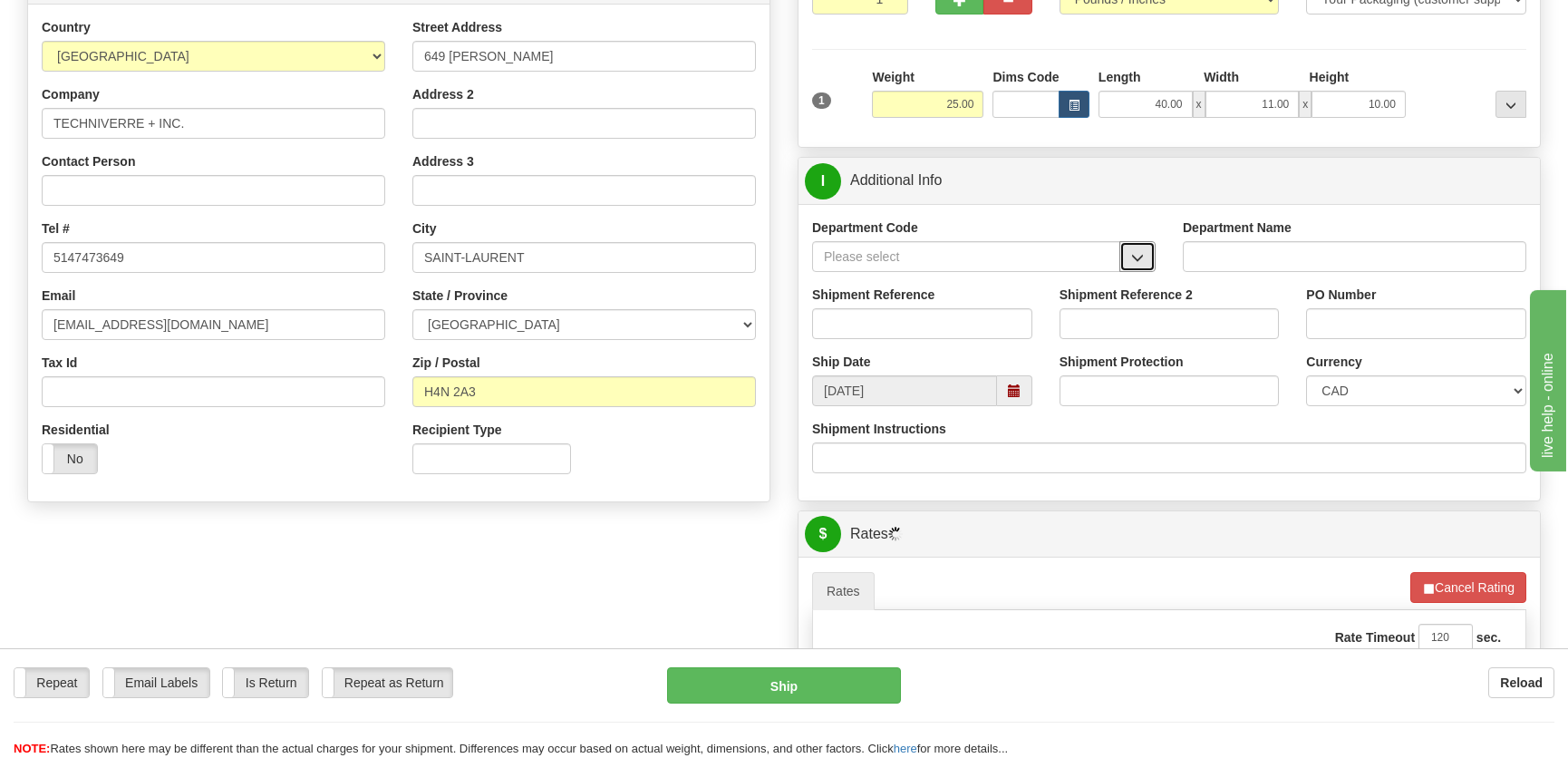
click at [1131, 253] on span "button" at bounding box center [1138, 258] width 13 height 12
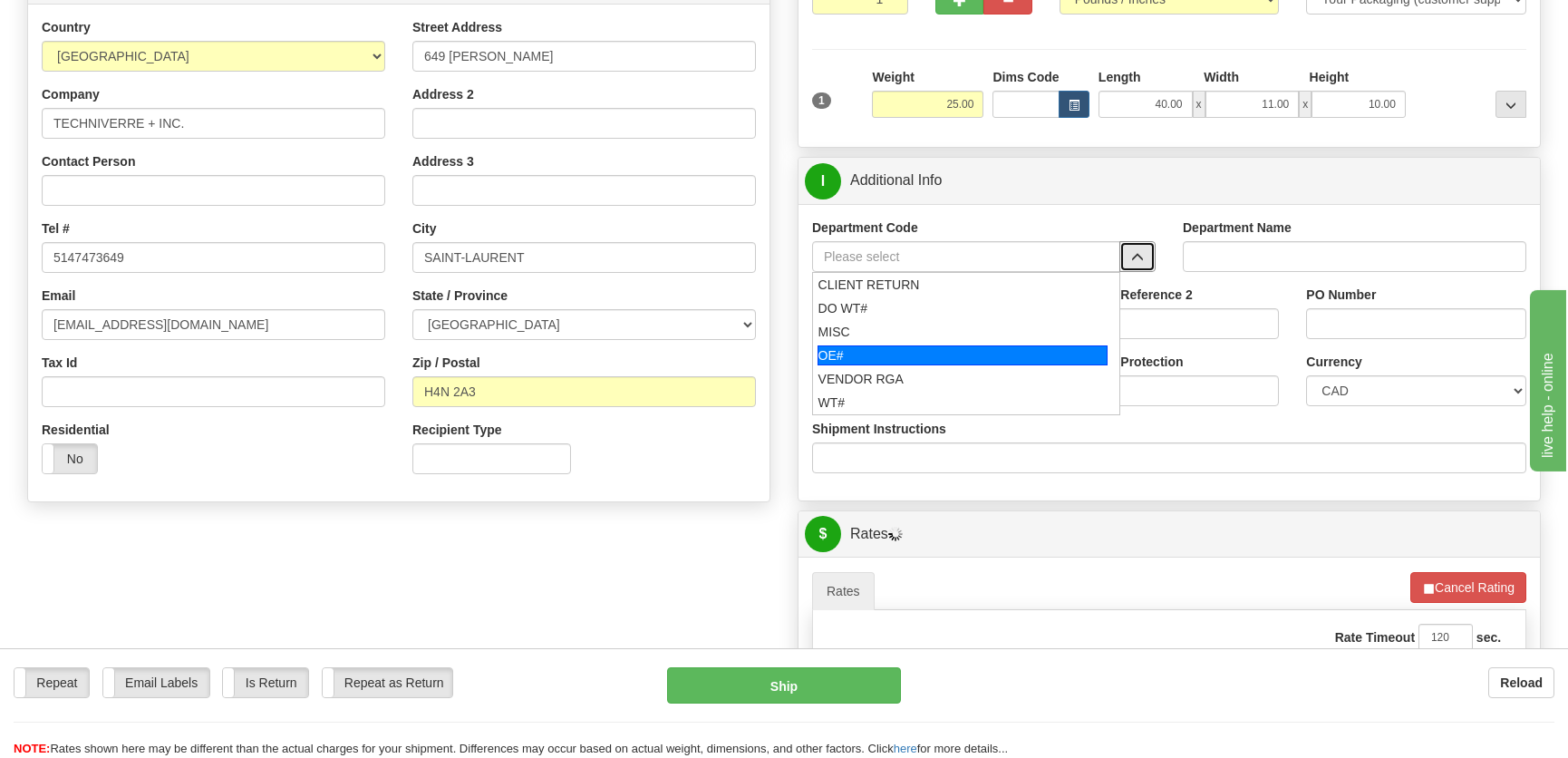
click at [910, 354] on div "OE#" at bounding box center [963, 355] width 291 height 20
type input "OE#"
type input "ORDERS"
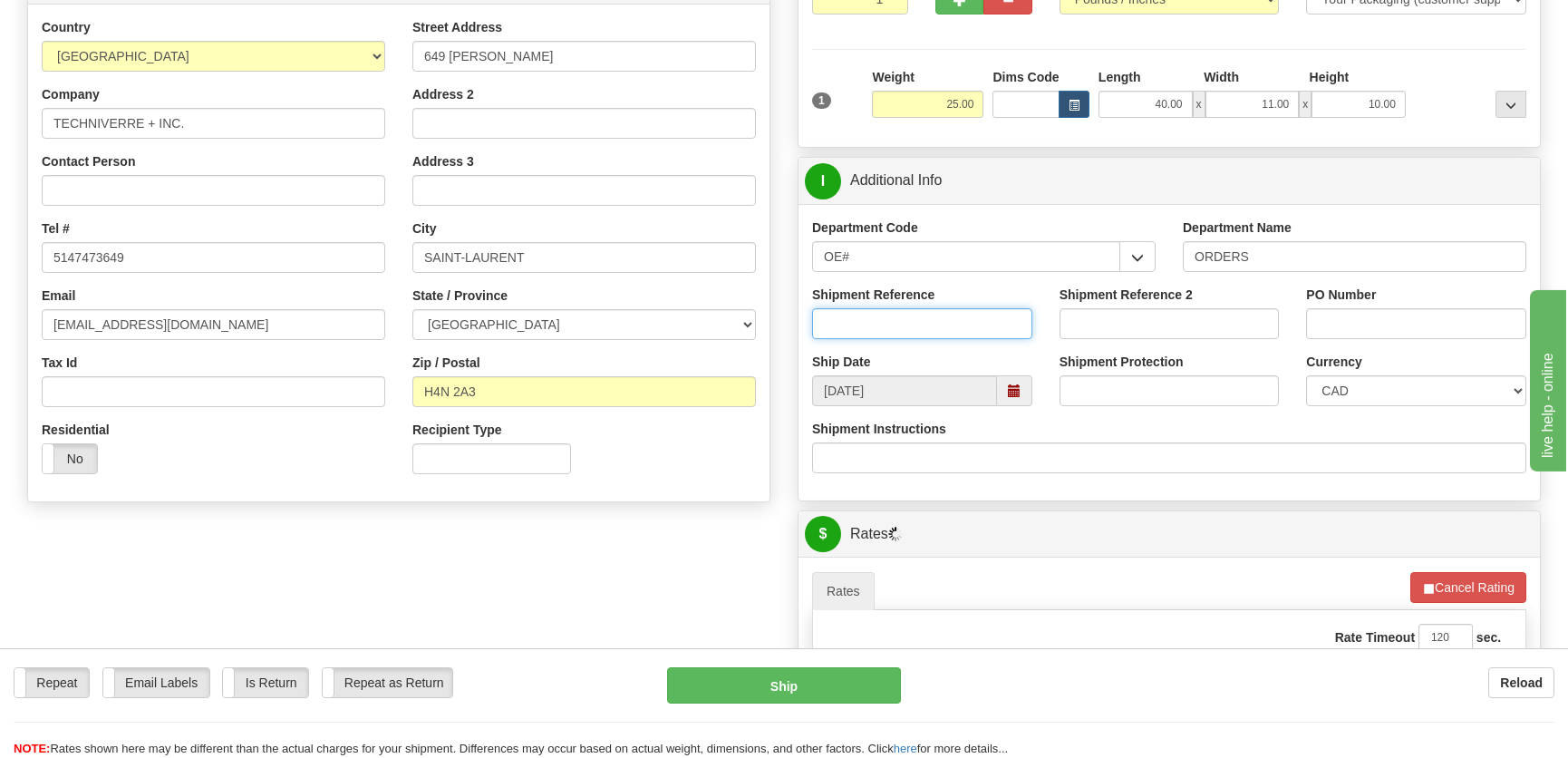
click at [932, 315] on input "Shipment Reference" at bounding box center [922, 323] width 220 height 31
type input "5"
type input "80007324-00"
click at [1412, 327] on input "PO Number" at bounding box center [1417, 323] width 220 height 31
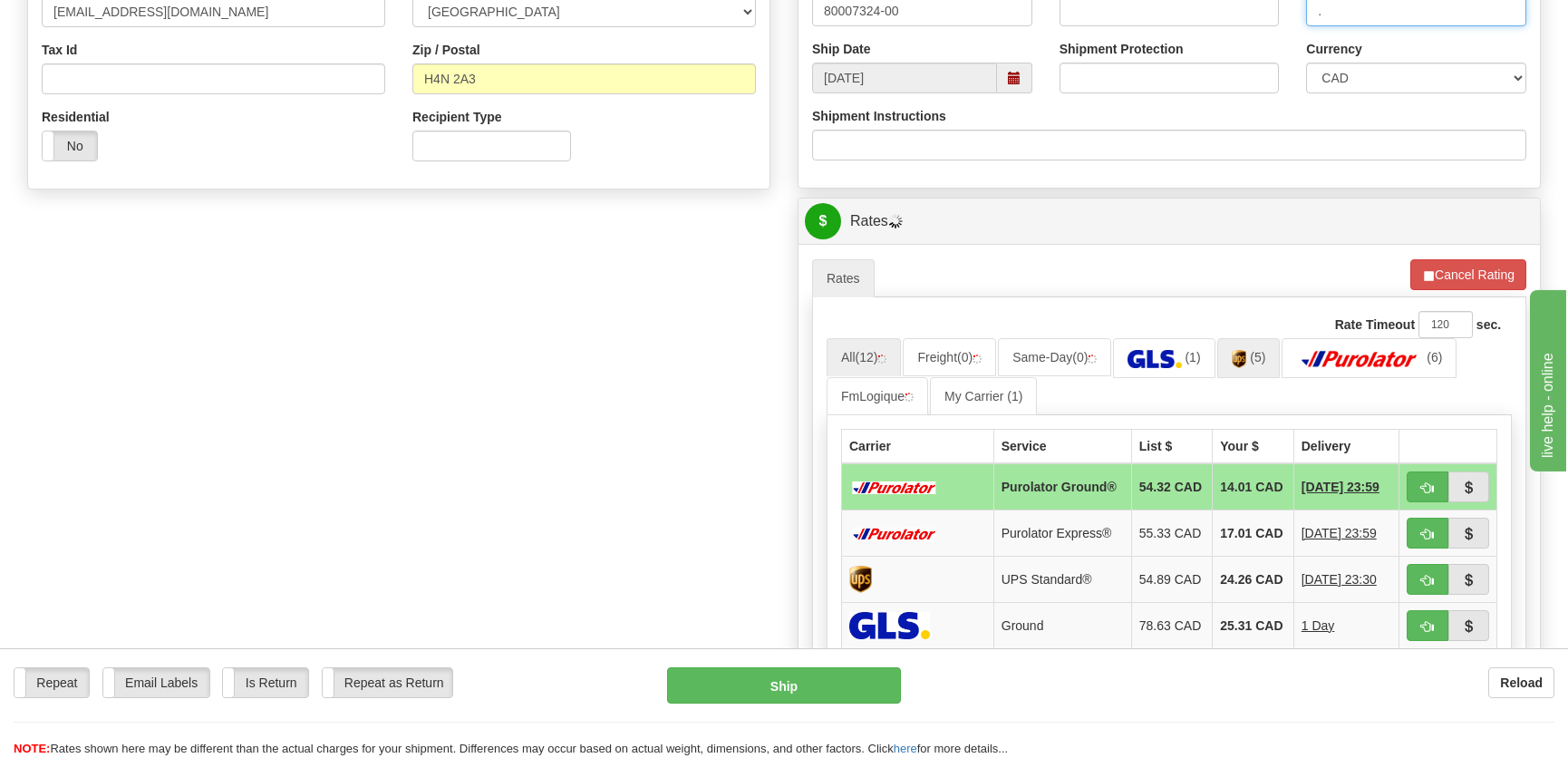
scroll to position [659, 0]
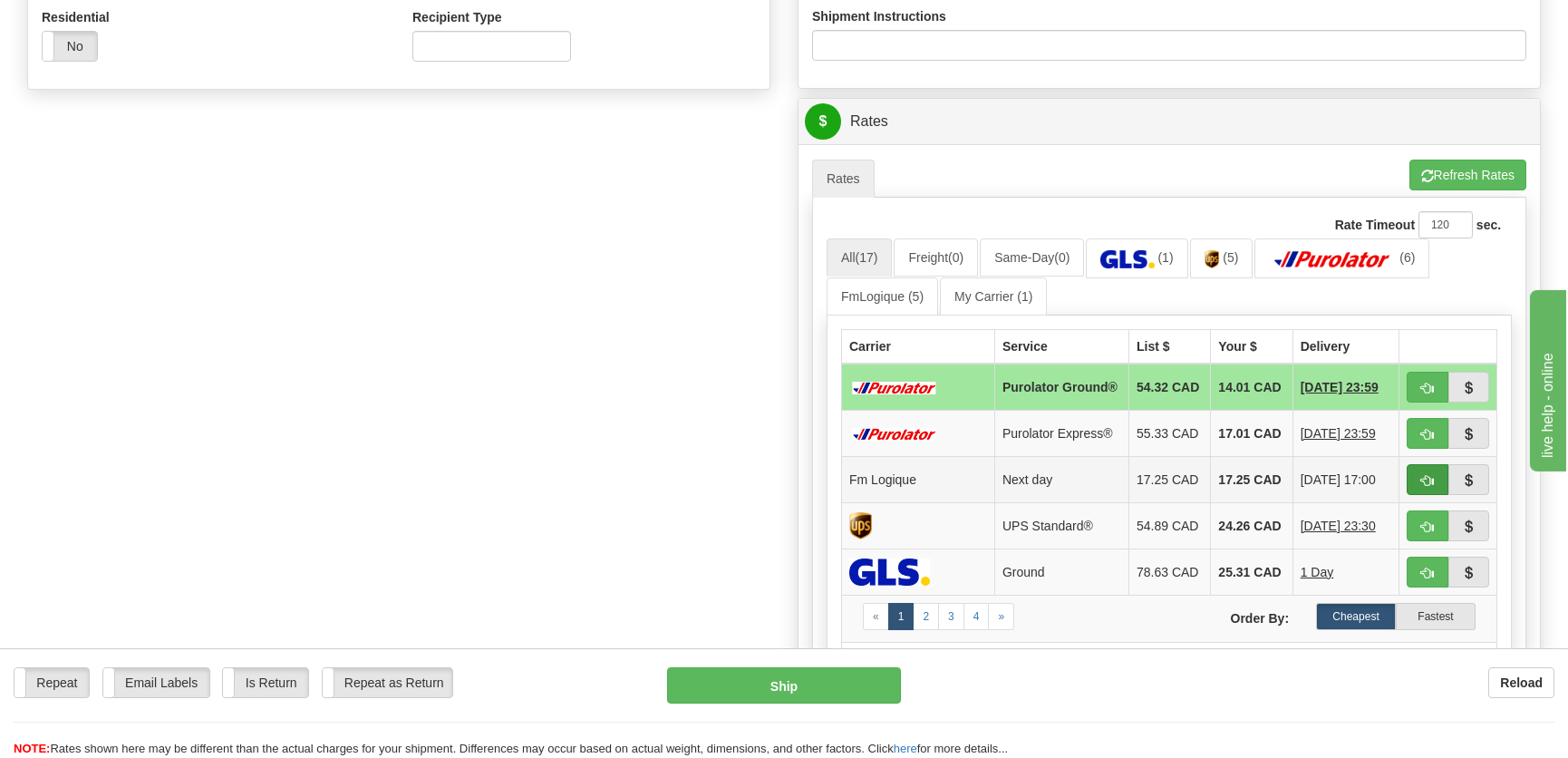
type input "."
click at [1418, 479] on button "button" at bounding box center [1427, 479] width 42 height 31
type input "jour"
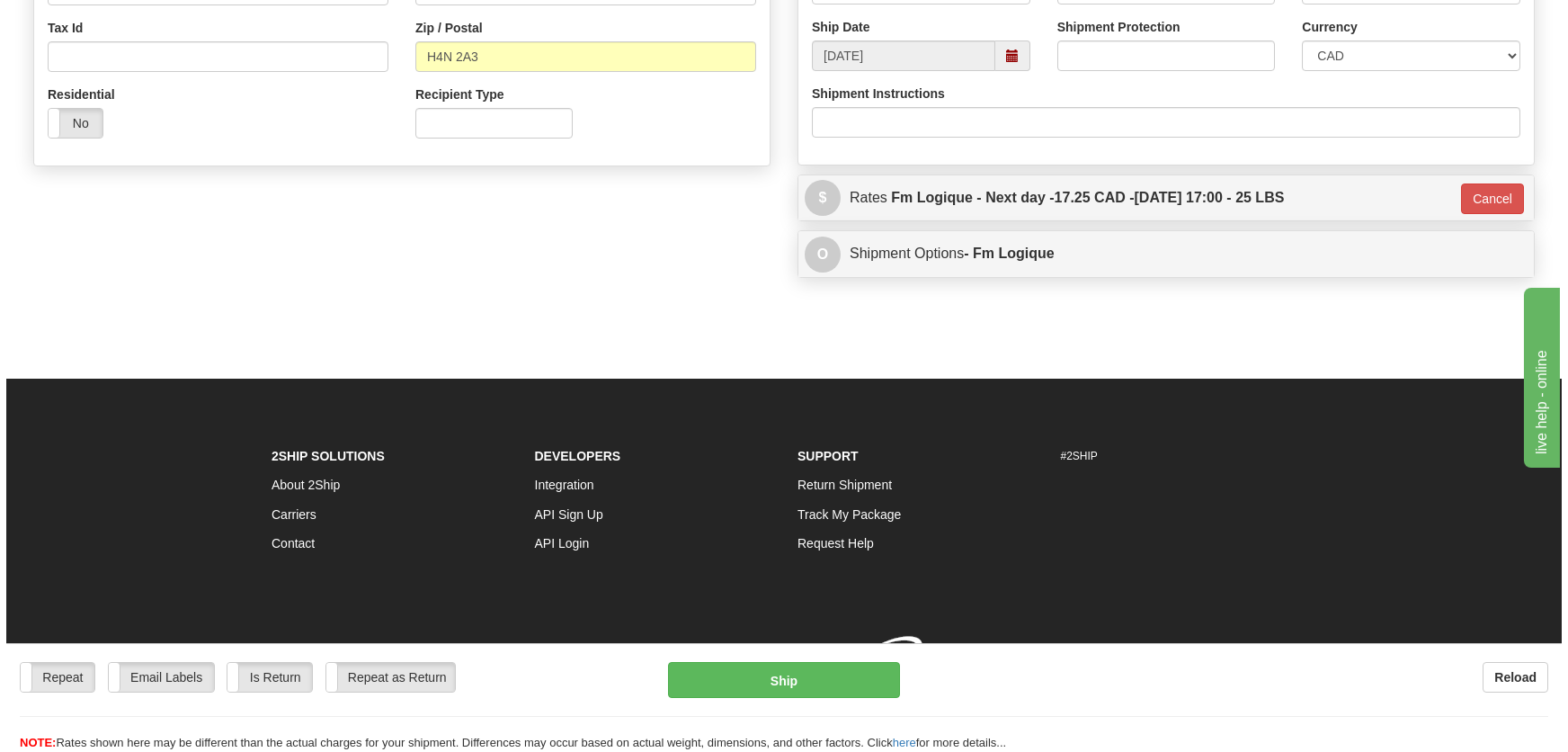
scroll to position [602, 0]
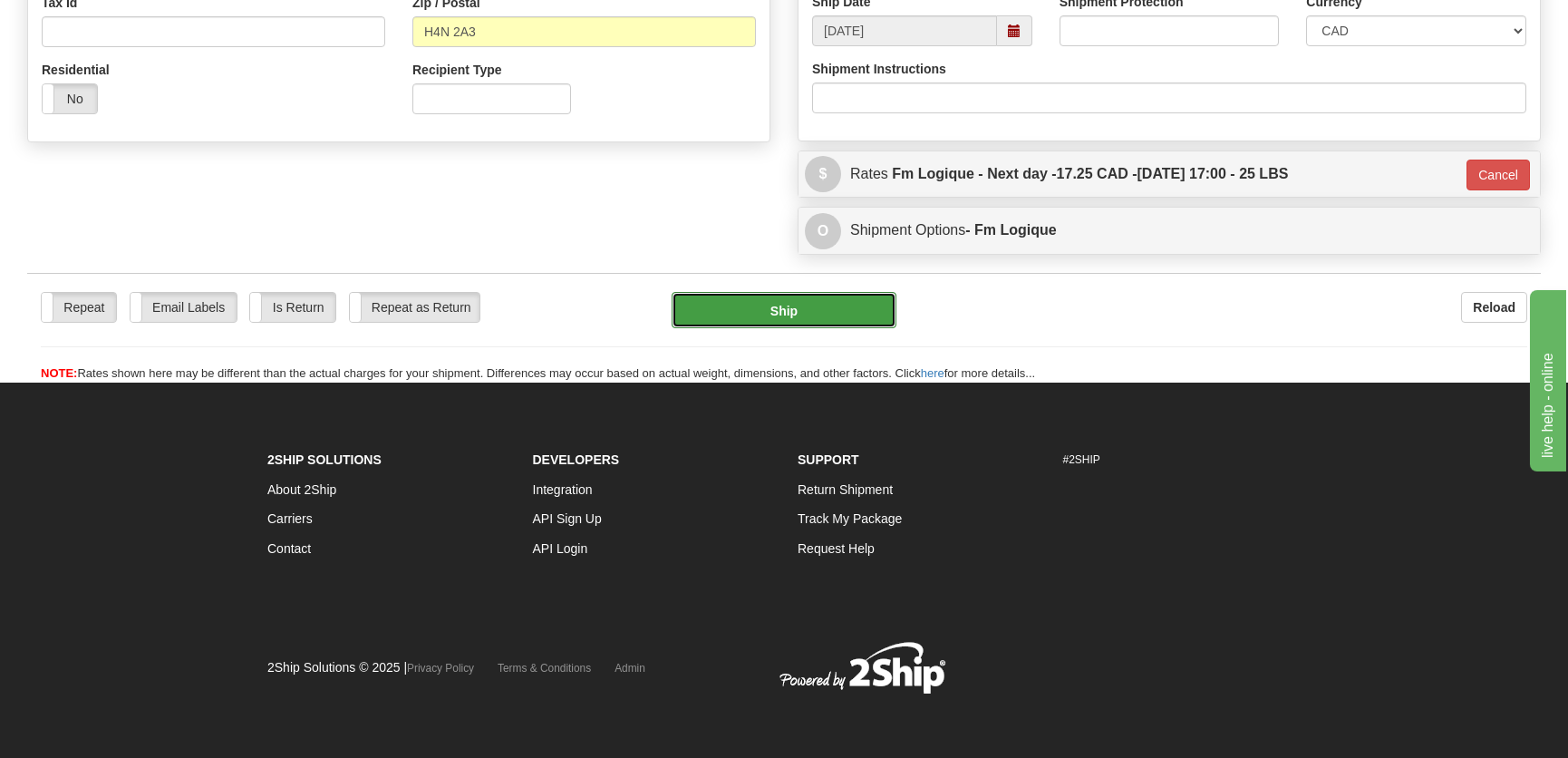
click at [812, 298] on button "Ship" at bounding box center [784, 310] width 225 height 36
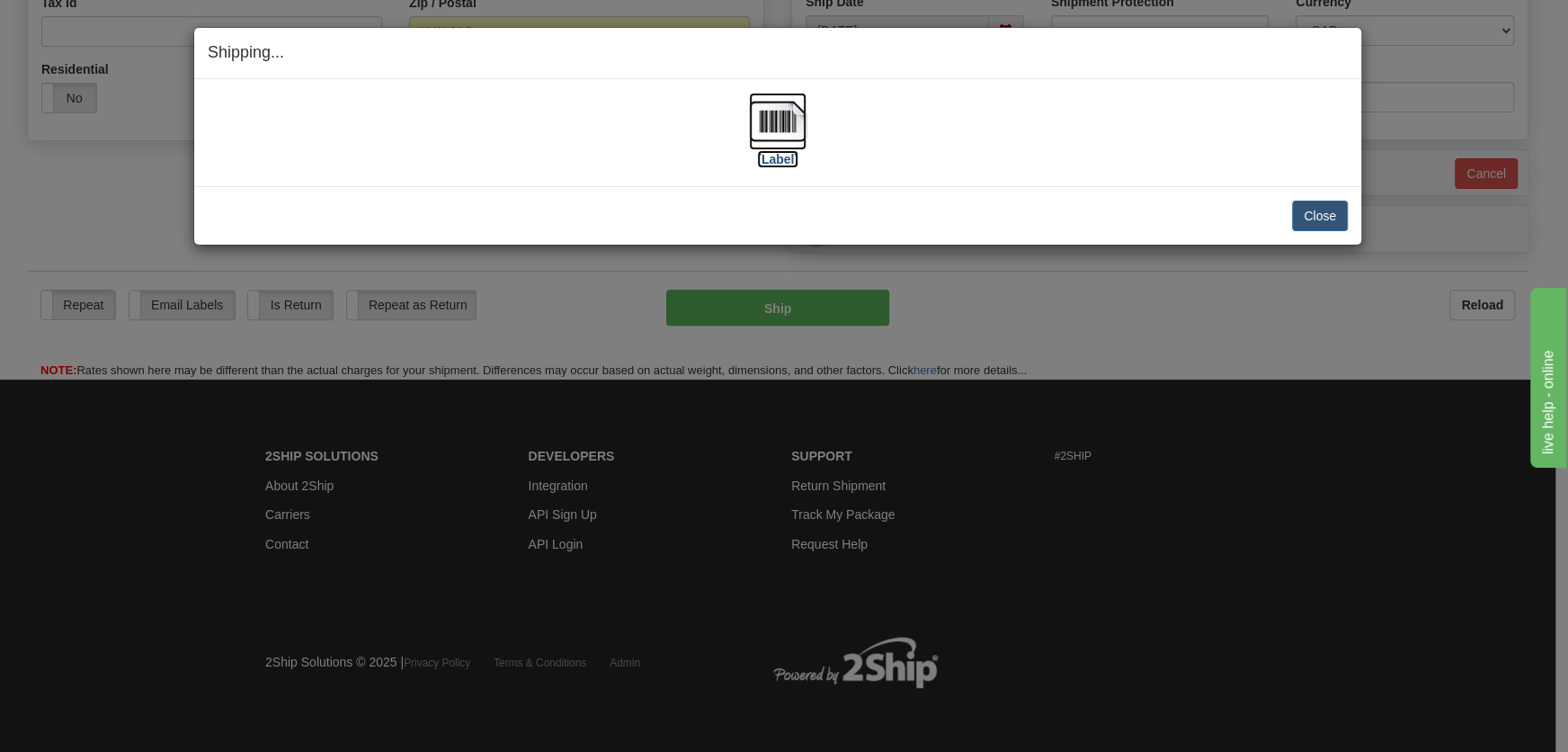
click at [781, 141] on img at bounding box center [778, 121] width 57 height 57
click at [1324, 215] on button "Close" at bounding box center [1320, 216] width 56 height 31
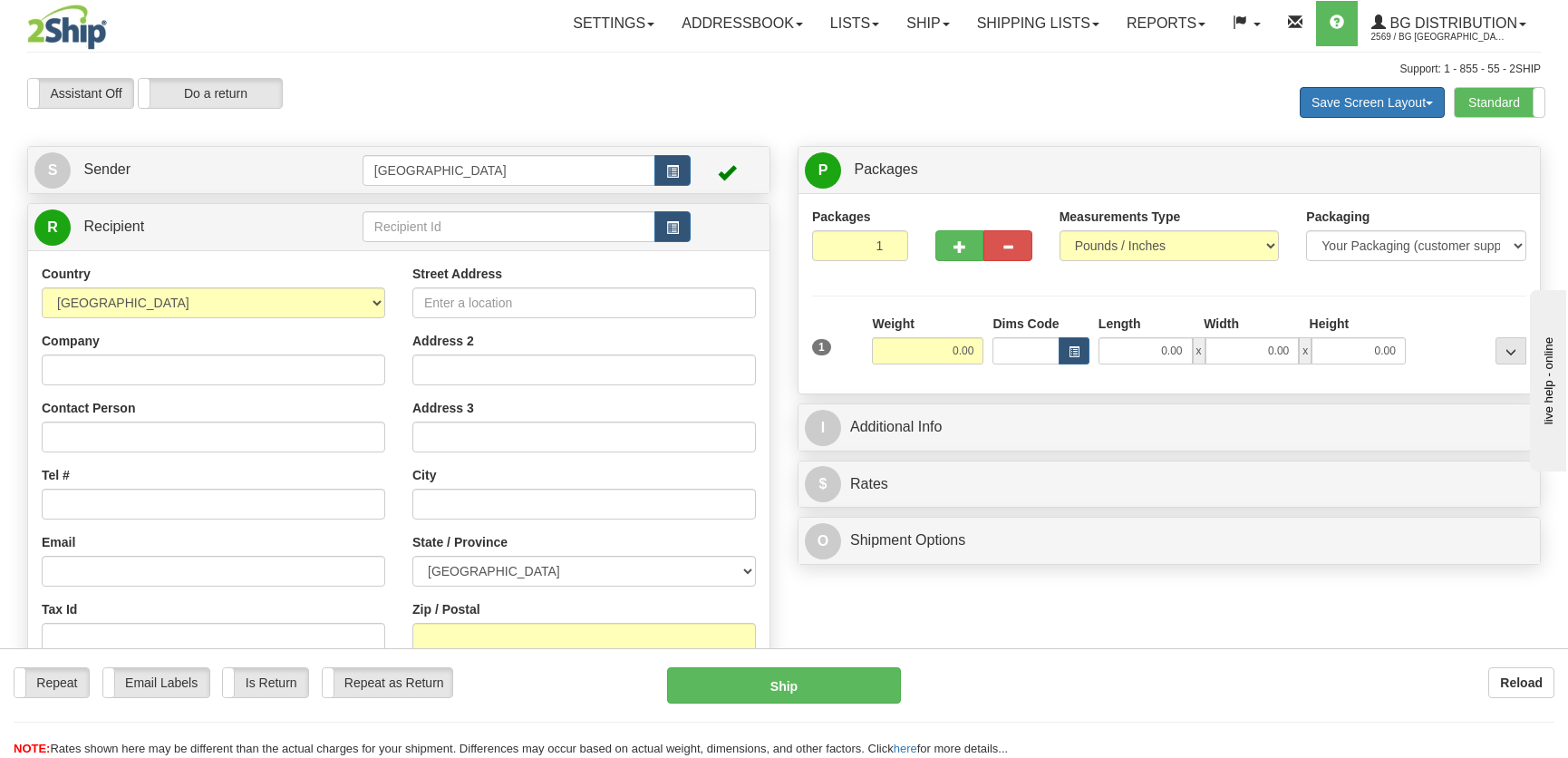
click at [1433, 109] on button "Save Screen Layout" at bounding box center [1372, 102] width 145 height 31
click at [1110, 108] on div "Save Screen Layout Save Layout Reset to Default Standard Advanced" at bounding box center [1234, 103] width 642 height 49
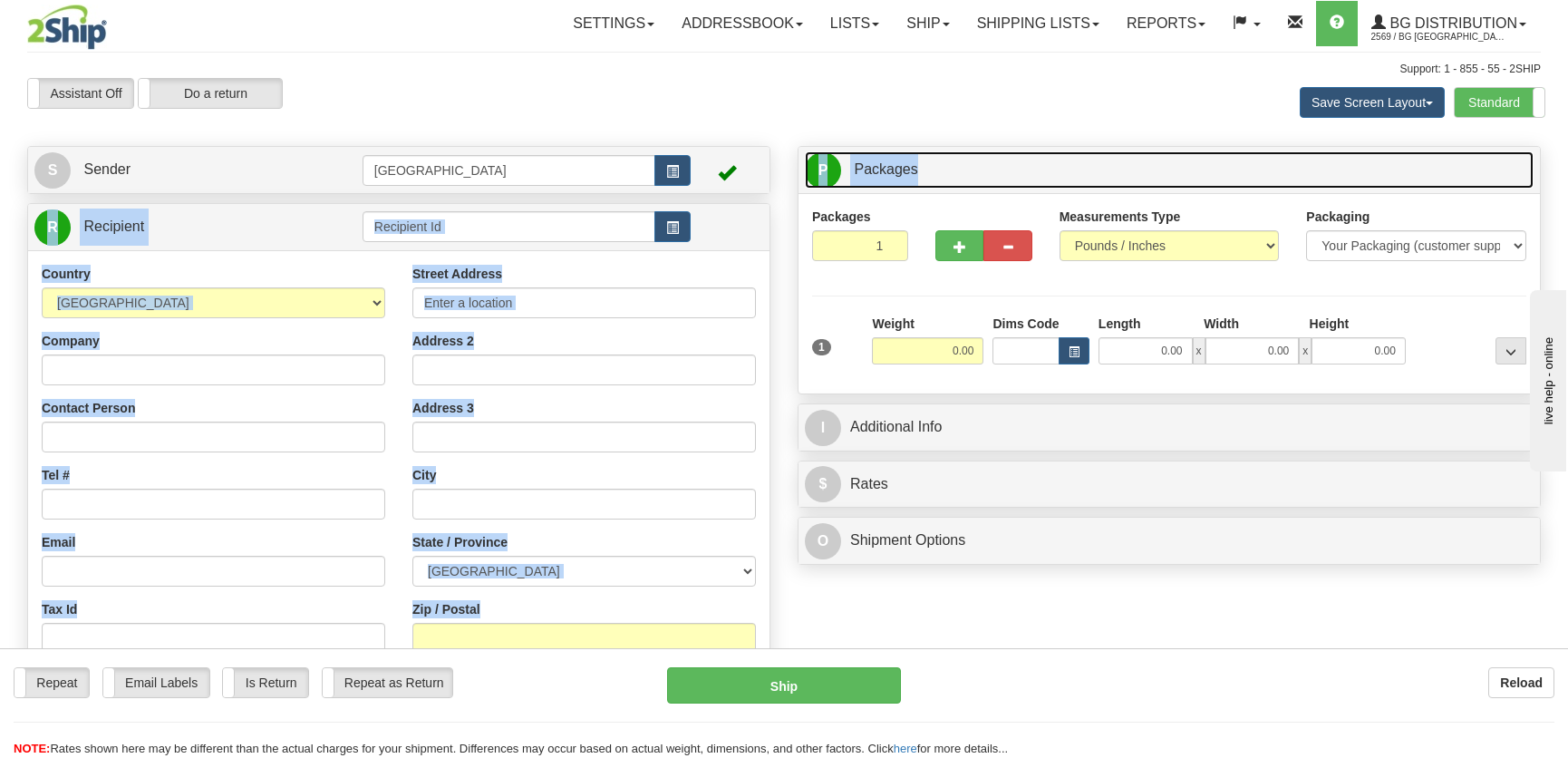
drag, startPoint x: 1057, startPoint y: 162, endPoint x: 648, endPoint y: 163, distance: 409.0
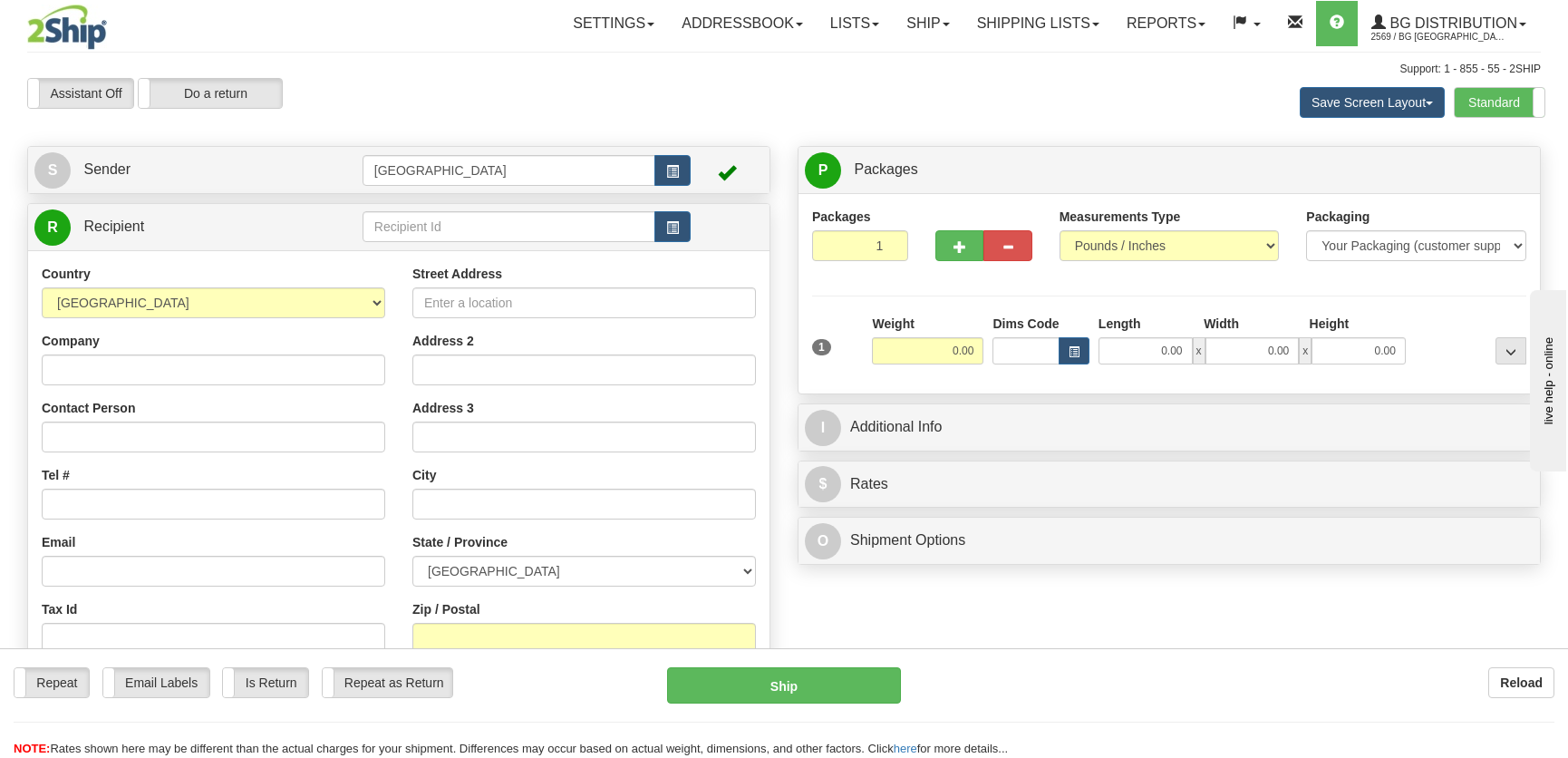
click at [567, 93] on div "Assistant On Assistant Off Do a return Do a return" at bounding box center [335, 93] width 642 height 31
click at [915, 22] on link "Ship" at bounding box center [928, 23] width 70 height 46
click at [885, 56] on span "Ship Screen" at bounding box center [872, 63] width 69 height 15
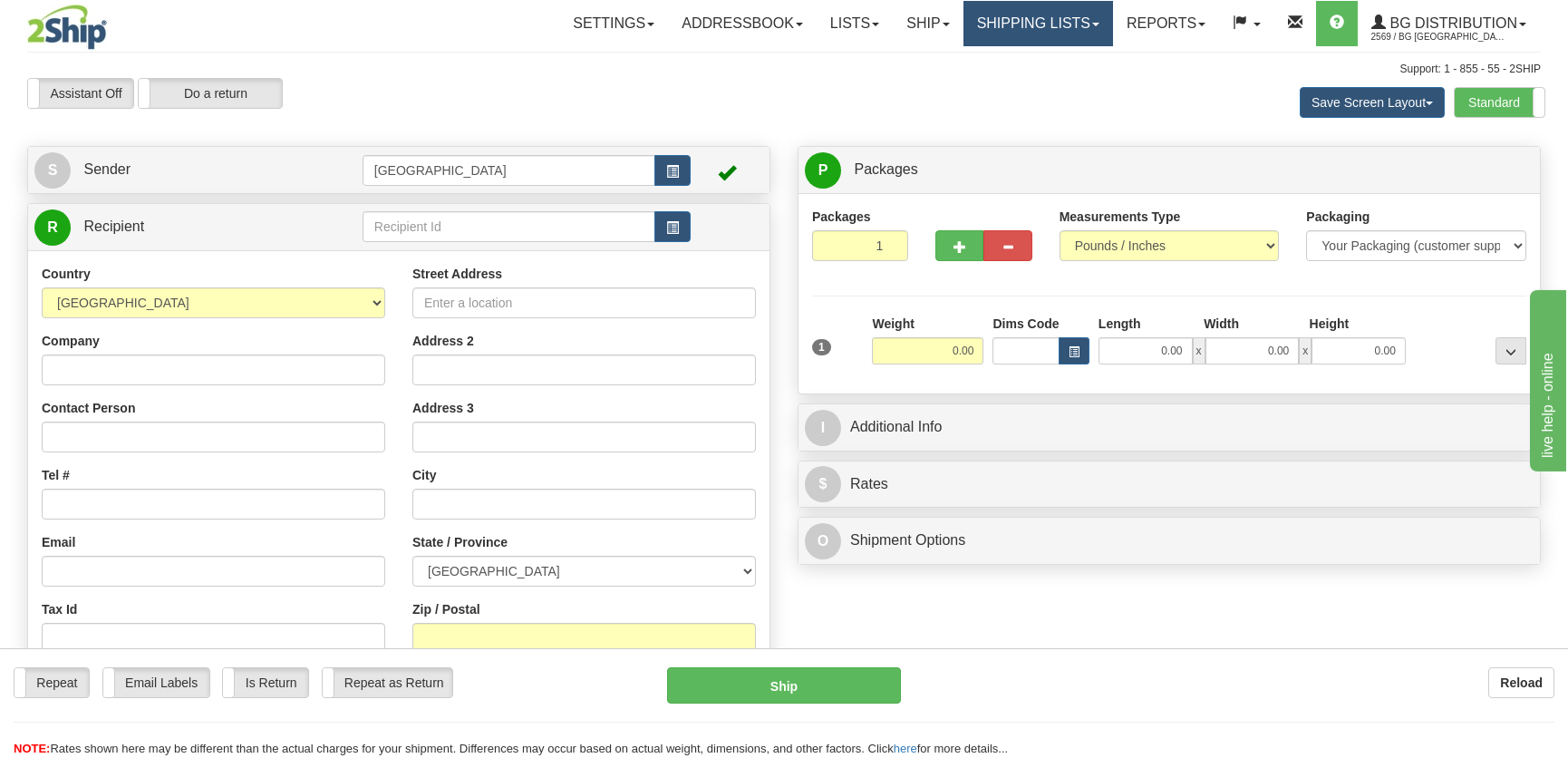
click at [1045, 25] on link "Shipping lists" at bounding box center [1039, 23] width 149 height 46
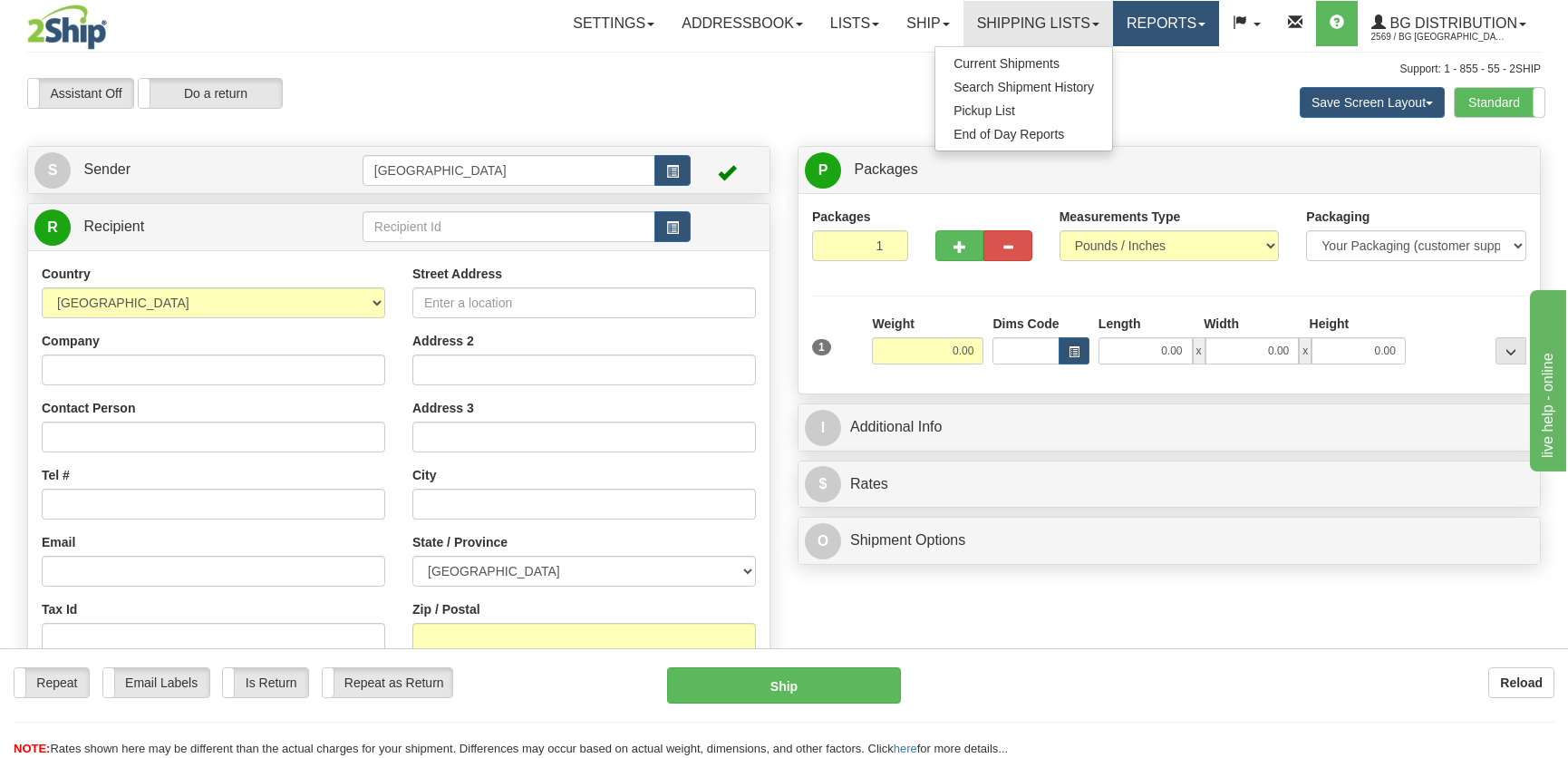
click at [1134, 18] on link "Reports" at bounding box center [1167, 23] width 106 height 46
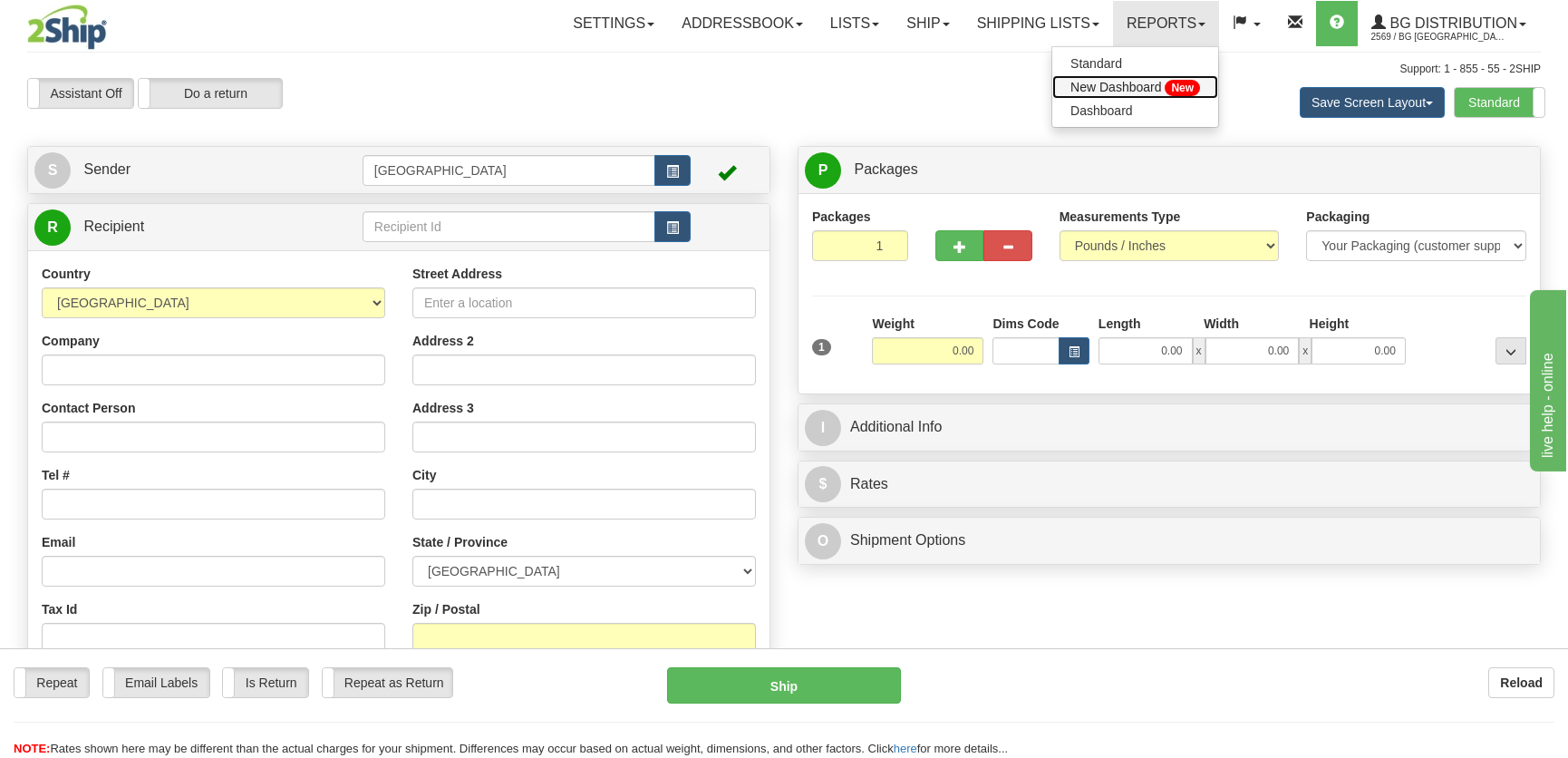
click at [1106, 91] on span "New Dashboard" at bounding box center [1115, 87] width 91 height 15
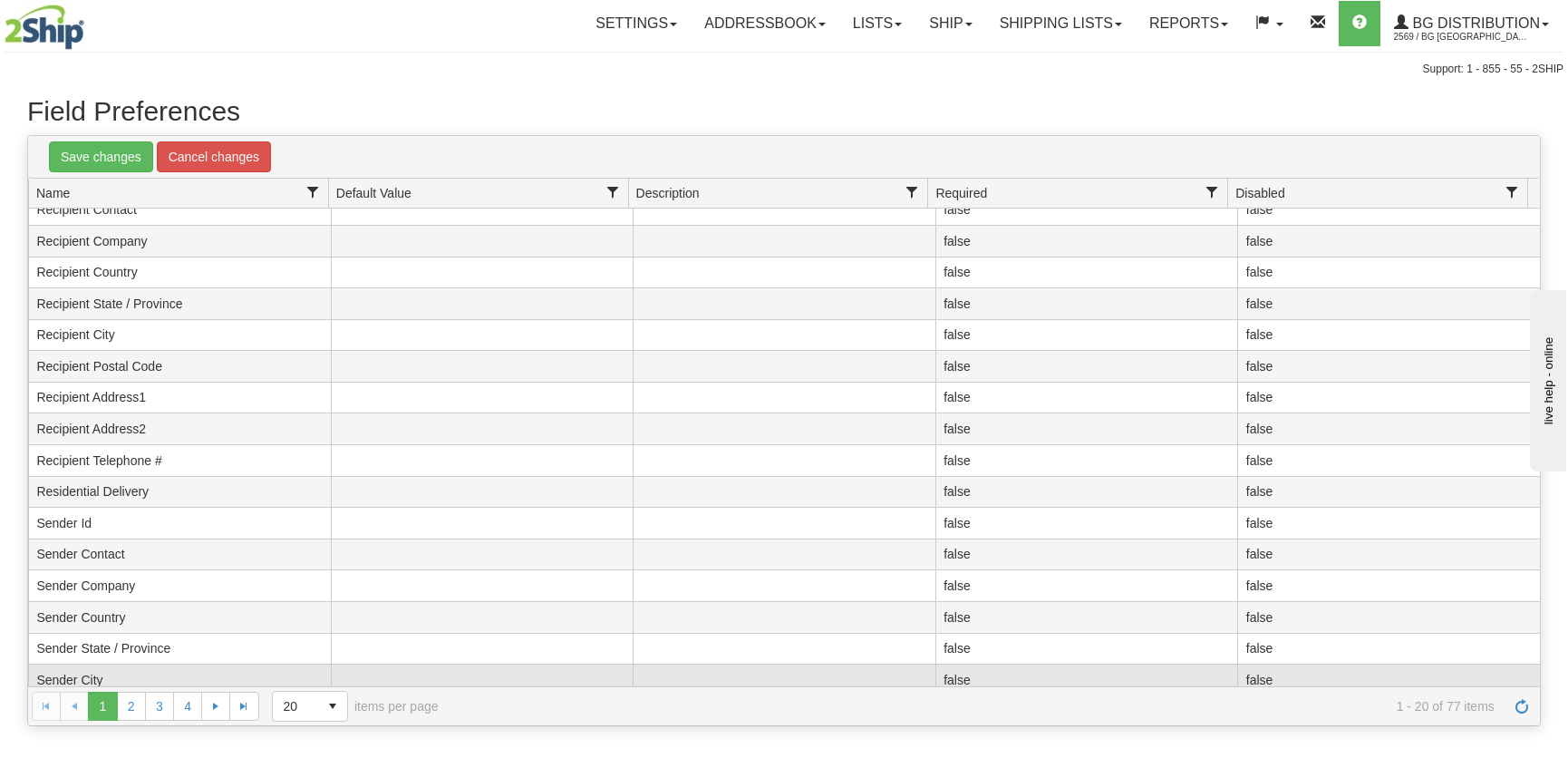
scroll to position [147, 0]
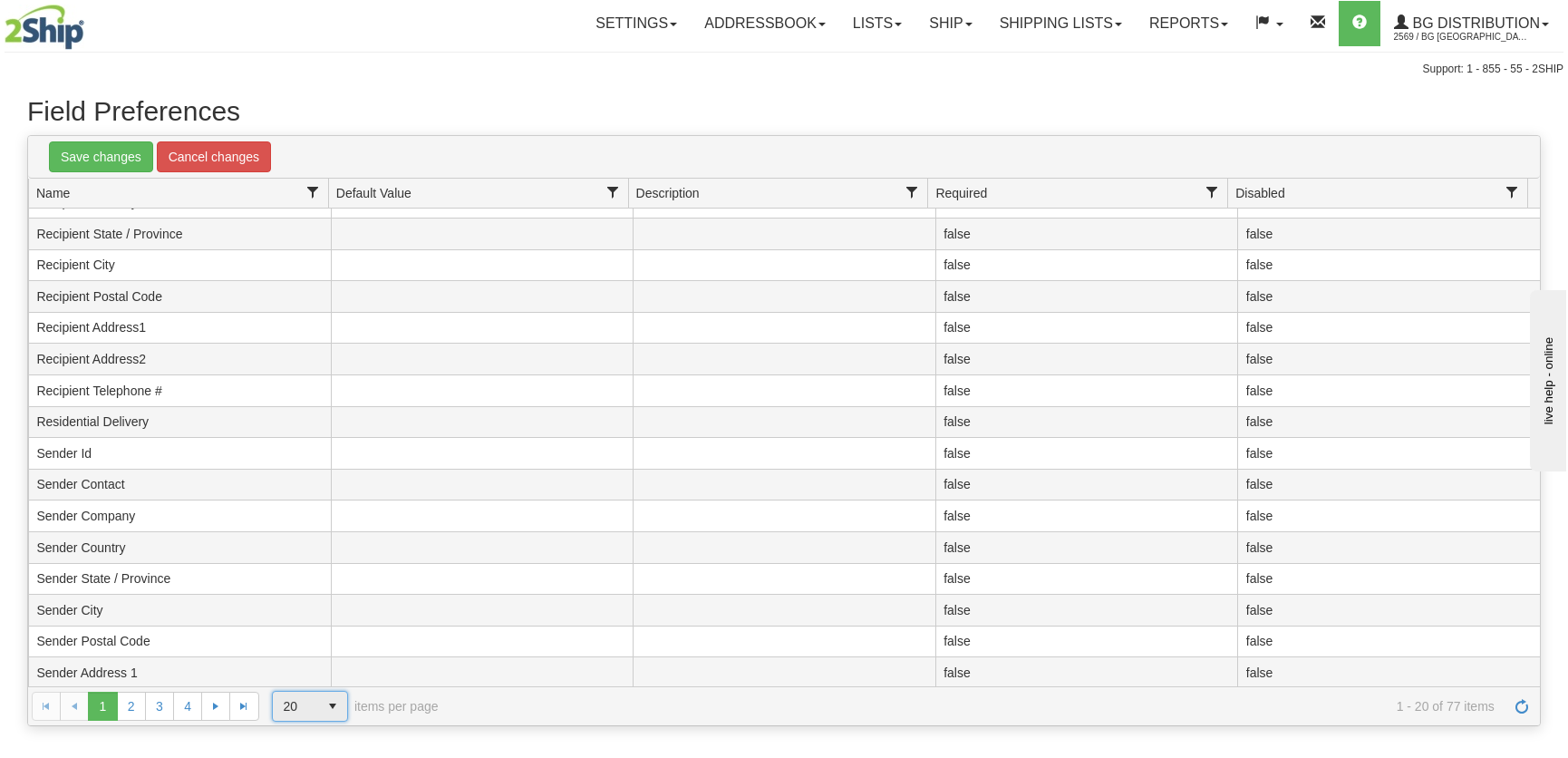
click at [306, 711] on span "20" at bounding box center [295, 706] width 23 height 18
click at [307, 679] on li "100" at bounding box center [310, 676] width 77 height 25
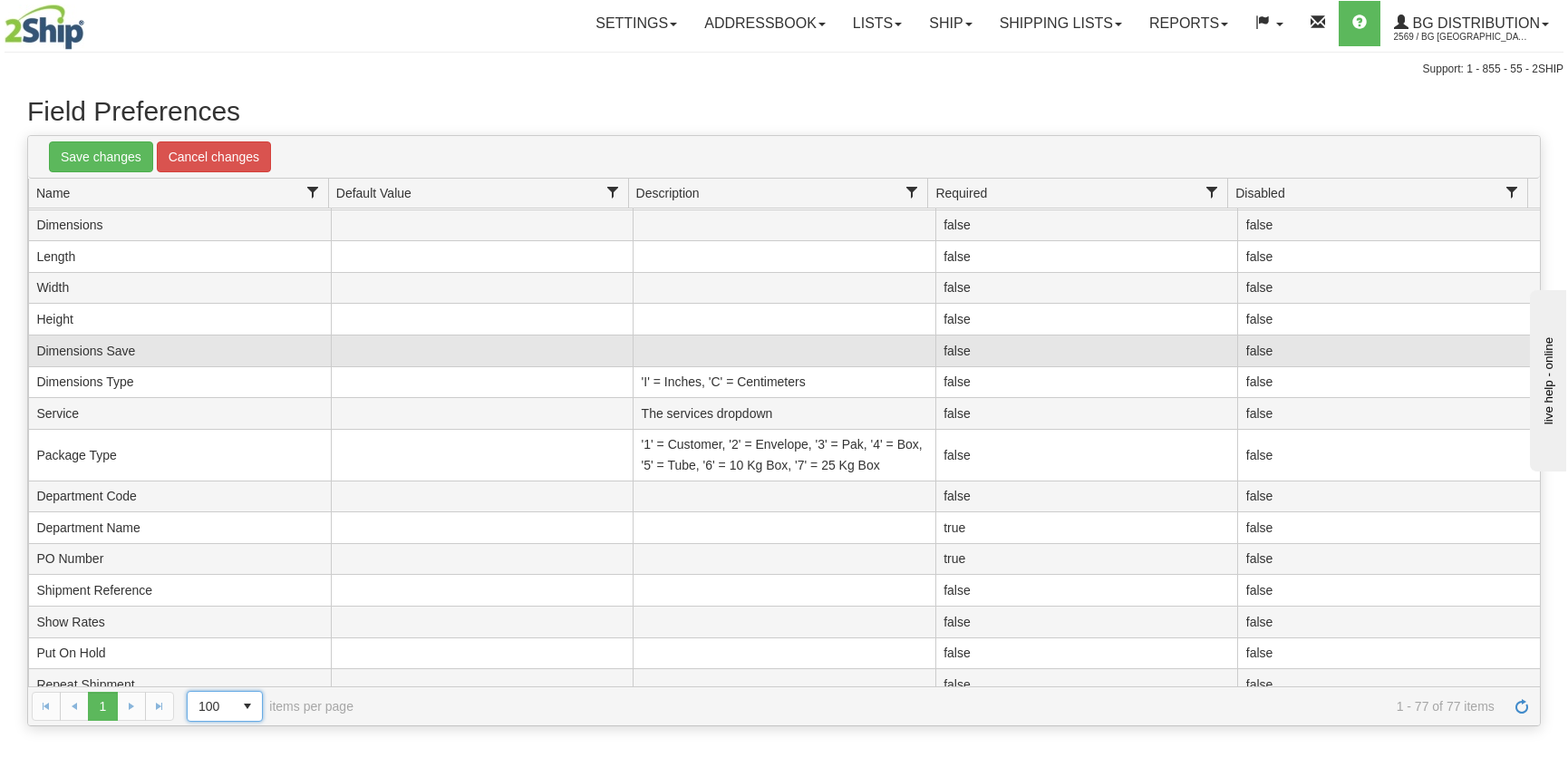
scroll to position [1054, 0]
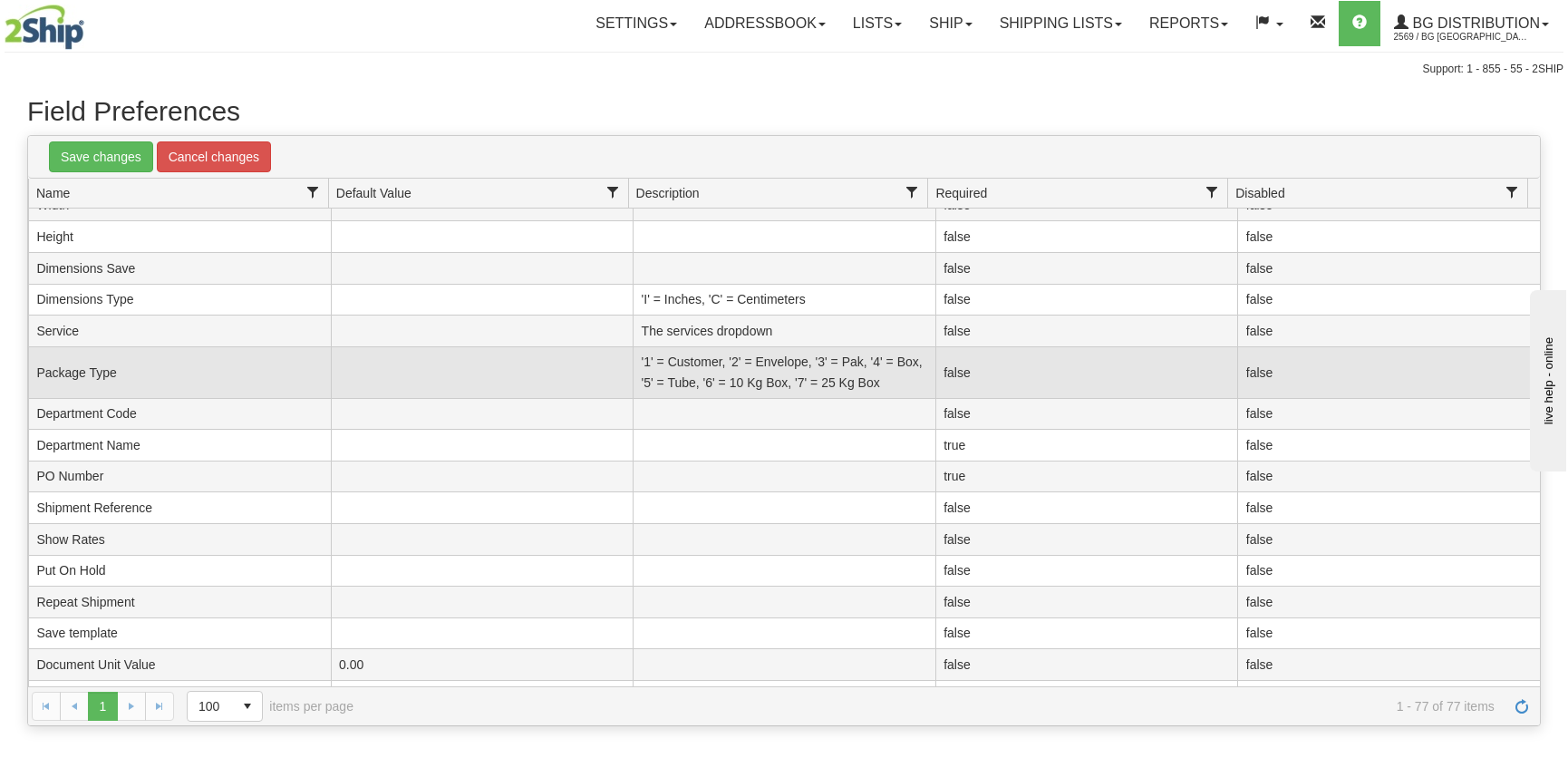
click at [806, 361] on td "'1' = Customer, '2' = Envelope, '3' = Pak, '4' = Box, '5' = Tube, '6' = 10 Kg B…" at bounding box center [784, 372] width 302 height 51
click at [760, 371] on td "'1' = Customer, '2' = Envelope, '3' = Pak, '4' = Box, '5' = Tube, '6' = 10 Kg B…" at bounding box center [784, 372] width 302 height 51
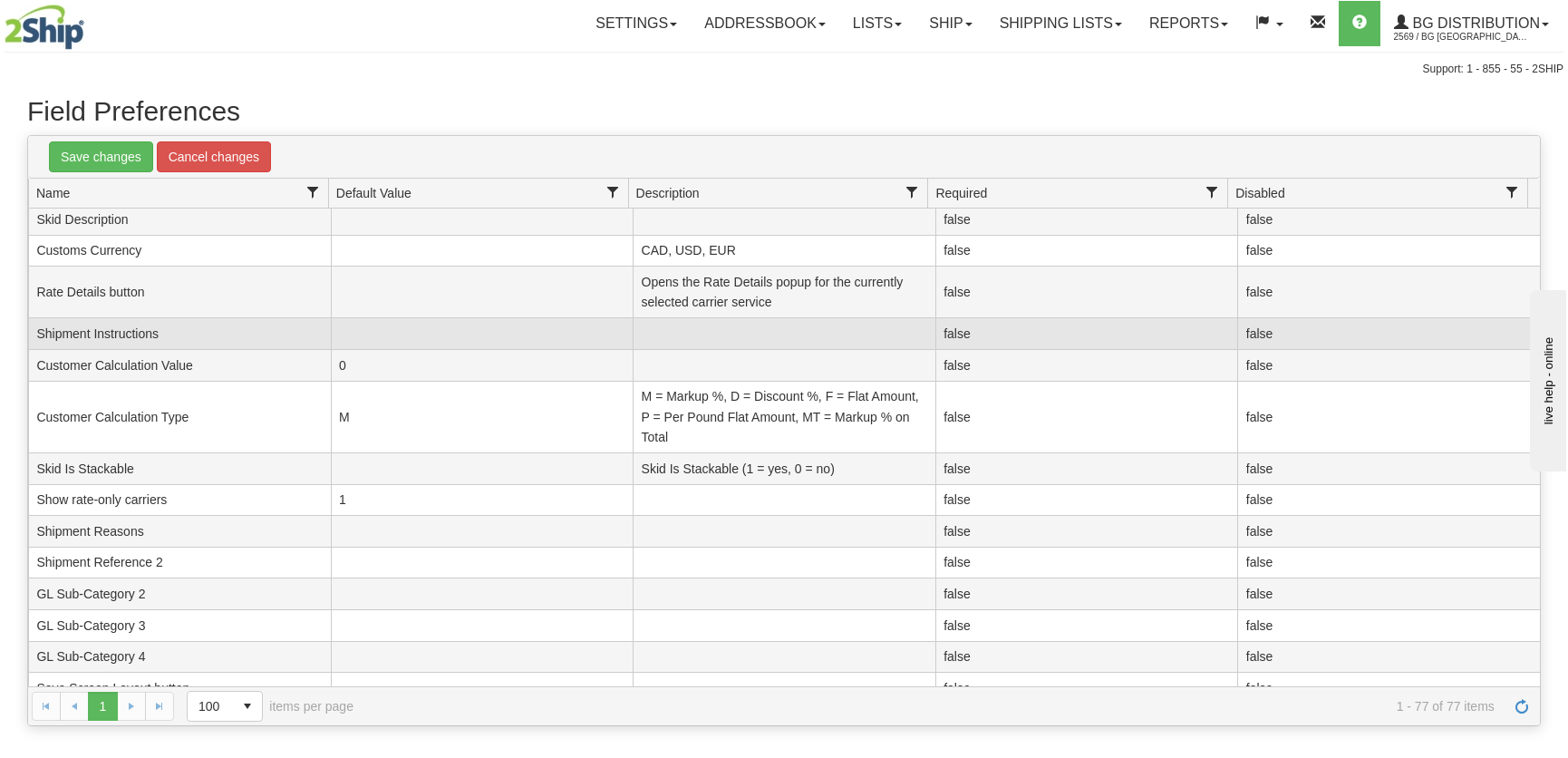
scroll to position [2072, 0]
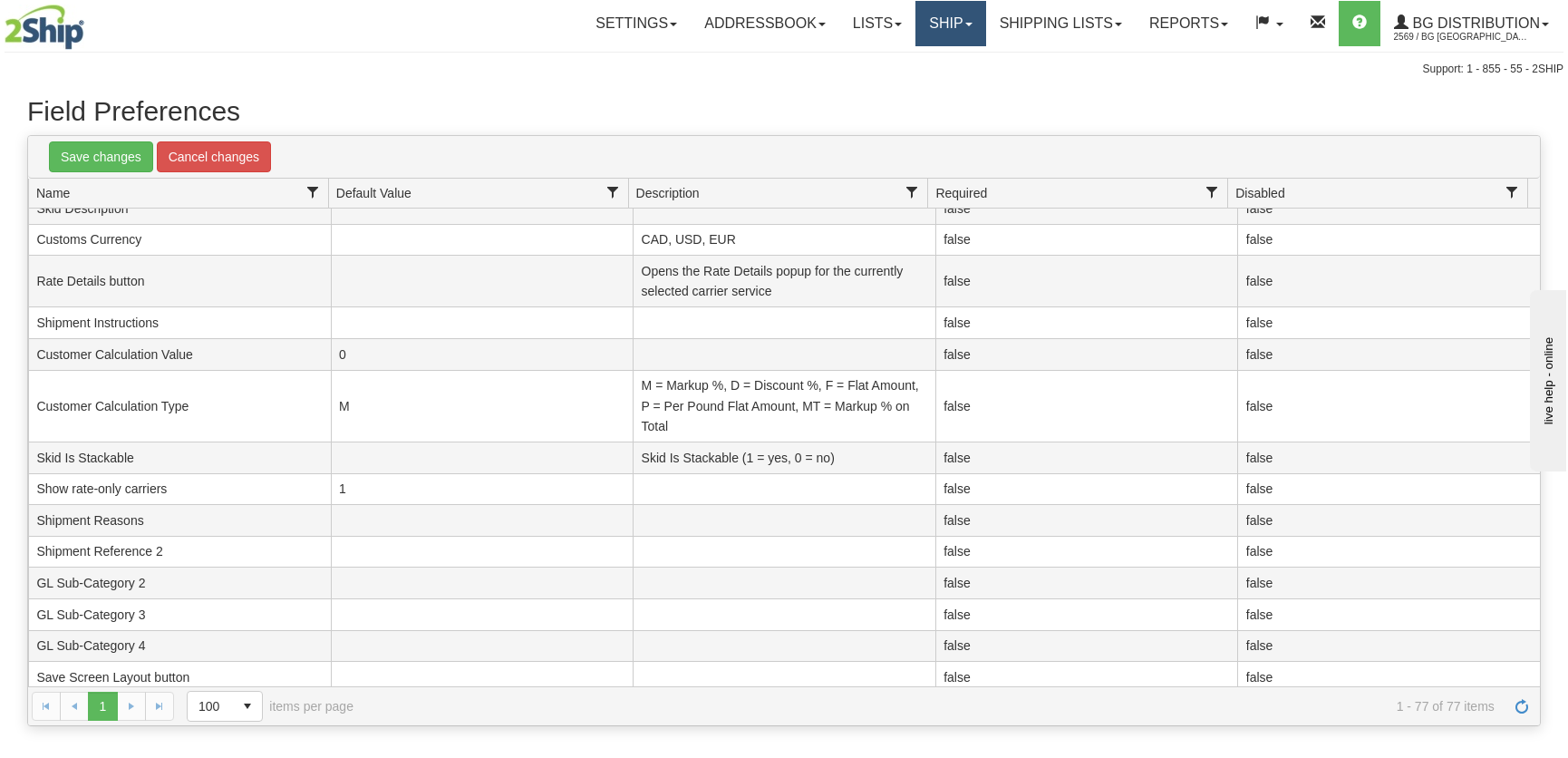
click at [937, 27] on link "Ship" at bounding box center [950, 23] width 70 height 46
click at [900, 72] on link "Ship Screen" at bounding box center [913, 63] width 143 height 23
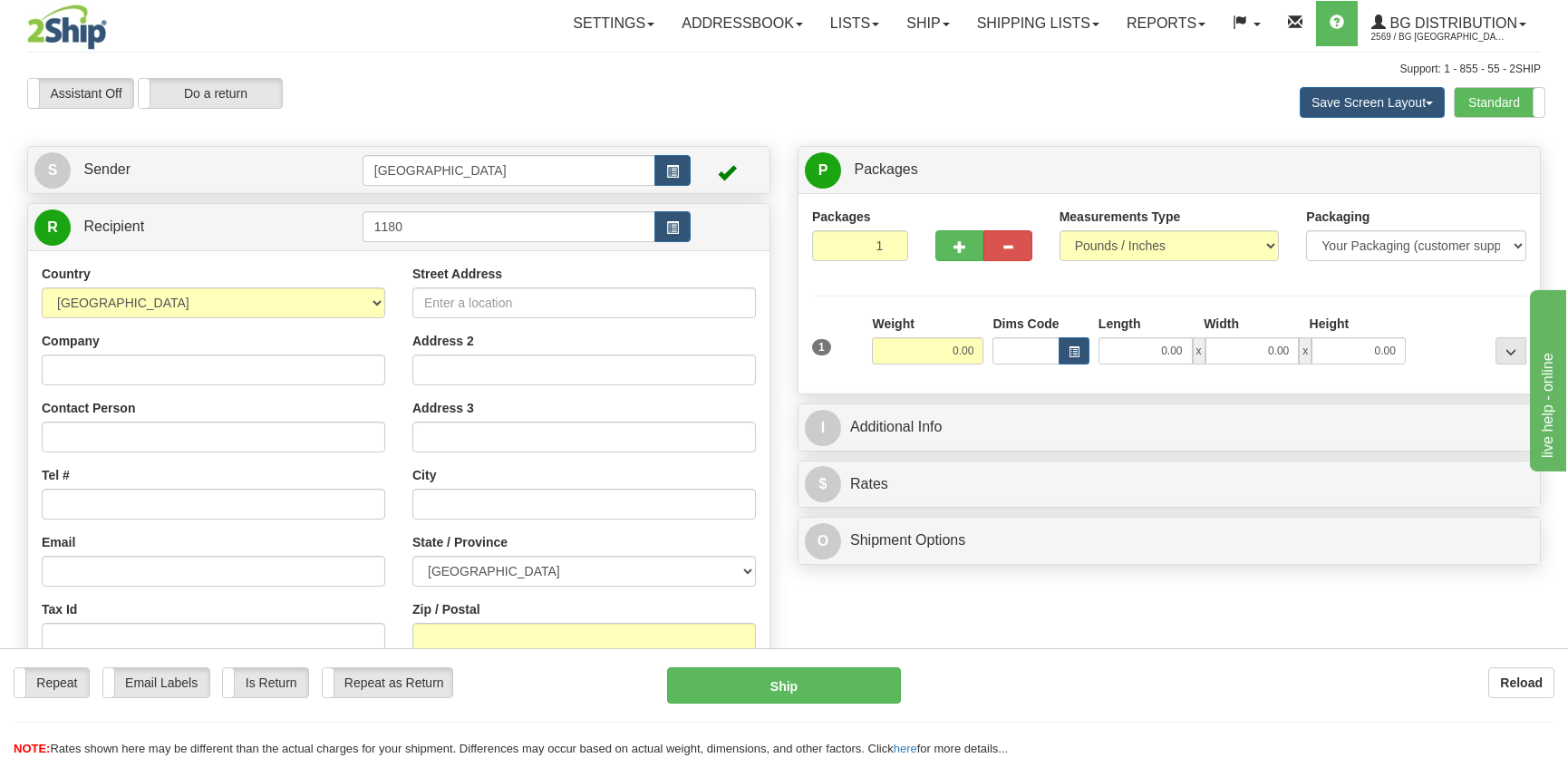
type input "1180"
click at [410, 257] on div "Country AFGHANISTAN ALAND ISLANDS ALBANIA ALGERIA AMERICAN SAMOA ANDORRA ANGOLA…" at bounding box center [399, 508] width 742 height 516
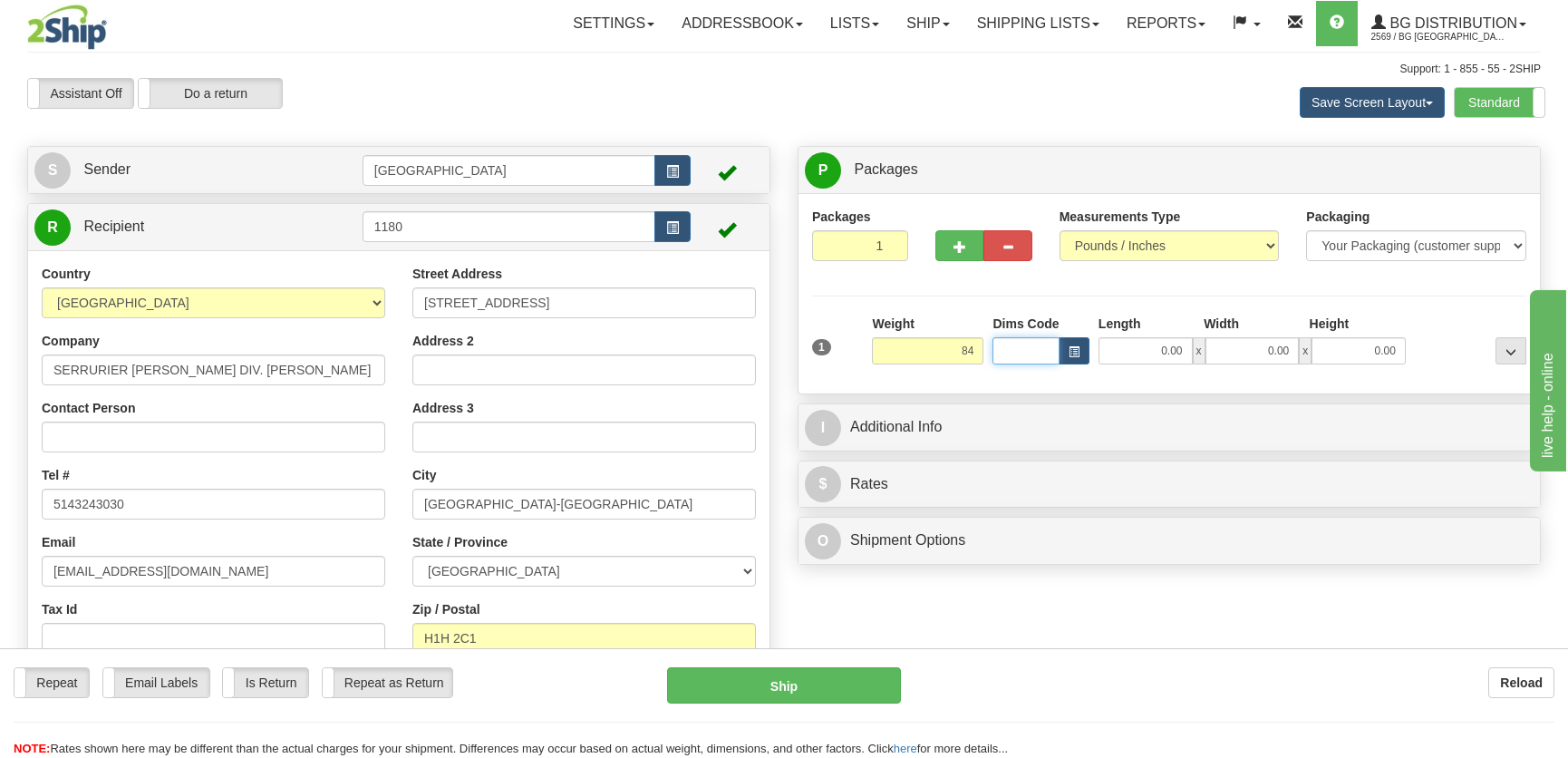
type input "84.00"
type input "12.00"
type input "8.00"
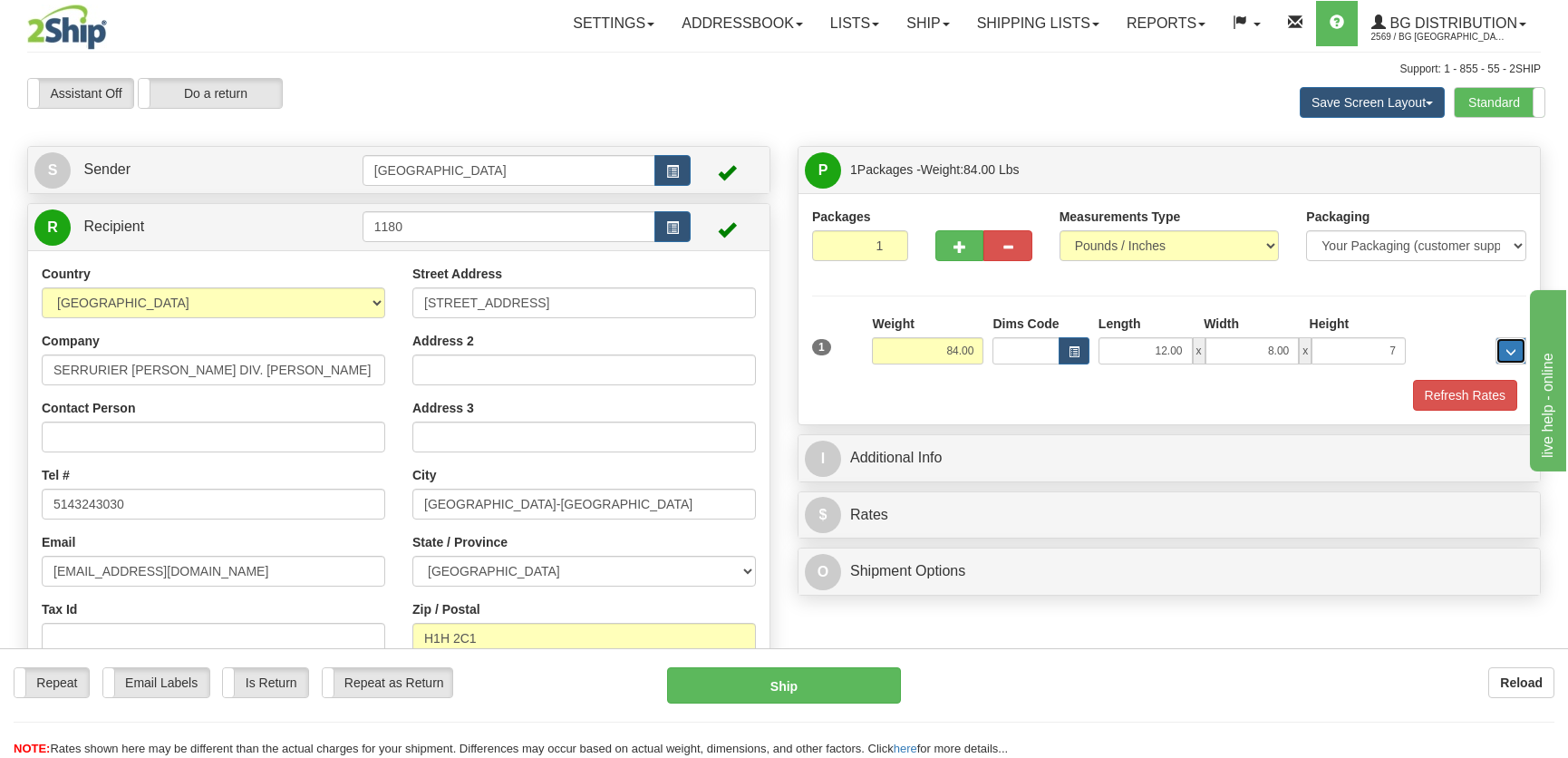
type input "7.00"
click at [945, 242] on button "button" at bounding box center [959, 246] width 48 height 31
radio input "true"
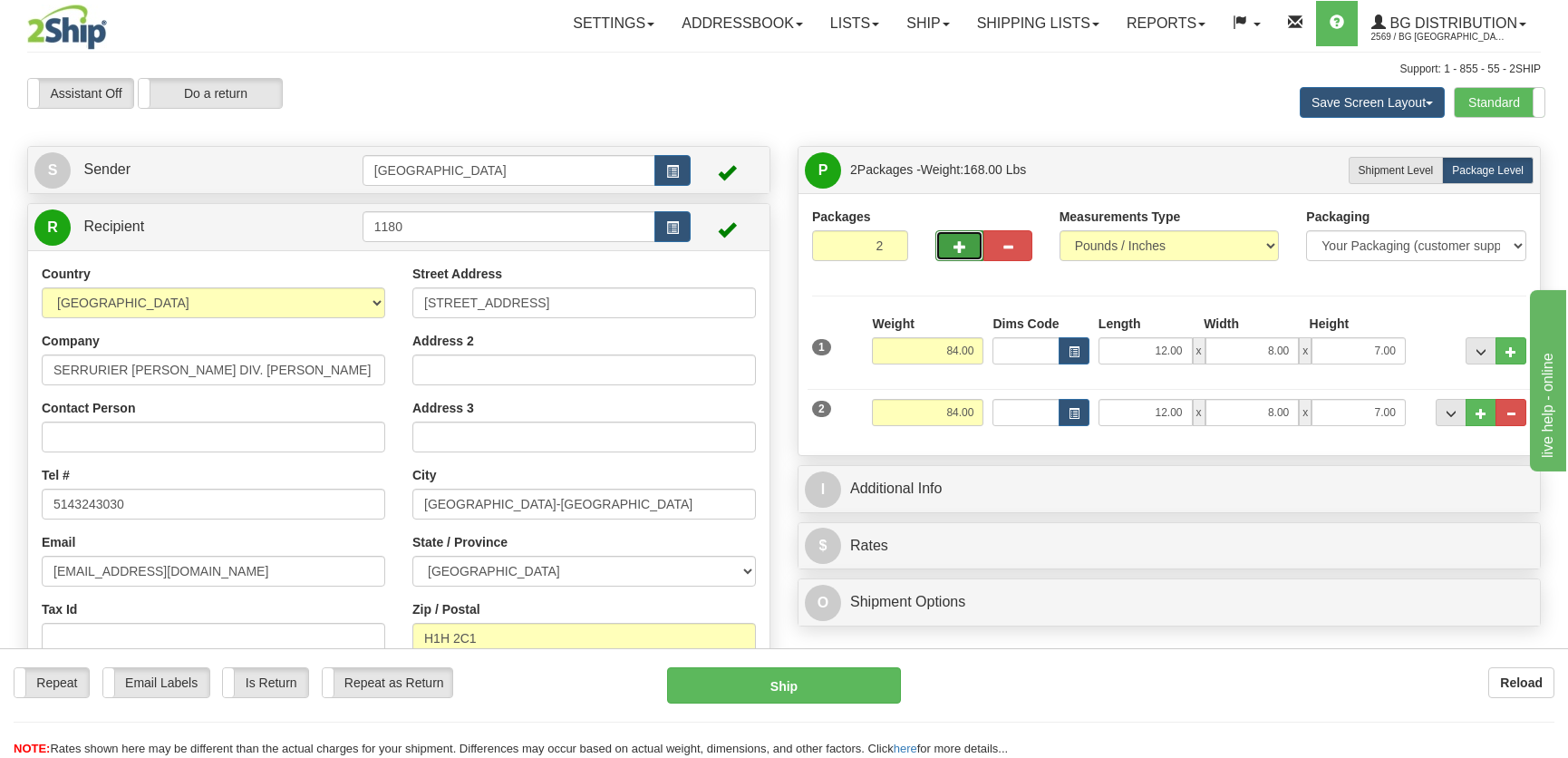
click at [952, 240] on button "button" at bounding box center [959, 246] width 48 height 31
type input "3"
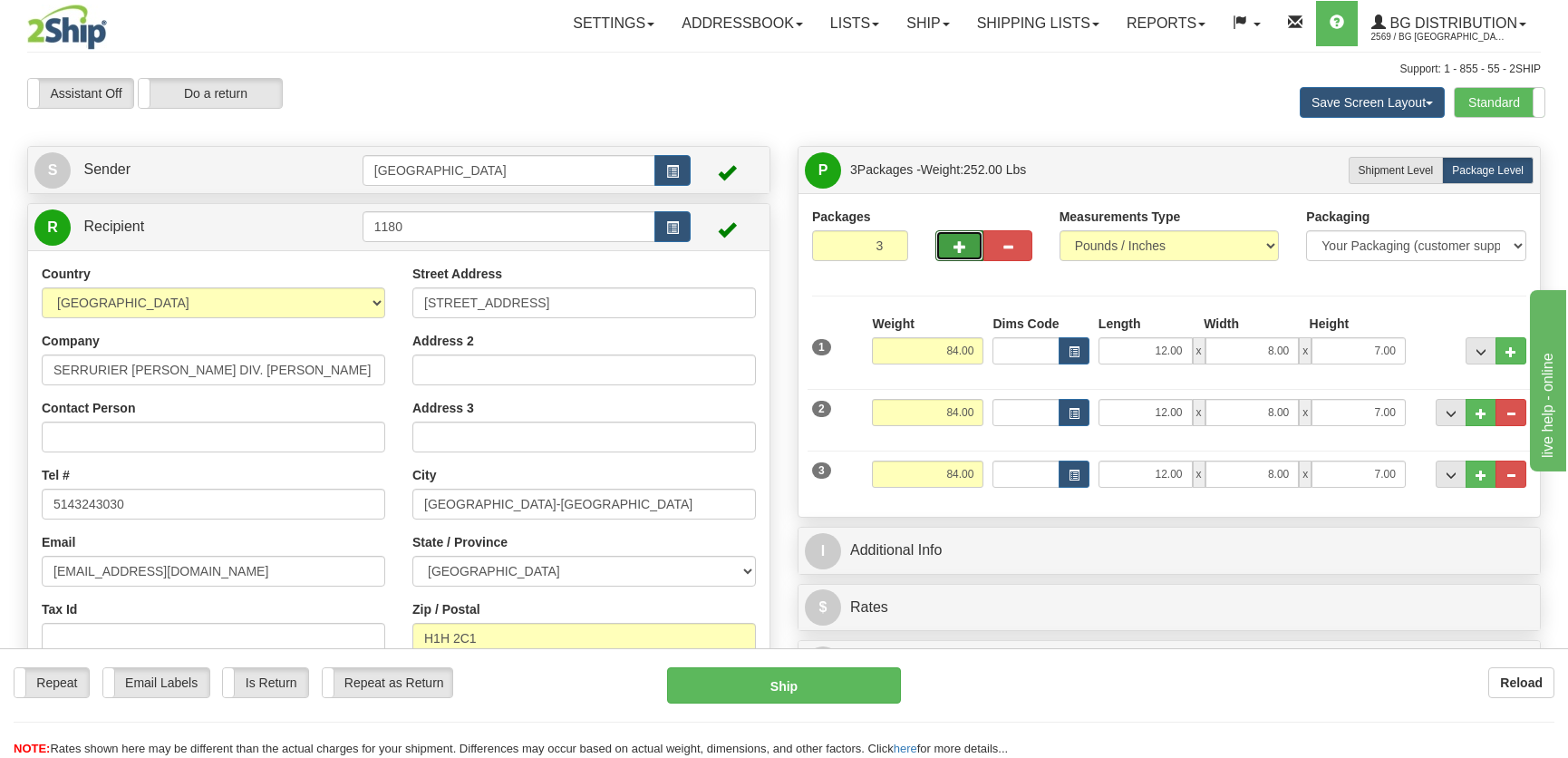
scroll to position [164, 0]
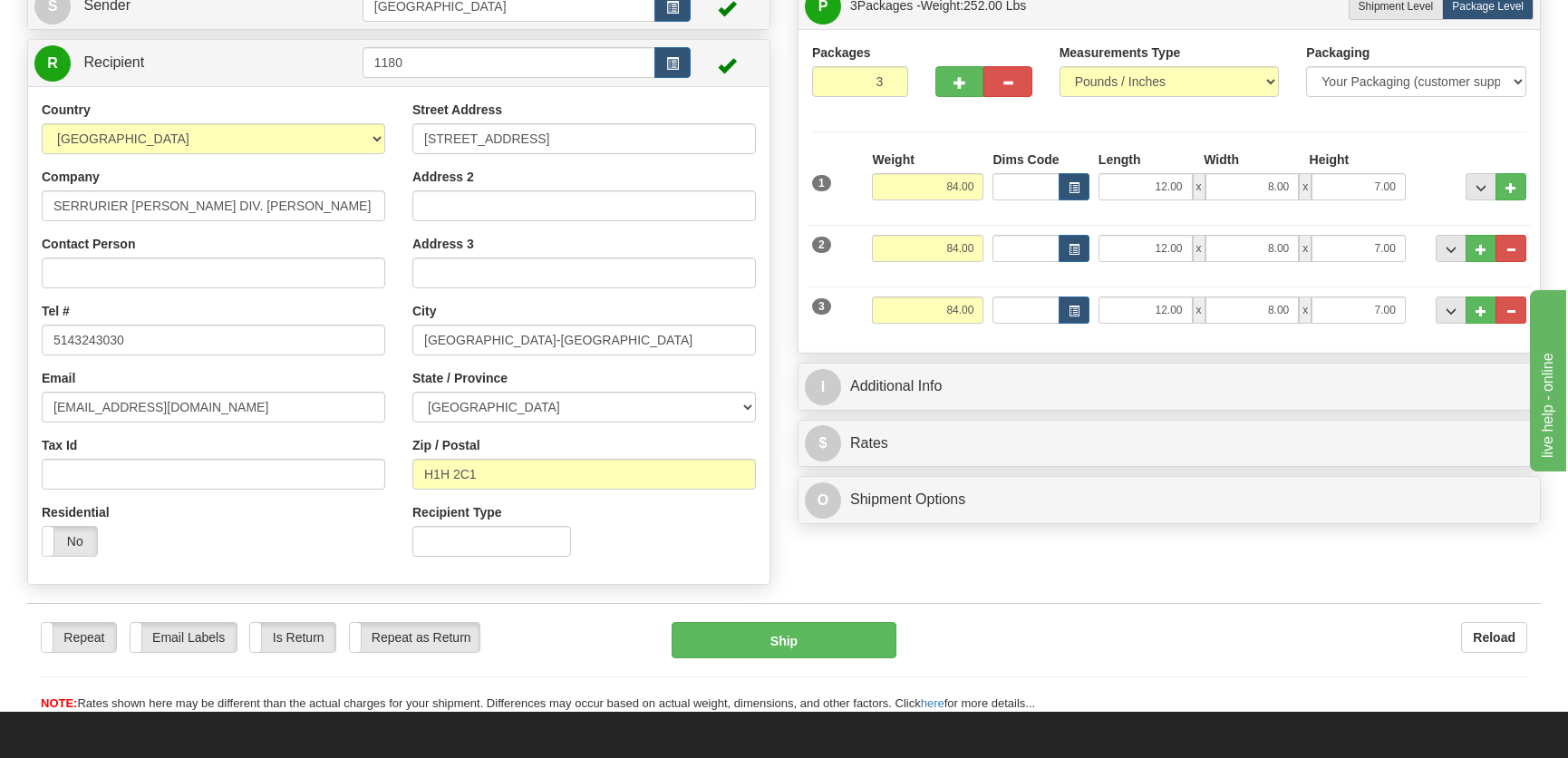
click at [994, 109] on div at bounding box center [984, 78] width 123 height 70
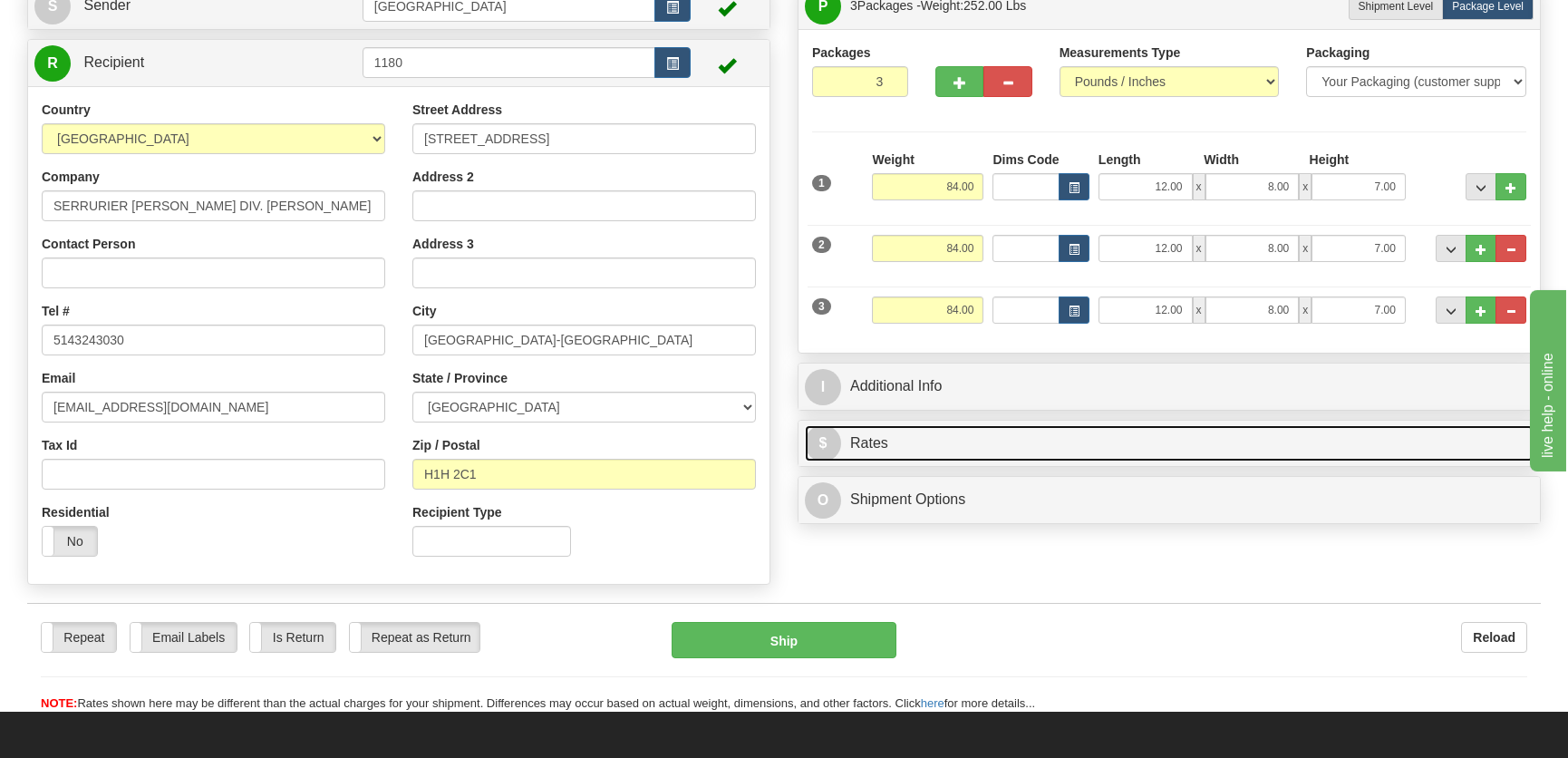
click at [905, 445] on link "$ Rates" at bounding box center [1169, 444] width 729 height 37
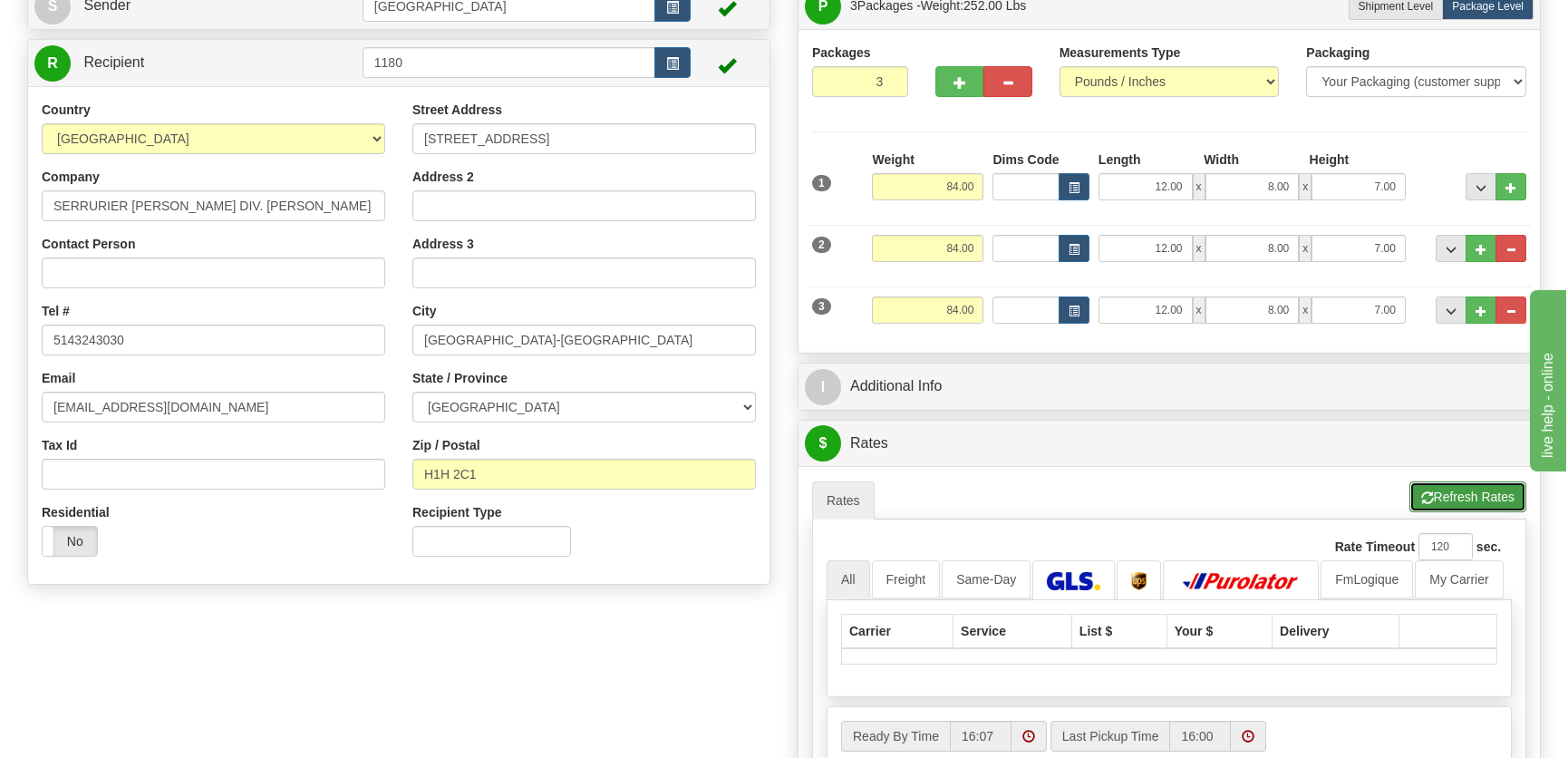
click at [1476, 490] on button "Refresh Rates" at bounding box center [1467, 497] width 117 height 31
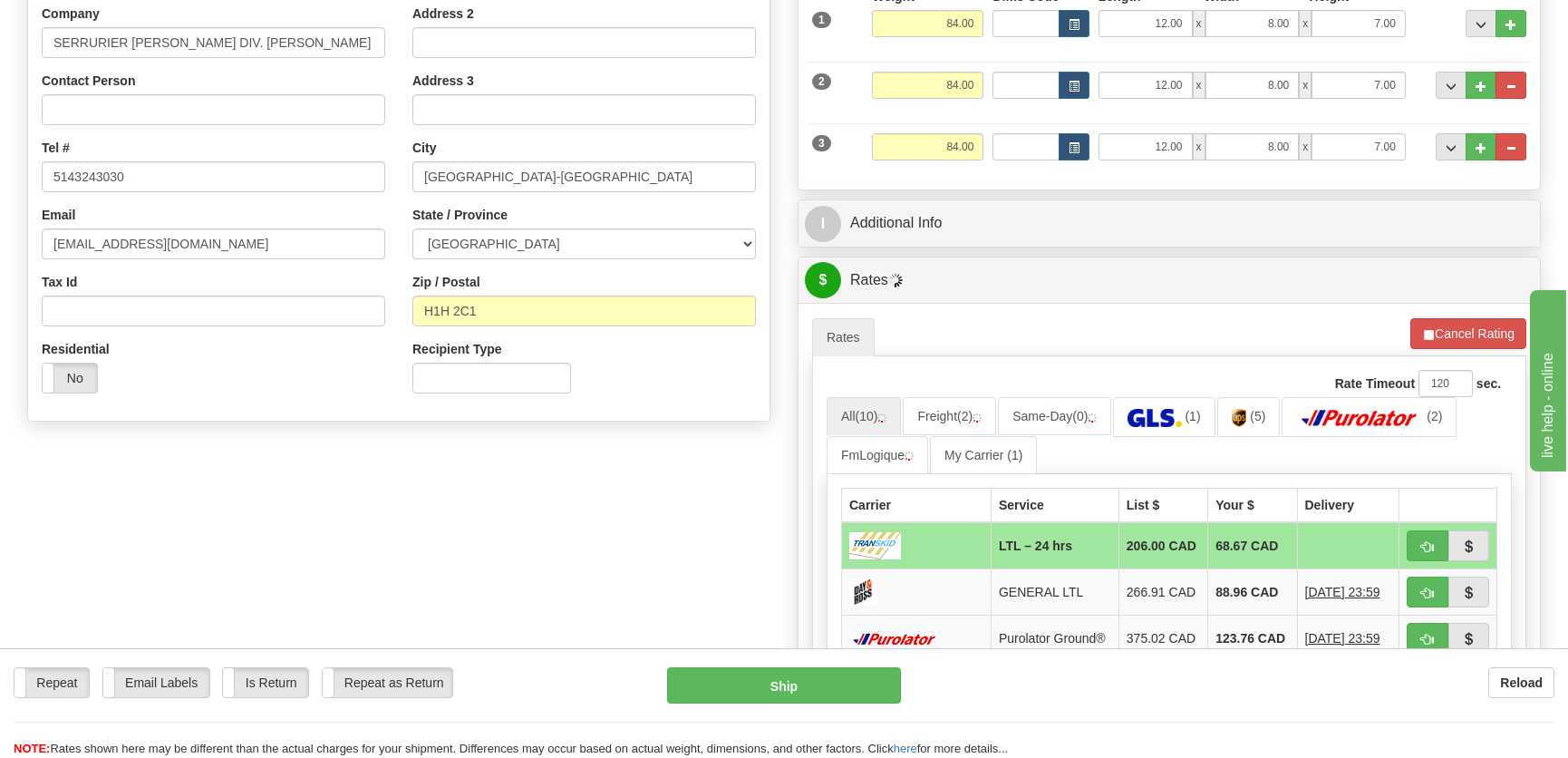
scroll to position [330, 0]
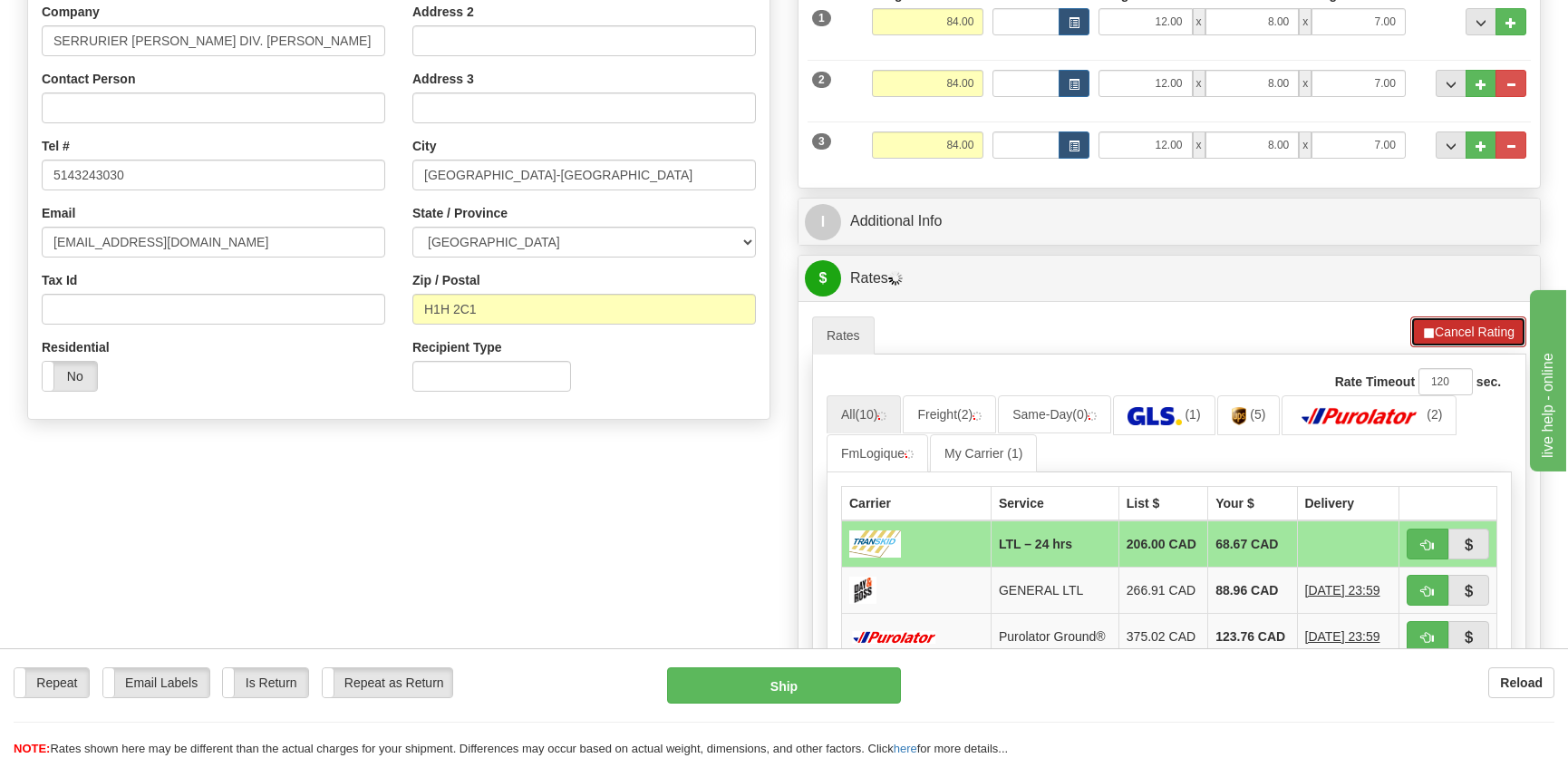
click at [1438, 324] on button "Cancel Rating" at bounding box center [1468, 331] width 116 height 31
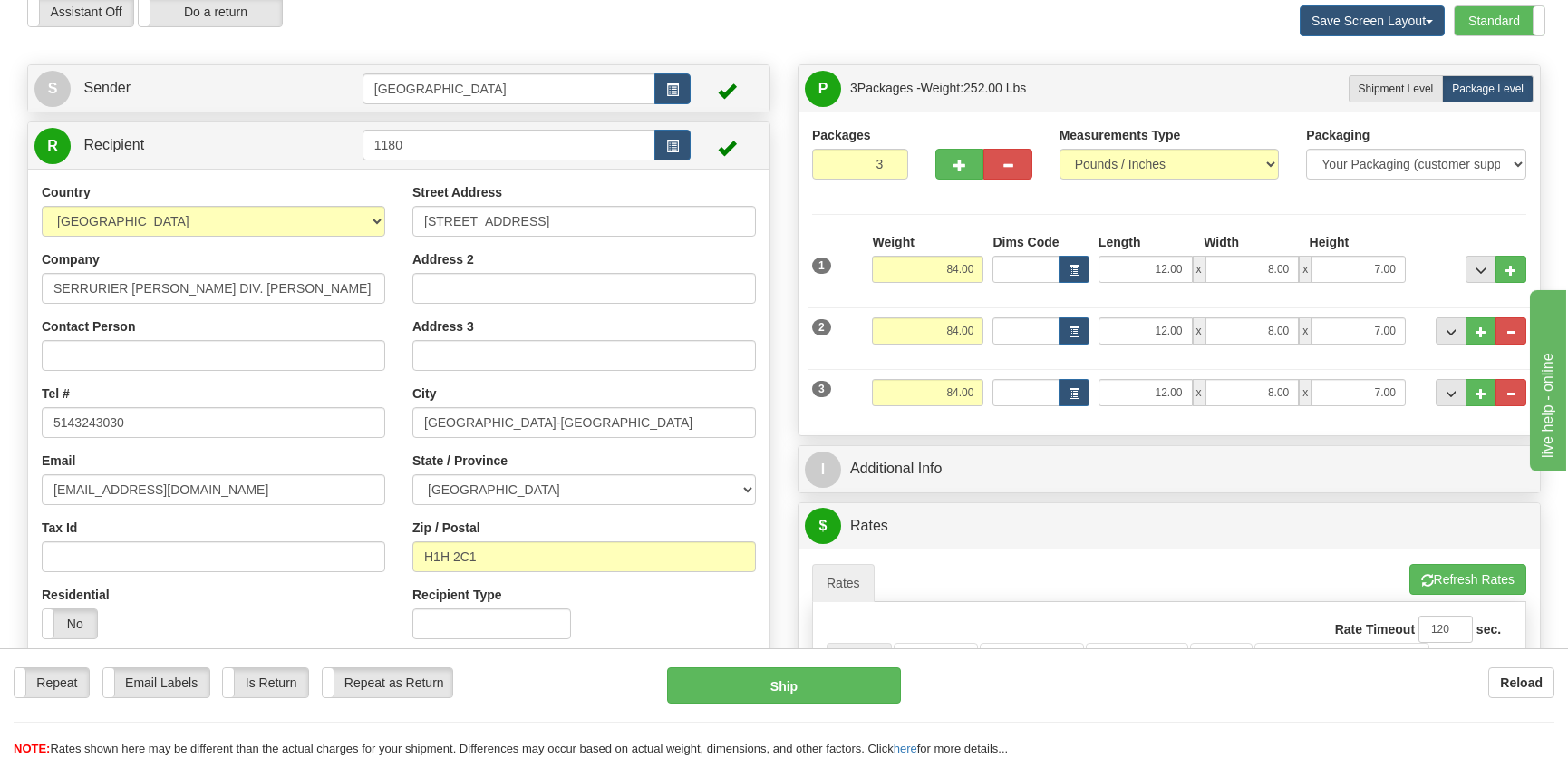
scroll to position [0, 0]
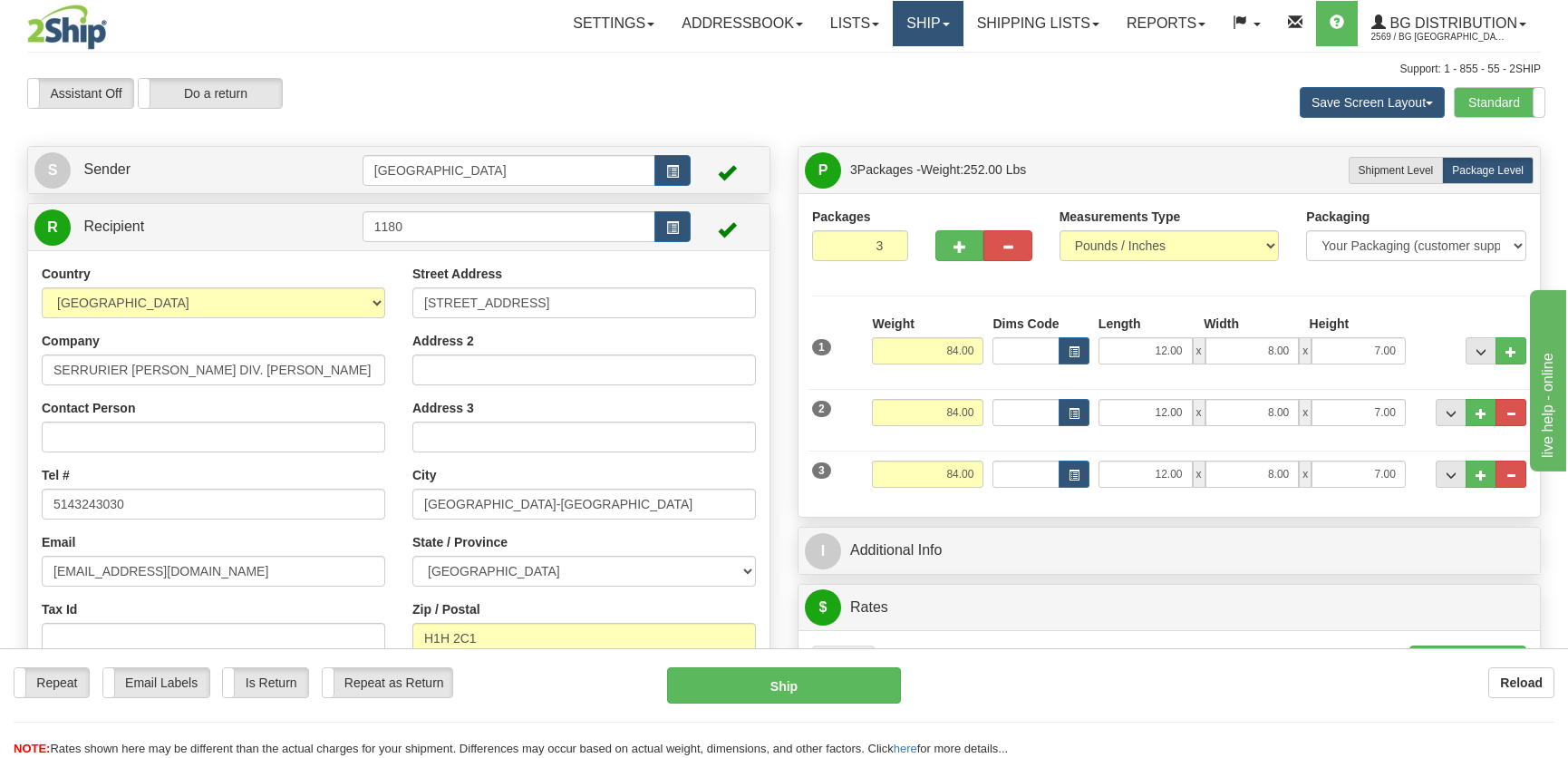
click at [940, 26] on link "Ship" at bounding box center [928, 23] width 70 height 46
click at [881, 63] on span "Ship Screen" at bounding box center [872, 63] width 69 height 15
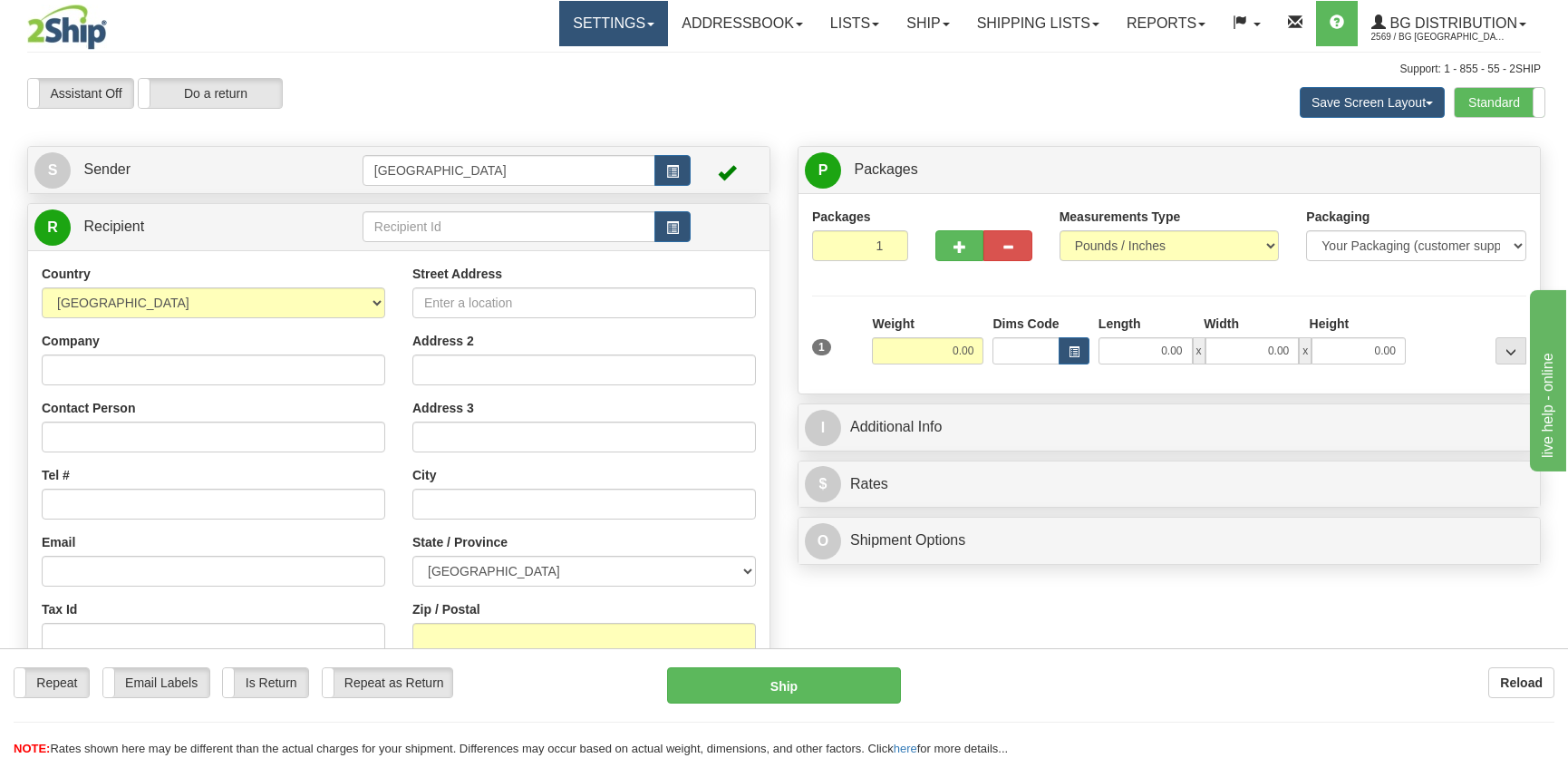
click at [609, 19] on link "Settings" at bounding box center [613, 23] width 109 height 46
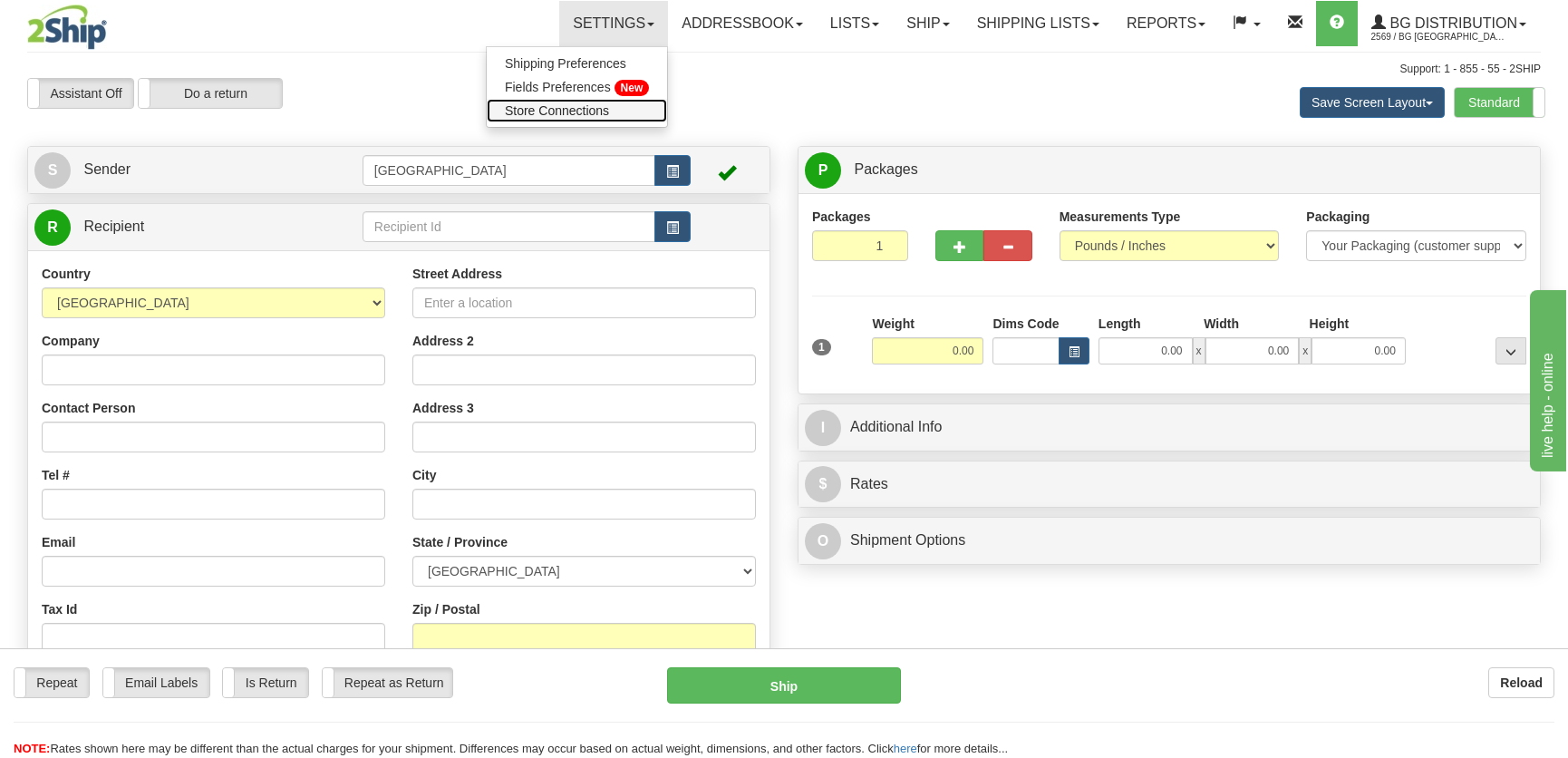
click at [571, 108] on span "Store Connections" at bounding box center [557, 111] width 105 height 15
